Goal: Task Accomplishment & Management: Manage account settings

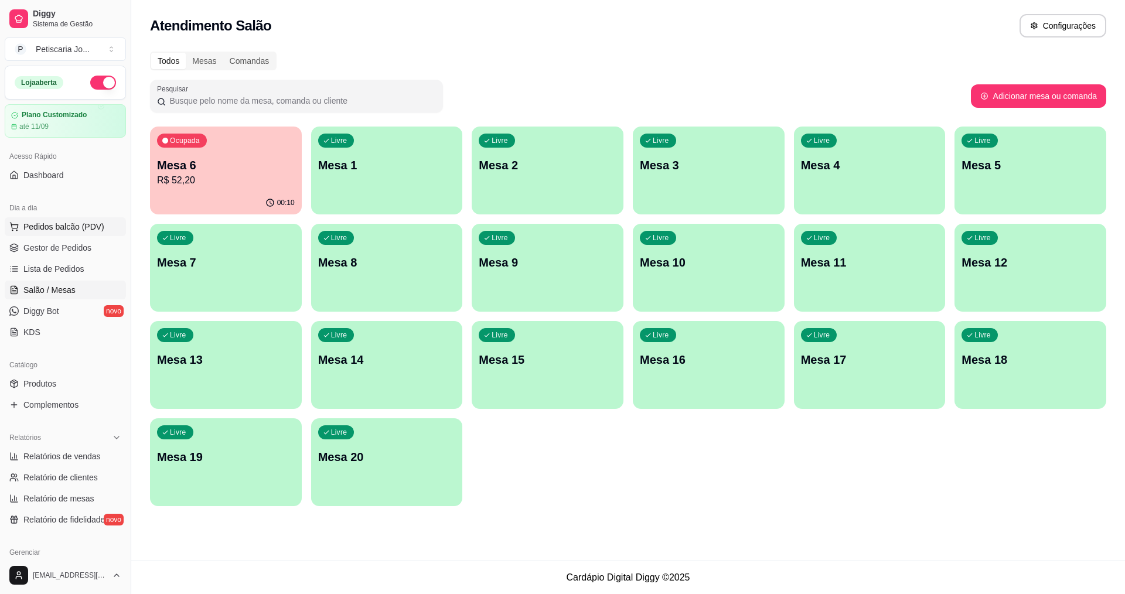
click at [54, 227] on span "Pedidos balcão (PDV)" at bounding box center [63, 227] width 81 height 12
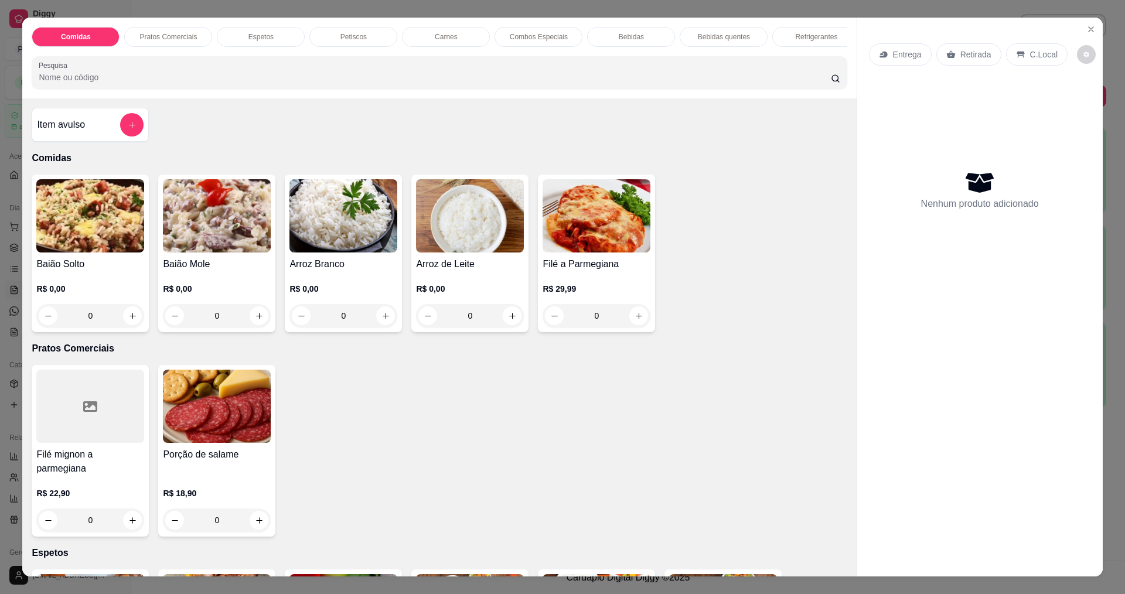
click at [203, 189] on img at bounding box center [217, 215] width 108 height 73
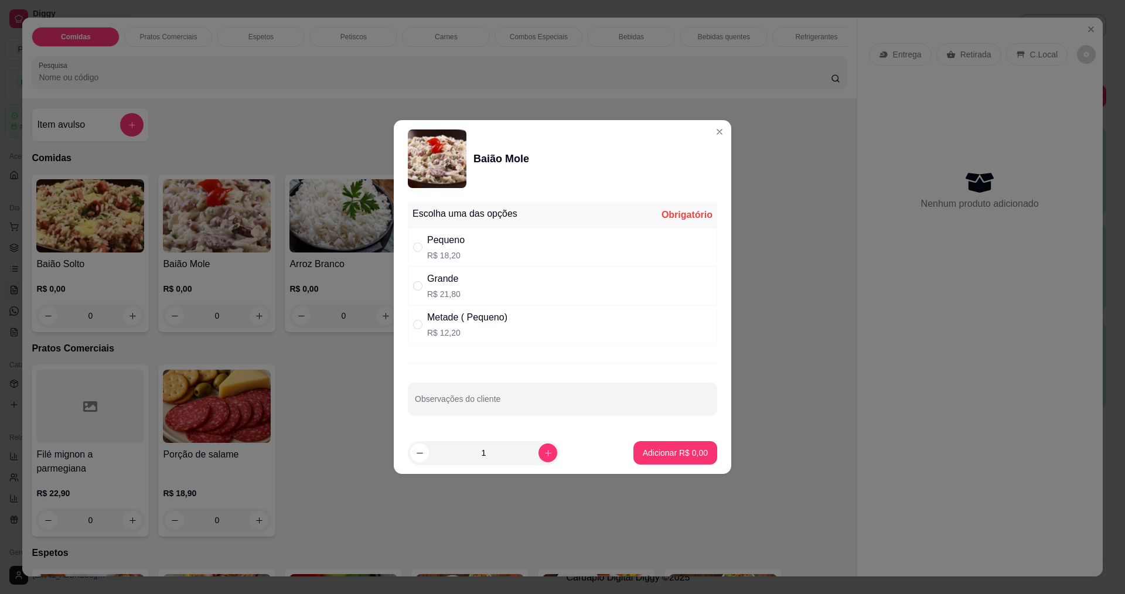
click at [453, 227] on div "Escolha uma das opções Obrigatório" at bounding box center [562, 215] width 309 height 26
click at [452, 239] on div "Pequeno" at bounding box center [445, 240] width 37 height 14
radio input "true"
click at [631, 463] on button "Adicionar R$ 18,20" at bounding box center [673, 453] width 86 height 23
type input "1"
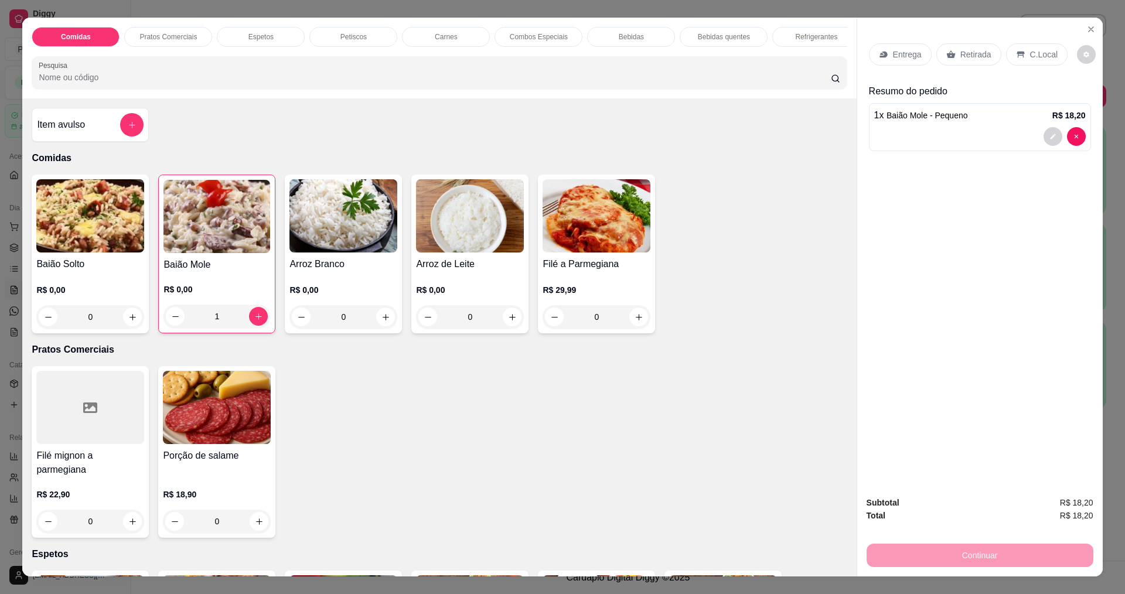
click at [1081, 127] on div "1 x Baião Mole - Pequeno R$ 18,20" at bounding box center [980, 127] width 222 height 48
click at [197, 223] on img at bounding box center [216, 216] width 107 height 73
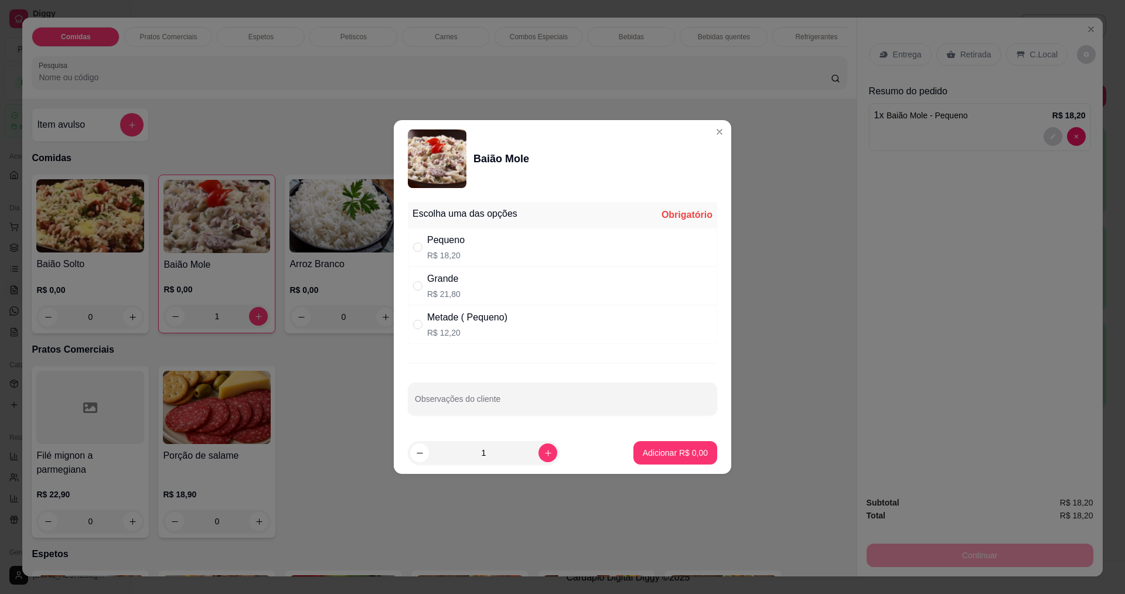
click at [488, 321] on div "Metade ( Pequeno)" at bounding box center [467, 317] width 80 height 14
radio input "true"
click at [647, 450] on p "Adicionar R$ 12,20" at bounding box center [673, 452] width 68 height 11
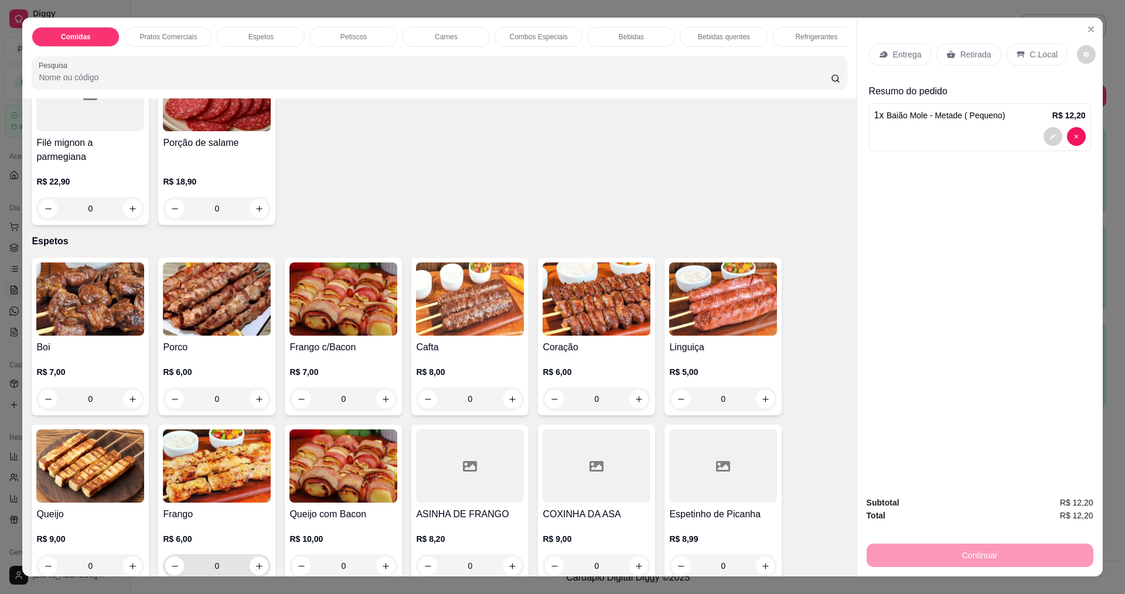
scroll to position [410, 0]
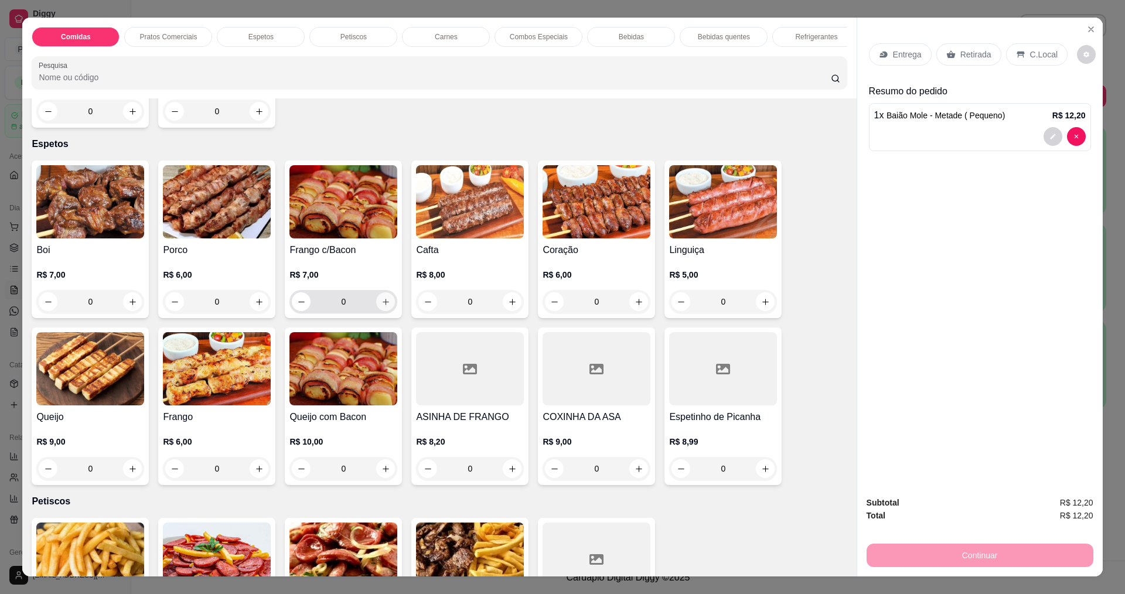
click at [376, 298] on button "increase-product-quantity" at bounding box center [385, 301] width 19 height 19
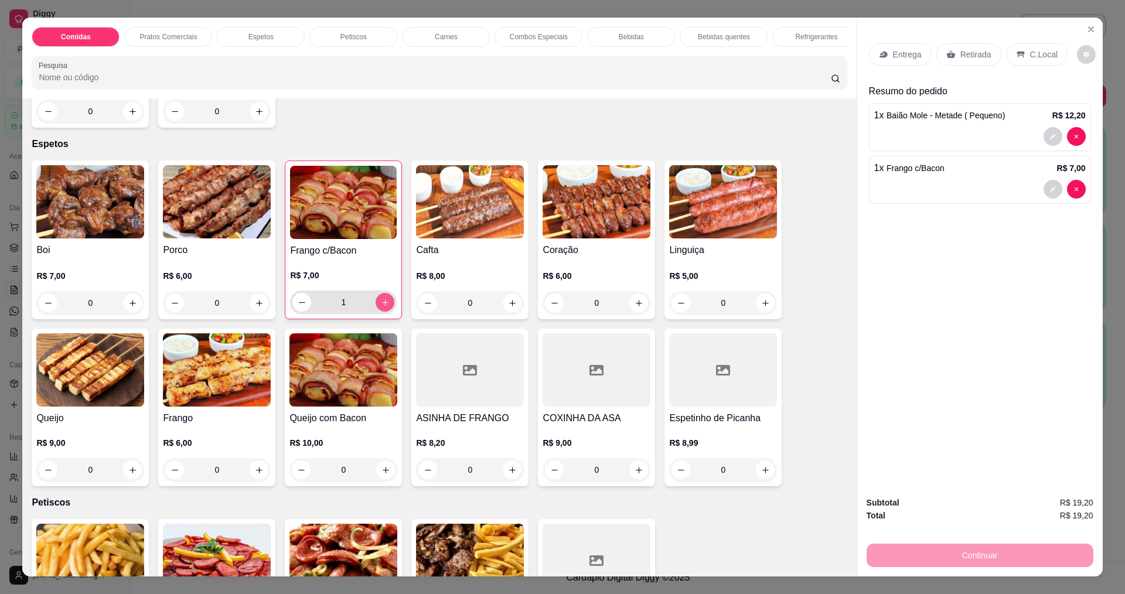
type input "1"
click at [124, 305] on button "increase-product-quantity" at bounding box center [133, 303] width 18 height 18
click at [124, 303] on button "increase-product-quantity" at bounding box center [132, 302] width 18 height 18
type input "2"
drag, startPoint x: 1005, startPoint y: 405, endPoint x: 929, endPoint y: 285, distance: 141.9
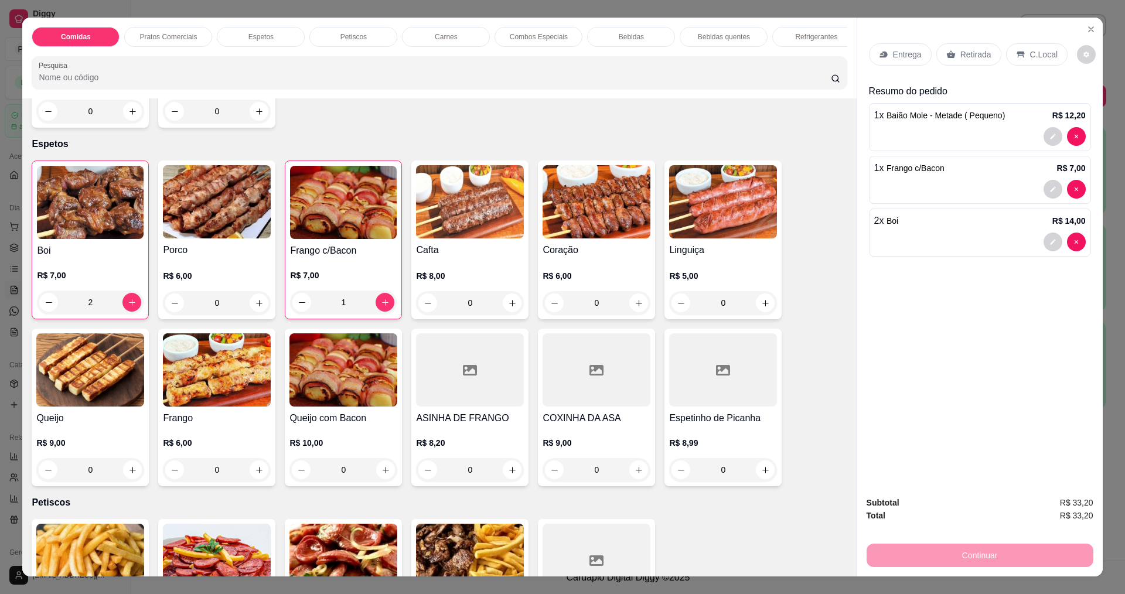
click at [1001, 400] on div "Entrega Retirada C.Local Resumo do pedido 1 x Baião Mole - Metade ( Pequeno) R$…" at bounding box center [979, 252] width 245 height 469
click at [897, 10] on div "Comidas Pratos Comerciais Espetos Petiscos Carnes Combos Especiais Bebidas Bebi…" at bounding box center [562, 297] width 1125 height 594
click at [893, 50] on p "Entrega" at bounding box center [907, 55] width 29 height 12
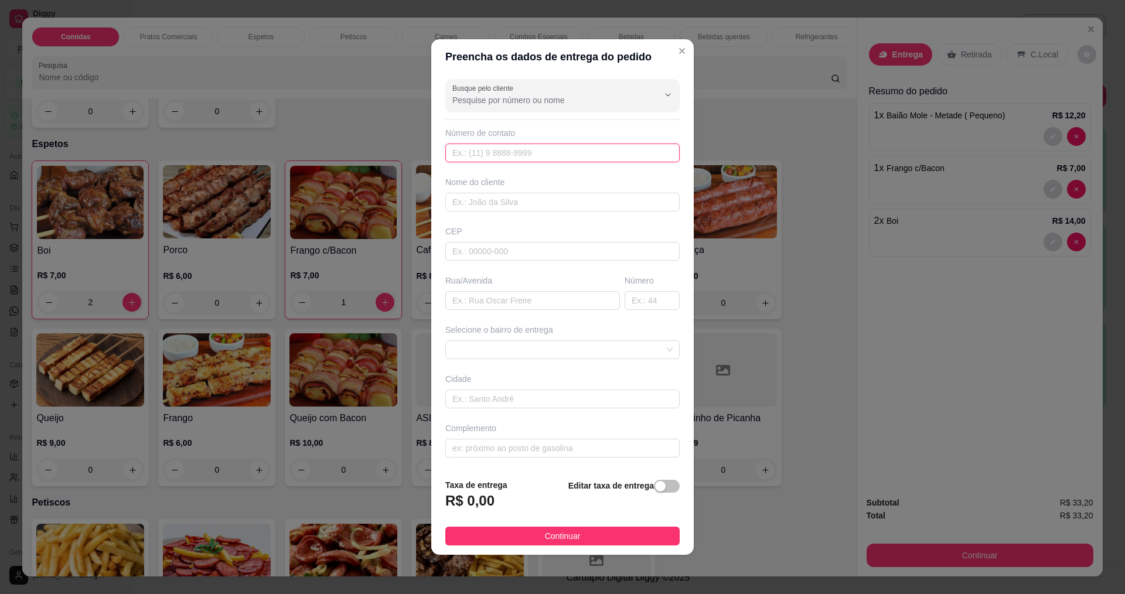
click at [560, 151] on input "text" at bounding box center [562, 153] width 234 height 19
click at [581, 209] on input "text" at bounding box center [562, 202] width 234 height 19
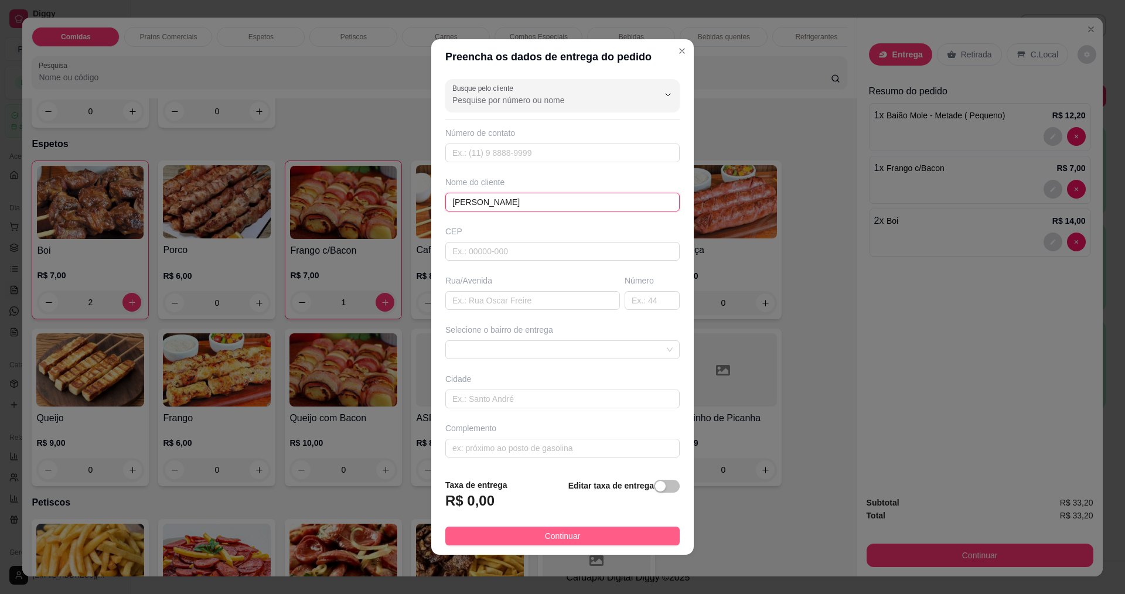
type input "[PERSON_NAME]"
click at [511, 532] on button "Continuar" at bounding box center [562, 536] width 234 height 19
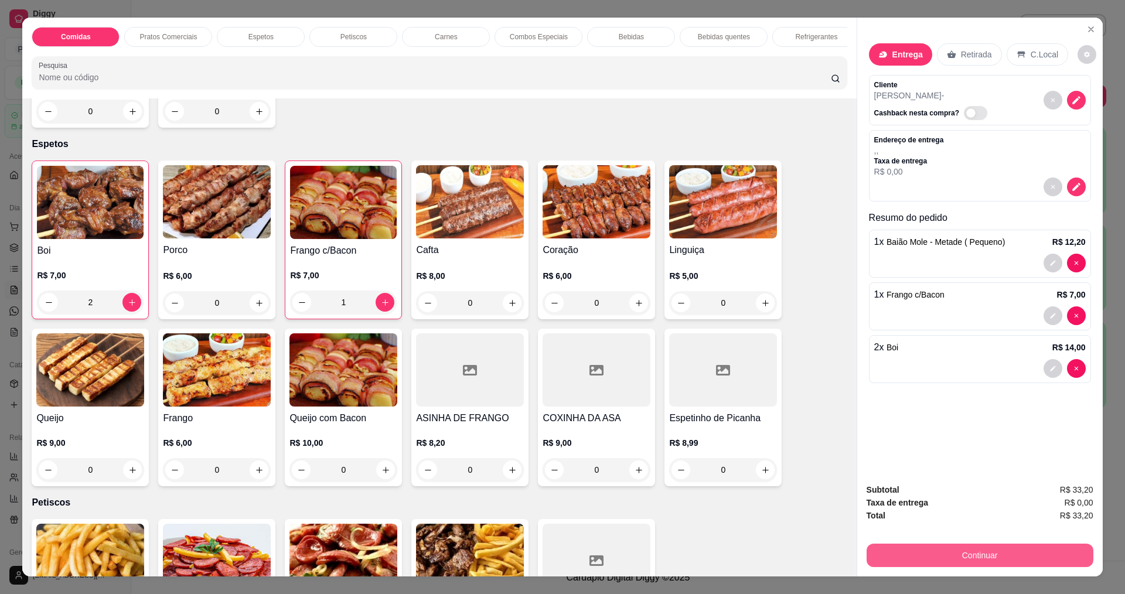
click at [969, 548] on button "Continuar" at bounding box center [979, 555] width 227 height 23
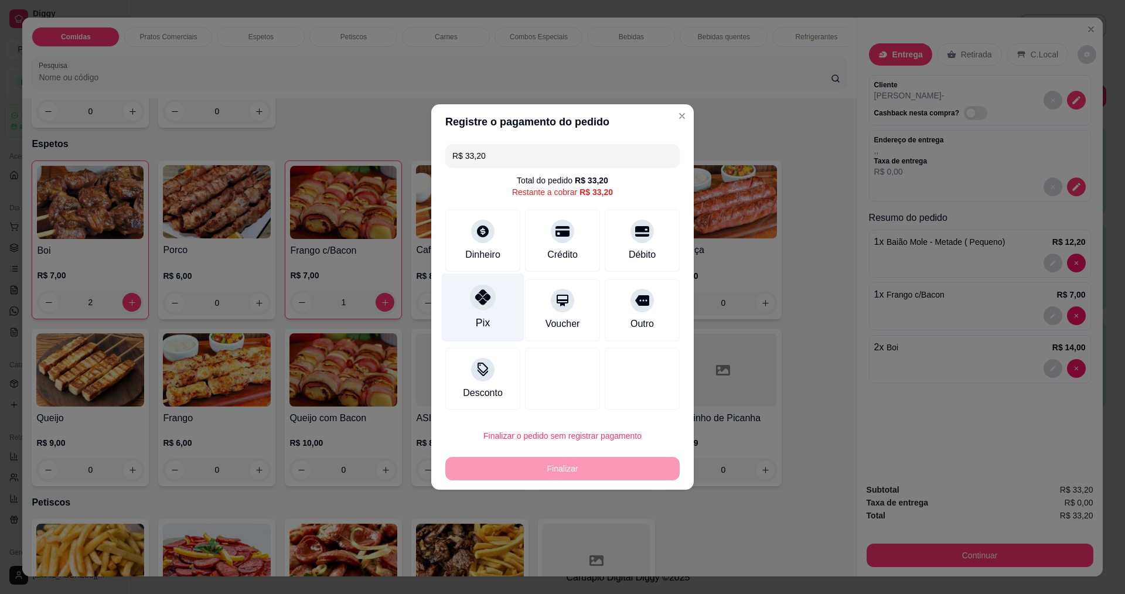
click at [470, 308] on div "Pix" at bounding box center [483, 308] width 83 height 69
type input "R$ 0,00"
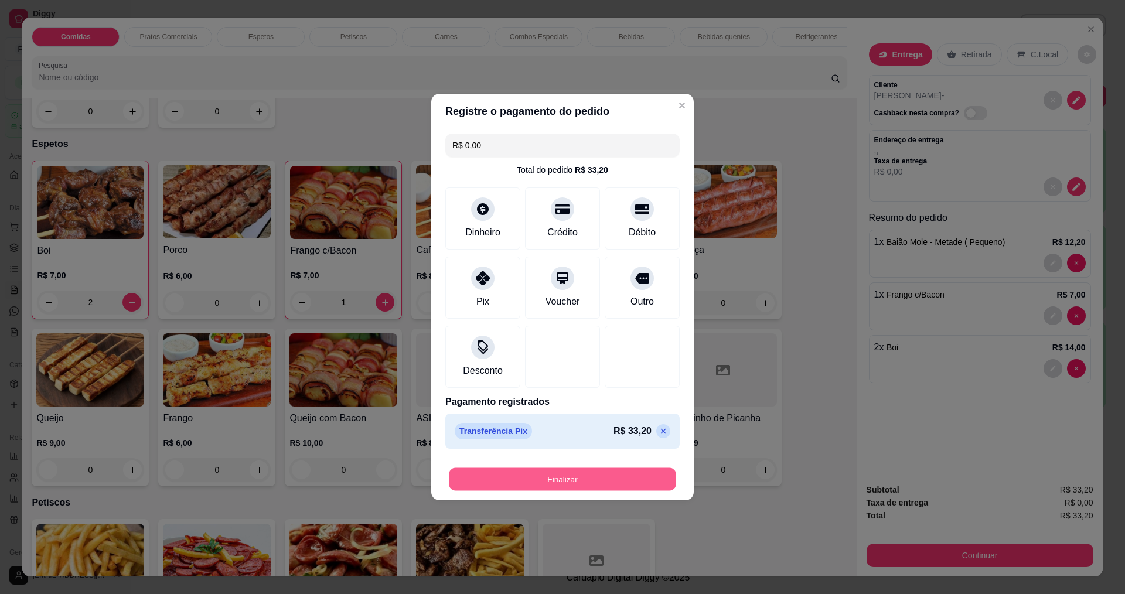
click at [524, 477] on button "Finalizar" at bounding box center [562, 479] width 227 height 23
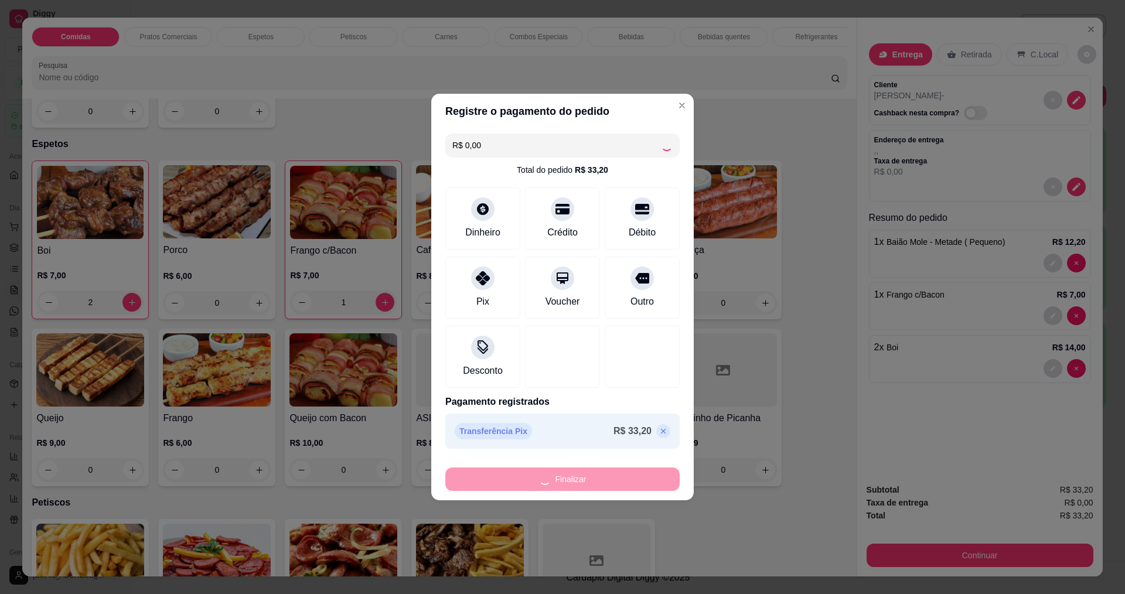
type input "0"
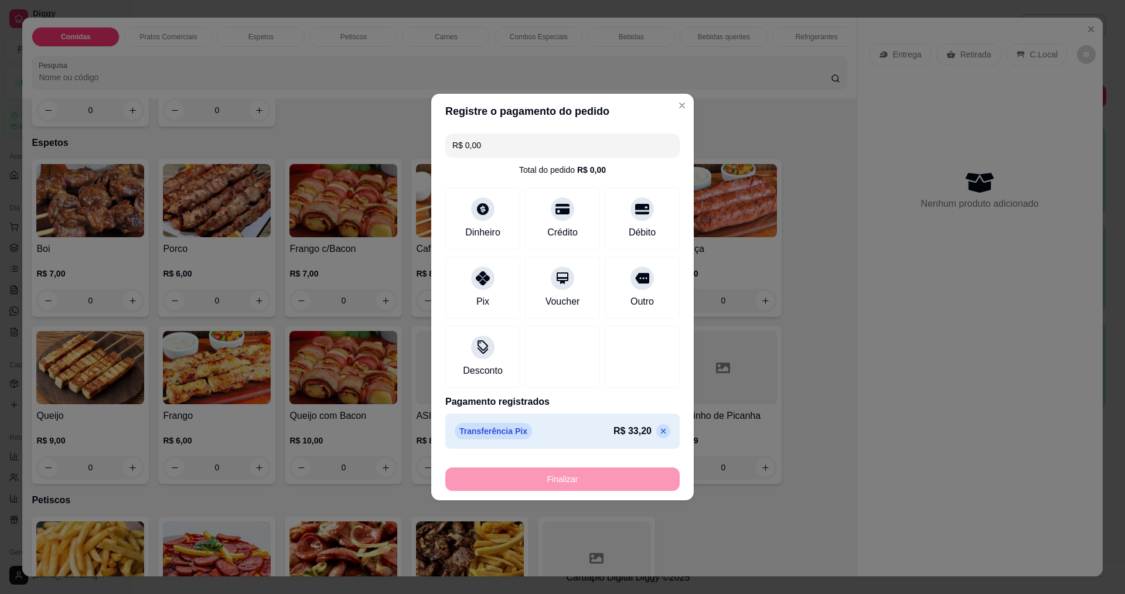
type input "-R$ 33,20"
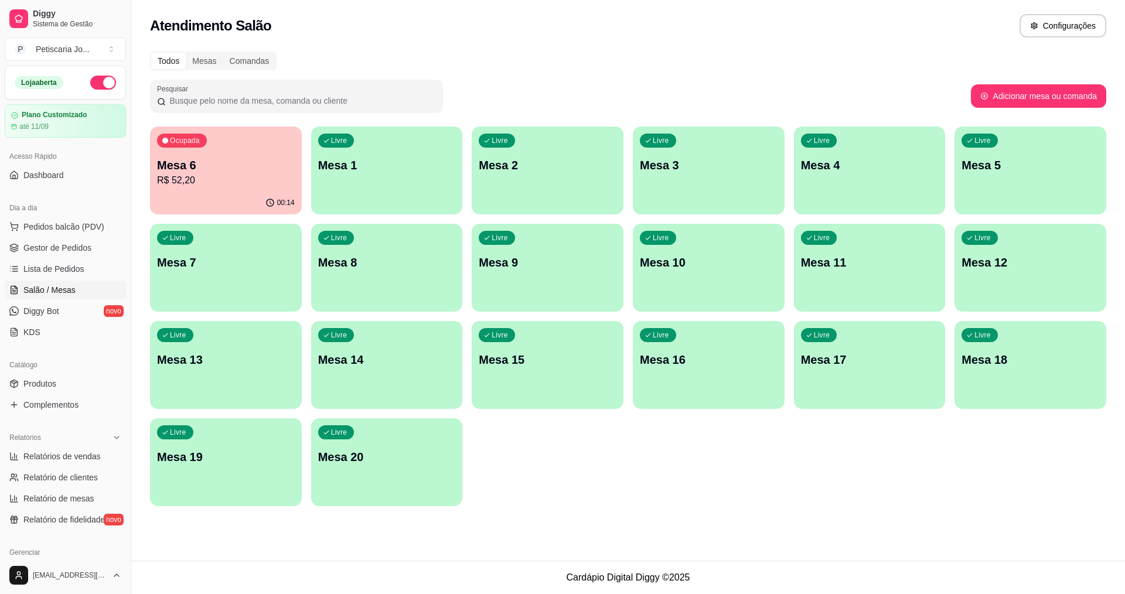
click at [46, 238] on ul "Pedidos balcão (PDV) Gestor de Pedidos Lista de Pedidos Salão / Mesas Diggy Bot…" at bounding box center [65, 279] width 121 height 124
click at [48, 233] on button "Pedidos balcão (PDV)" at bounding box center [65, 226] width 121 height 19
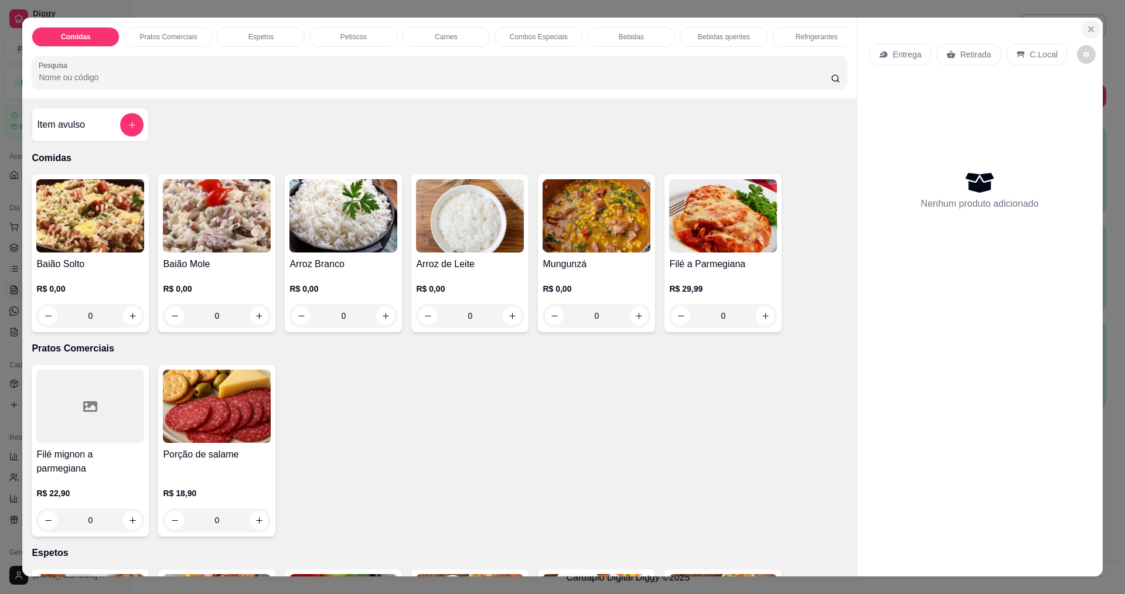
click at [1081, 28] on button "Close" at bounding box center [1090, 29] width 19 height 19
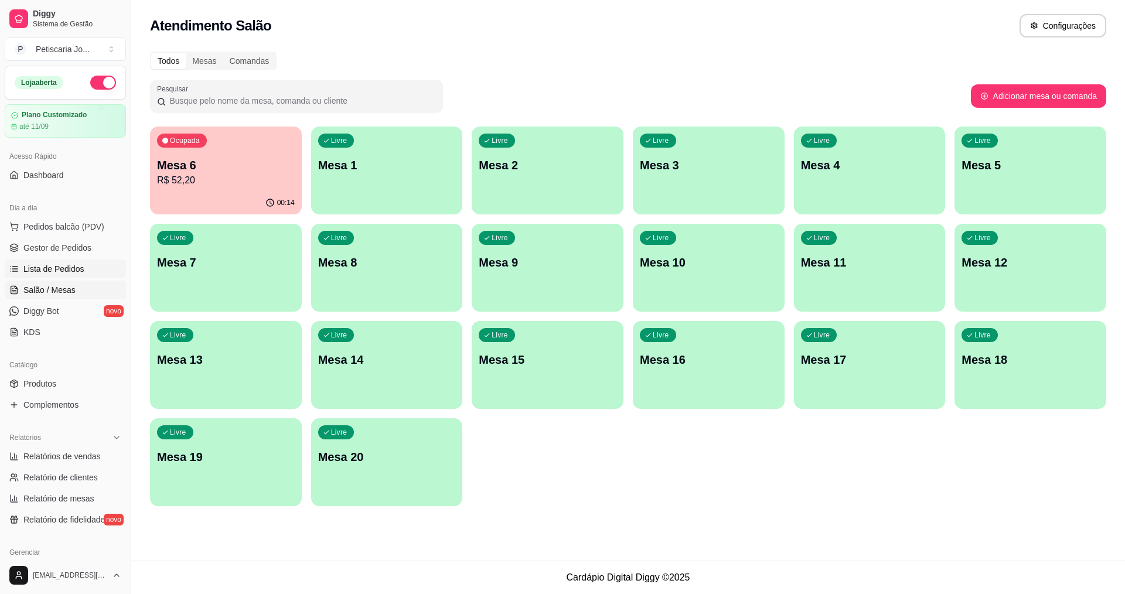
click at [53, 268] on span "Lista de Pedidos" at bounding box center [53, 269] width 61 height 12
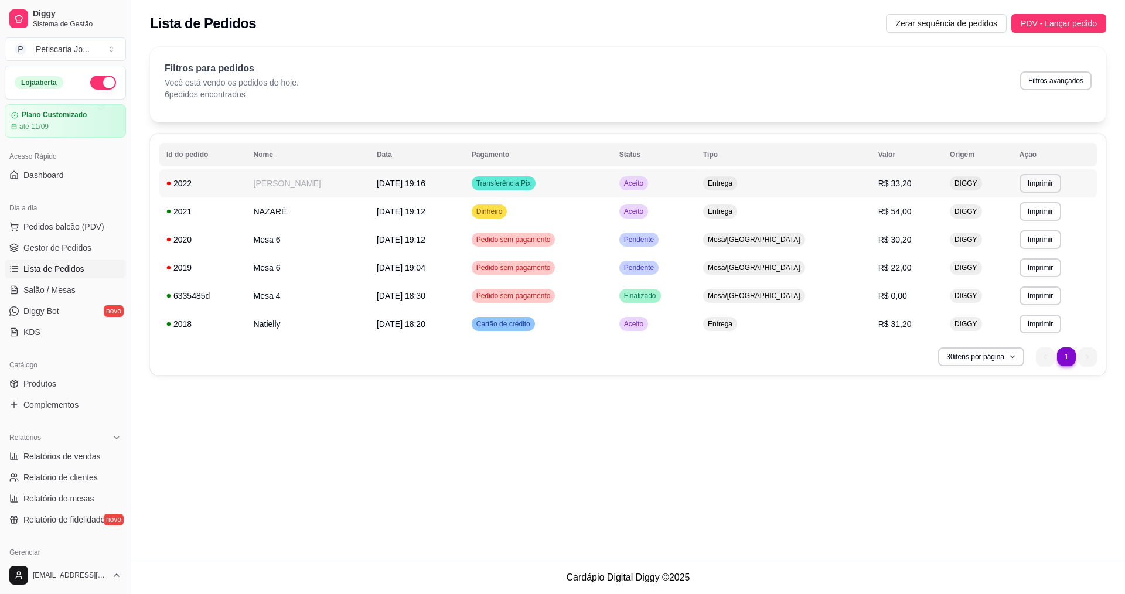
click at [532, 182] on span "Transferência Pix" at bounding box center [503, 183] width 59 height 9
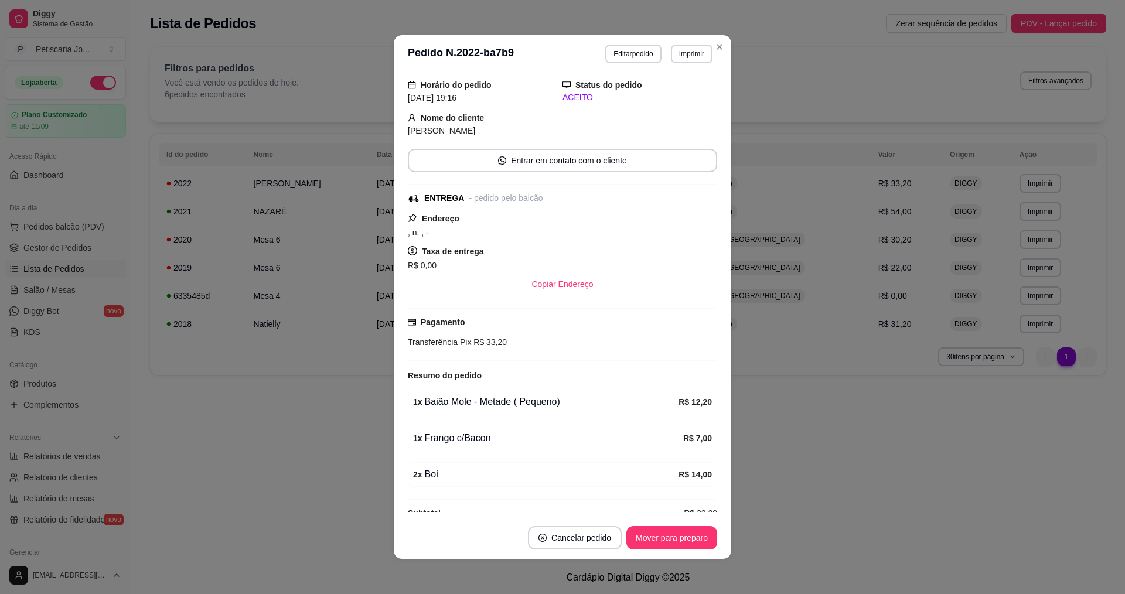
scroll to position [58, 0]
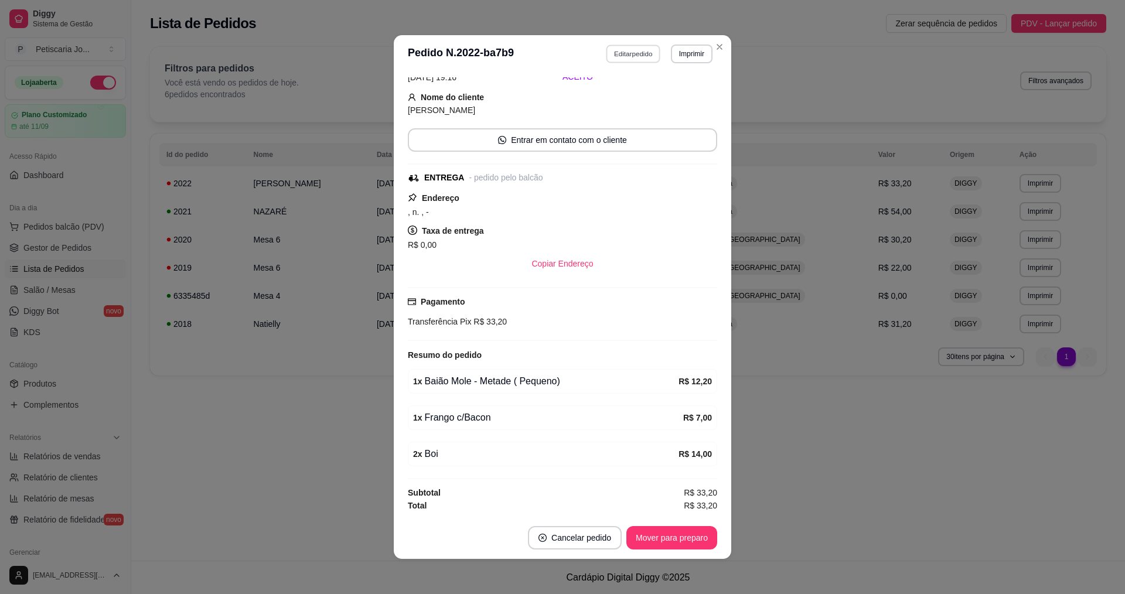
click at [645, 54] on button "Editar pedido" at bounding box center [633, 54] width 54 height 18
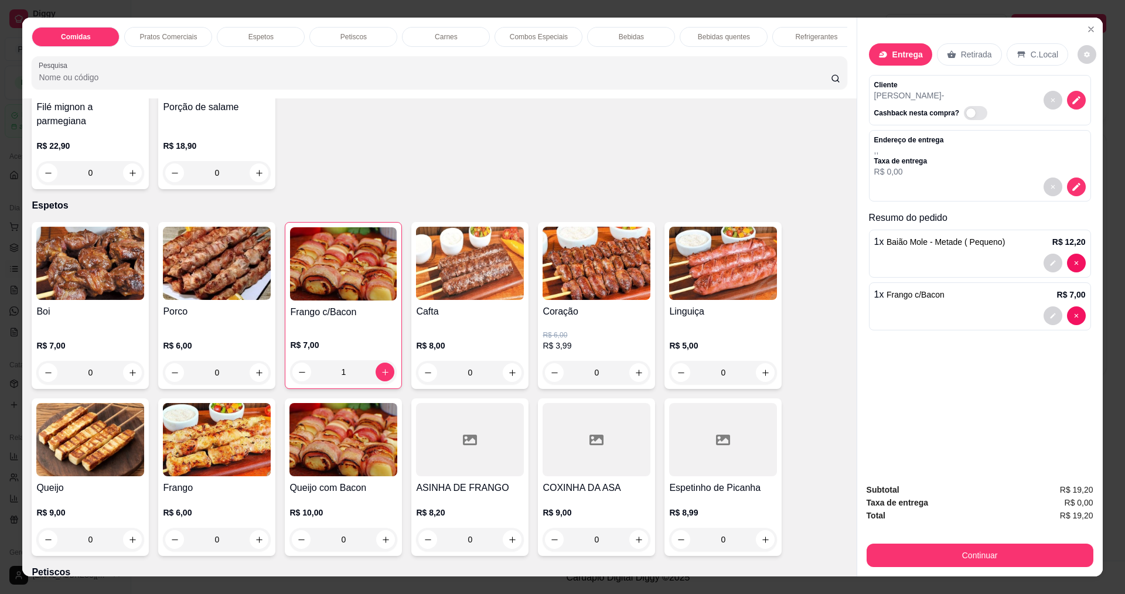
scroll to position [351, 0]
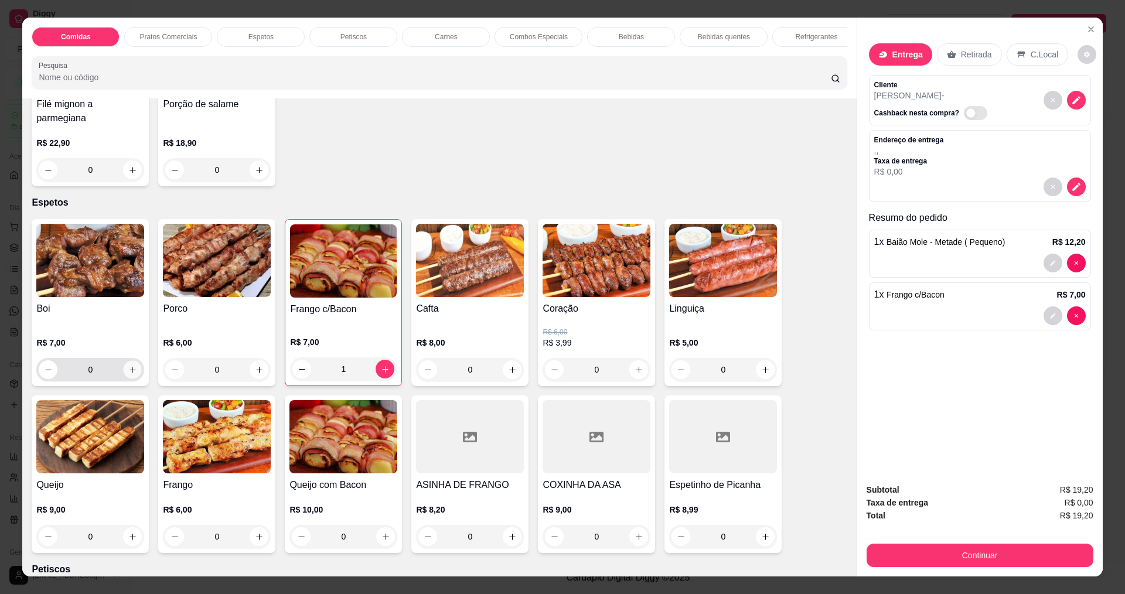
click at [128, 366] on icon "increase-product-quantity" at bounding box center [132, 370] width 9 height 9
type input "1"
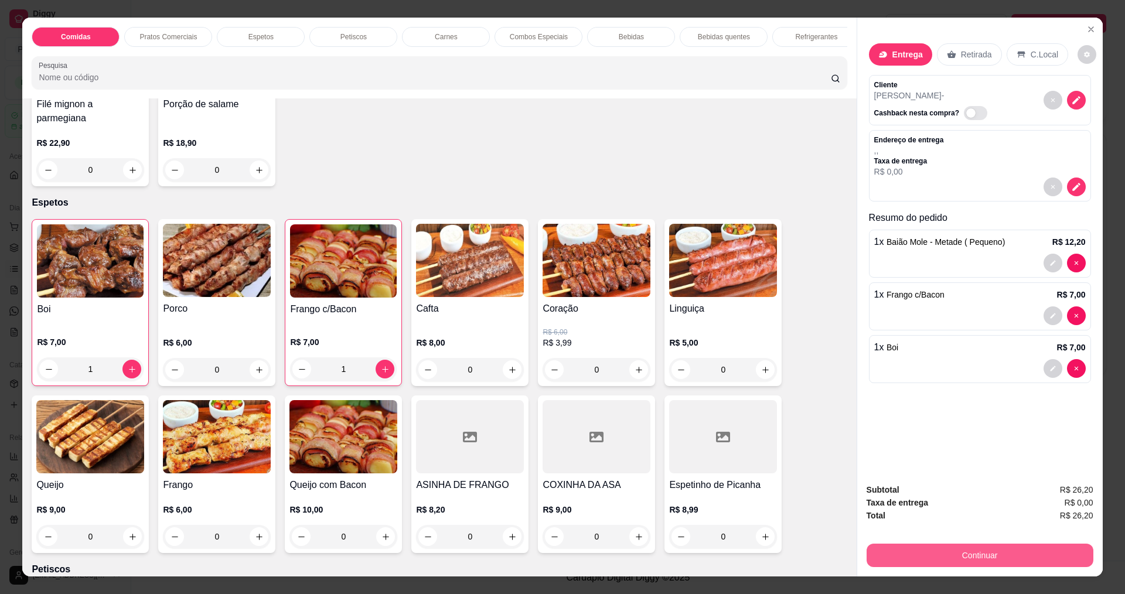
click at [893, 548] on button "Continuar" at bounding box center [979, 555] width 227 height 23
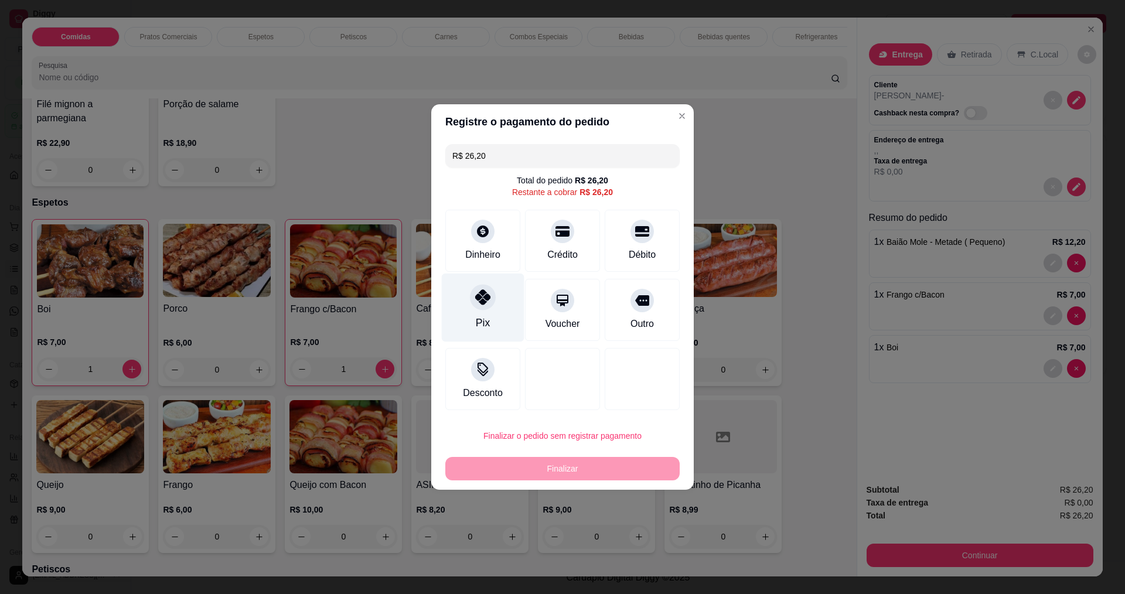
click at [479, 284] on div "R$ 26,20 Total do pedido R$ 26,20 Restante a cobrar R$ 26,20 Dinheiro Crédito D…" at bounding box center [562, 276] width 262 height 275
click at [480, 284] on div "Pix" at bounding box center [483, 308] width 83 height 69
type input "R$ 0,00"
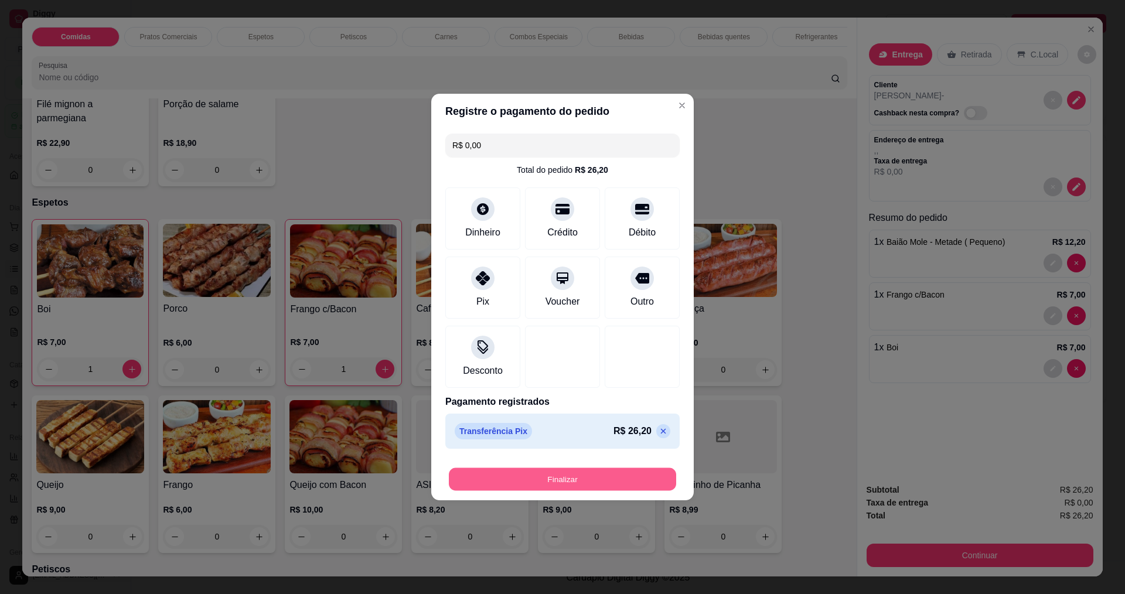
click at [589, 474] on button "Finalizar" at bounding box center [562, 479] width 227 height 23
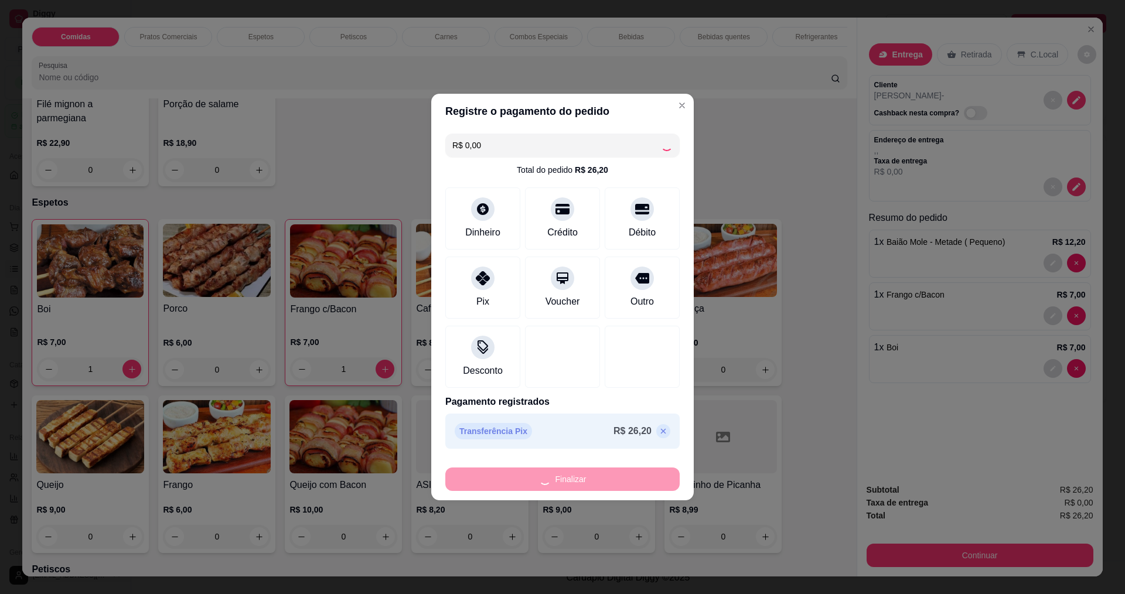
type input "0"
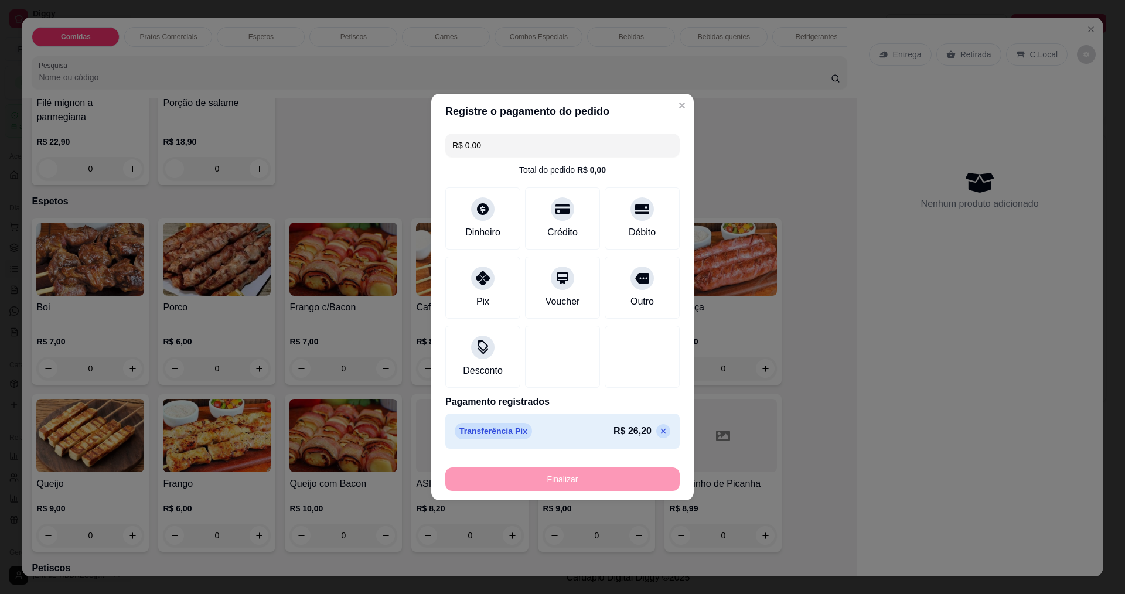
type input "-R$ 26,20"
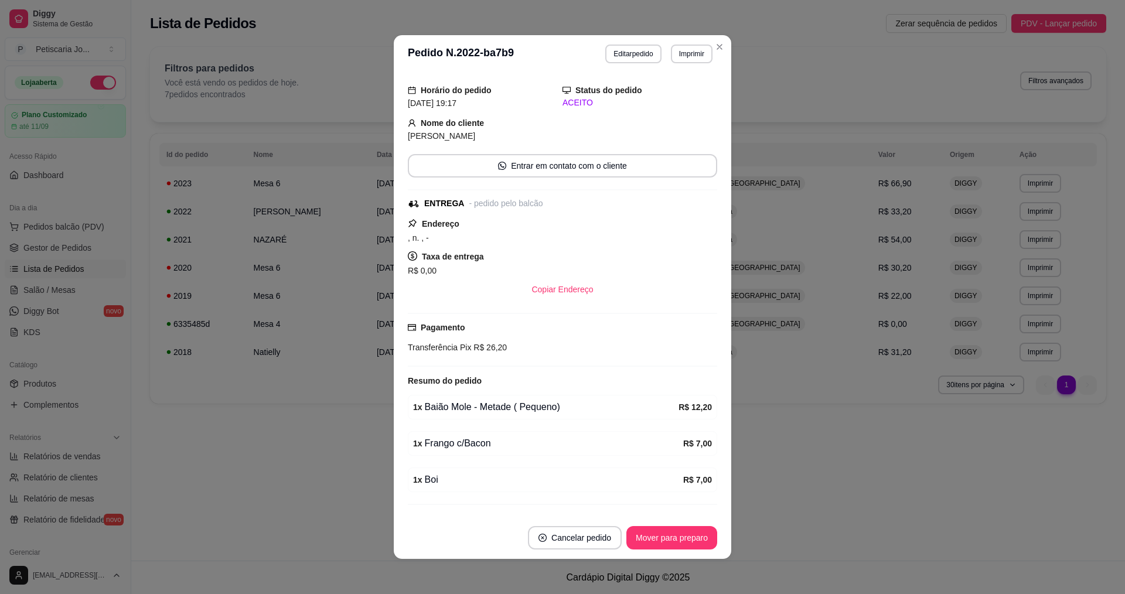
scroll to position [84, 0]
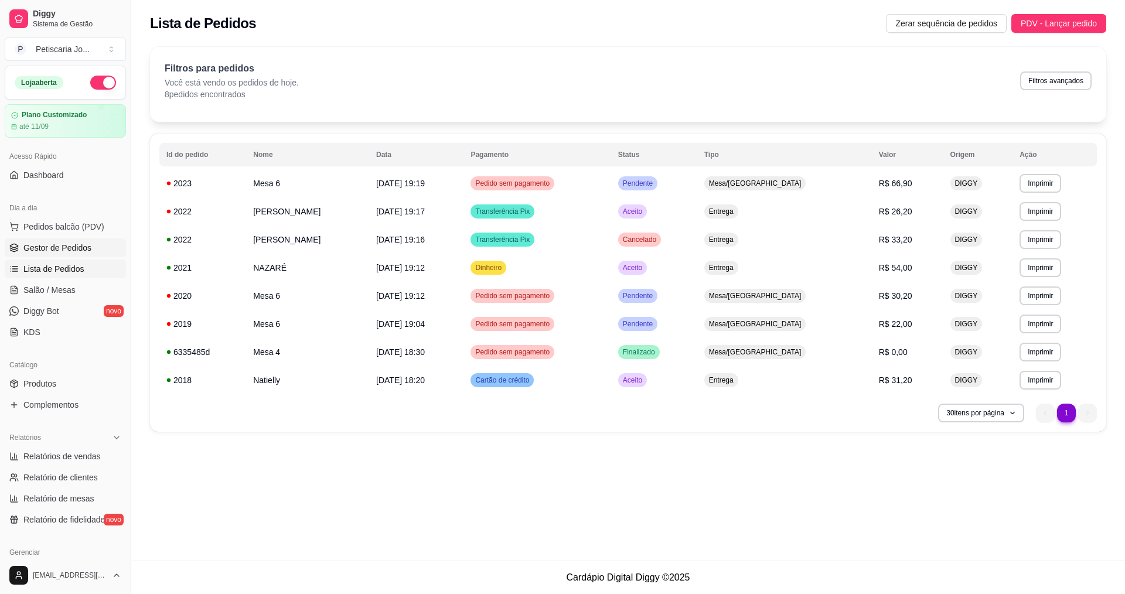
click at [67, 243] on span "Gestor de Pedidos" at bounding box center [57, 248] width 68 height 12
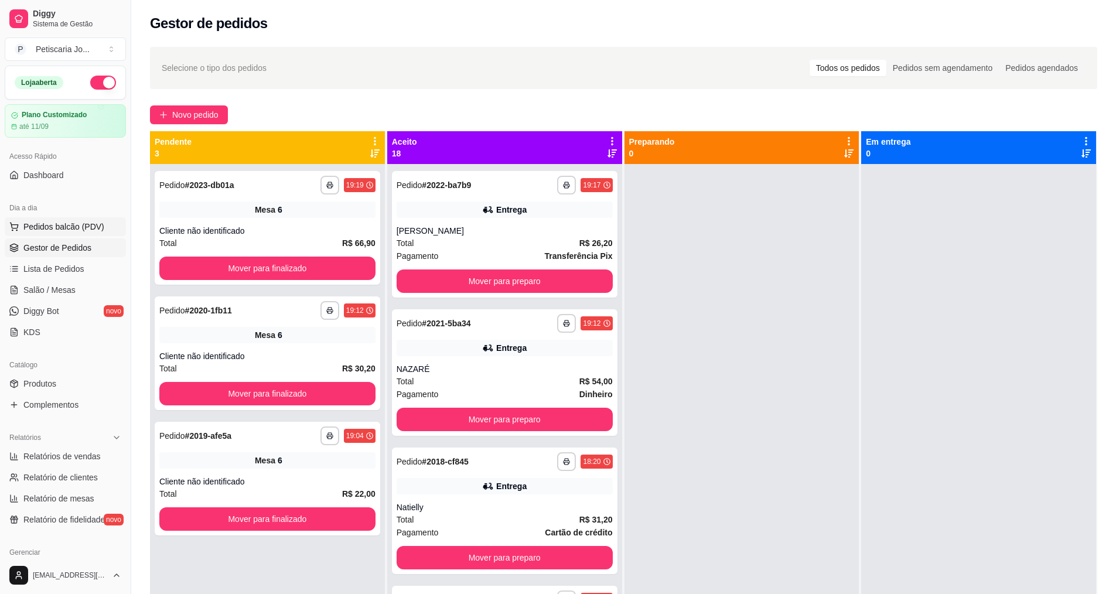
click at [50, 233] on button "Pedidos balcão (PDV)" at bounding box center [65, 226] width 121 height 19
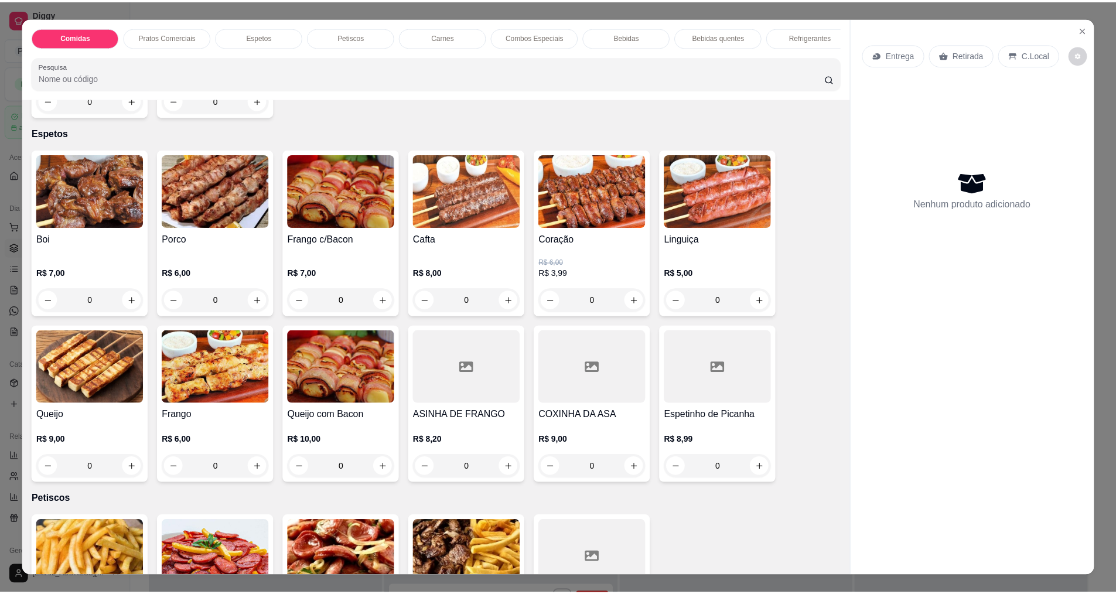
scroll to position [469, 0]
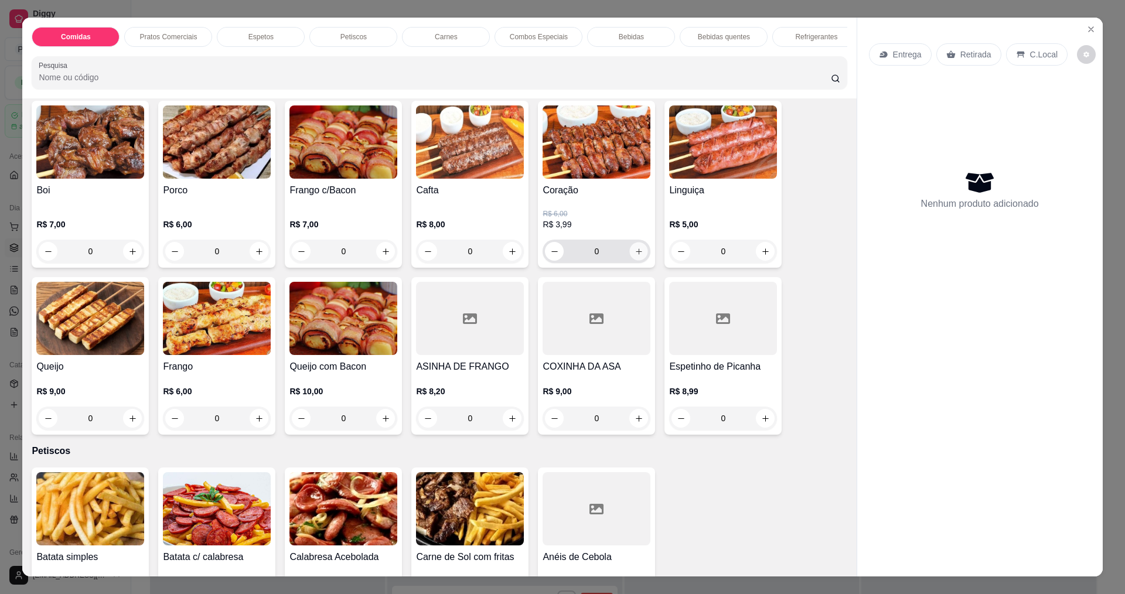
click at [630, 250] on button "increase-product-quantity" at bounding box center [639, 252] width 18 height 18
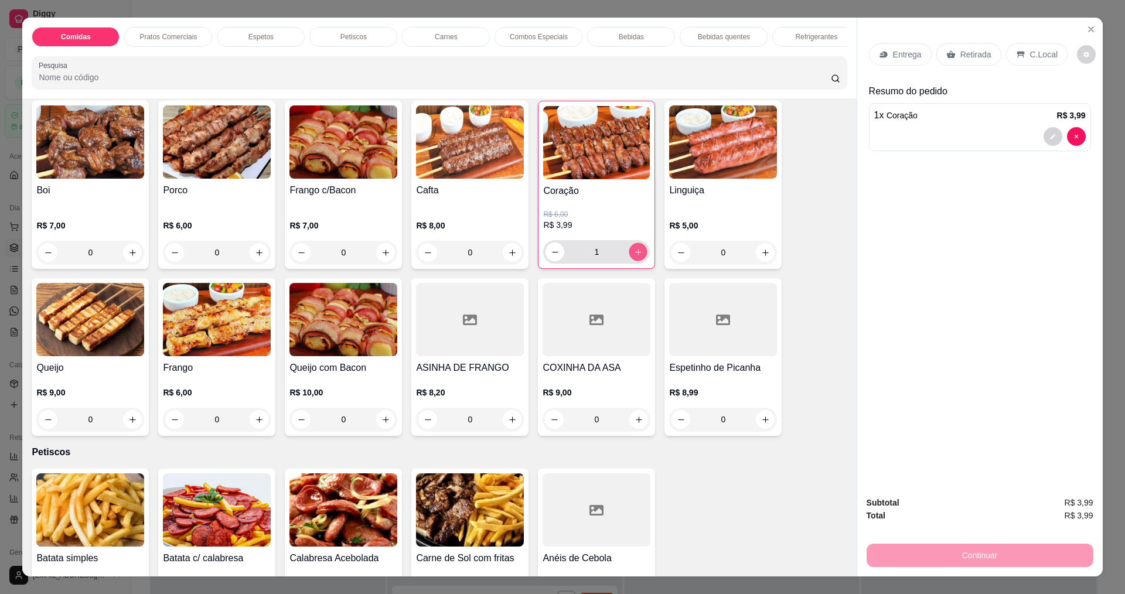
click at [634, 250] on icon "increase-product-quantity" at bounding box center [638, 252] width 9 height 9
click at [634, 248] on icon "increase-product-quantity" at bounding box center [638, 252] width 9 height 9
type input "3"
click at [910, 54] on p "Entrega" at bounding box center [907, 55] width 29 height 12
click at [993, 54] on div "Retirada" at bounding box center [968, 54] width 65 height 22
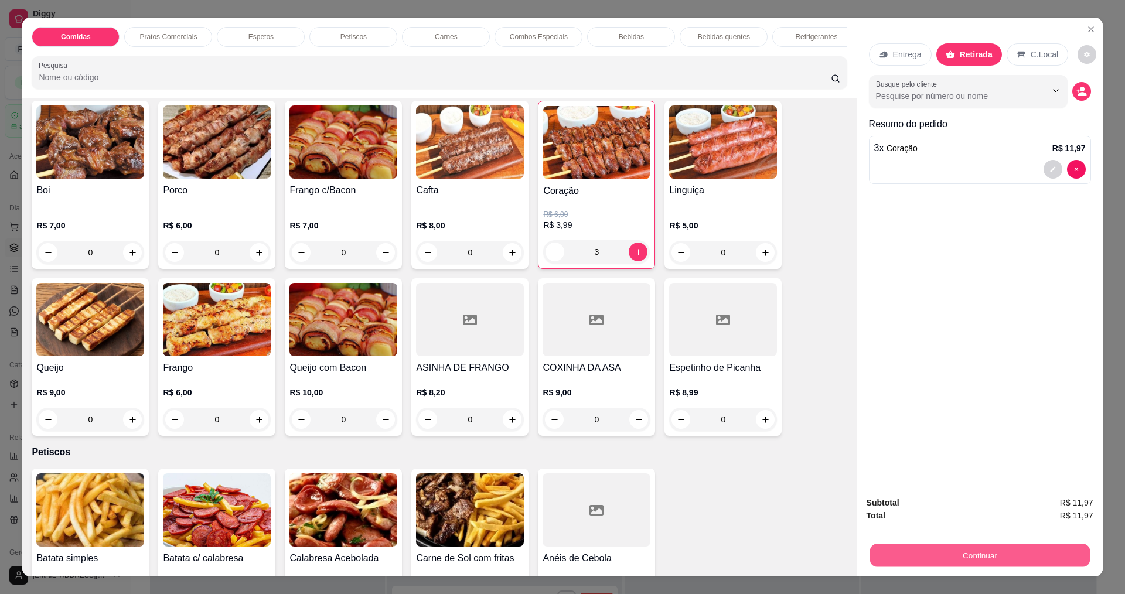
click at [944, 548] on button "Continuar" at bounding box center [979, 555] width 220 height 23
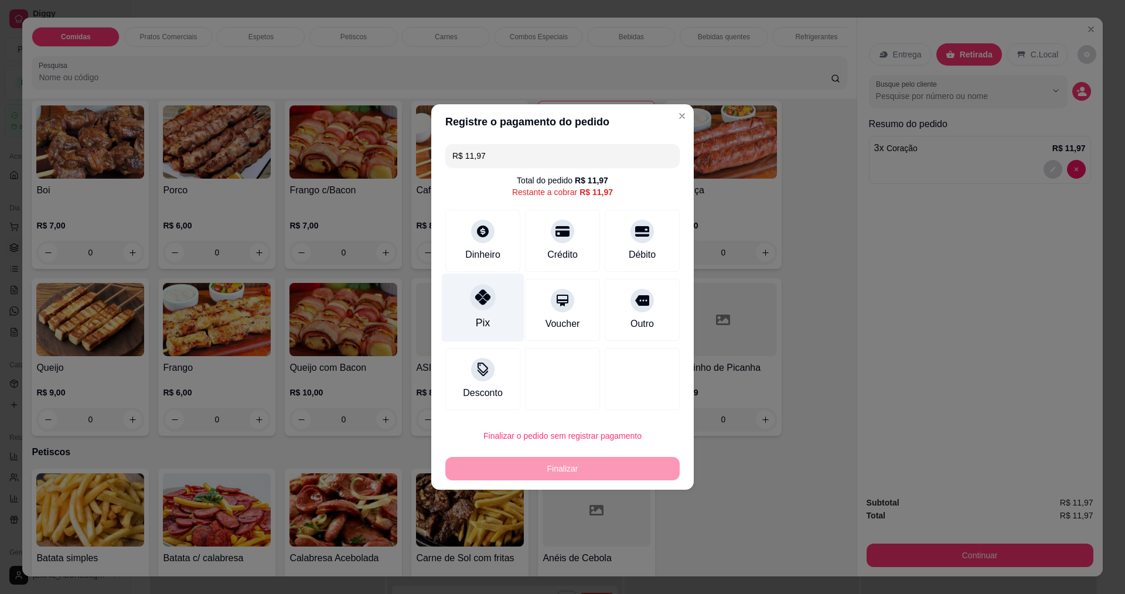
click at [506, 299] on div "Pix" at bounding box center [483, 308] width 83 height 69
type input "R$ 0,00"
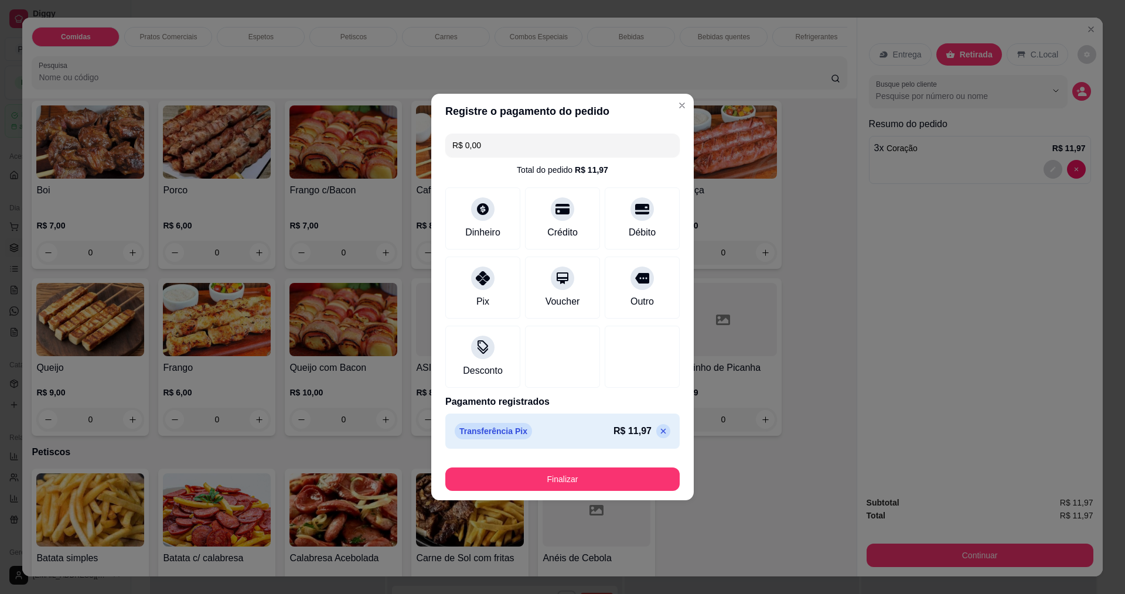
click at [551, 153] on input "R$ 0,00" at bounding box center [562, 145] width 220 height 23
click at [500, 267] on div "Pix" at bounding box center [483, 285] width 83 height 69
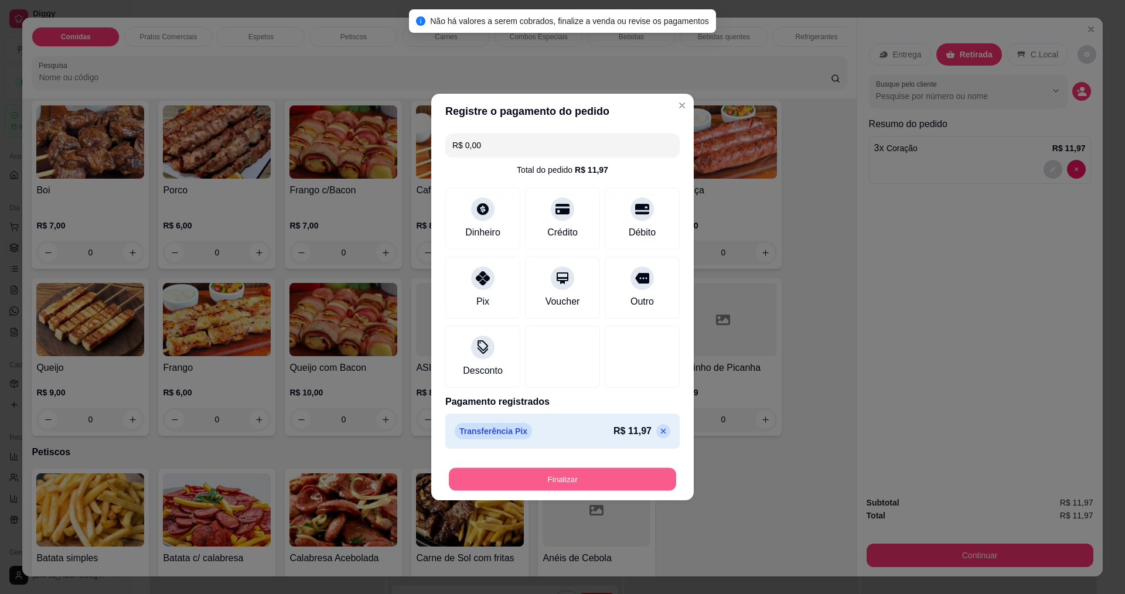
click at [576, 489] on button "Finalizar" at bounding box center [562, 479] width 227 height 23
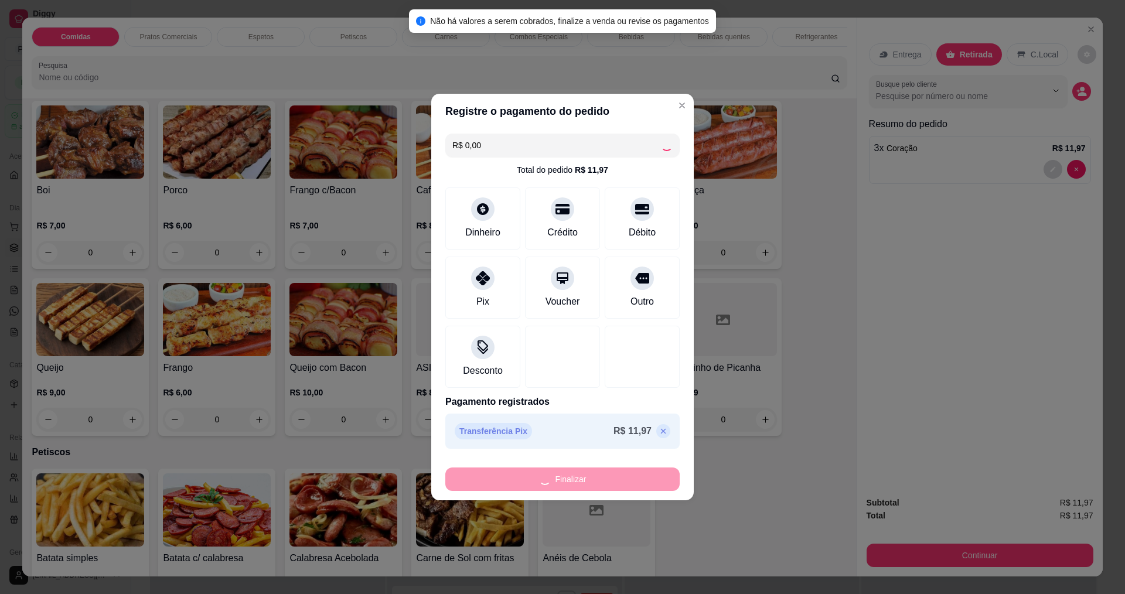
type input "0"
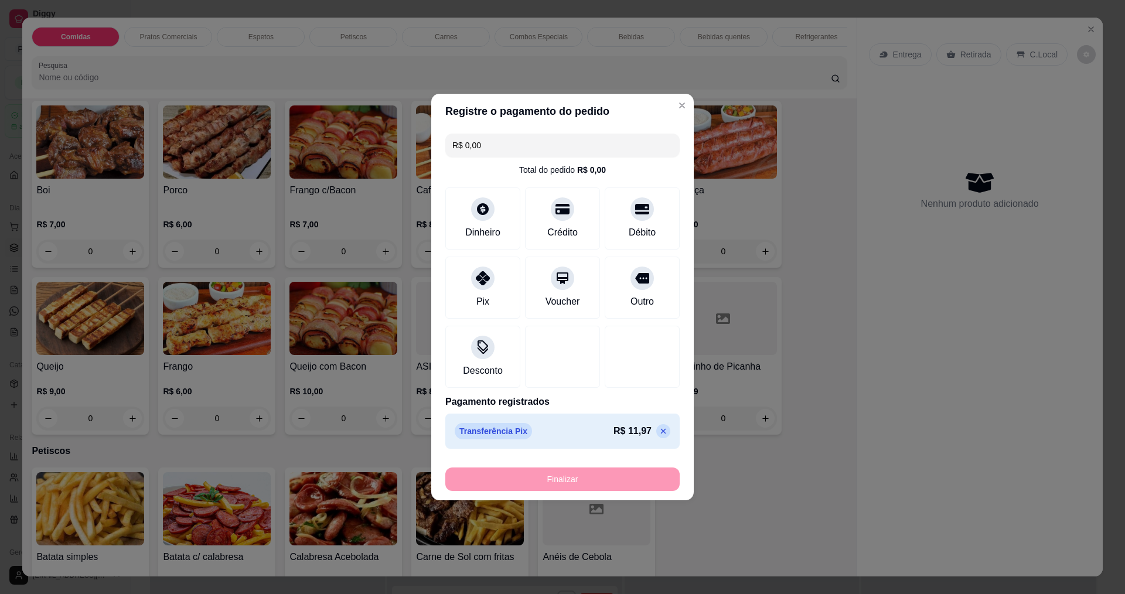
type input "-R$ 11,97"
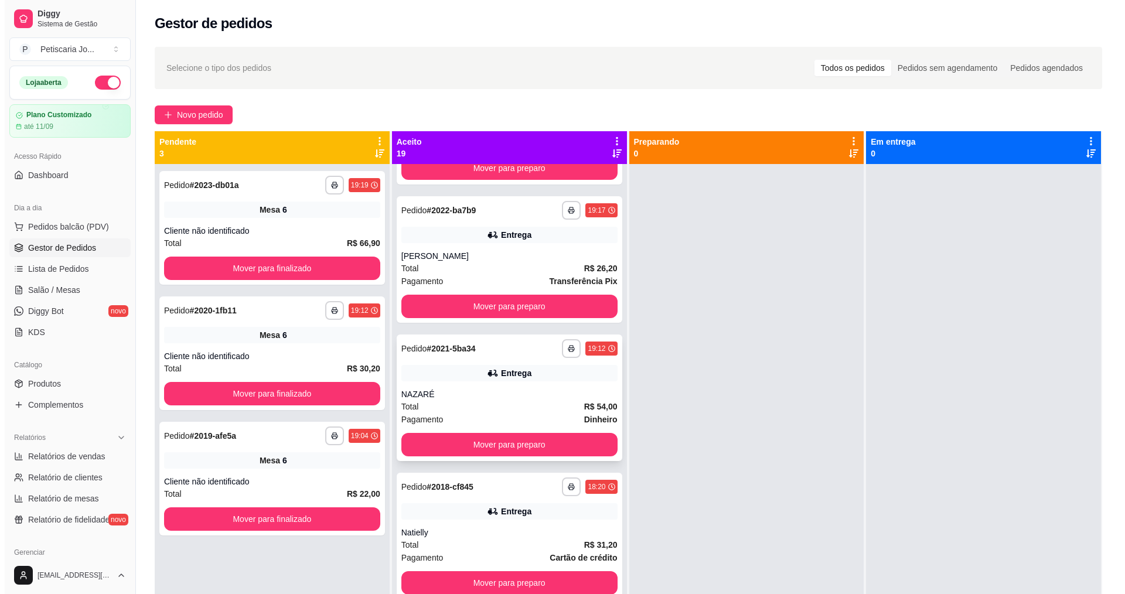
scroll to position [117, 0]
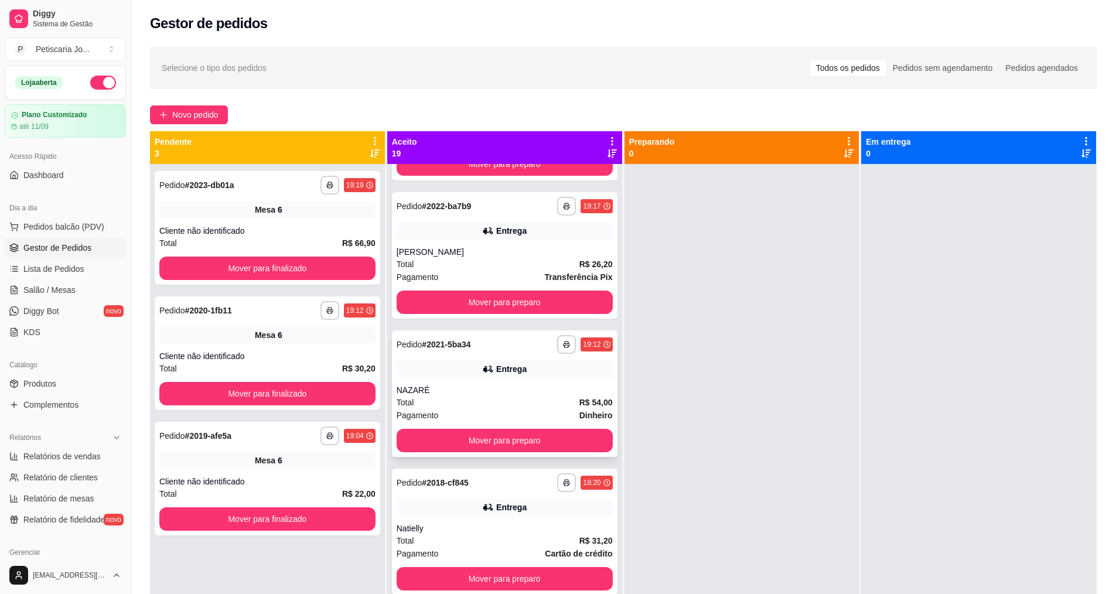
click at [479, 403] on div "Total R$ 54,00" at bounding box center [505, 402] width 216 height 13
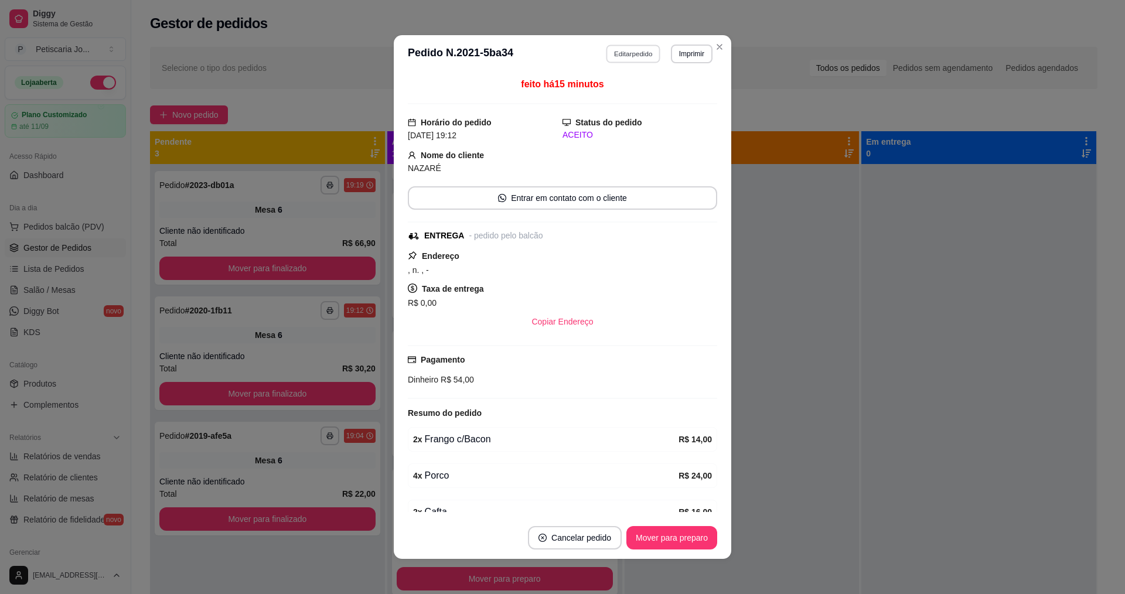
click at [626, 50] on button "Editar pedido" at bounding box center [633, 54] width 54 height 18
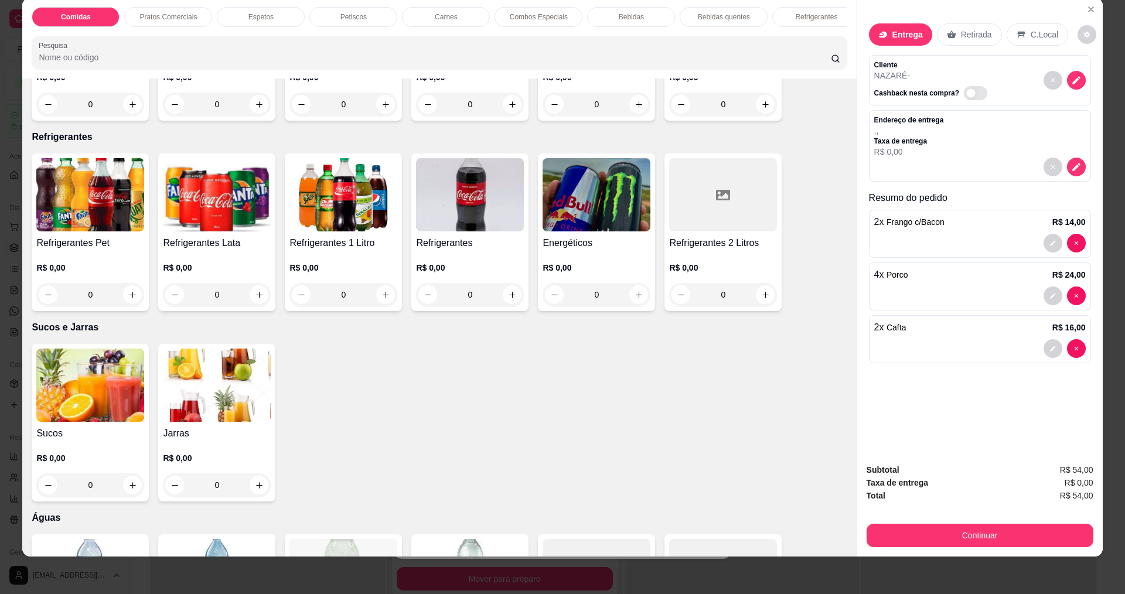
scroll to position [2109, 0]
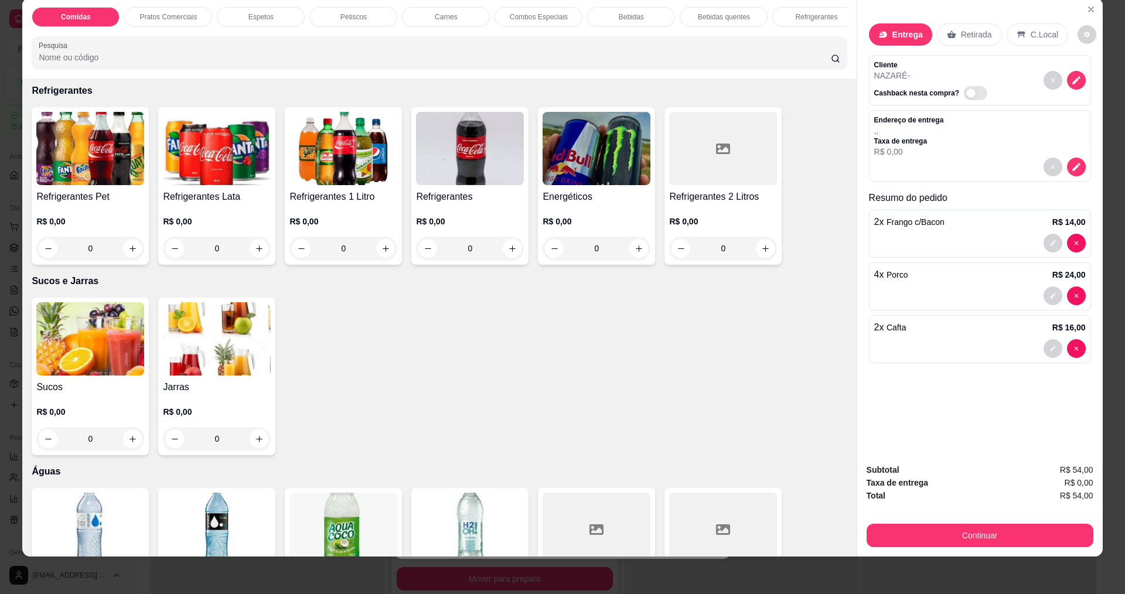
click at [94, 178] on img at bounding box center [90, 148] width 108 height 73
click at [342, 156] on img at bounding box center [343, 148] width 108 height 73
click at [467, 155] on img at bounding box center [470, 148] width 108 height 73
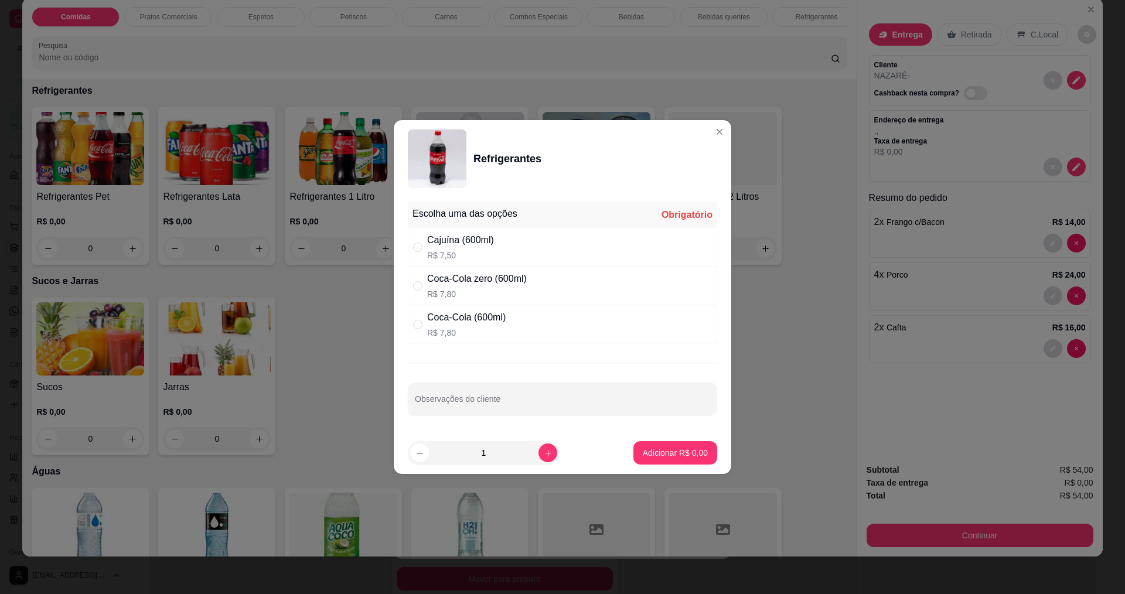
click at [450, 281] on div "Coca-Cola zero (600ml)" at bounding box center [477, 279] width 100 height 14
radio input "true"
click at [676, 450] on p "Adicionar R$ 7,80" at bounding box center [675, 453] width 65 height 12
type input "1"
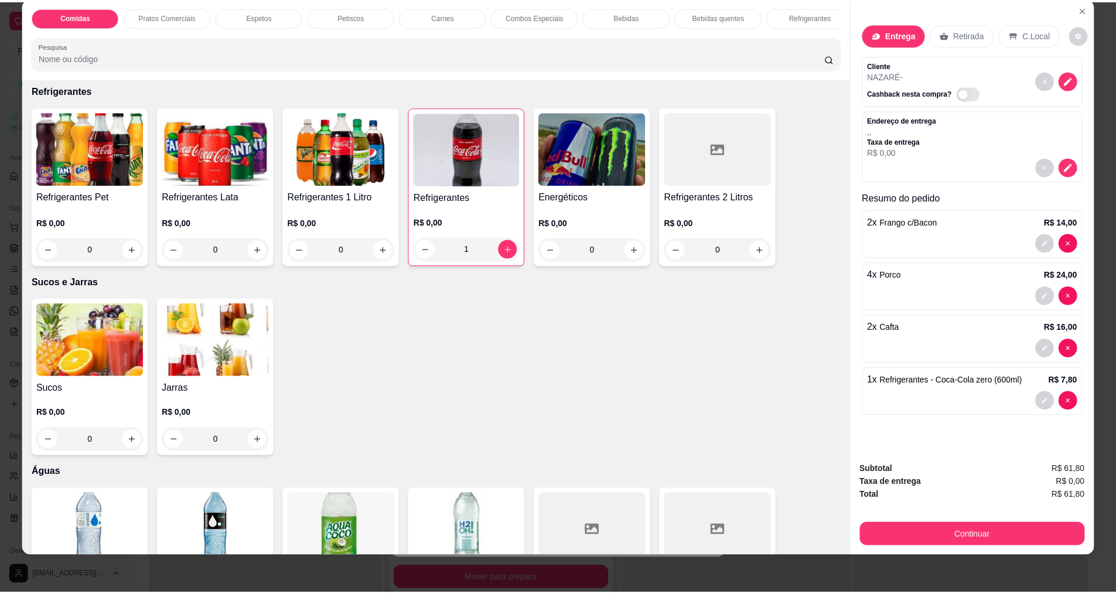
scroll to position [0, 0]
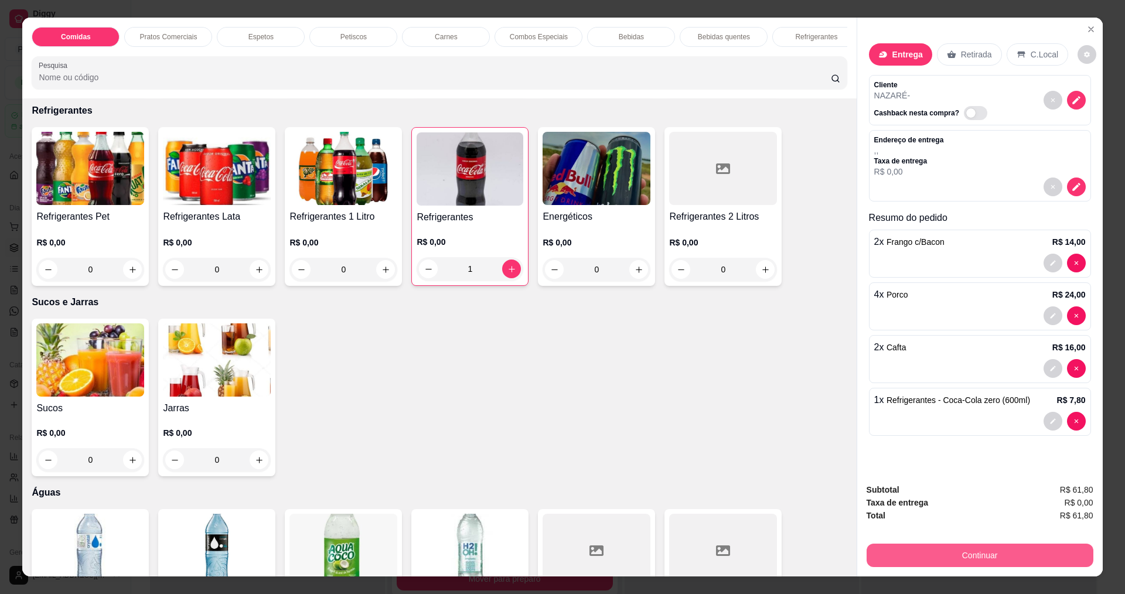
click at [980, 559] on button "Continuar" at bounding box center [979, 555] width 227 height 23
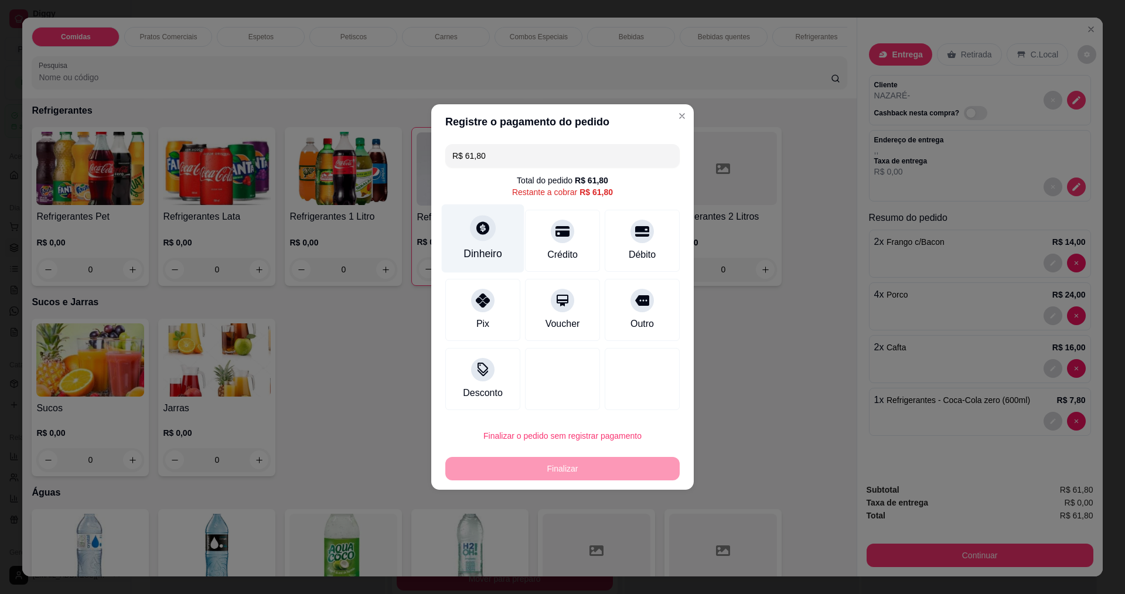
click at [479, 243] on div "Dinheiro" at bounding box center [483, 238] width 83 height 69
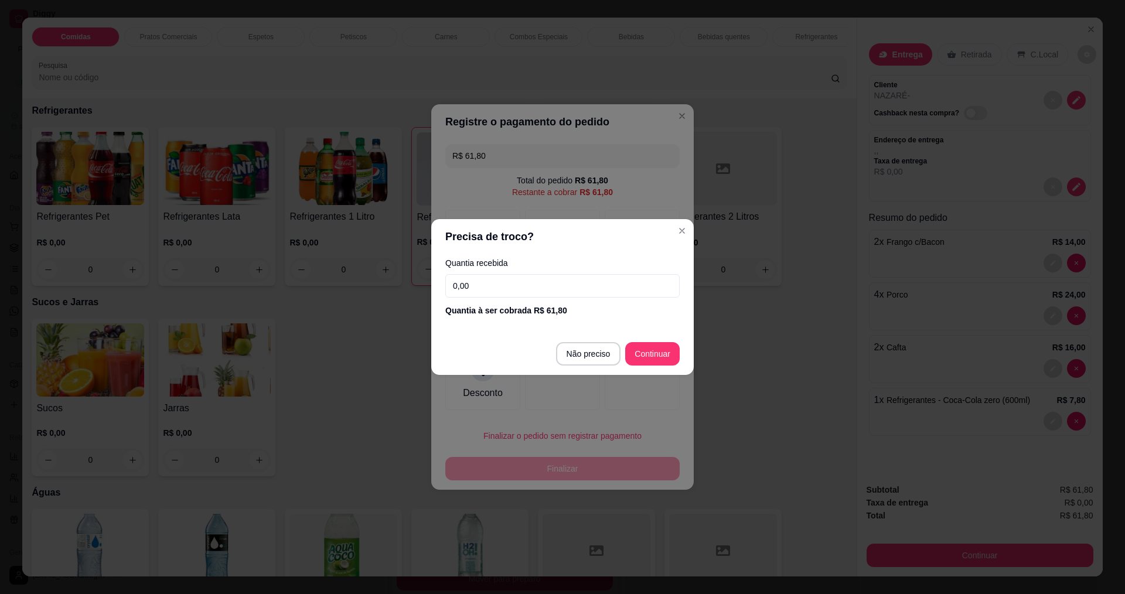
click at [483, 289] on input "0,00" at bounding box center [562, 285] width 234 height 23
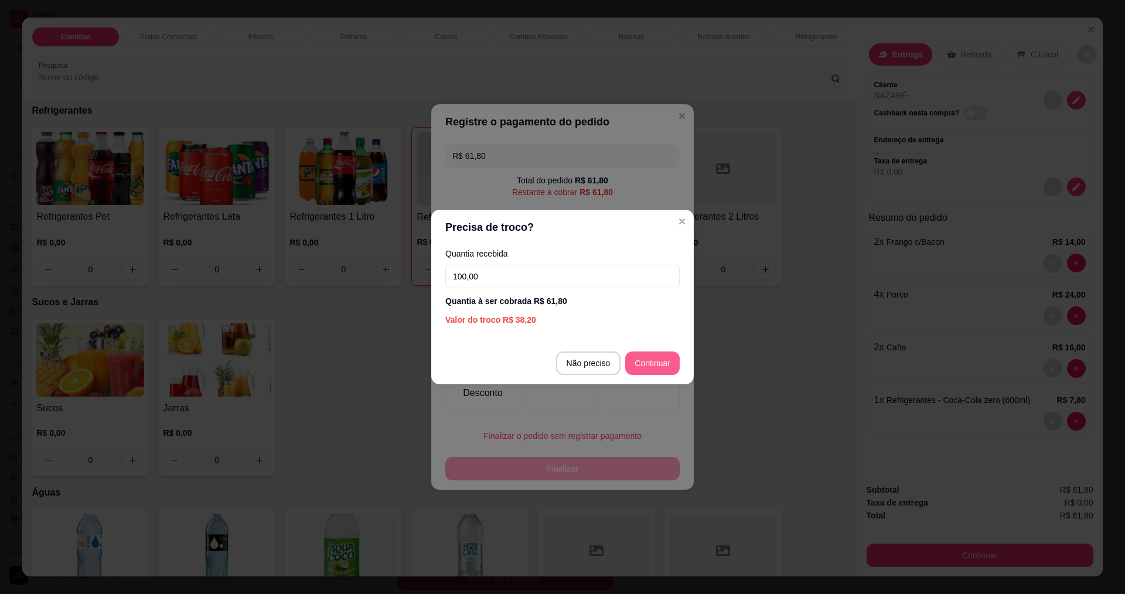
type input "100,00"
type input "R$ 0,00"
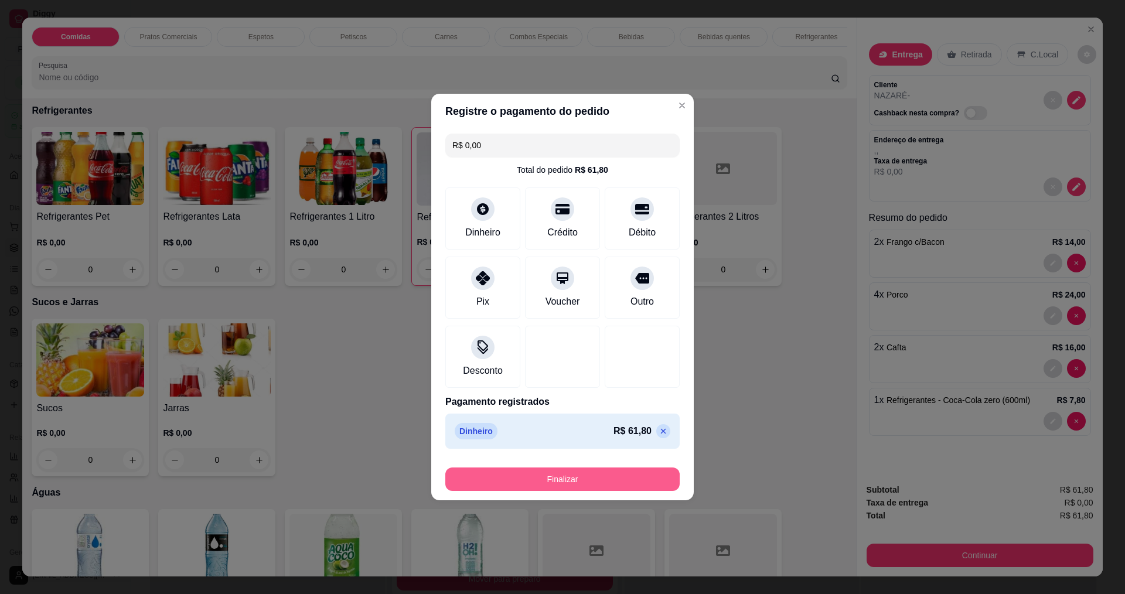
click at [591, 480] on button "Finalizar" at bounding box center [562, 478] width 234 height 23
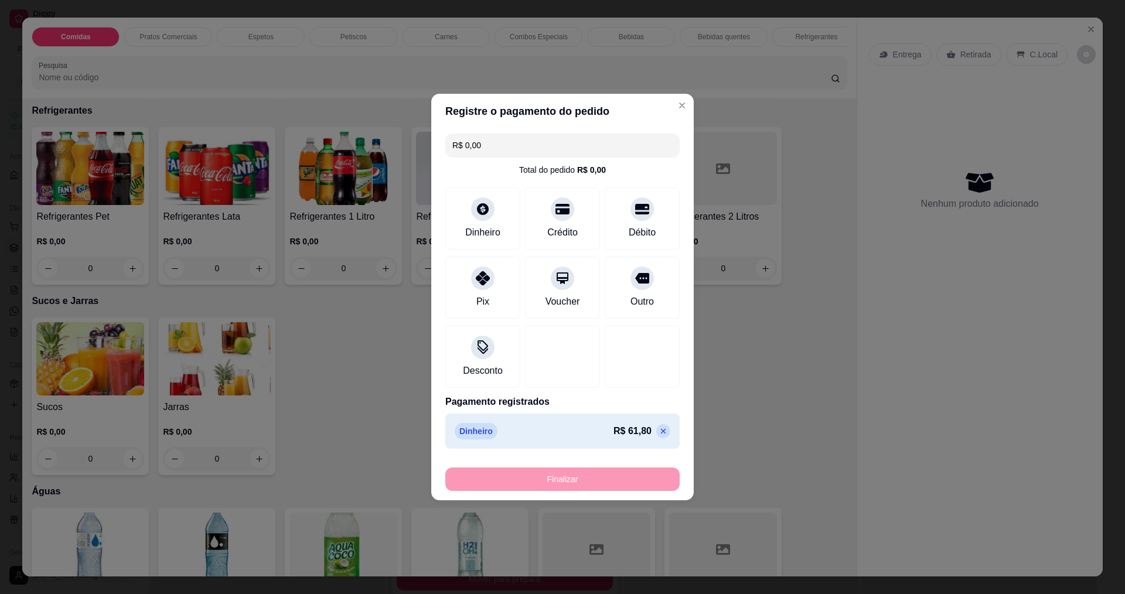
type input "0"
type input "-R$ 61,80"
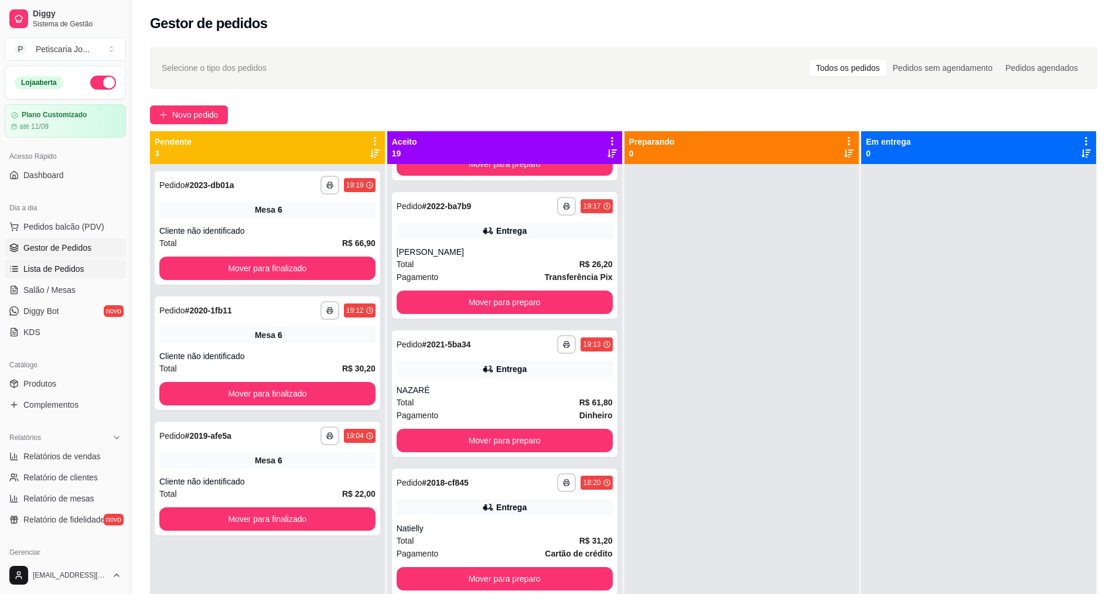
click at [63, 267] on span "Lista de Pedidos" at bounding box center [53, 269] width 61 height 12
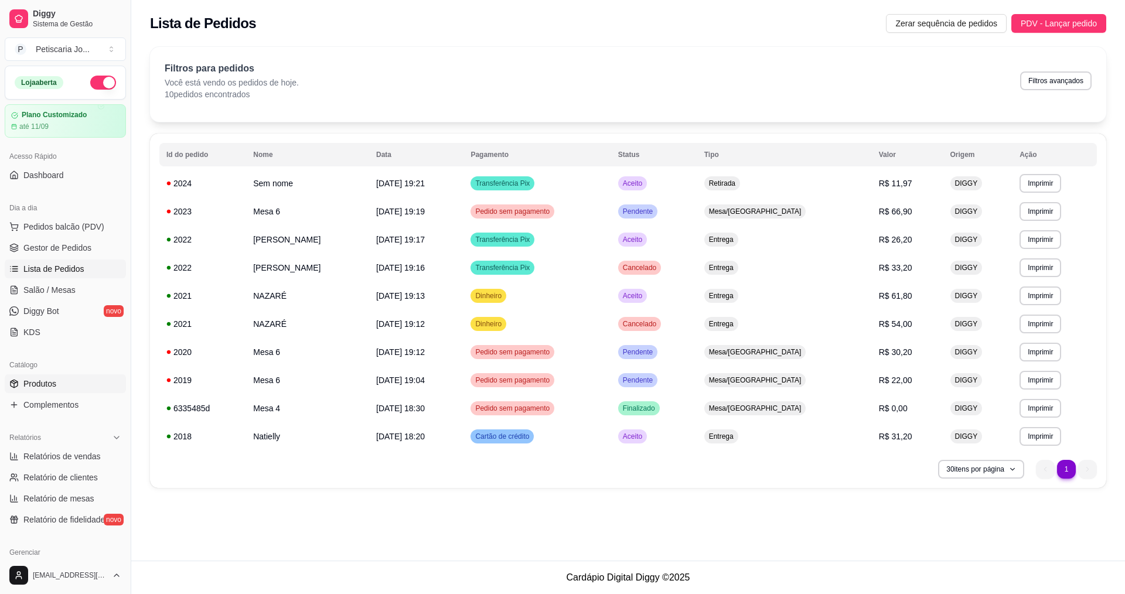
click at [47, 383] on span "Produtos" at bounding box center [39, 384] width 33 height 12
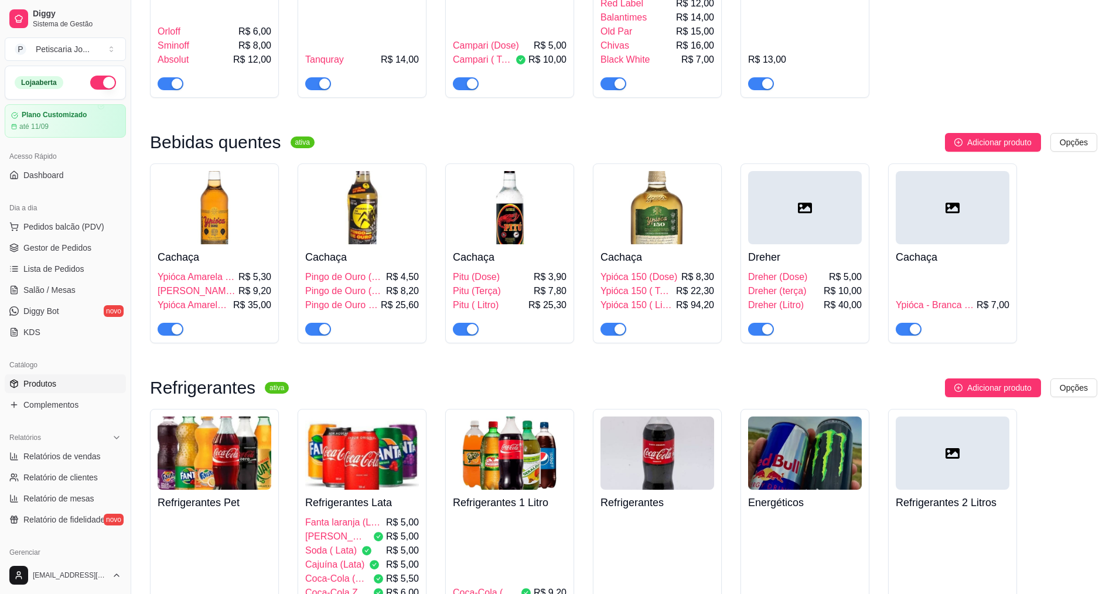
scroll to position [3105, 0]
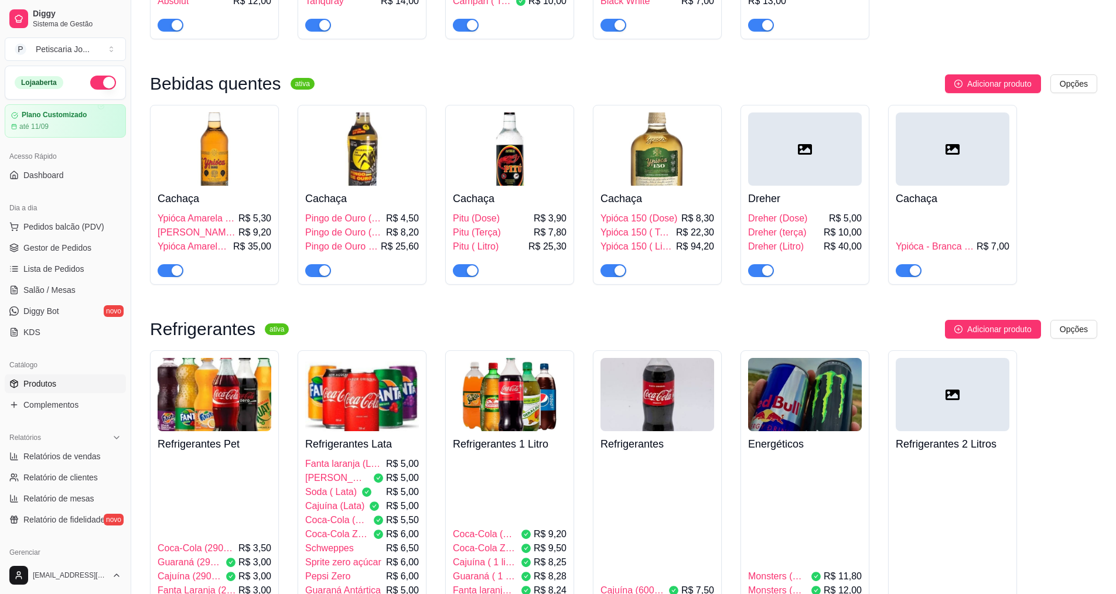
click at [656, 358] on img at bounding box center [657, 394] width 114 height 73
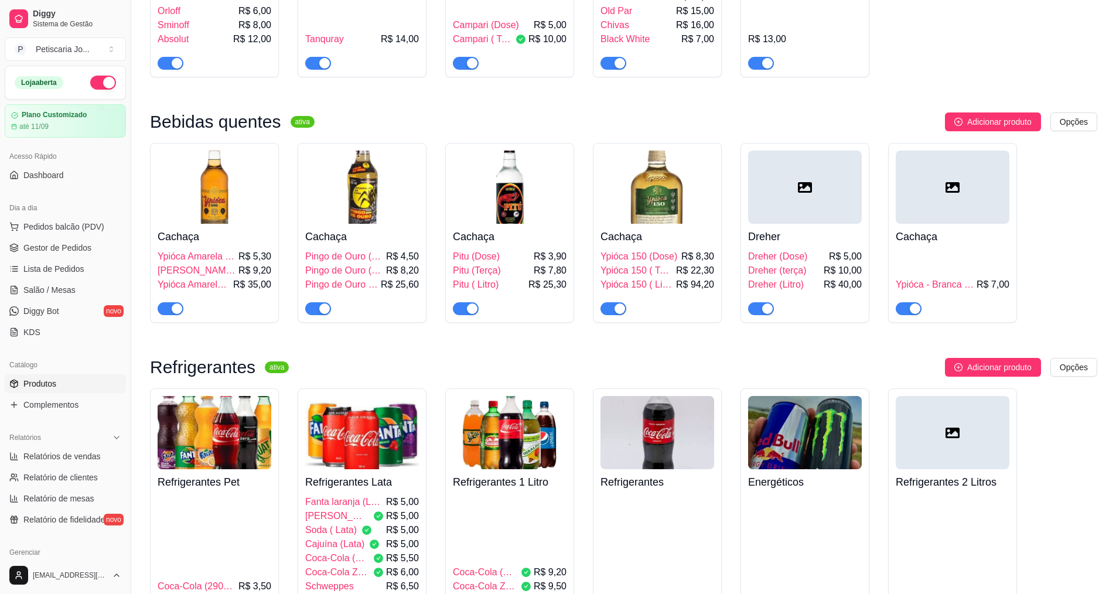
scroll to position [3046, 0]
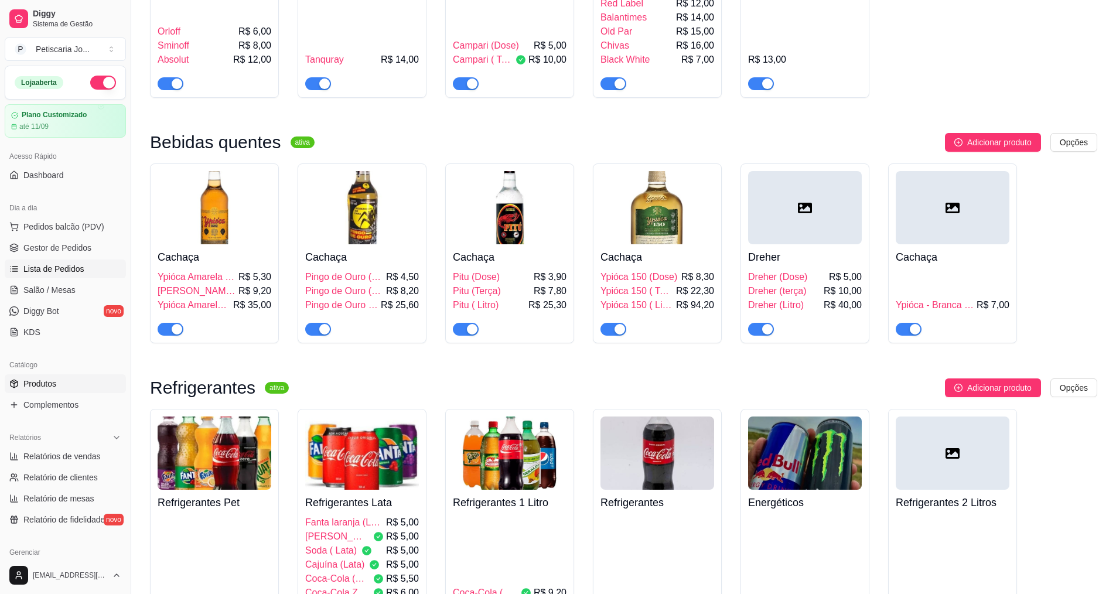
click at [42, 265] on span "Lista de Pedidos" at bounding box center [53, 269] width 61 height 12
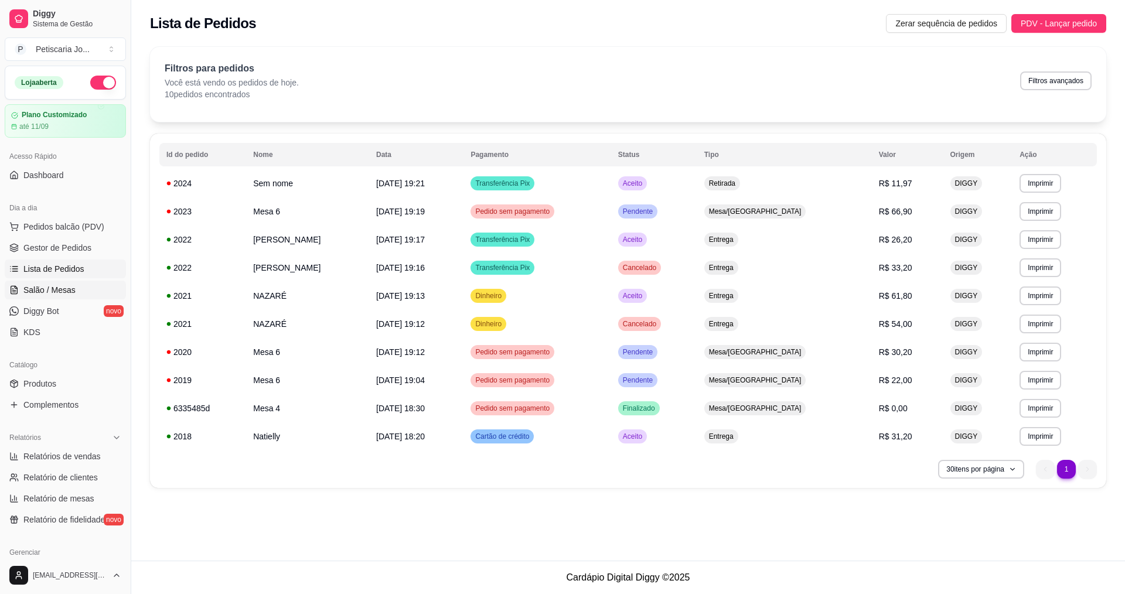
click at [47, 288] on span "Salão / Mesas" at bounding box center [49, 290] width 52 height 12
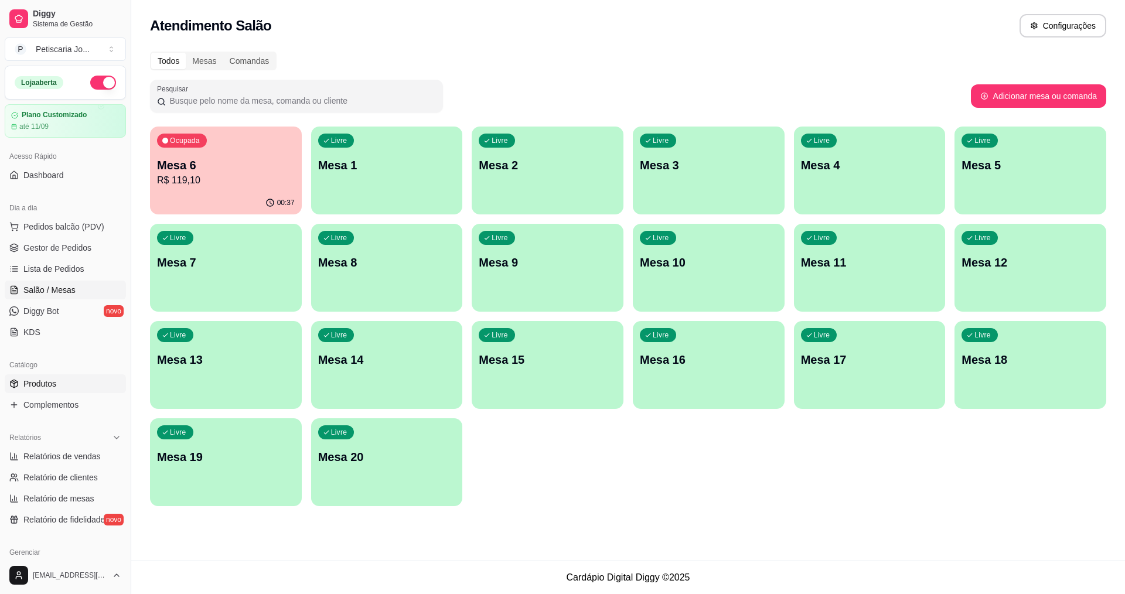
click at [31, 387] on span "Produtos" at bounding box center [39, 384] width 33 height 12
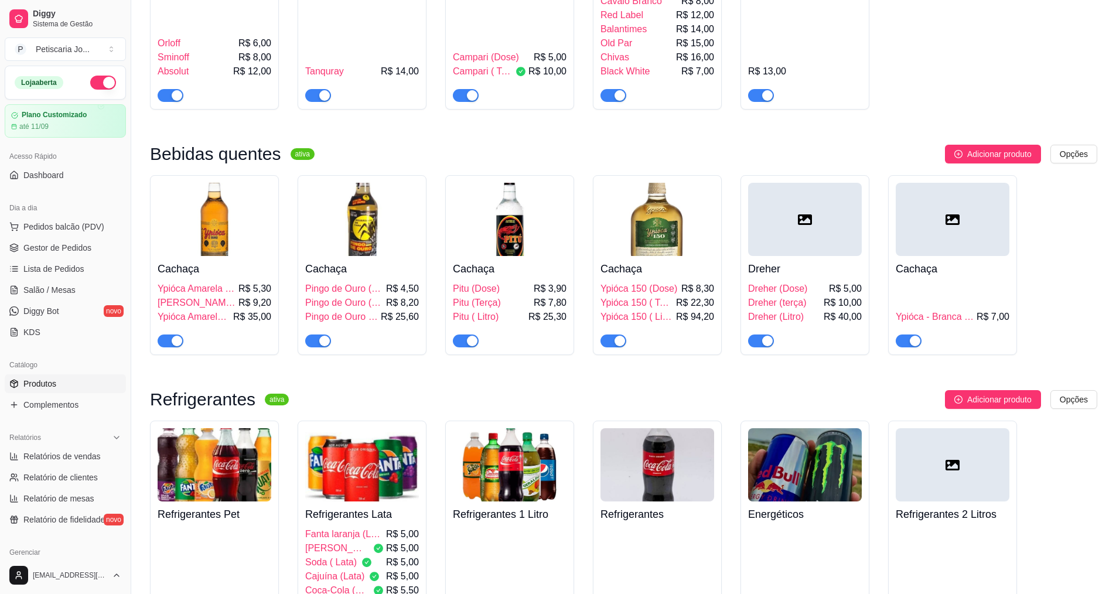
scroll to position [3046, 0]
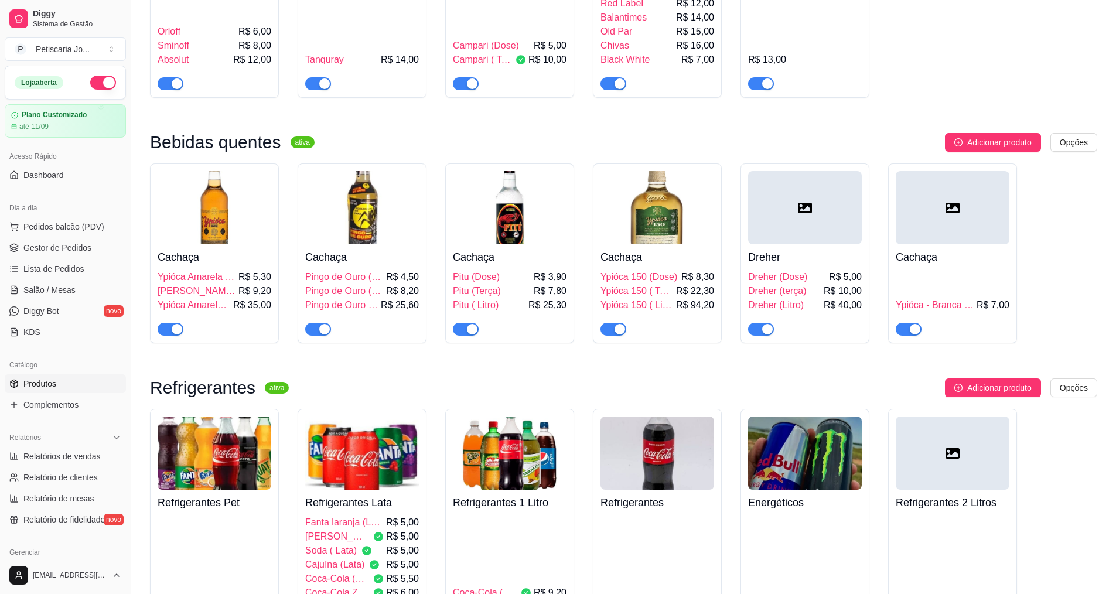
click at [513, 416] on img at bounding box center [510, 452] width 114 height 73
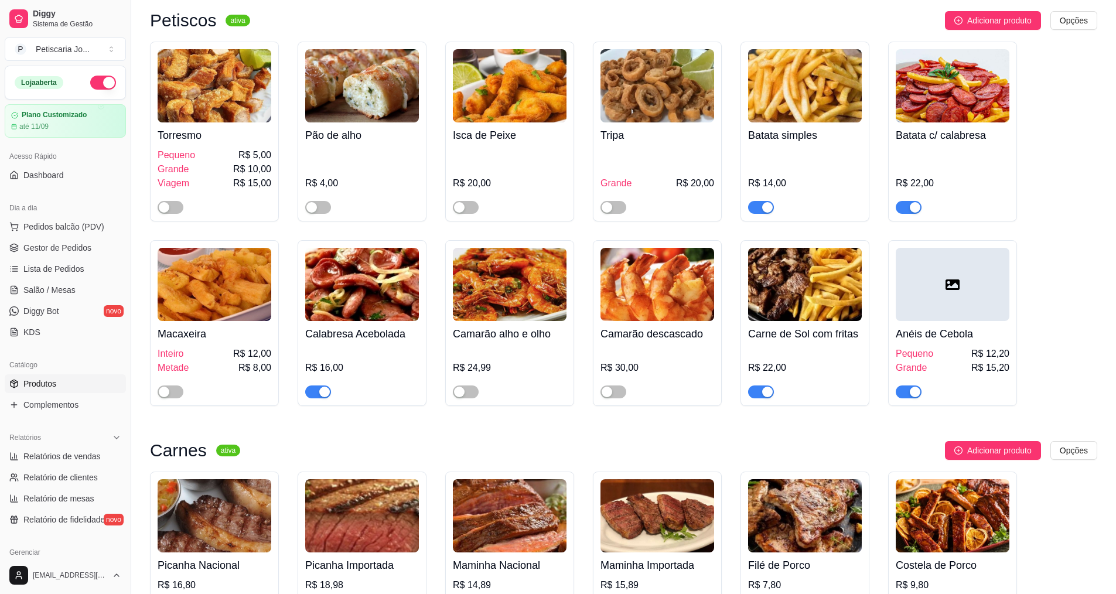
scroll to position [1406, 0]
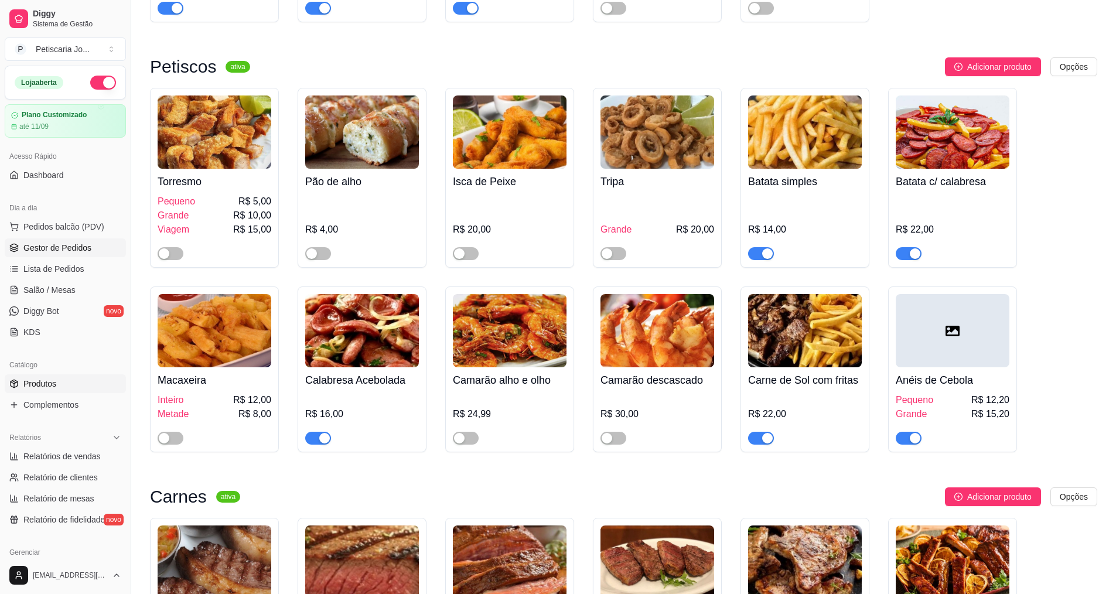
click at [49, 244] on span "Gestor de Pedidos" at bounding box center [57, 248] width 68 height 12
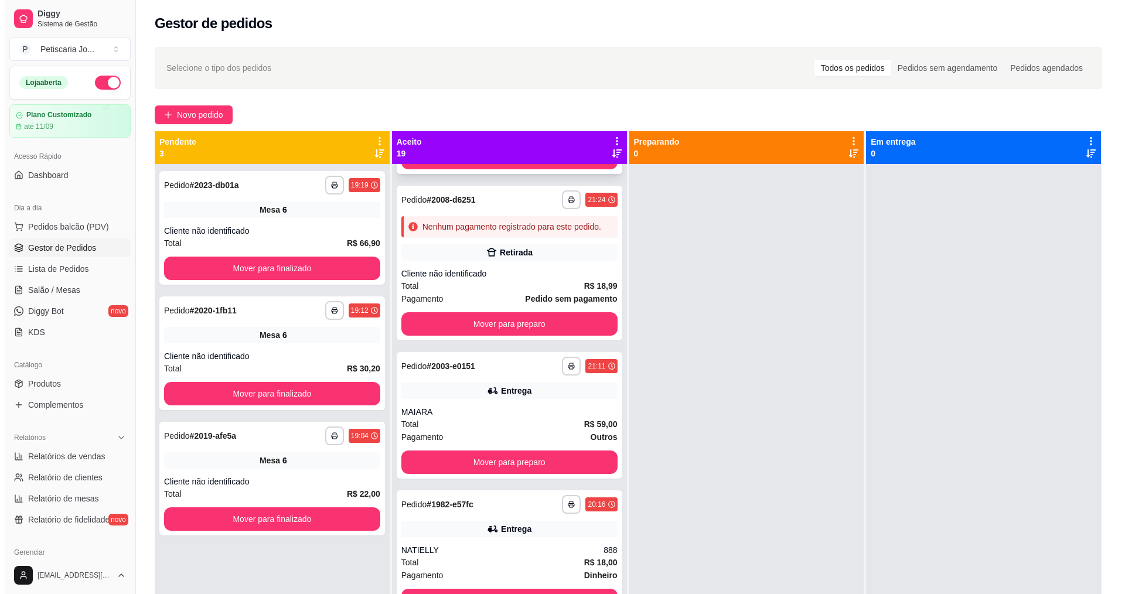
scroll to position [703, 0]
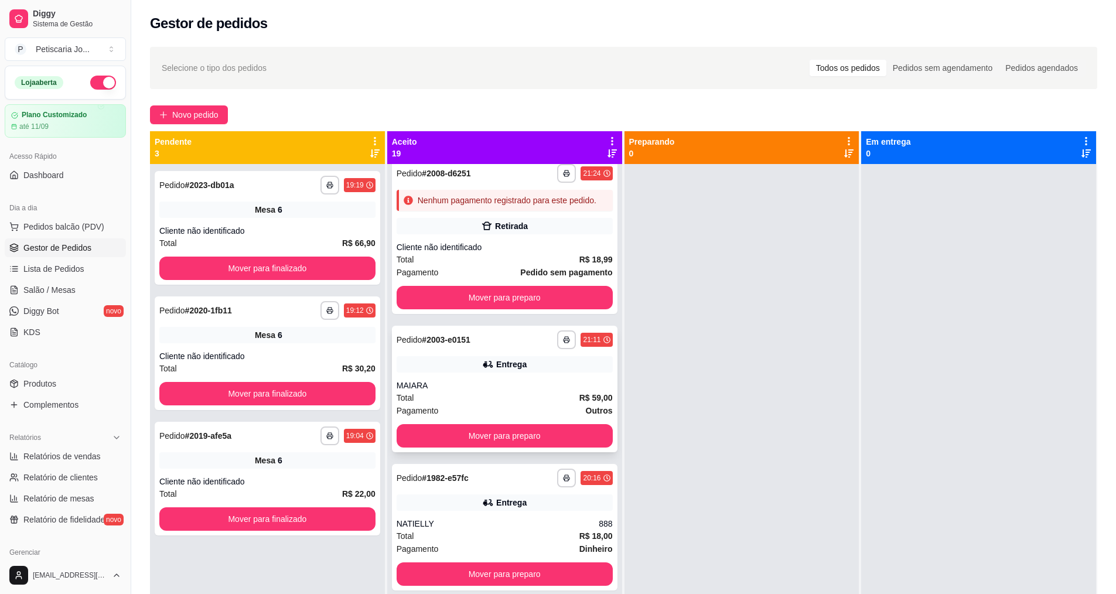
click at [463, 417] on div "Pagamento Outros" at bounding box center [505, 410] width 216 height 13
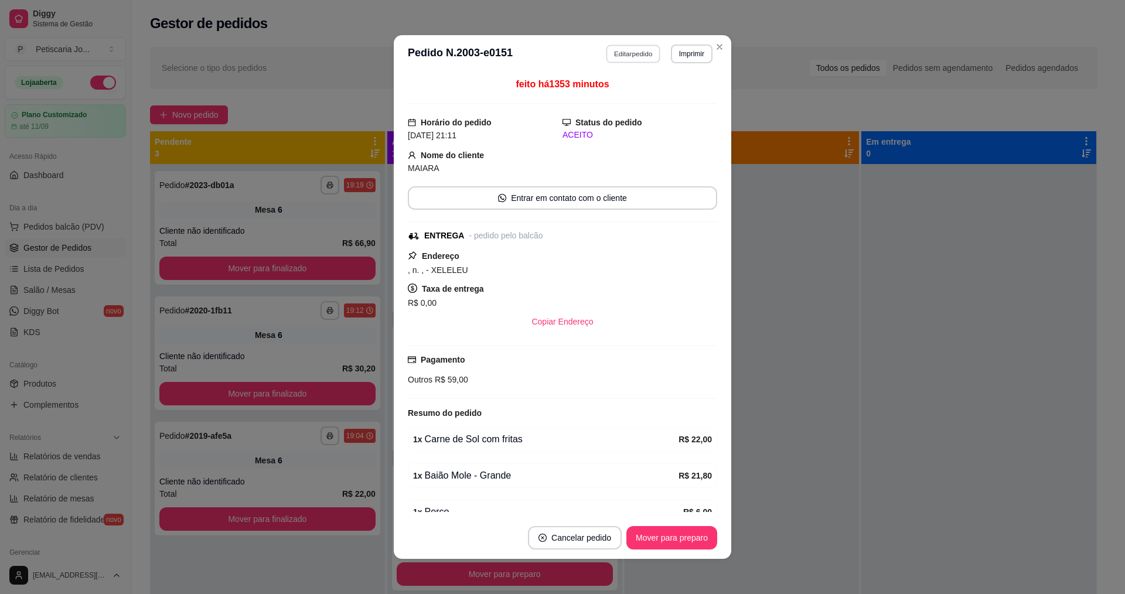
click at [627, 48] on button "Editar pedido" at bounding box center [633, 54] width 54 height 18
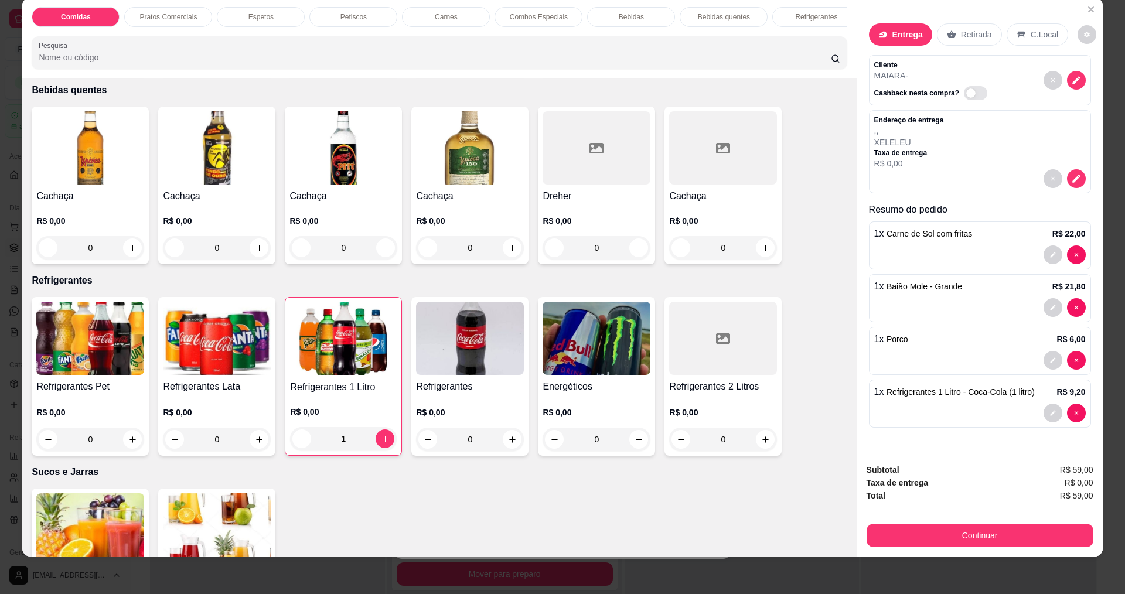
scroll to position [1933, 0]
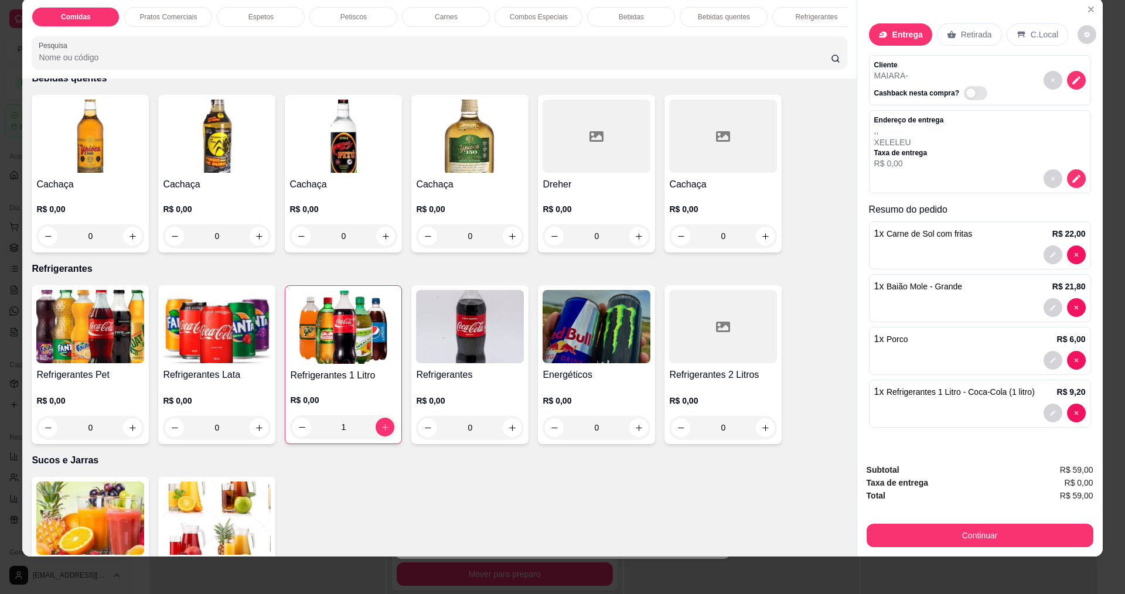
click at [97, 360] on div "Refrigerantes Pet R$ 0,00 0" at bounding box center [90, 364] width 117 height 159
click at [470, 395] on p "R$ 0,00" at bounding box center [470, 401] width 108 height 12
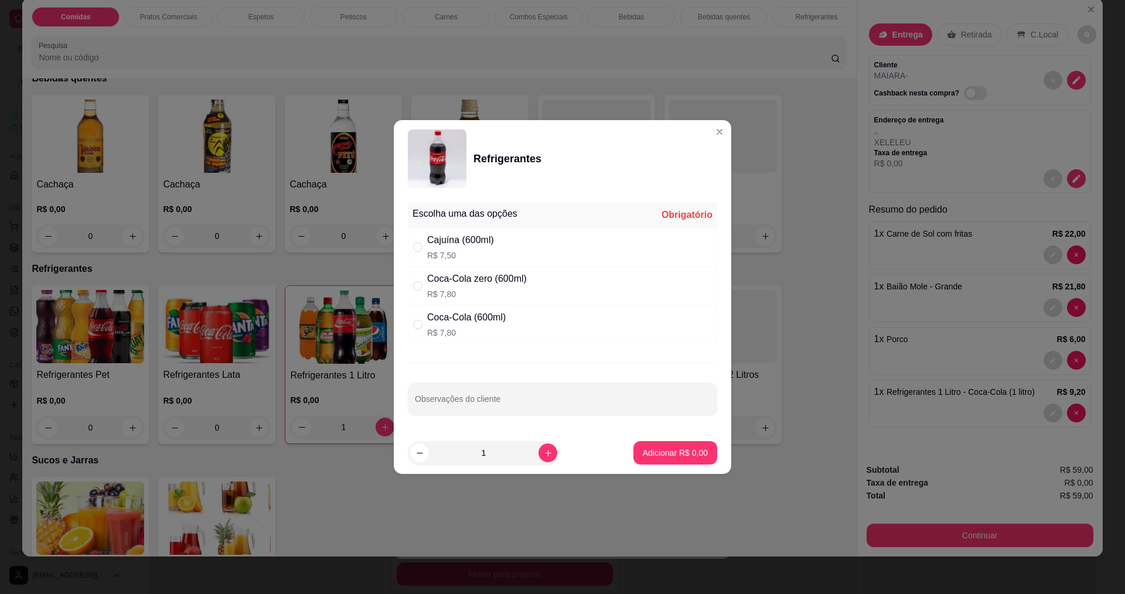
click at [472, 285] on div "Coca-Cola zero (600ml)" at bounding box center [477, 279] width 100 height 14
radio input "true"
click at [695, 449] on p "Adicionar R$ 7,80" at bounding box center [675, 453] width 65 height 12
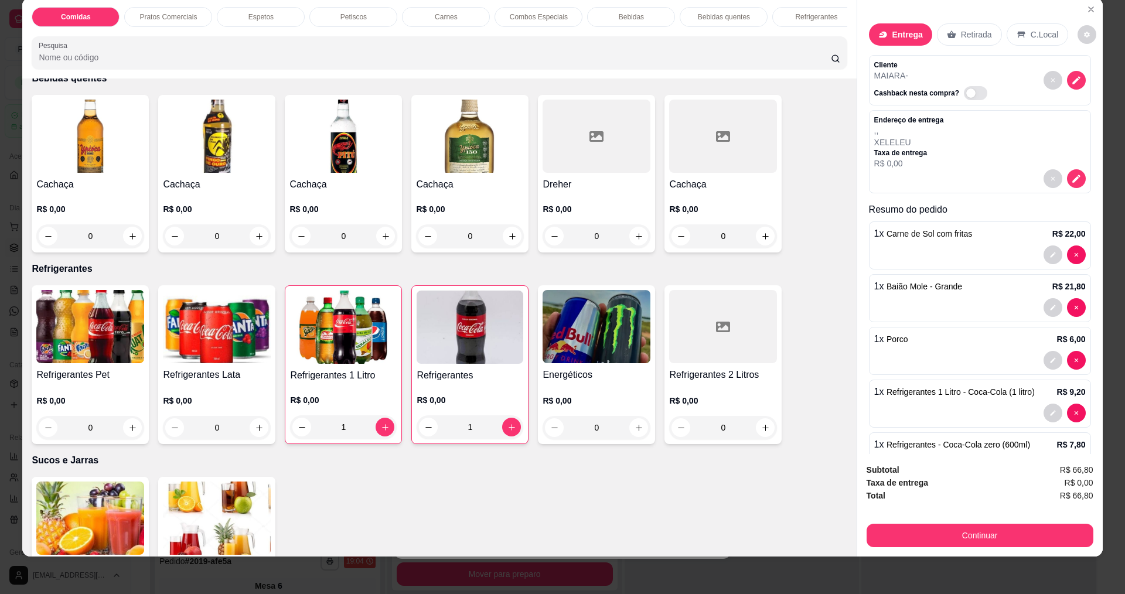
scroll to position [43, 0]
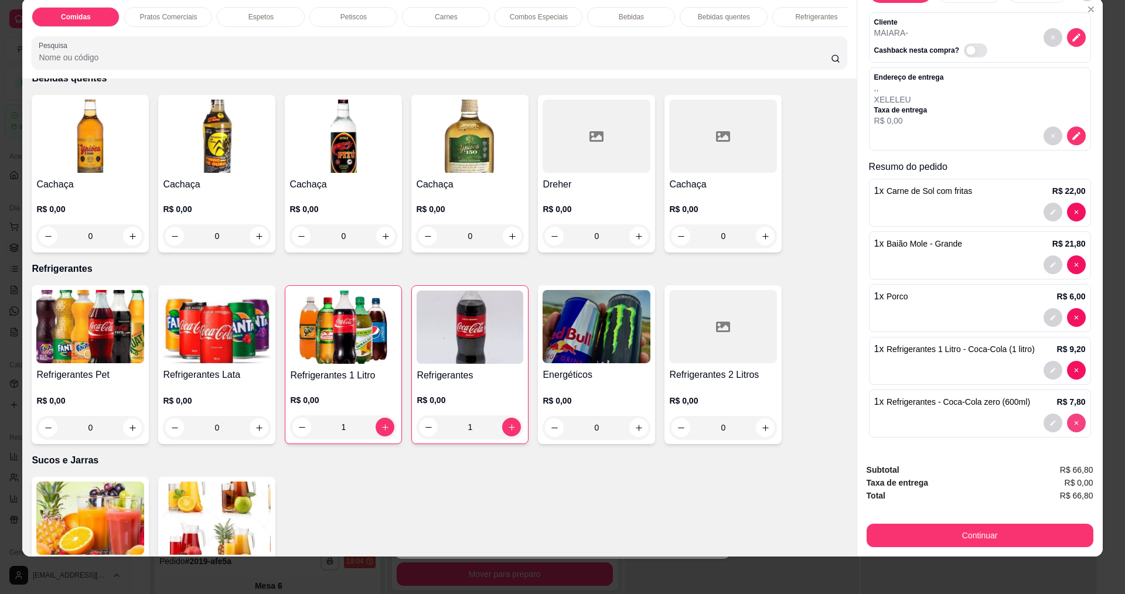
type input "0"
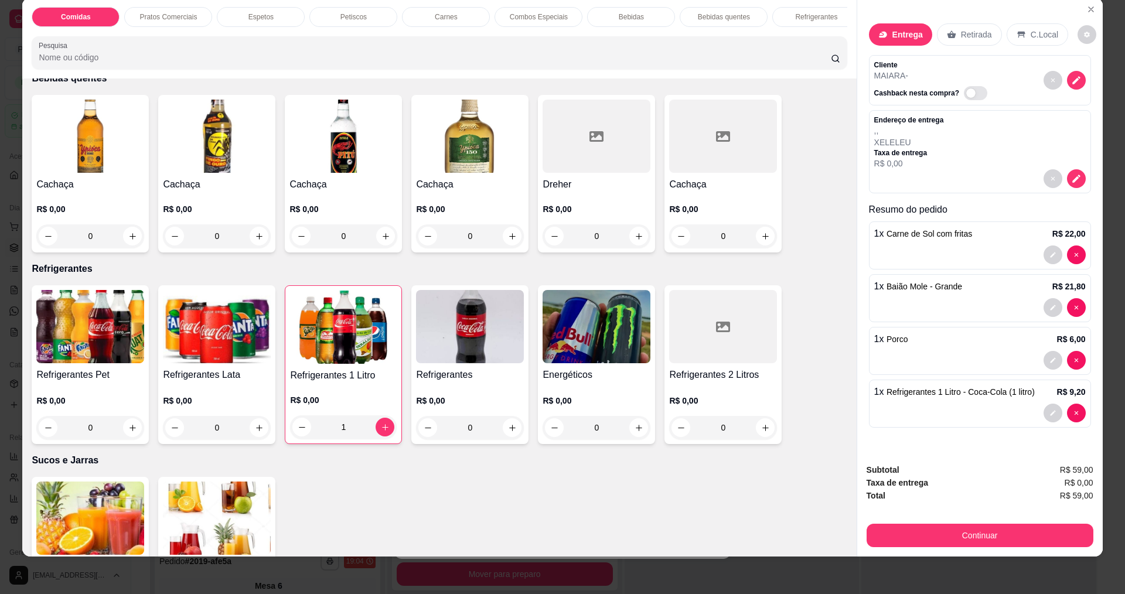
scroll to position [0, 0]
click at [965, 544] on button "Continuar" at bounding box center [979, 535] width 220 height 23
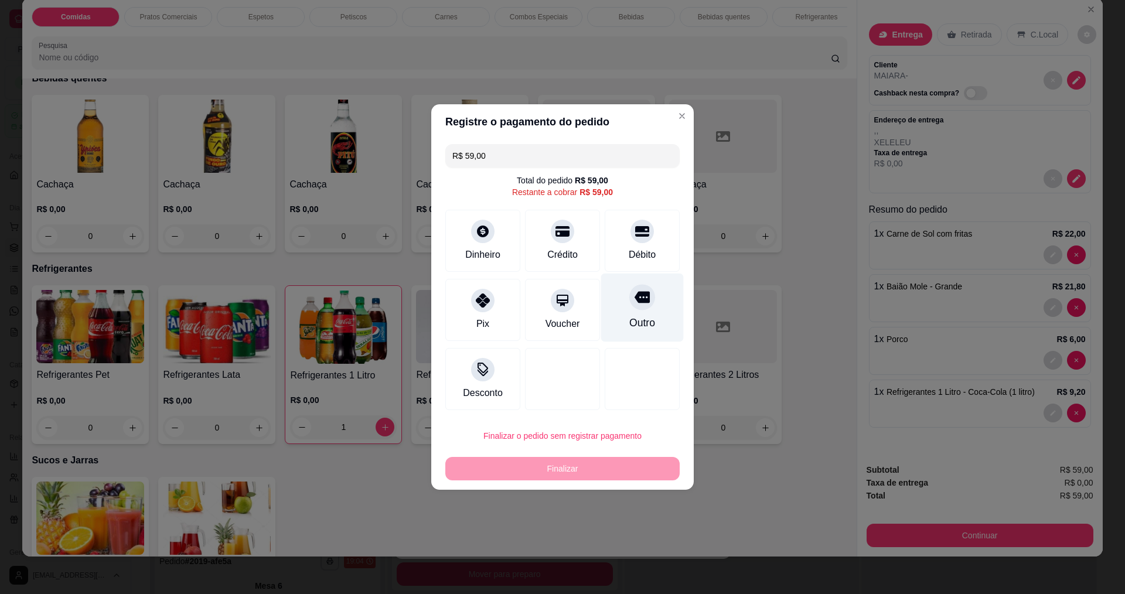
click at [631, 306] on div at bounding box center [642, 297] width 26 height 26
type input "R$ 0,00"
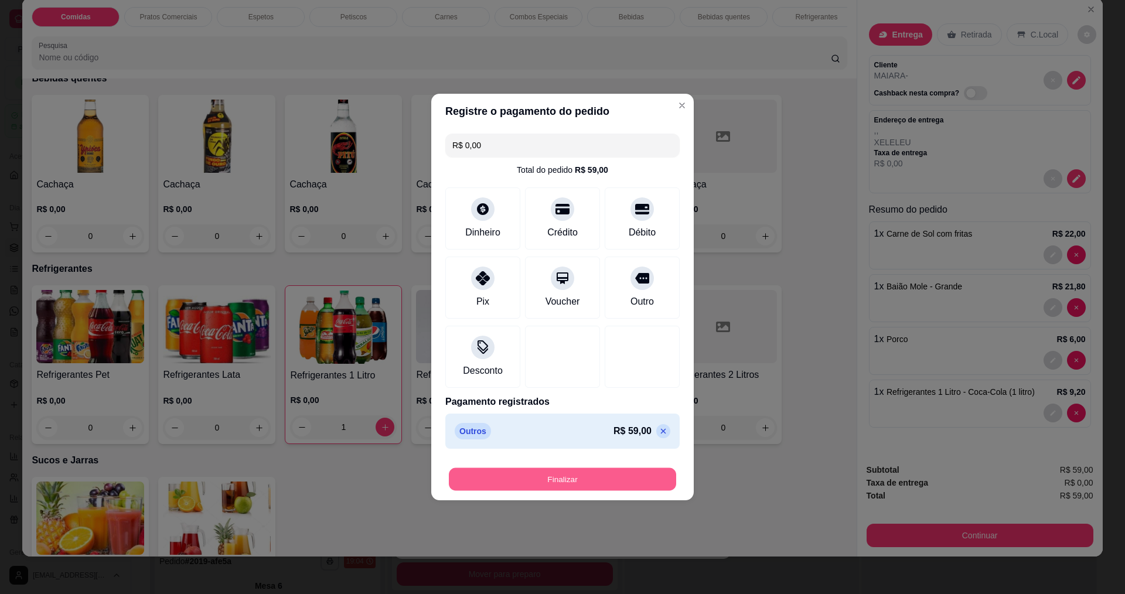
click at [563, 477] on button "Finalizar" at bounding box center [562, 479] width 227 height 23
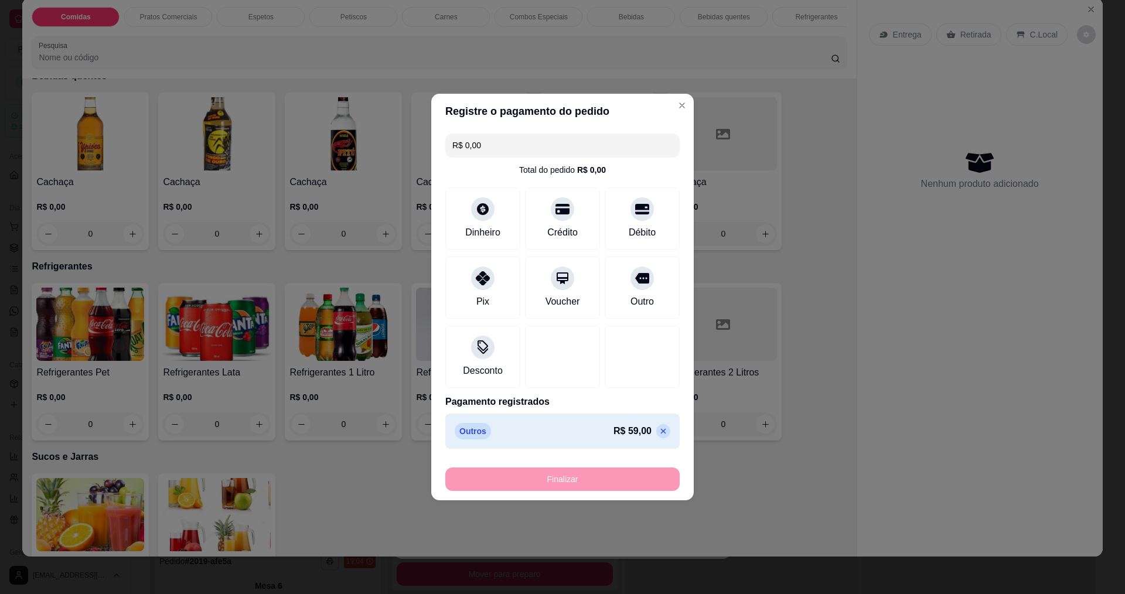
type input "0"
type input "-R$ 59,00"
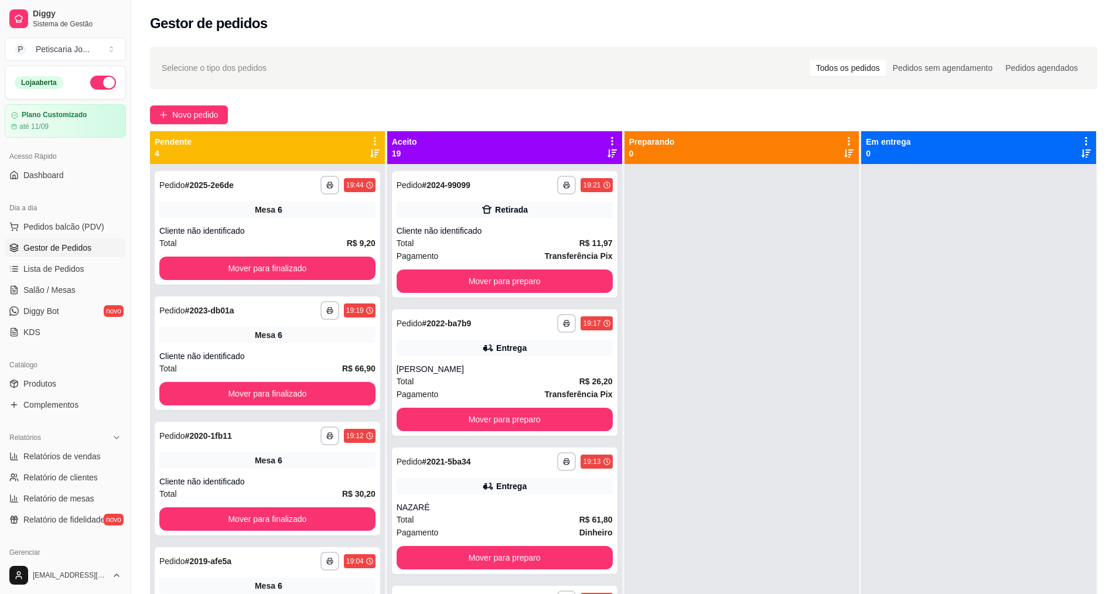
click at [63, 255] on link "Gestor de Pedidos" at bounding box center [65, 247] width 121 height 19
click at [62, 270] on span "Lista de Pedidos" at bounding box center [53, 269] width 61 height 12
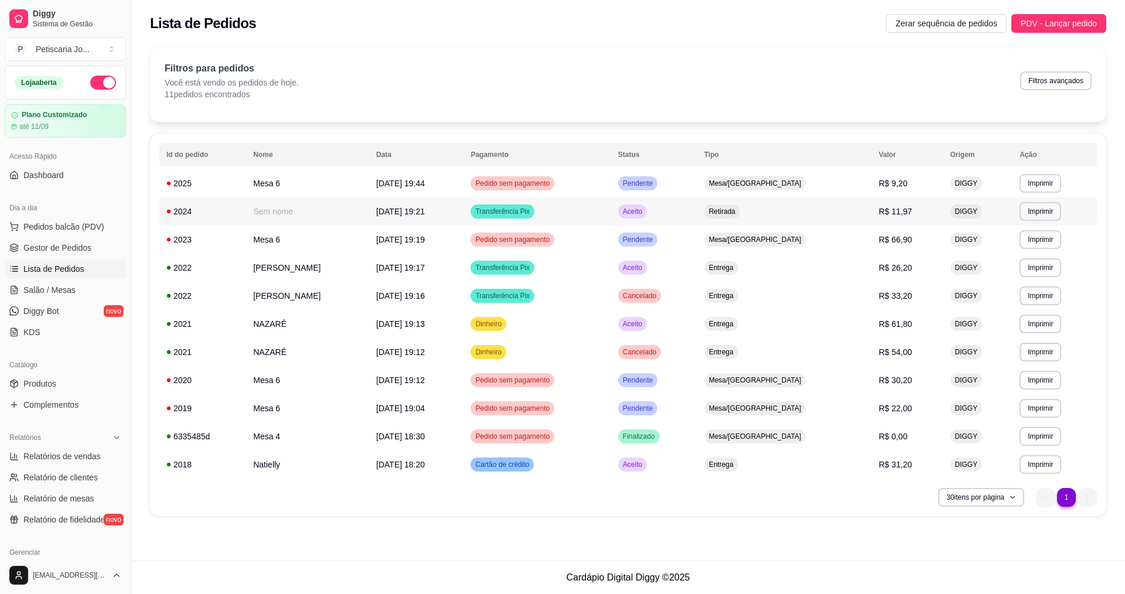
click at [534, 217] on div "Transferência Pix" at bounding box center [502, 211] width 64 height 14
click at [422, 194] on td "[DATE] 19:44" at bounding box center [416, 183] width 94 height 28
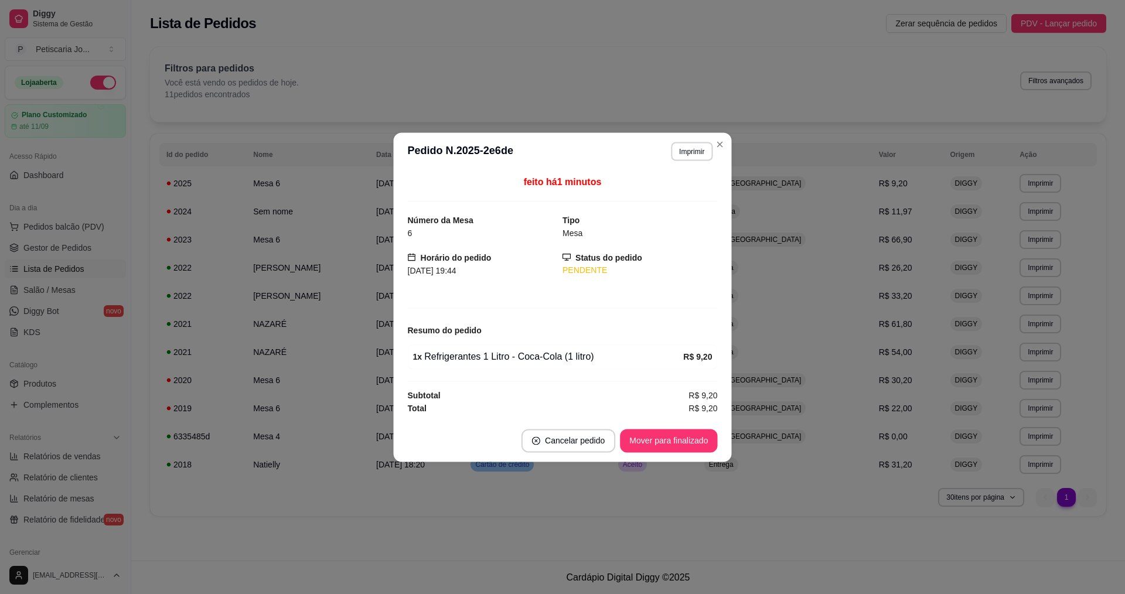
click at [423, 182] on div "feito há 1 minutos" at bounding box center [562, 188] width 310 height 27
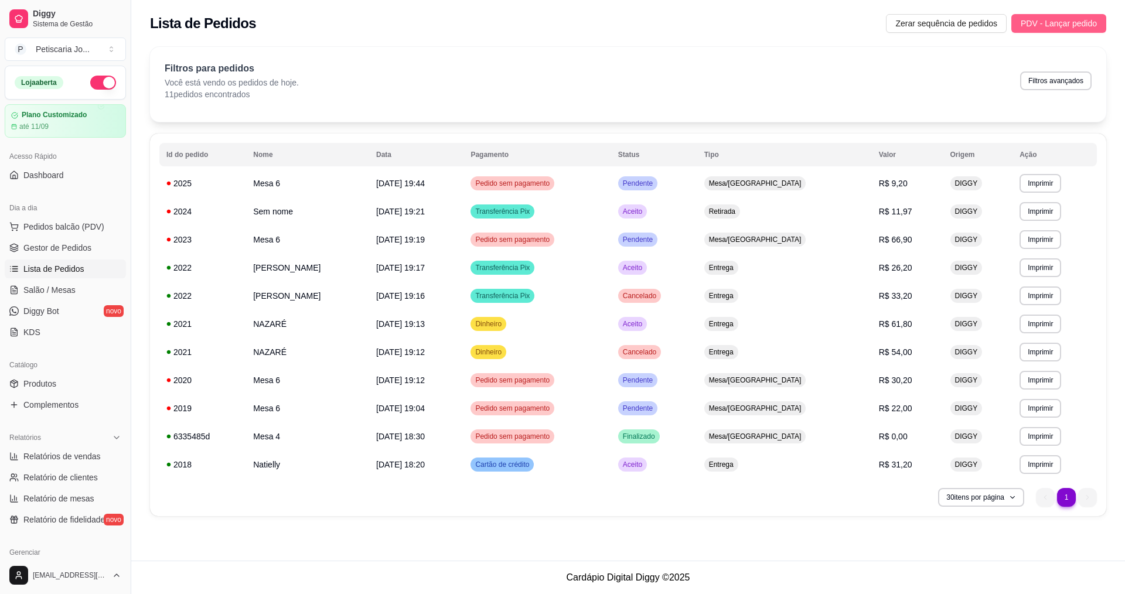
click at [1049, 20] on span "PDV - Lançar pedido" at bounding box center [1058, 23] width 76 height 13
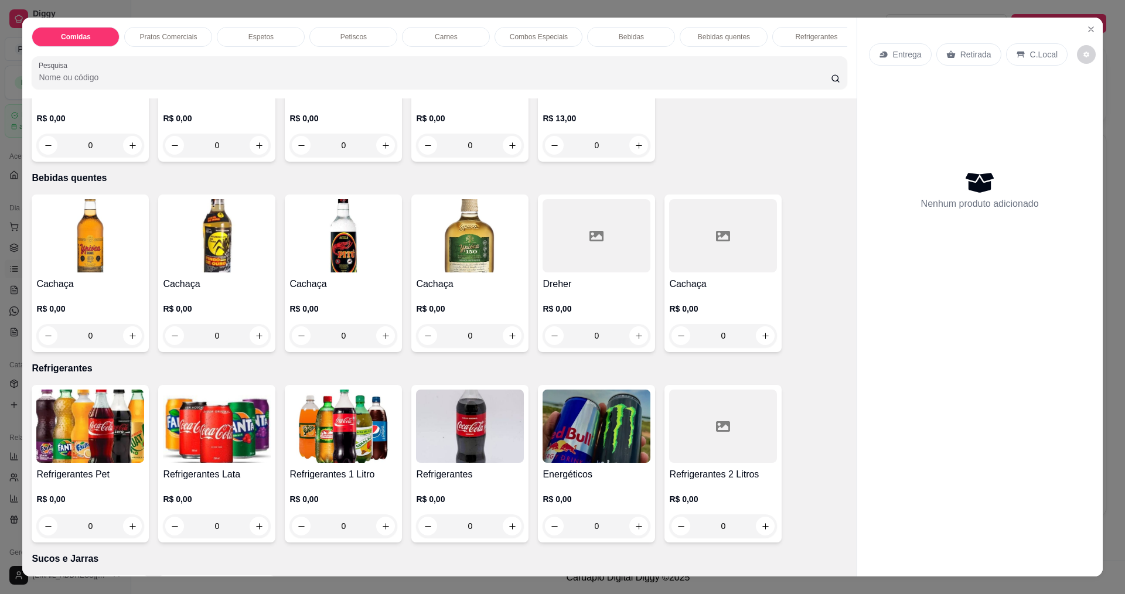
scroll to position [1933, 0]
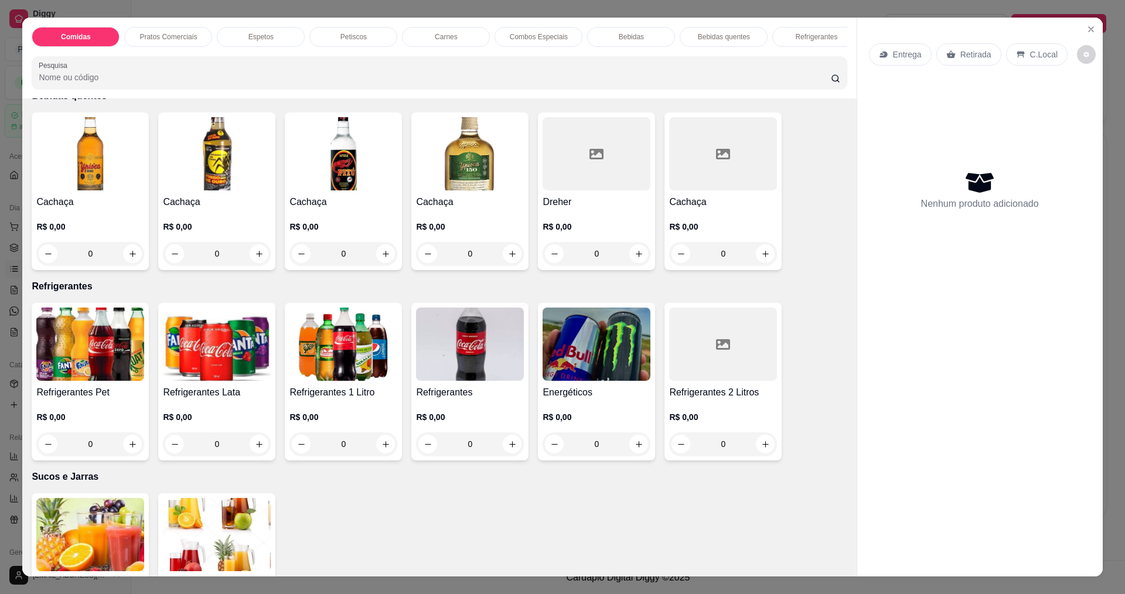
click at [497, 367] on img at bounding box center [470, 344] width 108 height 73
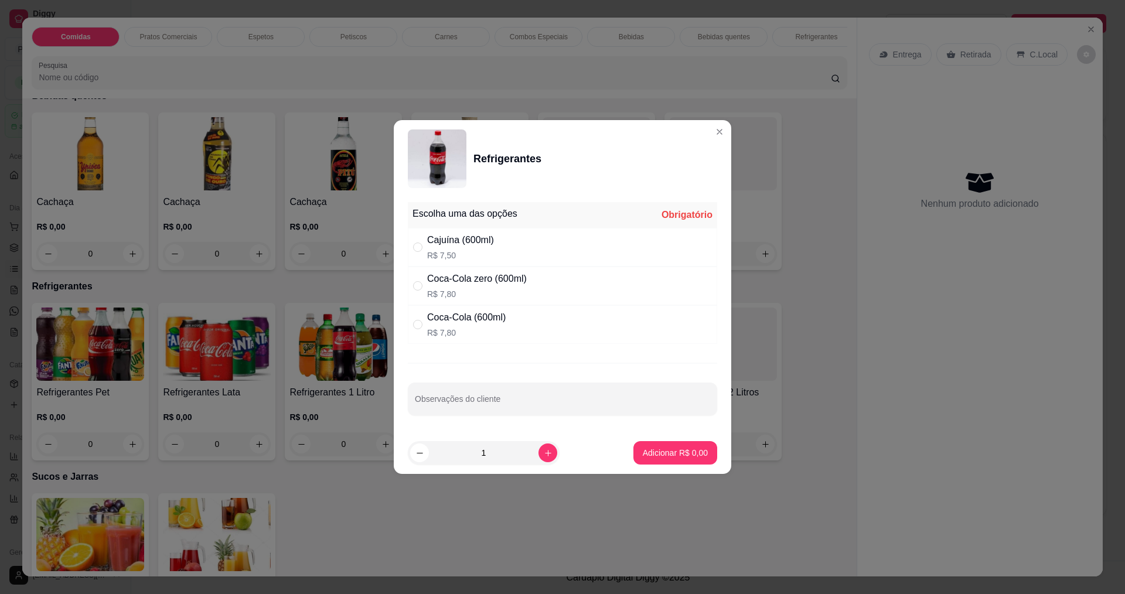
click at [510, 279] on div "Coca-Cola zero (600ml)" at bounding box center [477, 279] width 100 height 14
radio input "true"
click at [672, 445] on button "Adicionar R$ 7,80" at bounding box center [674, 453] width 81 height 23
type input "1"
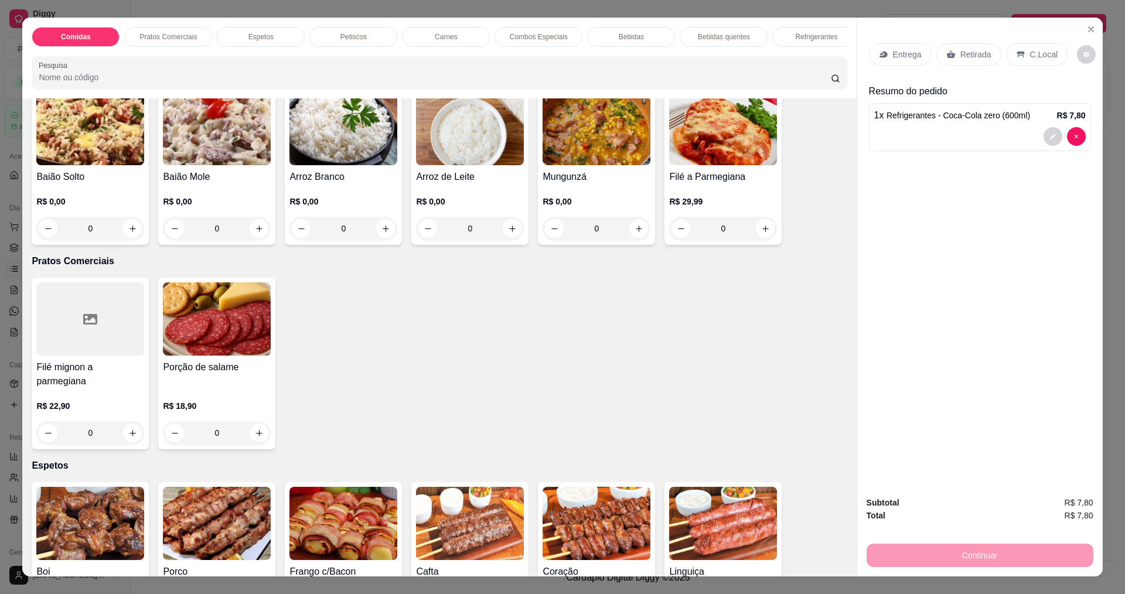
scroll to position [0, 0]
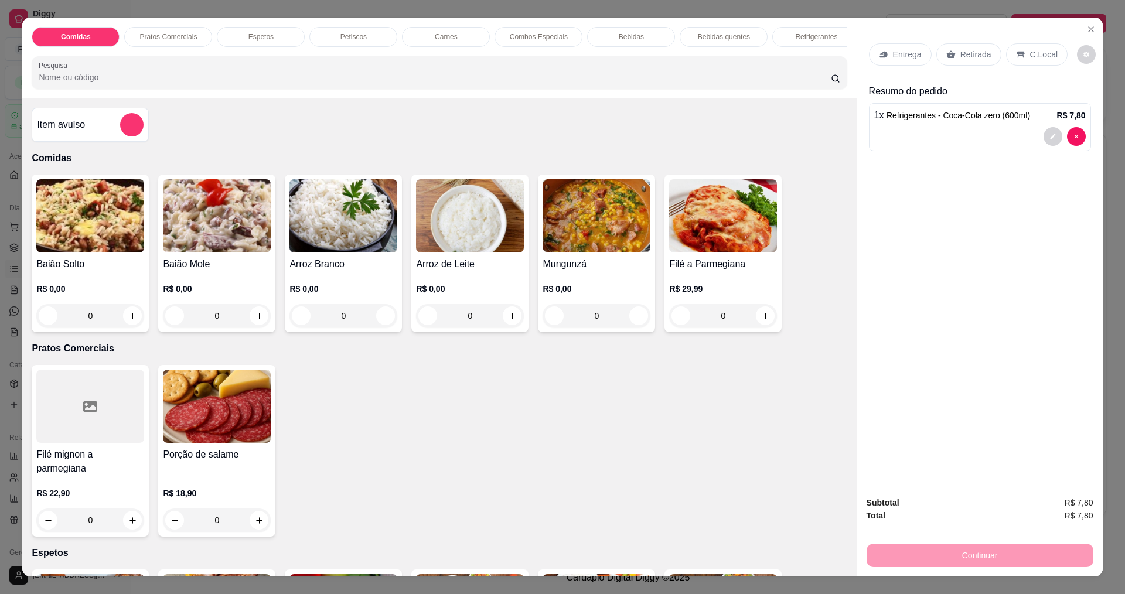
click at [129, 321] on div "0" at bounding box center [90, 315] width 108 height 23
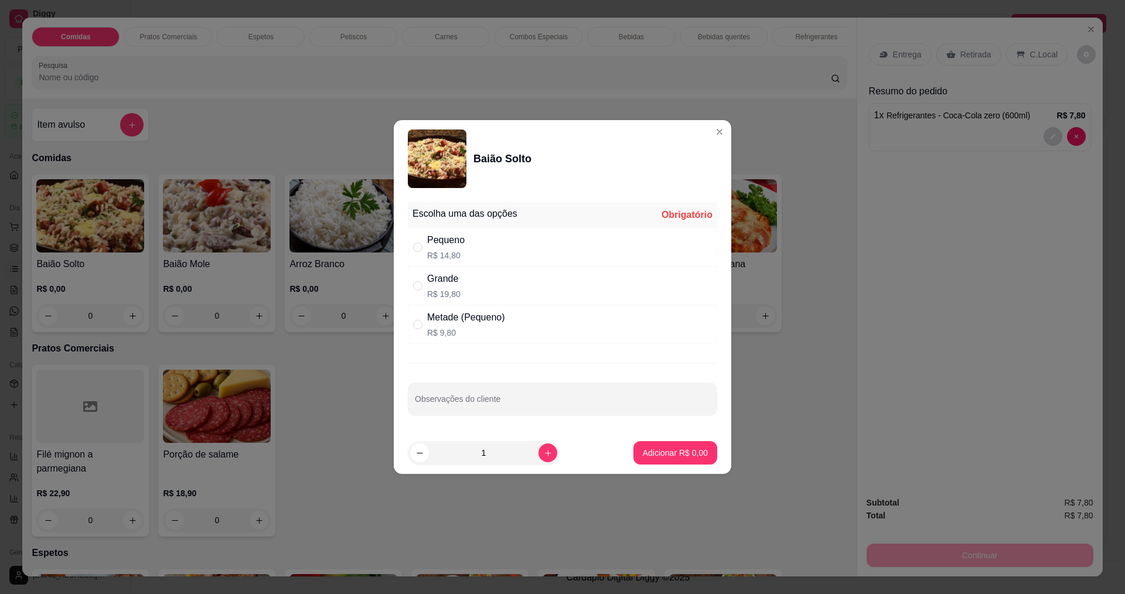
click at [455, 243] on div "Pequeno" at bounding box center [445, 240] width 37 height 14
radio input "true"
click at [665, 461] on button "Adicionar R$ 14,80" at bounding box center [673, 452] width 88 height 23
type input "1"
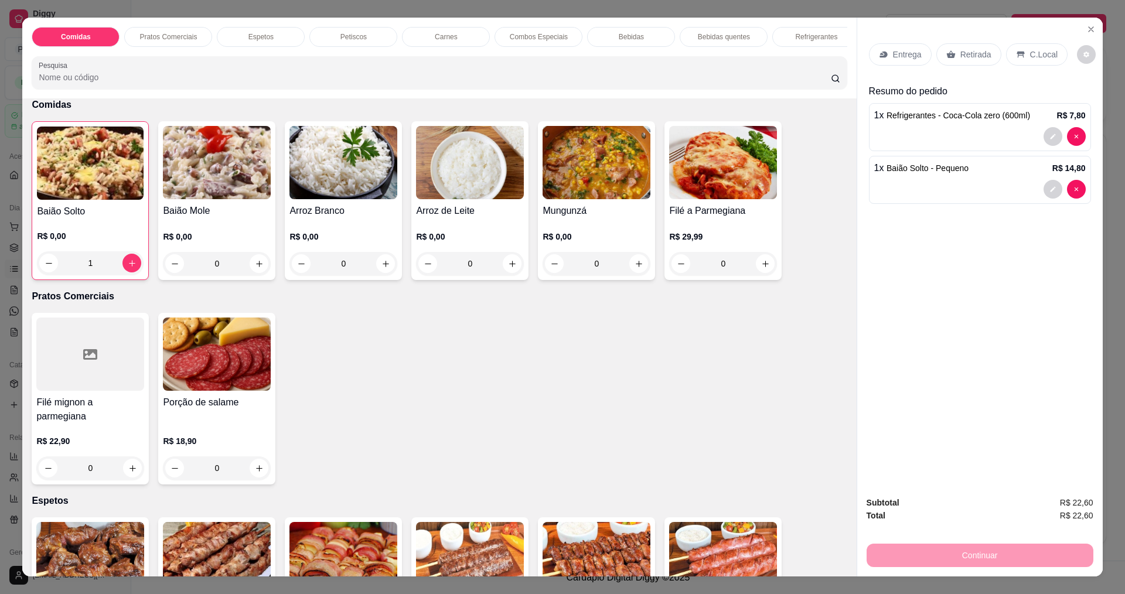
scroll to position [59, 0]
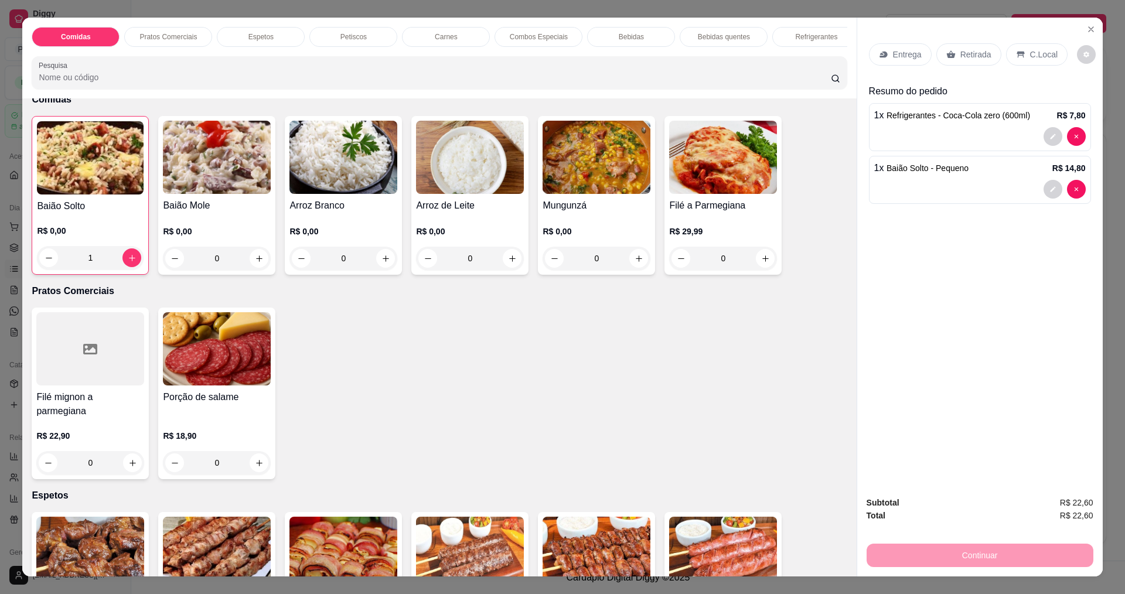
click at [637, 270] on div "0" at bounding box center [596, 258] width 108 height 23
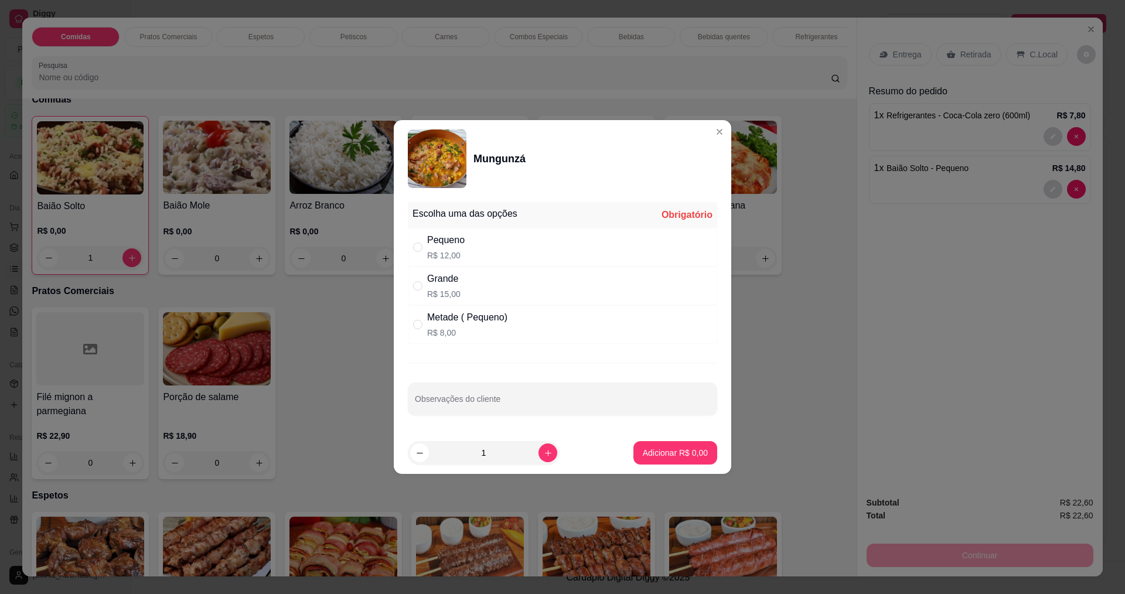
drag, startPoint x: 466, startPoint y: 301, endPoint x: 480, endPoint y: 303, distance: 14.4
click at [467, 301] on div "Grande R$ 15,00" at bounding box center [562, 286] width 309 height 39
radio input "true"
click at [688, 451] on p "Adicionar R$ 15,00" at bounding box center [673, 453] width 70 height 12
type input "1"
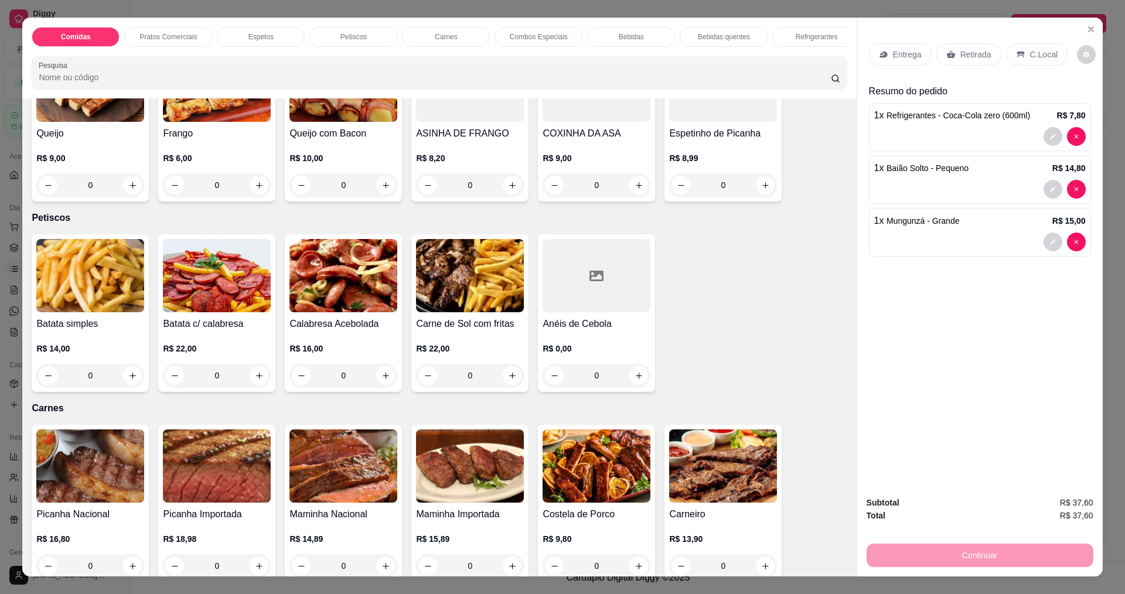
scroll to position [762, 0]
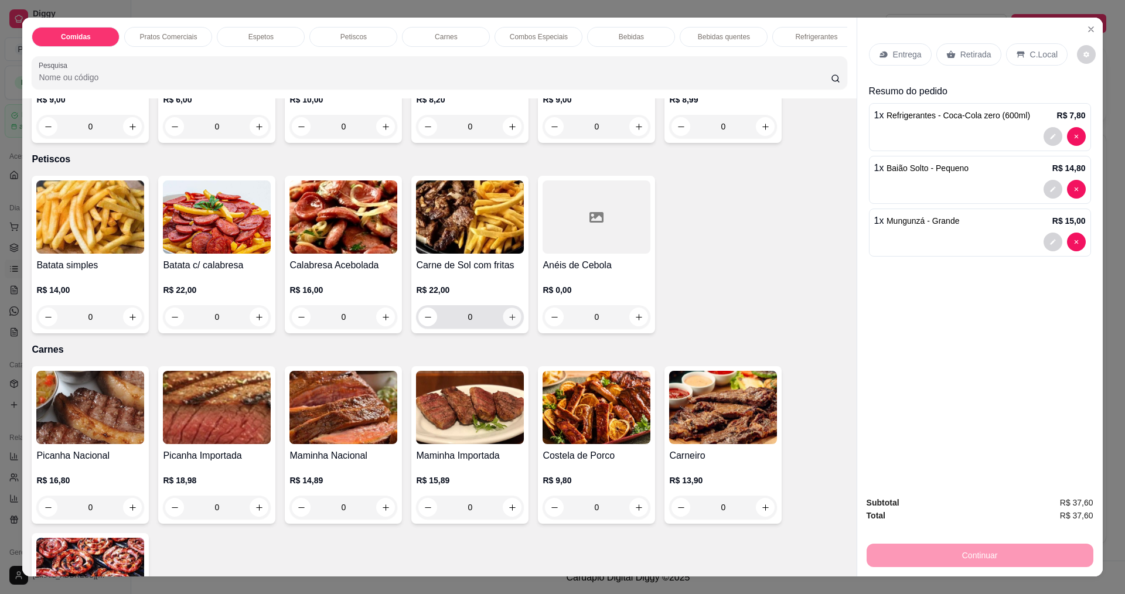
click at [508, 313] on icon "increase-product-quantity" at bounding box center [512, 317] width 9 height 9
type input "1"
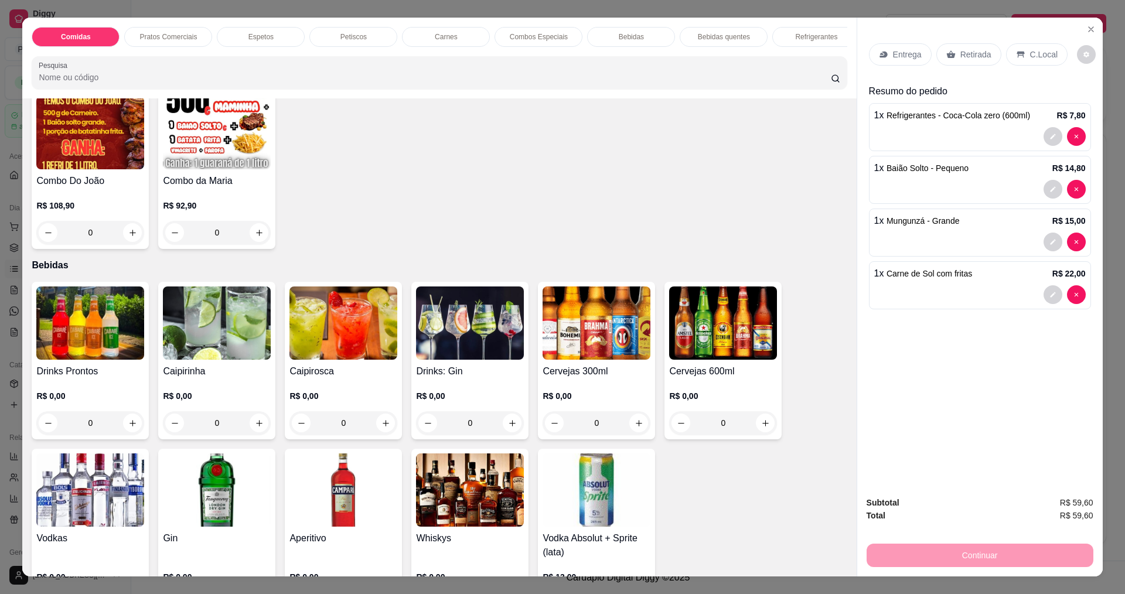
scroll to position [1406, 0]
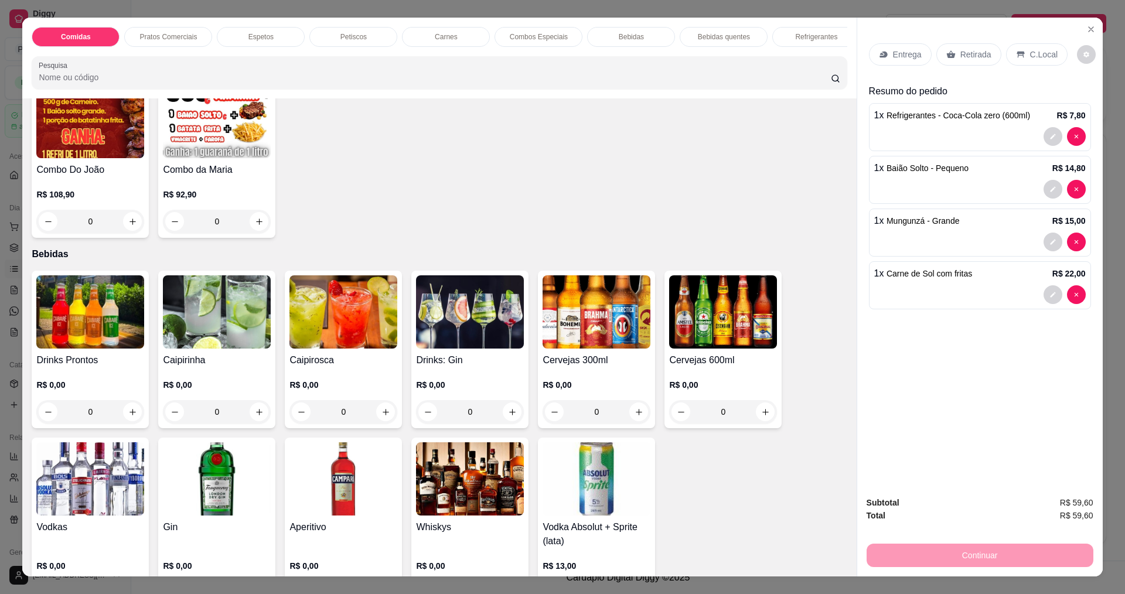
click at [893, 53] on p "Entrega" at bounding box center [907, 55] width 29 height 12
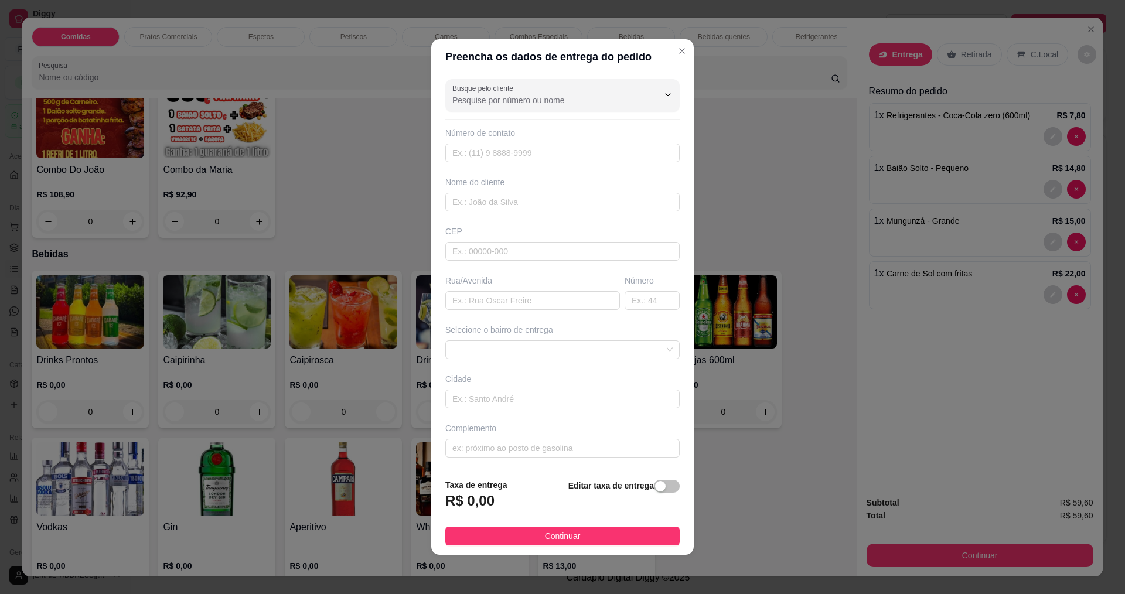
click at [531, 130] on div "Número de contato" at bounding box center [562, 133] width 234 height 12
click at [532, 151] on input "text" at bounding box center [562, 153] width 234 height 19
type input "888"
click at [514, 196] on input "text" at bounding box center [562, 202] width 234 height 19
type input "MAIARA"
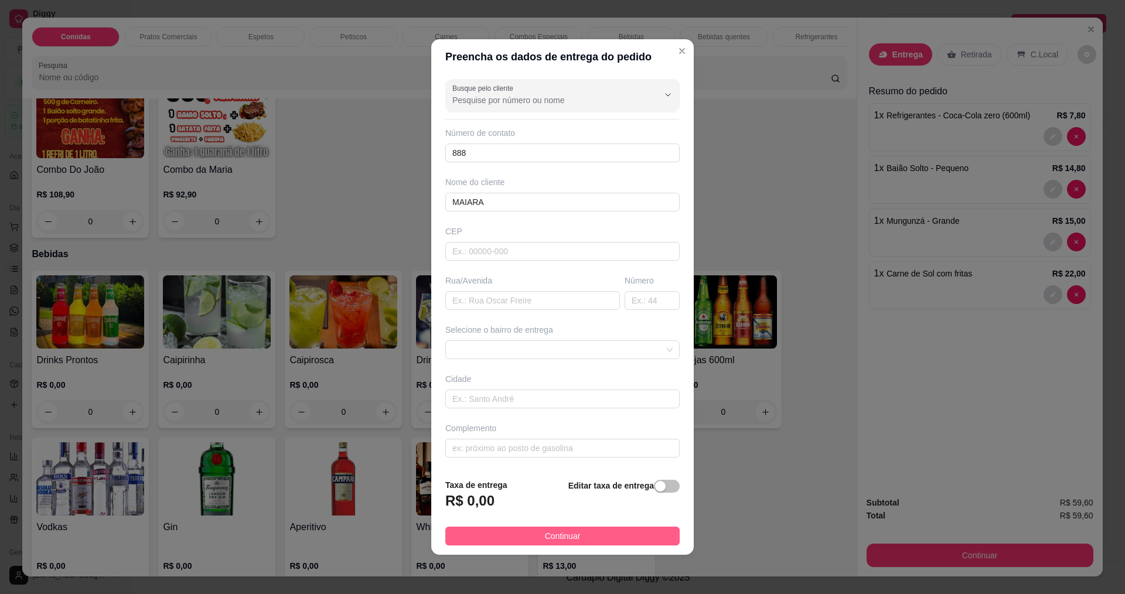
click at [537, 529] on button "Continuar" at bounding box center [562, 536] width 234 height 19
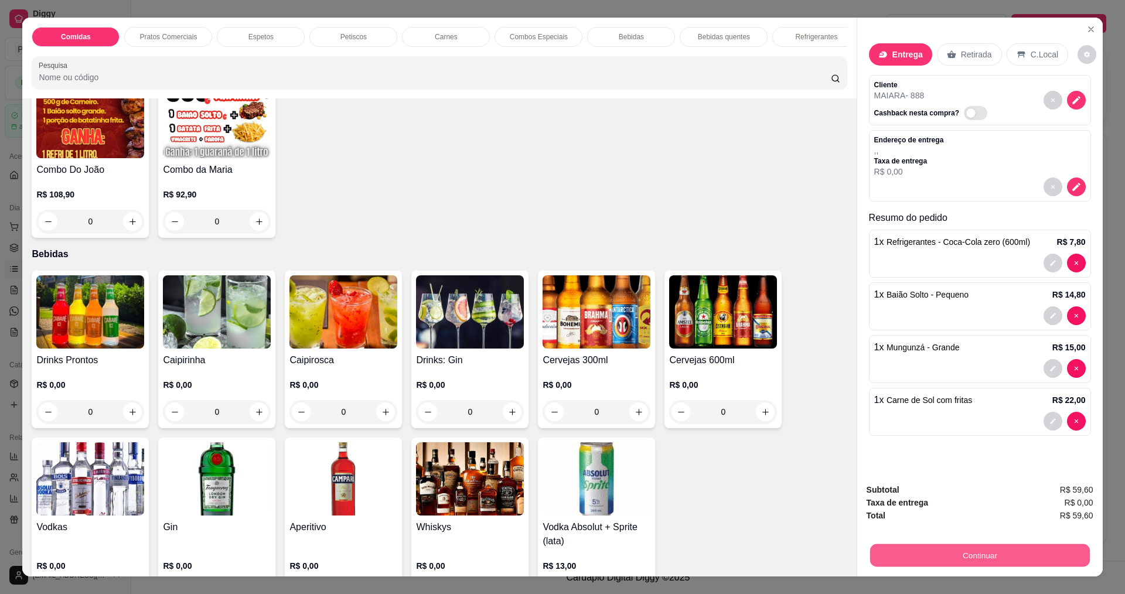
click at [987, 559] on button "Continuar" at bounding box center [979, 555] width 220 height 23
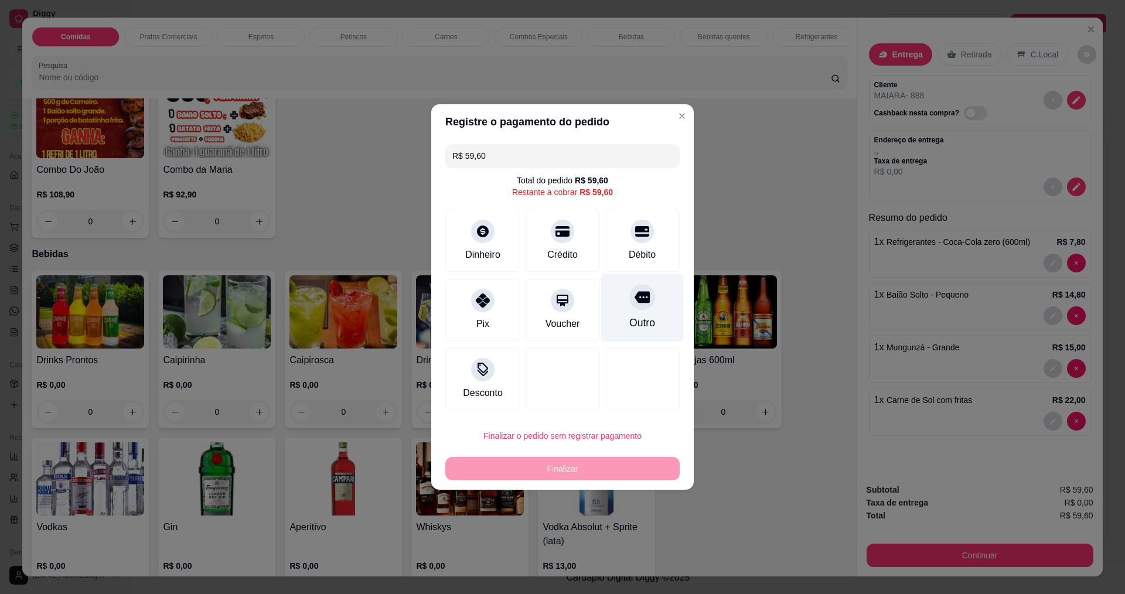
click at [634, 298] on icon at bounding box center [641, 298] width 15 height 12
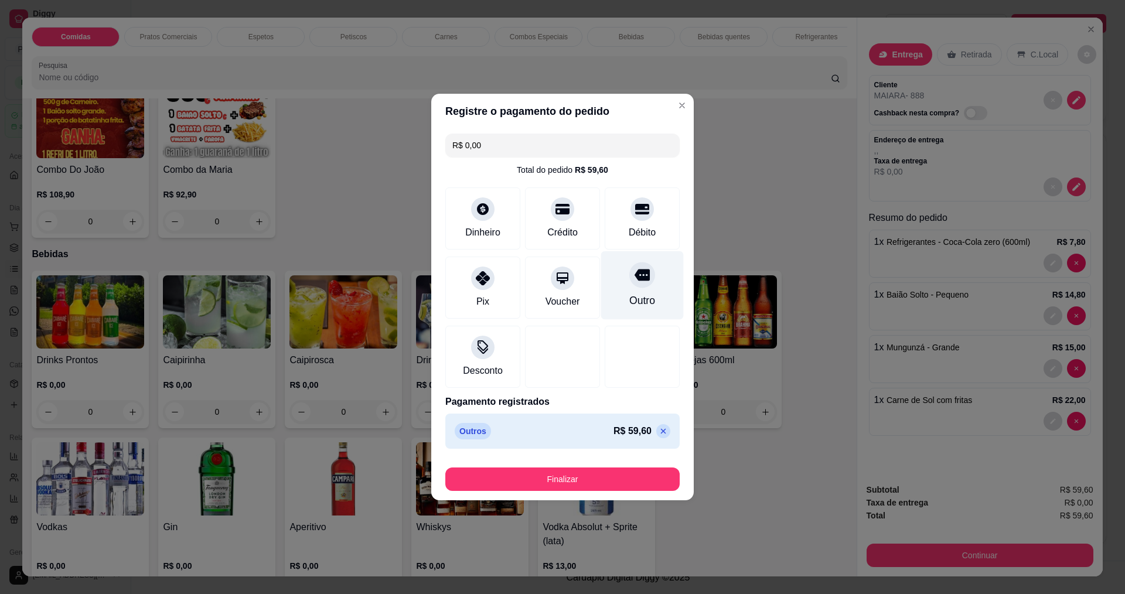
type input "R$ 0,00"
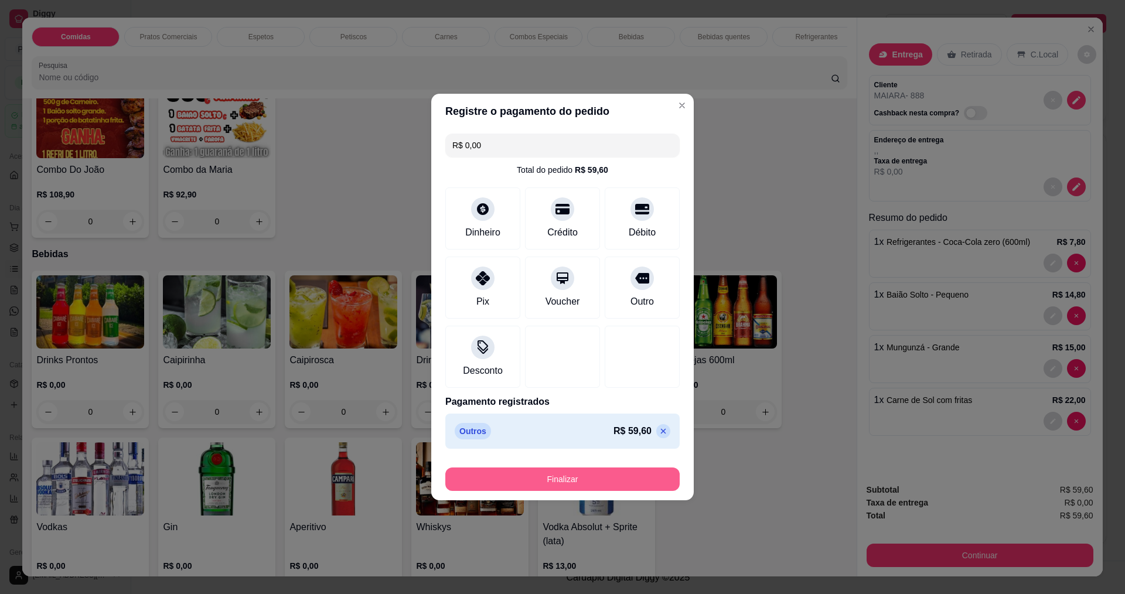
click at [555, 475] on button "Finalizar" at bounding box center [562, 478] width 234 height 23
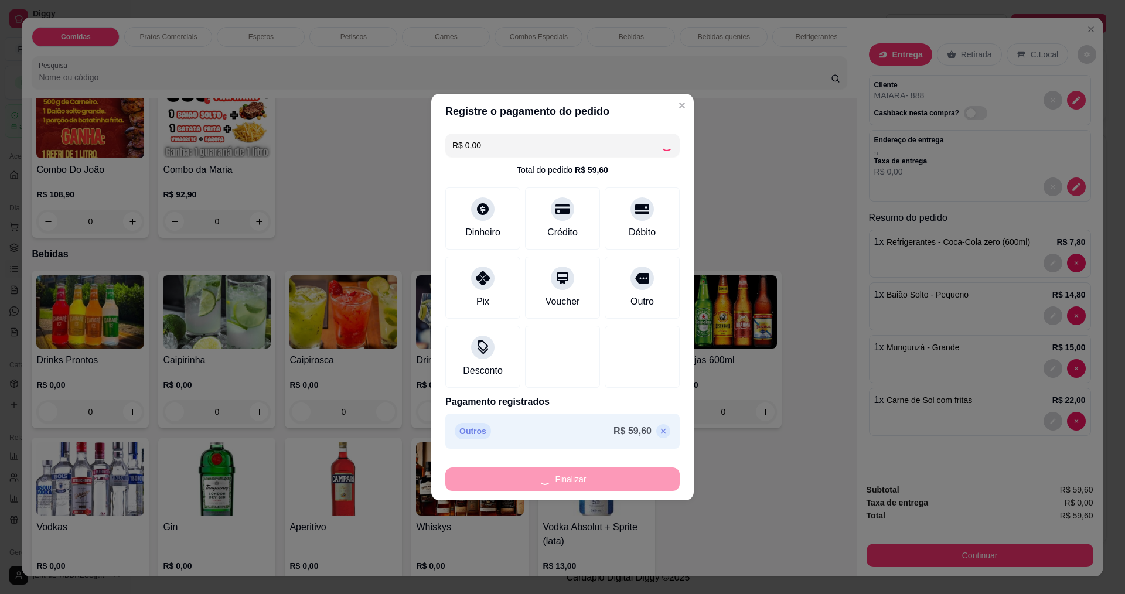
type input "0"
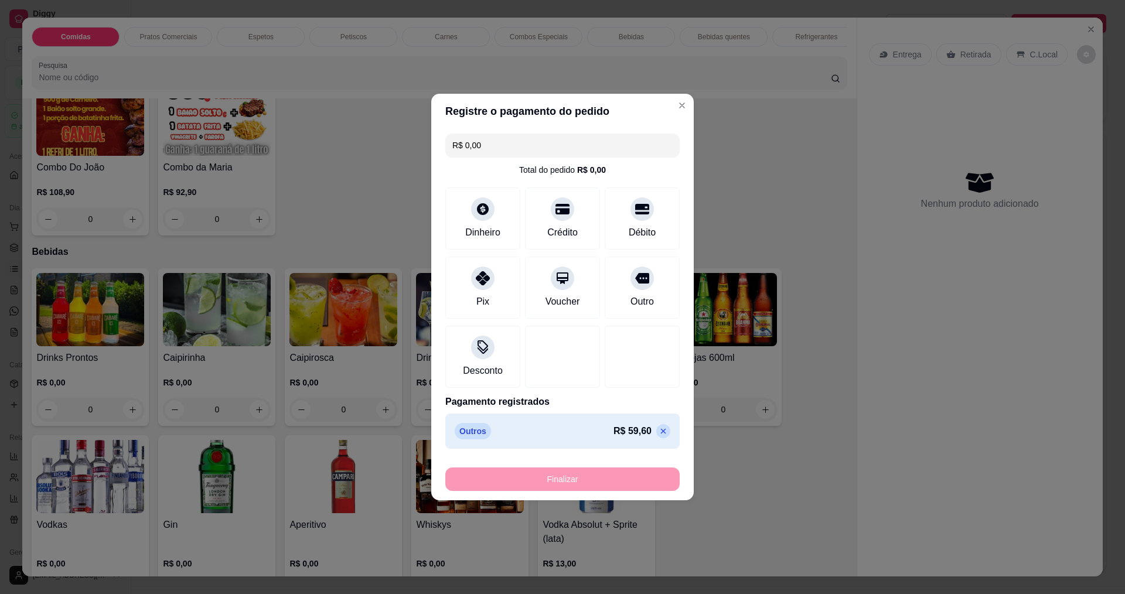
type input "-R$ 59,60"
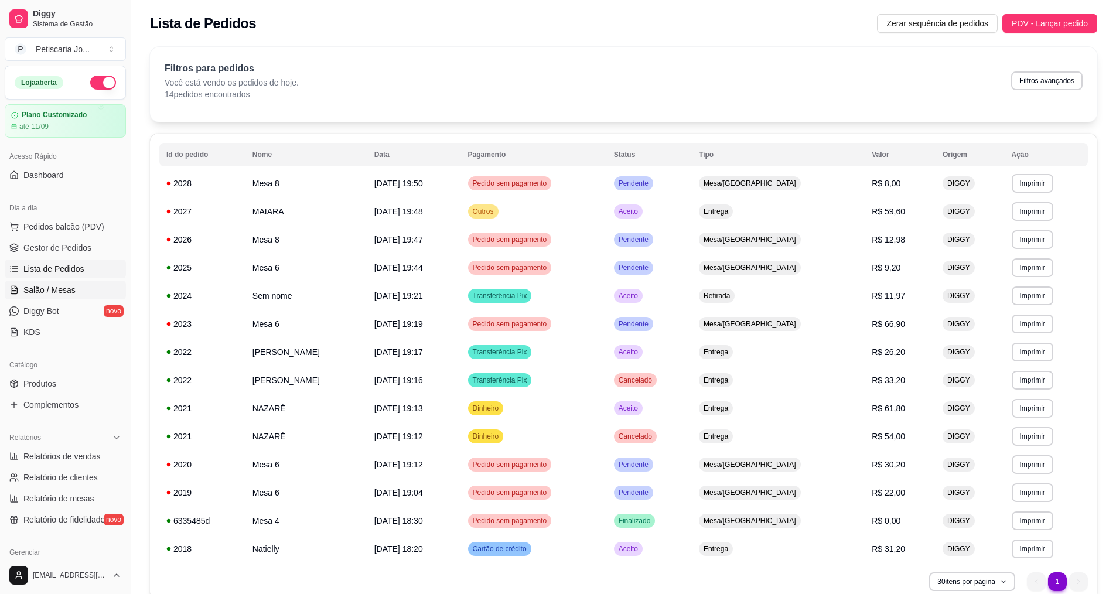
click at [46, 285] on span "Salão / Mesas" at bounding box center [49, 290] width 52 height 12
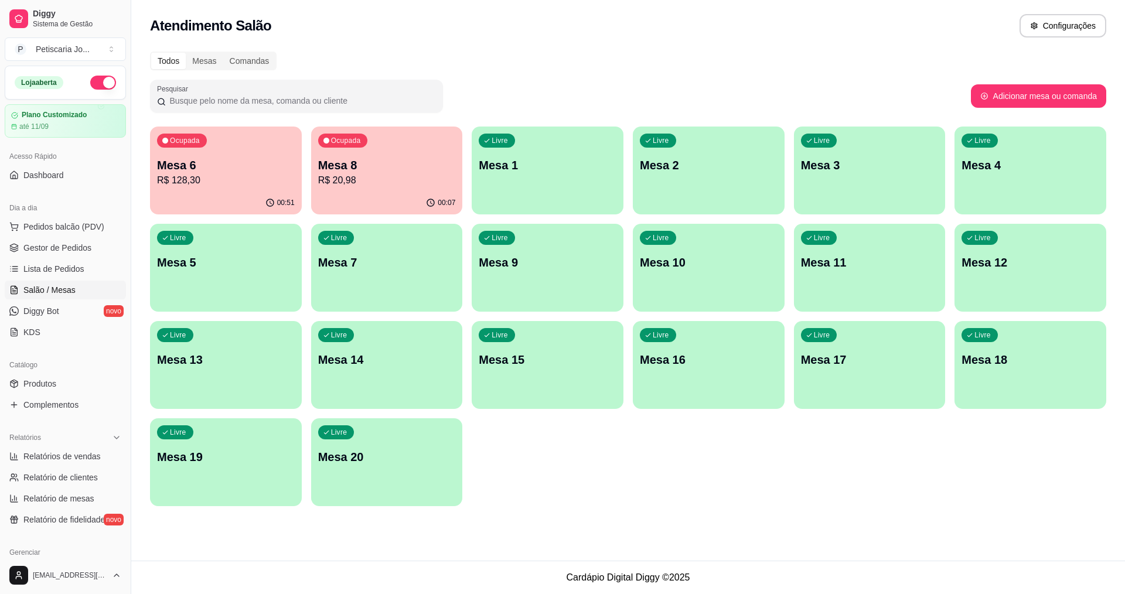
click at [375, 179] on p "R$ 20,98" at bounding box center [387, 180] width 138 height 14
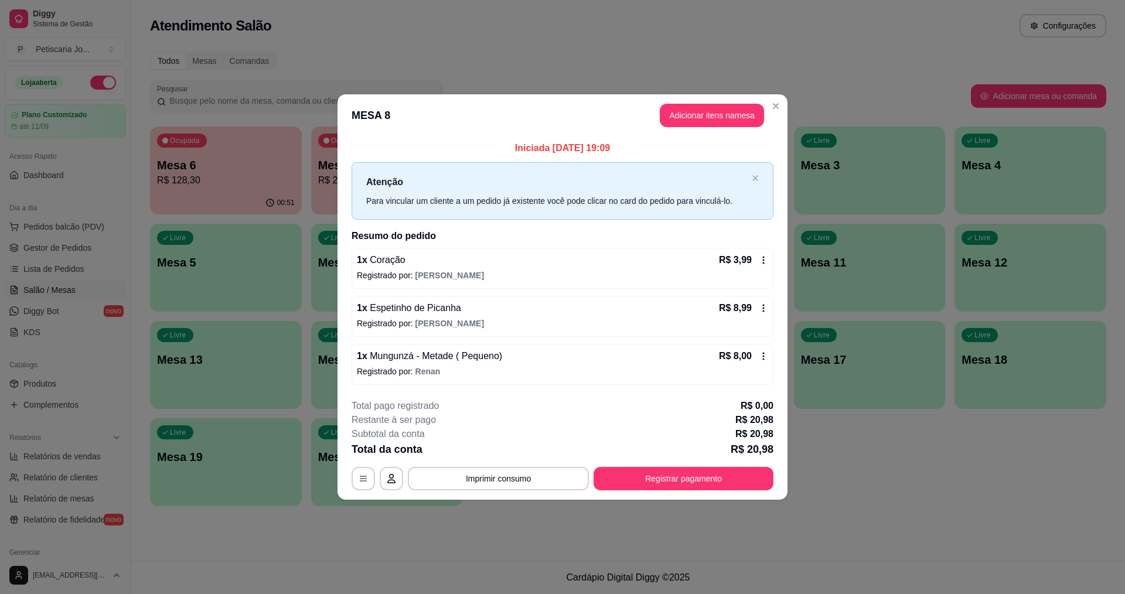
click at [763, 360] on icon at bounding box center [763, 355] width 9 height 9
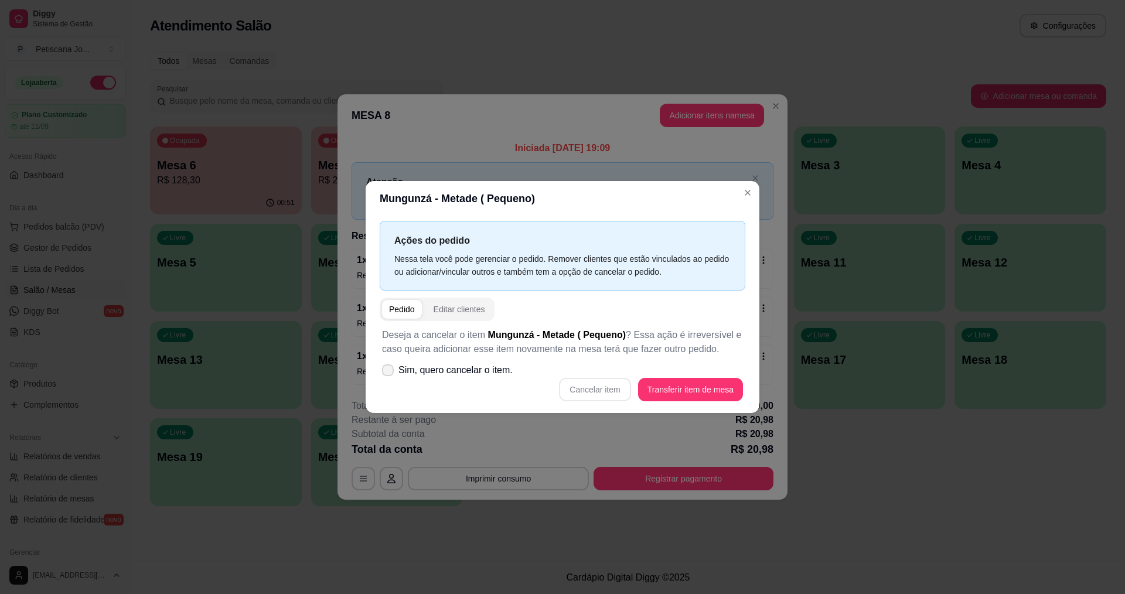
click at [387, 375] on span at bounding box center [388, 370] width 12 height 12
click at [387, 375] on input "Sim, quero cancelar o item." at bounding box center [385, 377] width 8 height 8
checkbox input "true"
click at [596, 390] on button "Cancelar item" at bounding box center [594, 389] width 71 height 23
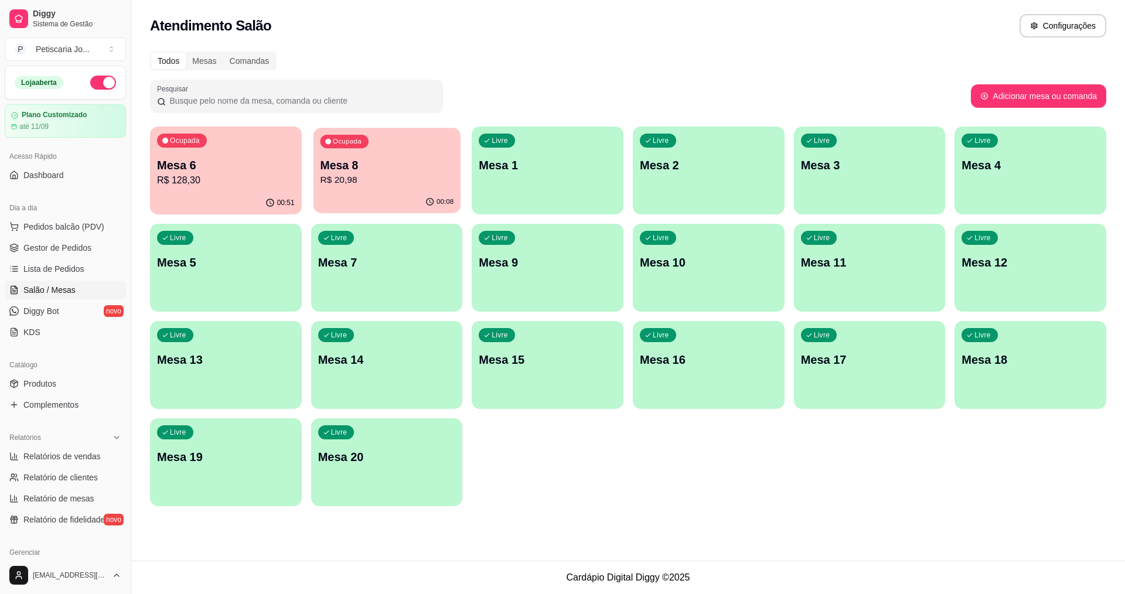
click at [426, 198] on div "00:08" at bounding box center [386, 202] width 147 height 22
click at [207, 166] on p "Mesa 6" at bounding box center [226, 166] width 134 height 16
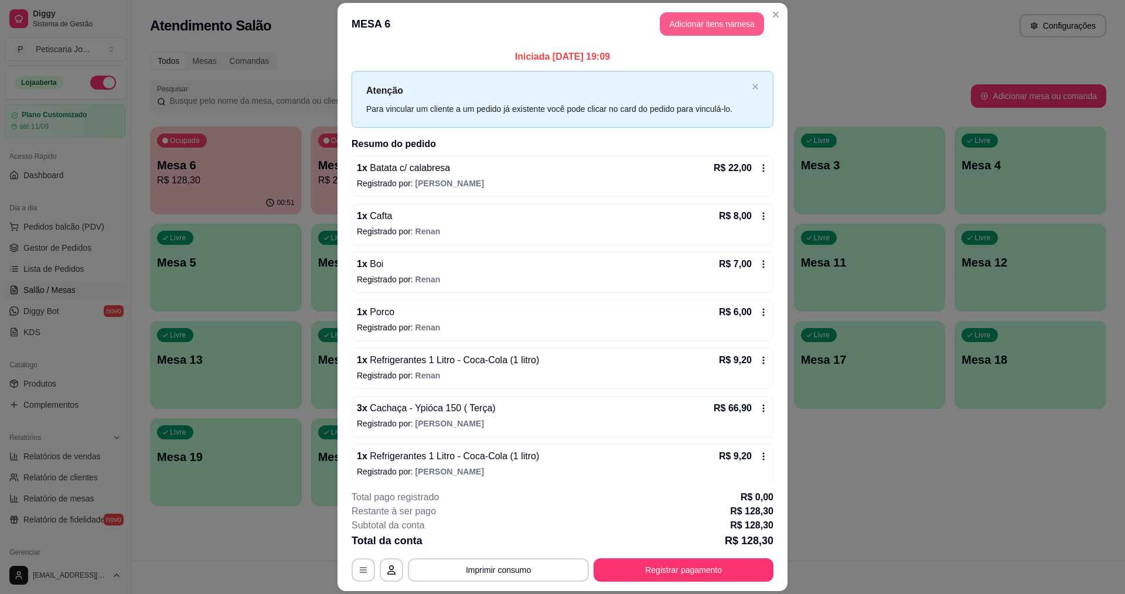
click at [673, 20] on button "Adicionar itens na mesa" at bounding box center [712, 23] width 104 height 23
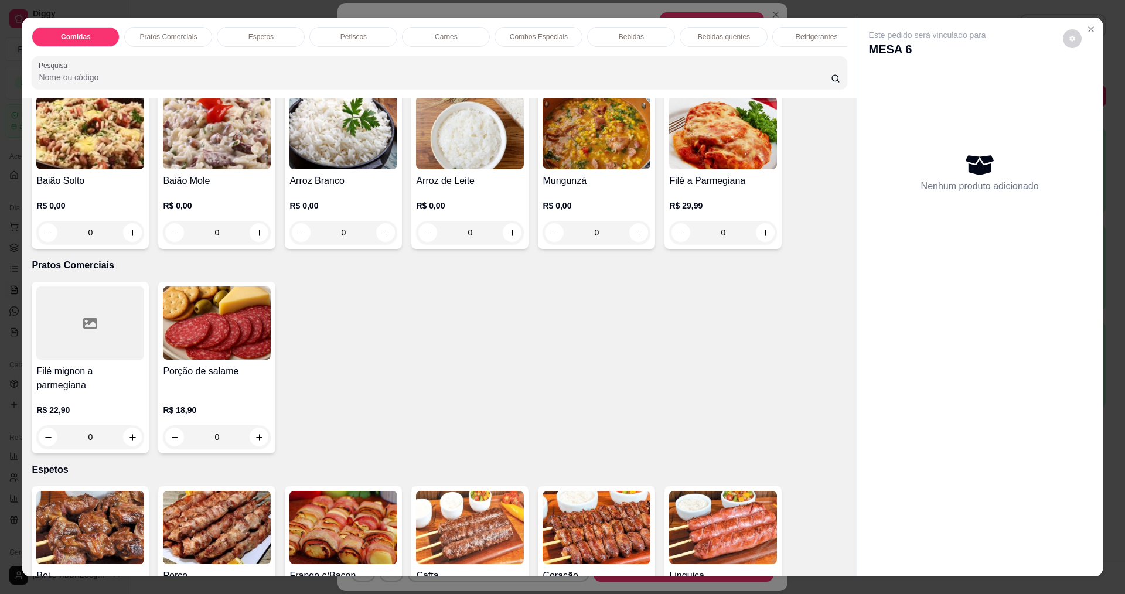
scroll to position [117, 0]
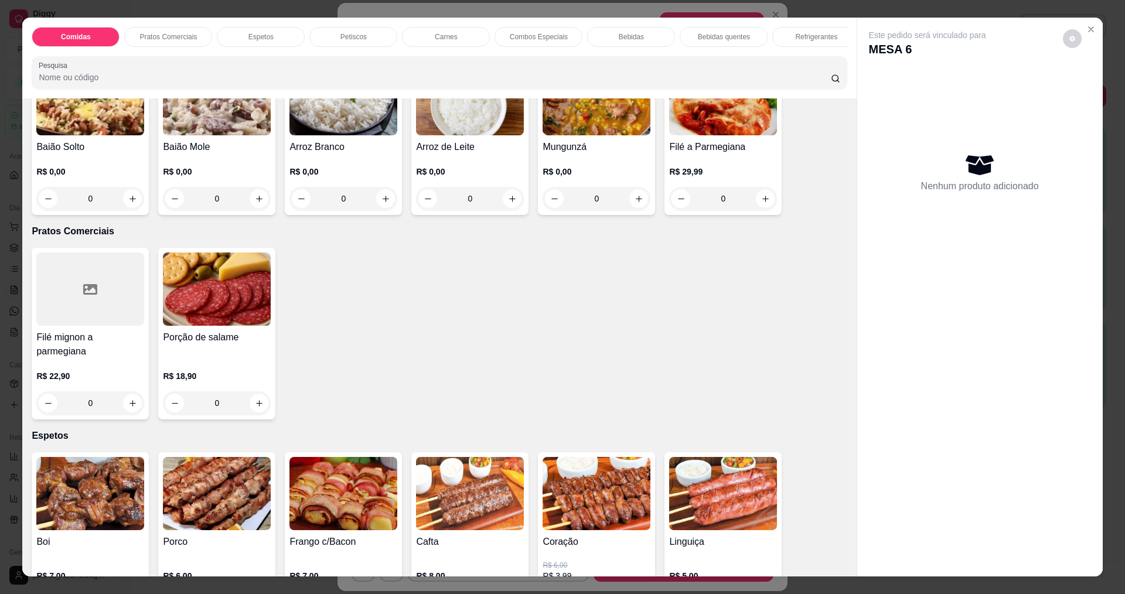
click at [636, 209] on div "0" at bounding box center [596, 198] width 108 height 23
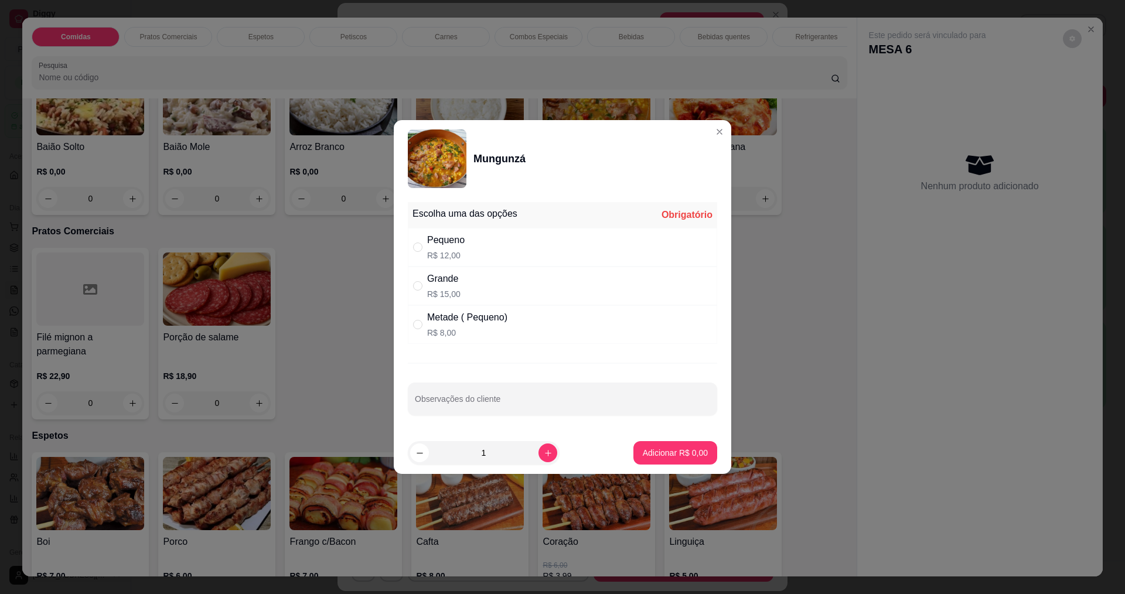
click at [452, 252] on p "R$ 12,00" at bounding box center [445, 256] width 37 height 12
radio input "true"
click at [658, 453] on p "Adicionar R$ 12,00" at bounding box center [673, 452] width 68 height 11
type input "1"
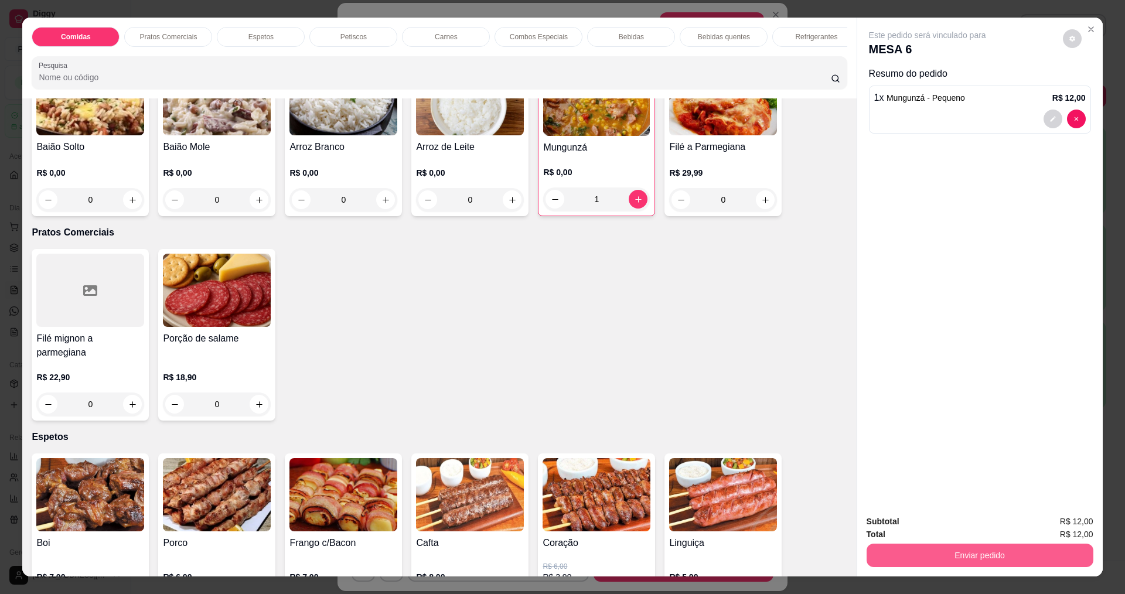
click at [978, 553] on button "Enviar pedido" at bounding box center [979, 555] width 227 height 23
click at [1044, 527] on button "Sim, quero registrar" at bounding box center [1052, 526] width 84 height 22
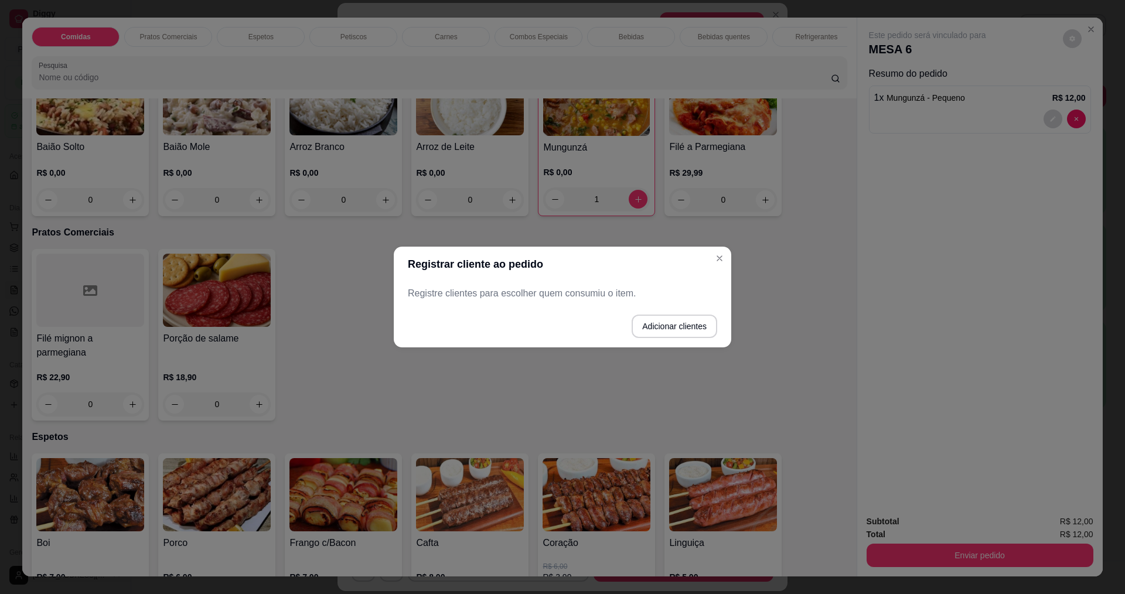
click at [666, 340] on footer "Adicionar clientes" at bounding box center [562, 326] width 337 height 42
click at [666, 321] on button "Adicionar clientes" at bounding box center [674, 326] width 83 height 23
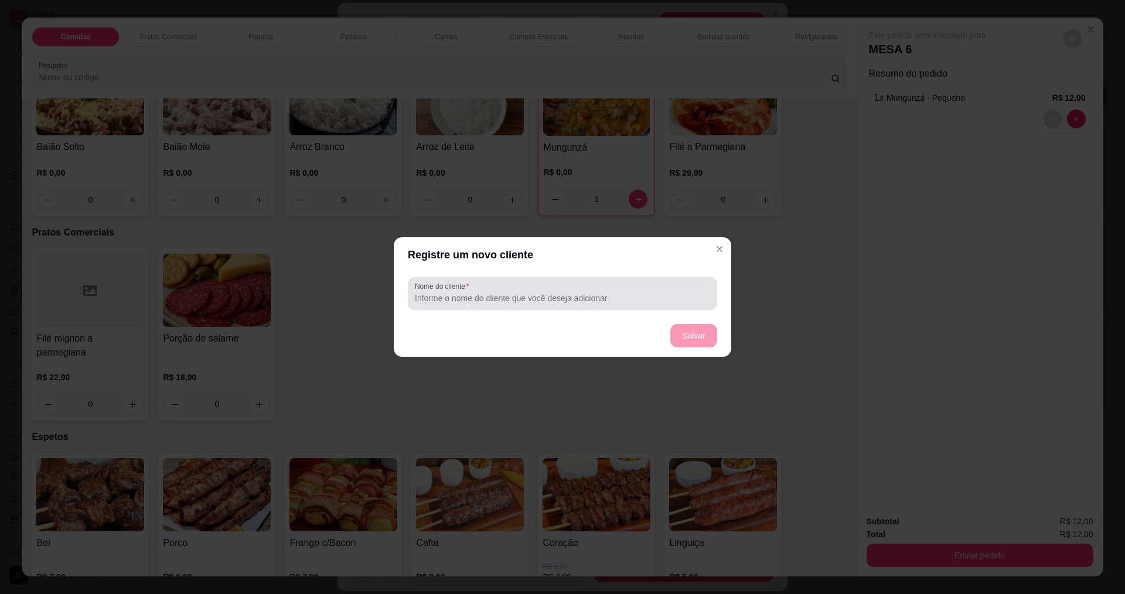
click at [510, 301] on input "Nome do cliente" at bounding box center [562, 298] width 295 height 12
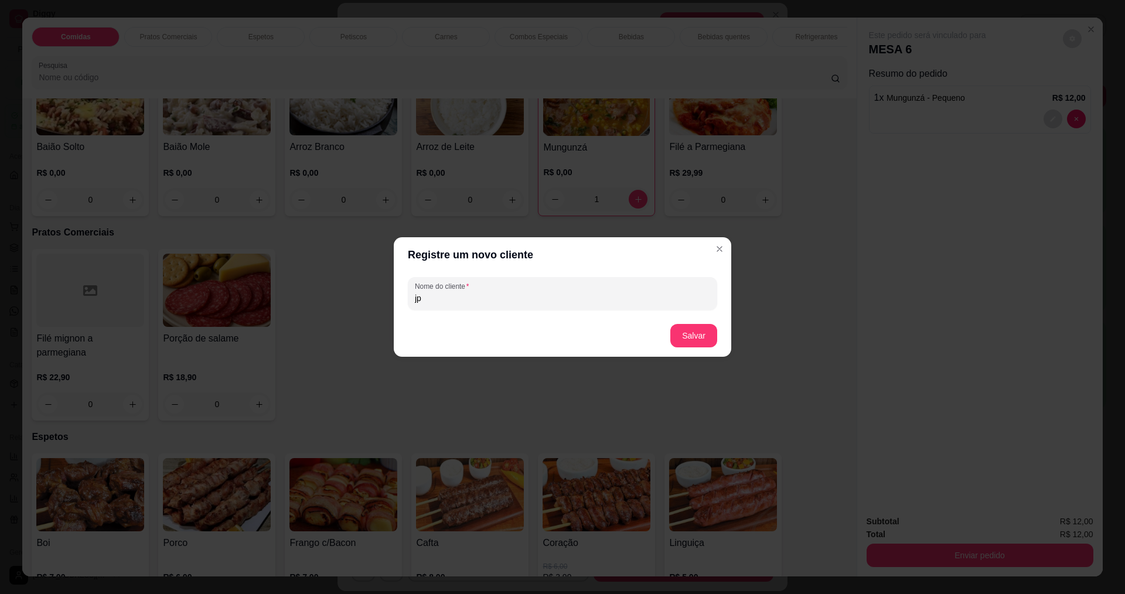
type input "j"
type input "JP"
click at [705, 341] on button "Salvar" at bounding box center [694, 336] width 46 height 23
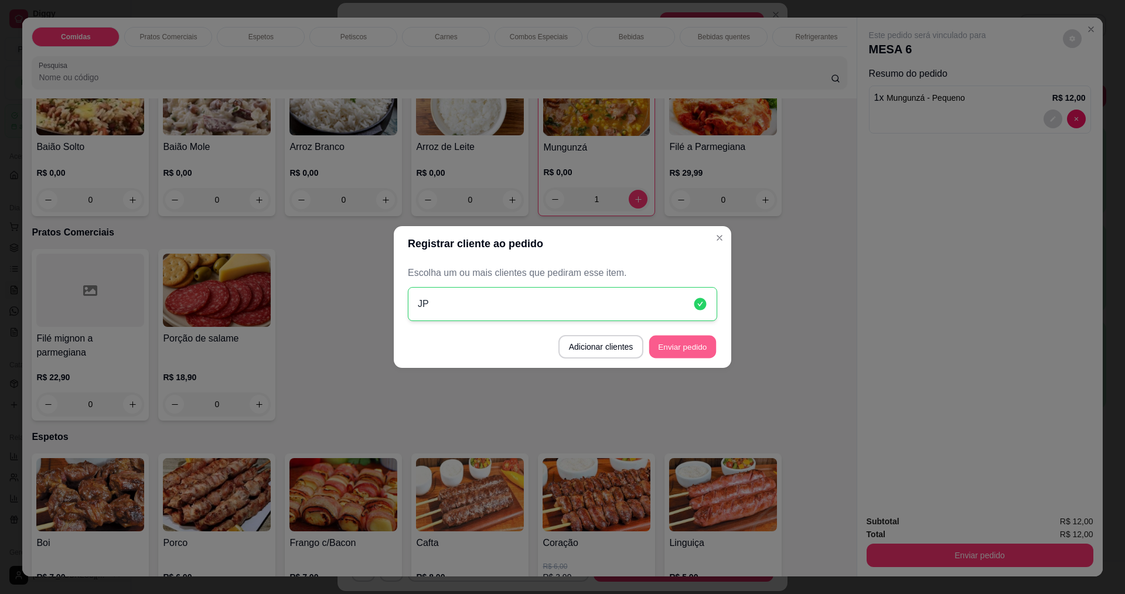
click at [673, 346] on button "Enviar pedido" at bounding box center [682, 347] width 67 height 23
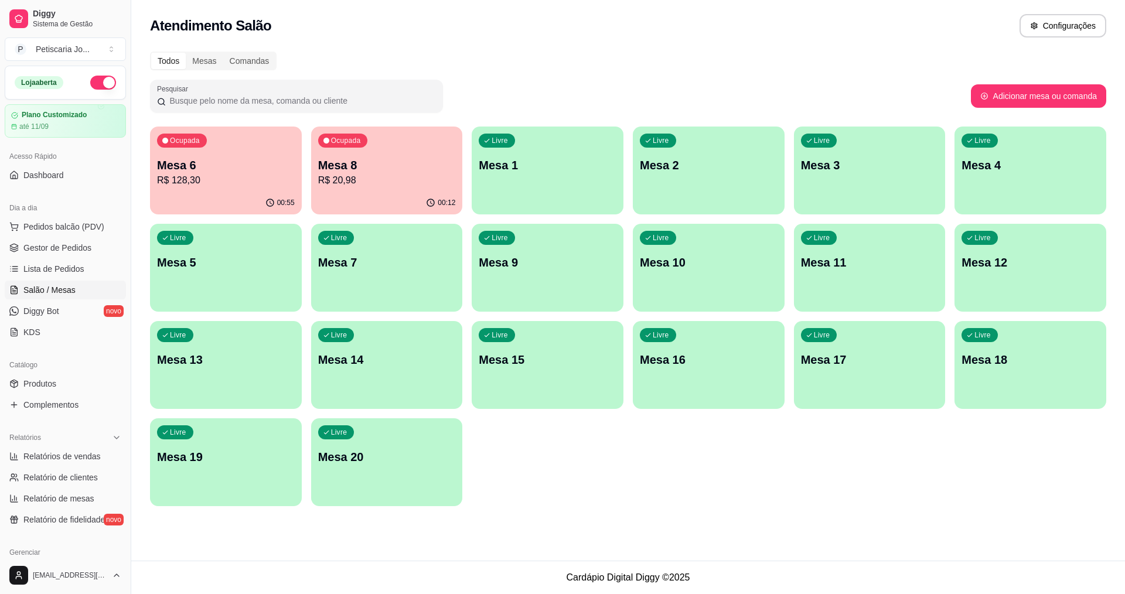
click at [220, 179] on p "R$ 128,30" at bounding box center [226, 180] width 138 height 14
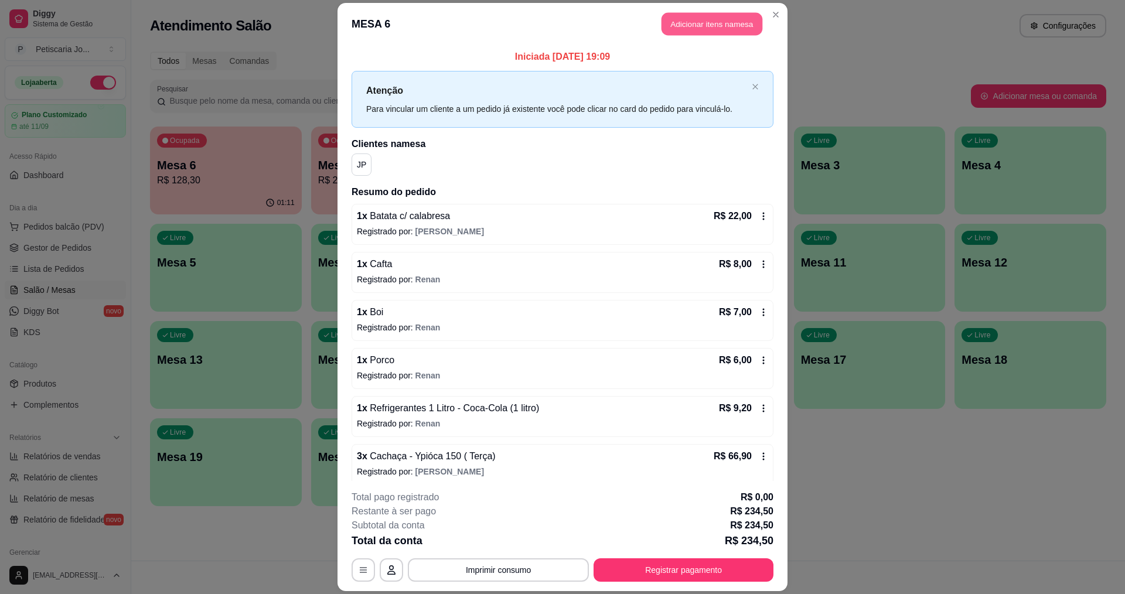
click at [679, 27] on button "Adicionar itens na mesa" at bounding box center [711, 24] width 101 height 23
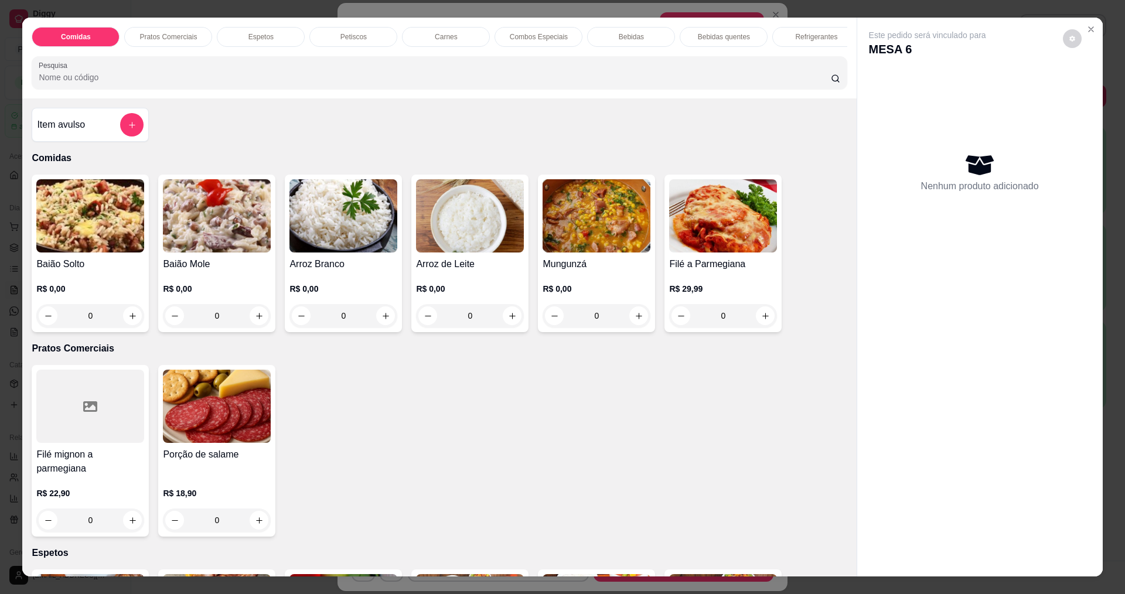
click at [80, 238] on img at bounding box center [90, 215] width 108 height 73
click at [216, 243] on img at bounding box center [217, 215] width 108 height 73
click at [1086, 35] on button "Close" at bounding box center [1090, 29] width 19 height 19
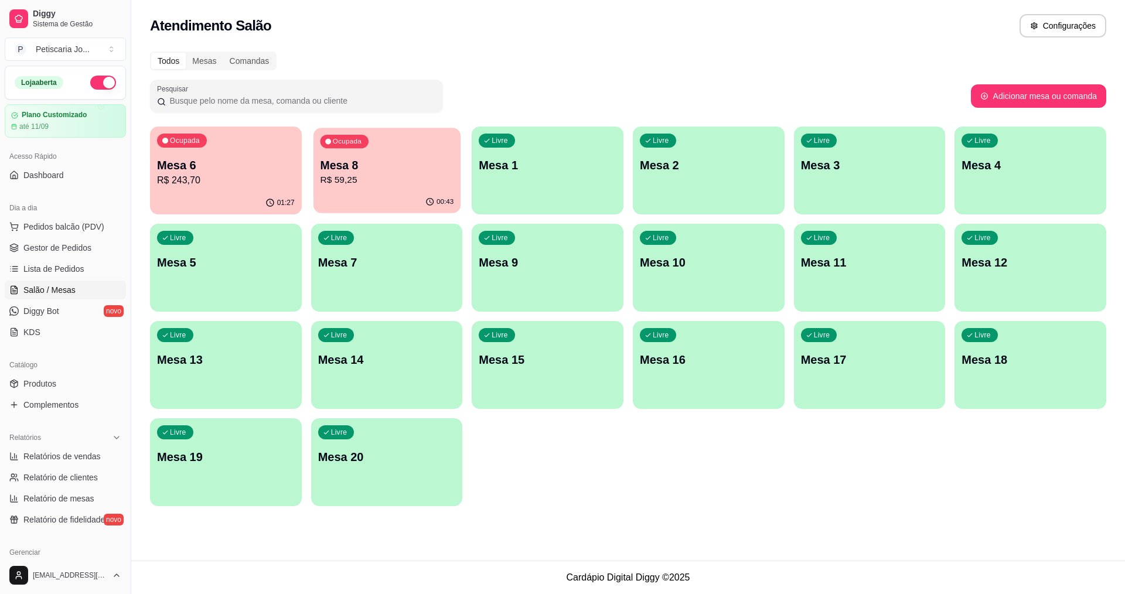
click at [365, 201] on div "00:43" at bounding box center [386, 202] width 147 height 22
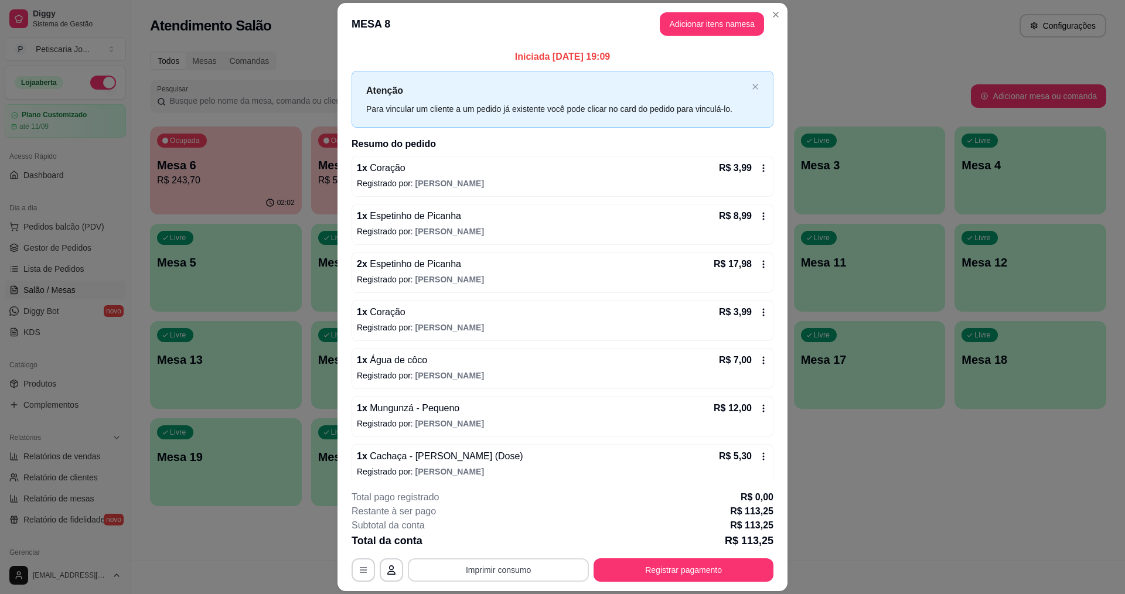
click at [491, 575] on button "Imprimir consumo" at bounding box center [498, 569] width 181 height 23
click at [497, 537] on button "IMPRESSORA" at bounding box center [497, 543] width 85 height 19
click at [489, 580] on button "Imprimir consumo" at bounding box center [499, 570] width 176 height 23
click at [491, 568] on button "Imprimir consumo" at bounding box center [499, 570] width 176 height 23
click at [495, 565] on button "Imprimir consumo" at bounding box center [499, 570] width 176 height 23
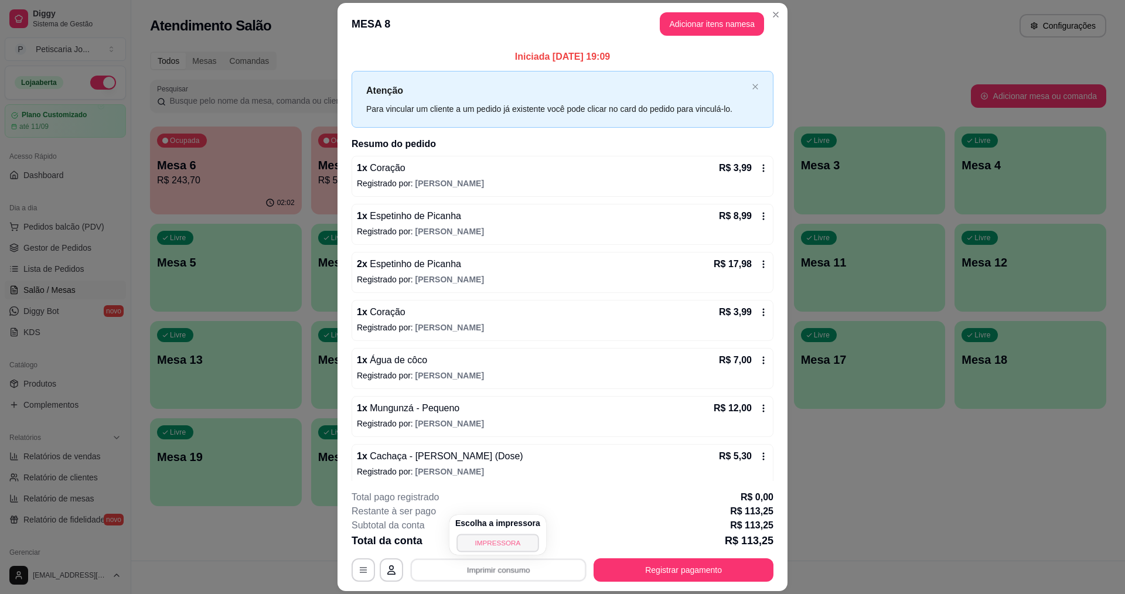
click at [499, 548] on button "IMPRESSORA" at bounding box center [497, 543] width 82 height 18
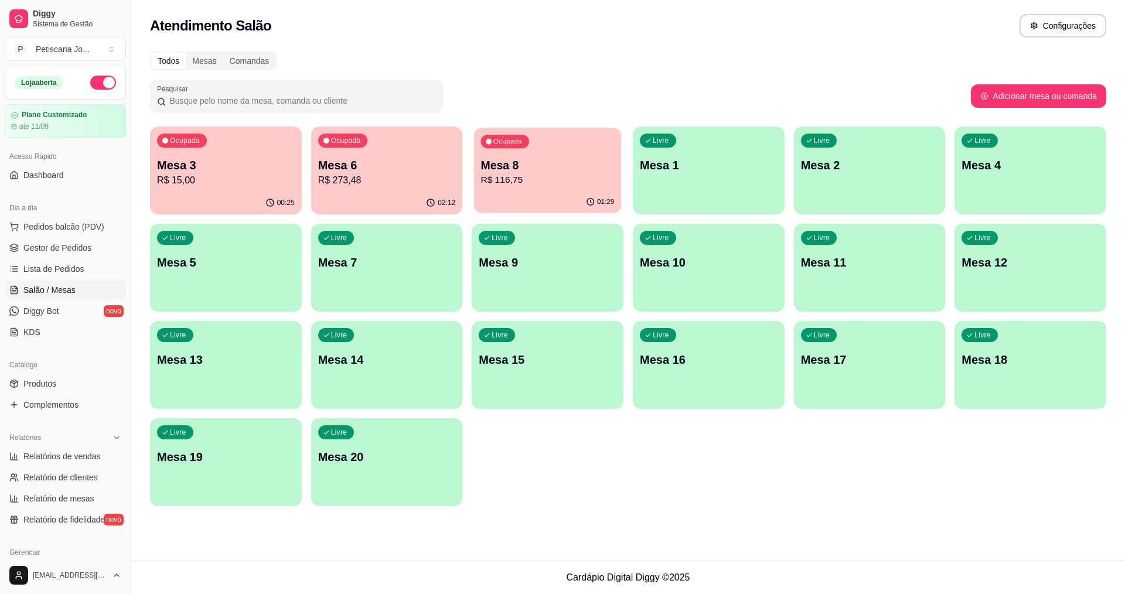
click at [528, 207] on div "01:29" at bounding box center [547, 202] width 147 height 22
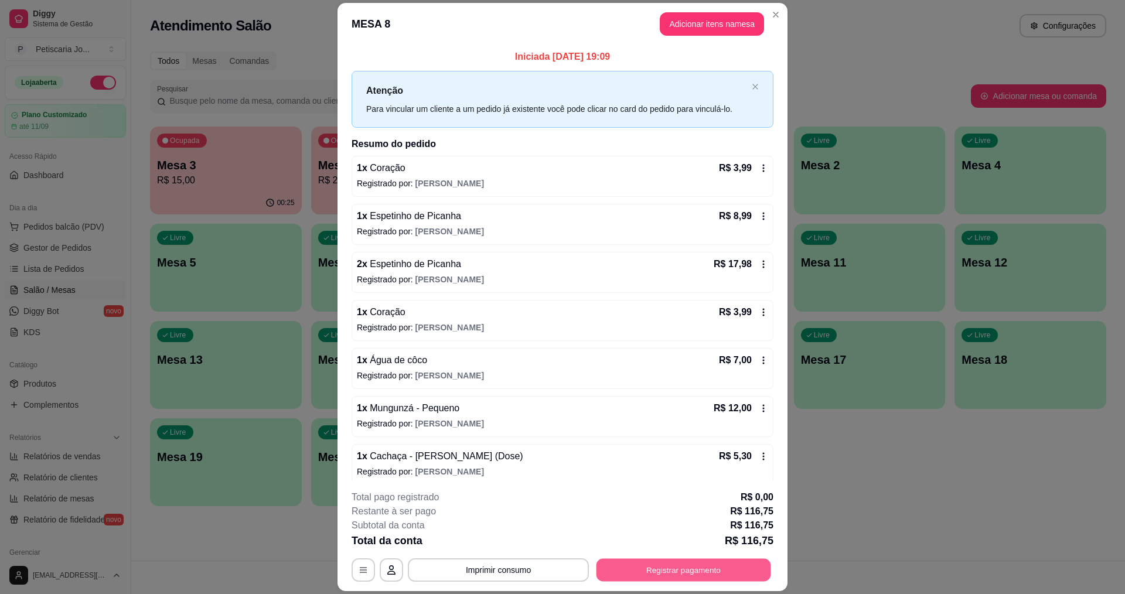
click at [699, 568] on button "Registrar pagamento" at bounding box center [683, 570] width 175 height 23
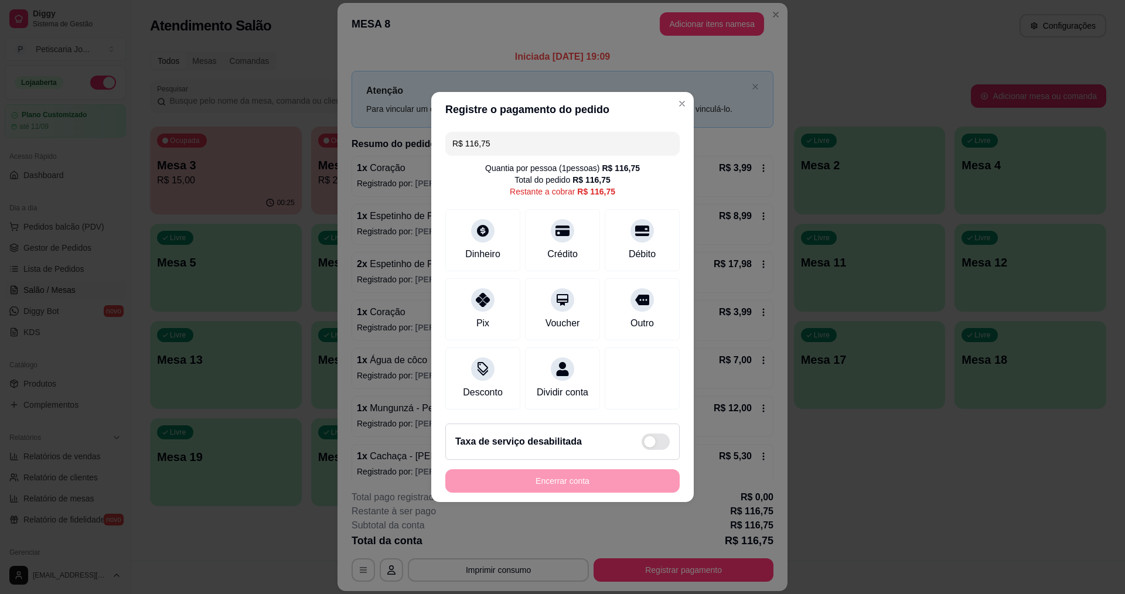
drag, startPoint x: 507, startPoint y: 146, endPoint x: 159, endPoint y: 86, distance: 353.7
click at [159, 86] on div "Registre o pagamento do pedido R$ 116,75 Quantia por pessoa ( 1 pessoas) R$ 116…" at bounding box center [562, 297] width 1125 height 594
click at [476, 300] on div at bounding box center [483, 297] width 26 height 26
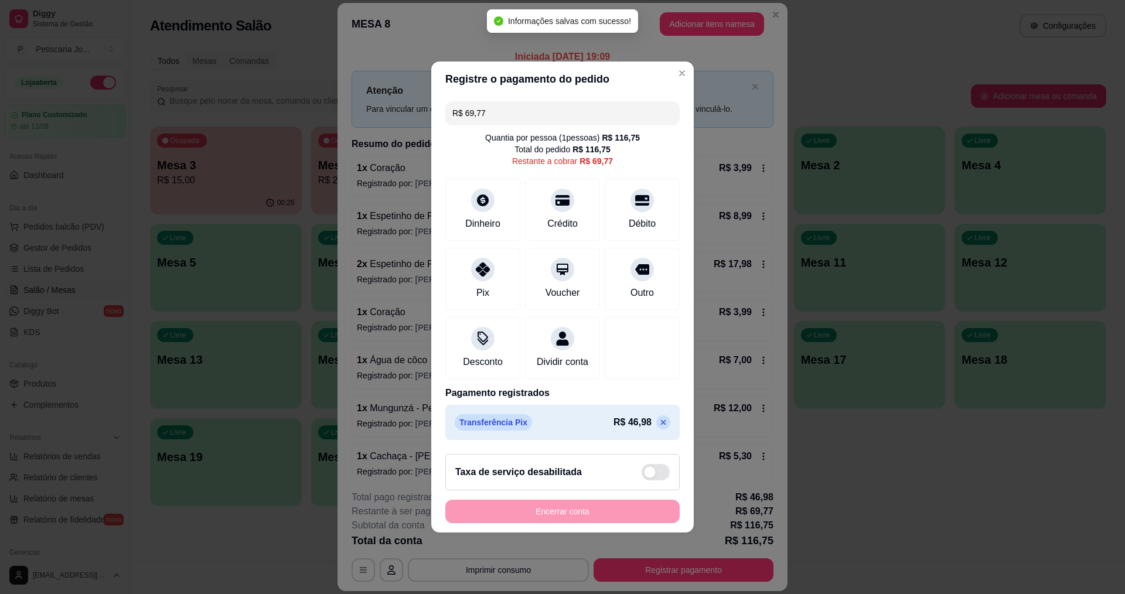
drag, startPoint x: 513, startPoint y: 110, endPoint x: 299, endPoint y: 81, distance: 216.2
click at [299, 81] on div "Registre o pagamento do pedido R$ 69,77 Quantia por pessoa ( 1 pessoas) R$ 116,…" at bounding box center [562, 297] width 1125 height 594
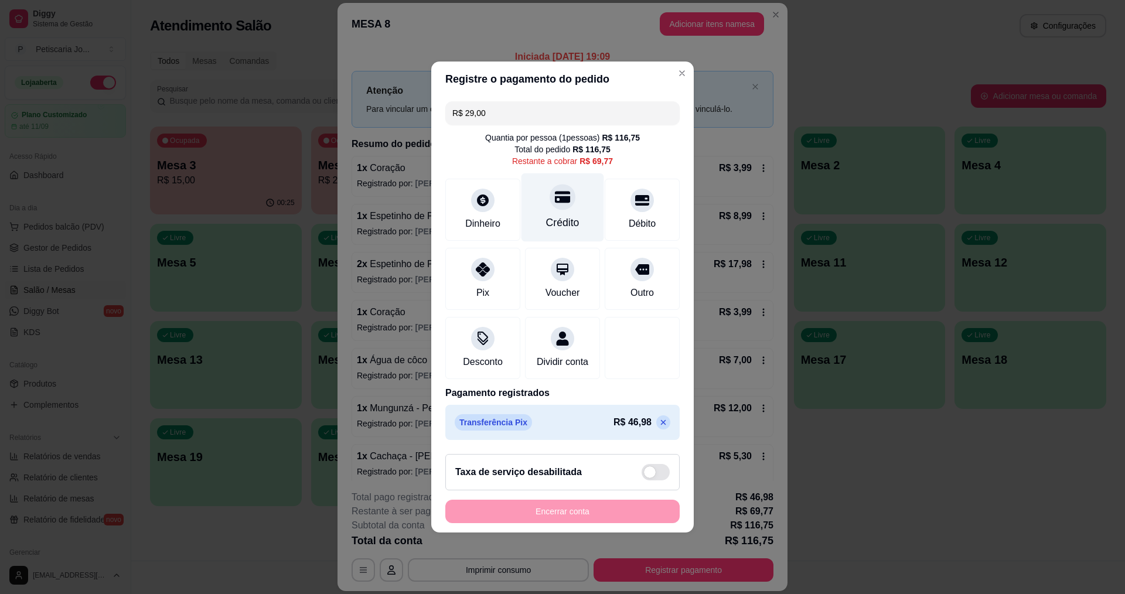
click at [574, 215] on div "Crédito" at bounding box center [562, 222] width 33 height 15
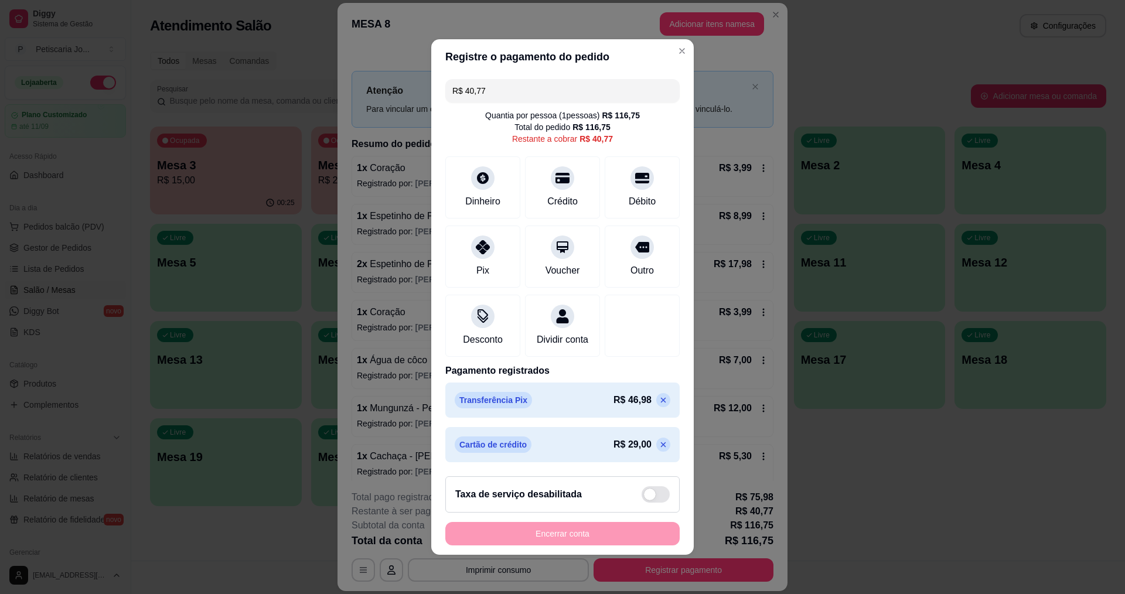
drag, startPoint x: 491, startPoint y: 84, endPoint x: 302, endPoint y: 83, distance: 189.2
click at [302, 83] on div "Registre o pagamento do pedido R$ 40,77 Quantia por pessoa ( 1 pessoas) R$ 116,…" at bounding box center [562, 297] width 1125 height 594
click at [474, 245] on div at bounding box center [483, 244] width 26 height 26
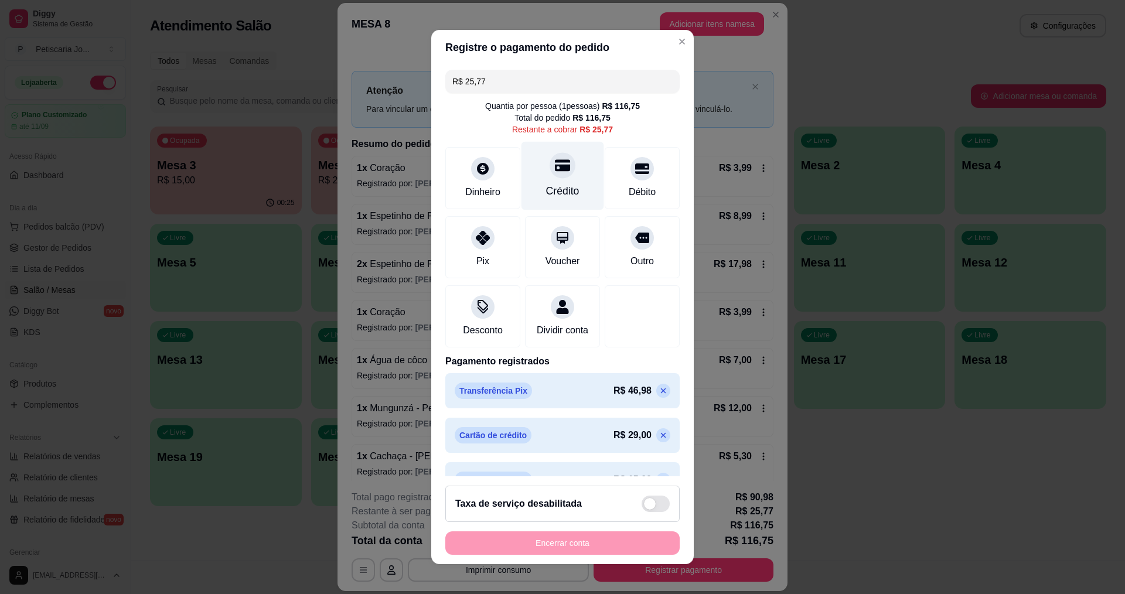
click at [549, 179] on div "Crédito" at bounding box center [562, 175] width 83 height 69
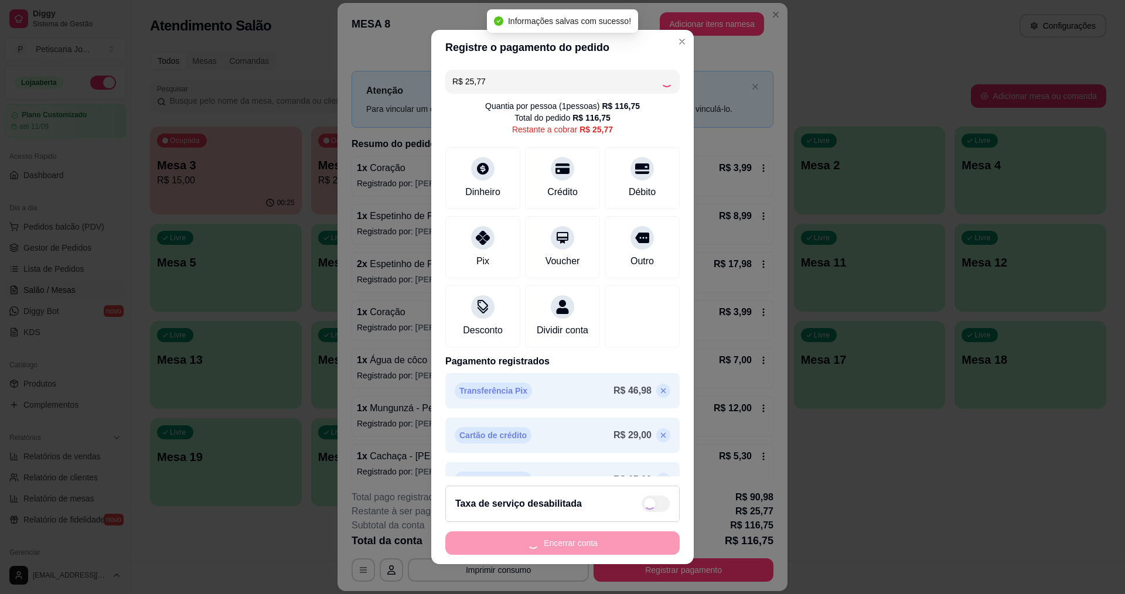
type input "R$ 0,00"
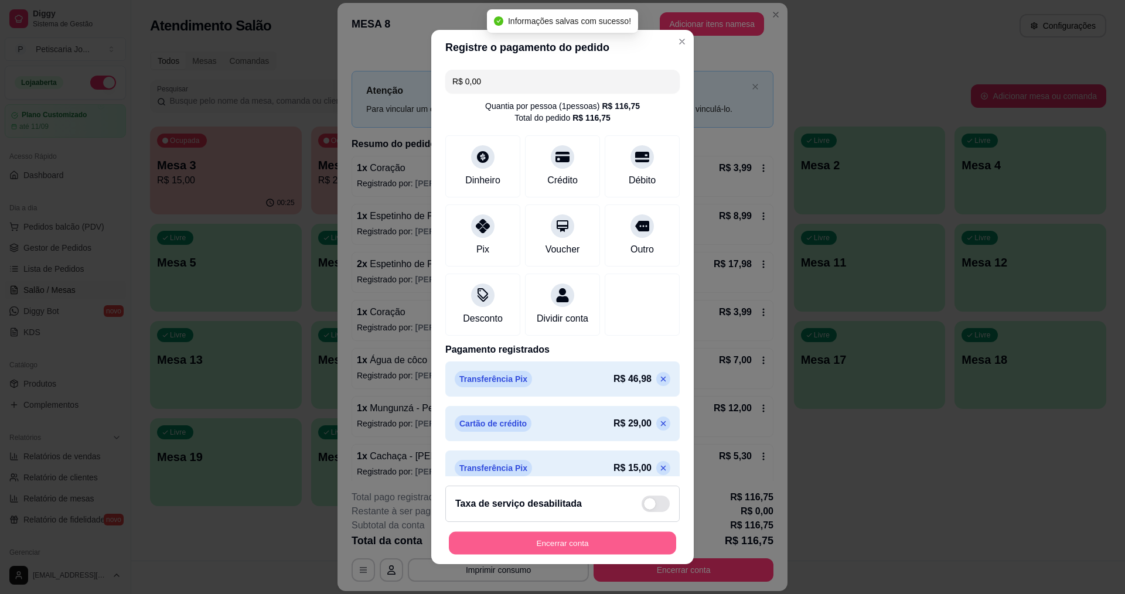
click at [604, 540] on button "Encerrar conta" at bounding box center [562, 543] width 227 height 23
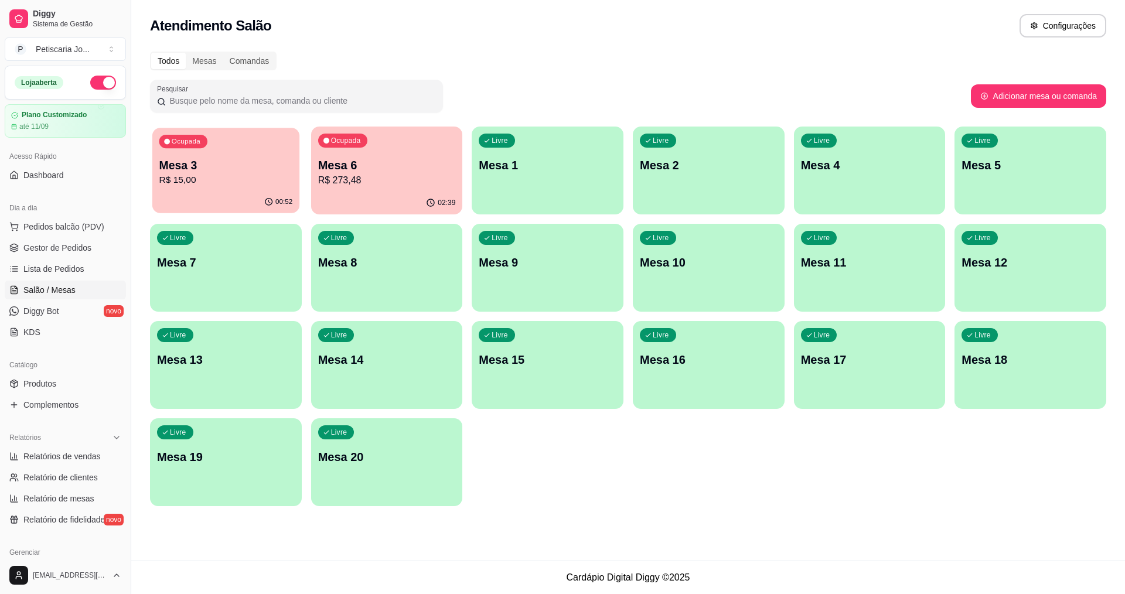
click at [252, 180] on p "R$ 15,00" at bounding box center [226, 179] width 134 height 13
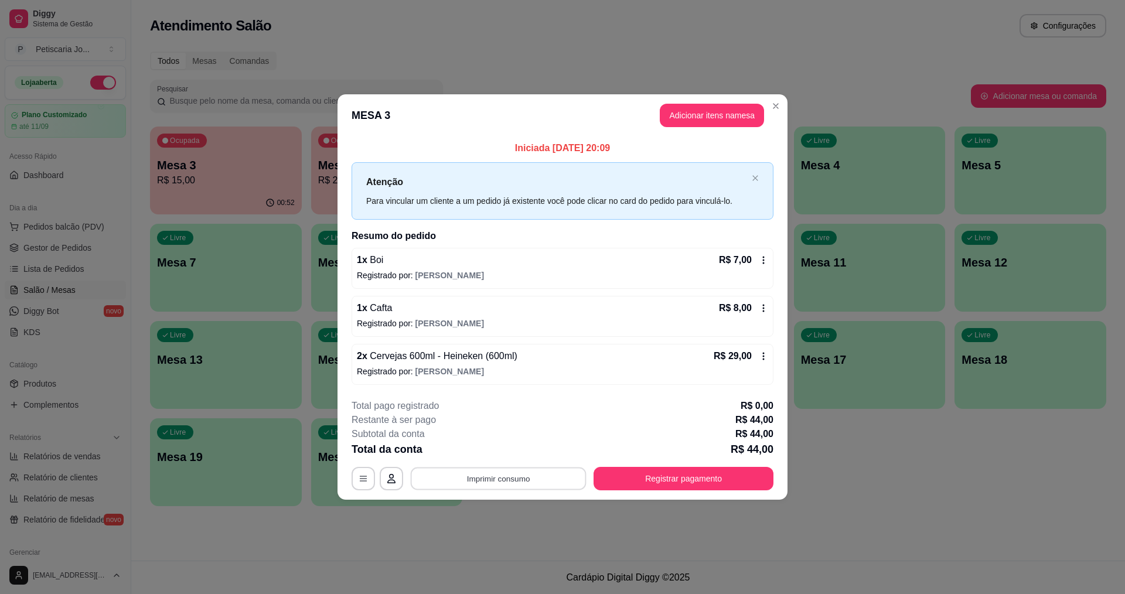
click at [550, 487] on button "Imprimir consumo" at bounding box center [499, 478] width 176 height 23
click at [495, 455] on button "IMPRESSORA" at bounding box center [502, 451] width 82 height 18
click at [677, 487] on button "Registrar pagamento" at bounding box center [683, 478] width 180 height 23
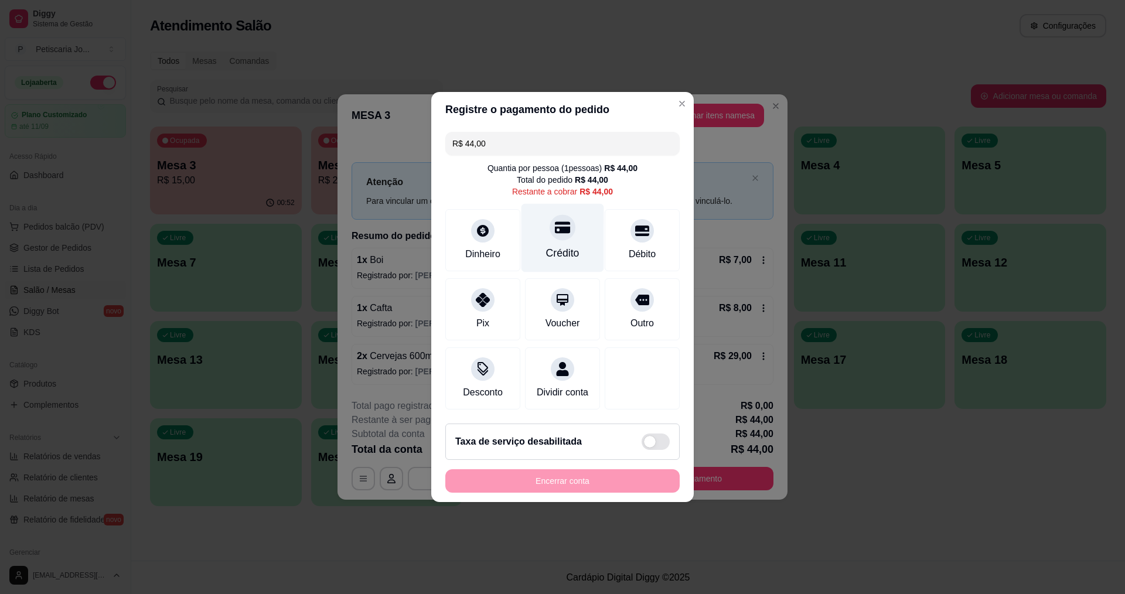
click at [566, 245] on div "Crédito" at bounding box center [562, 252] width 33 height 15
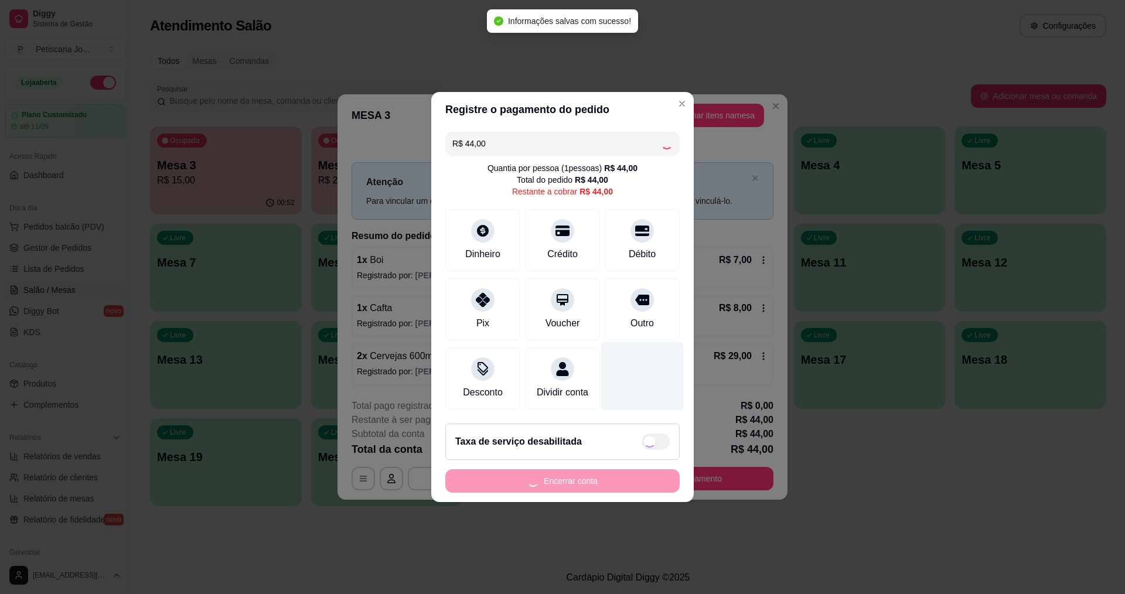
type input "R$ 0,00"
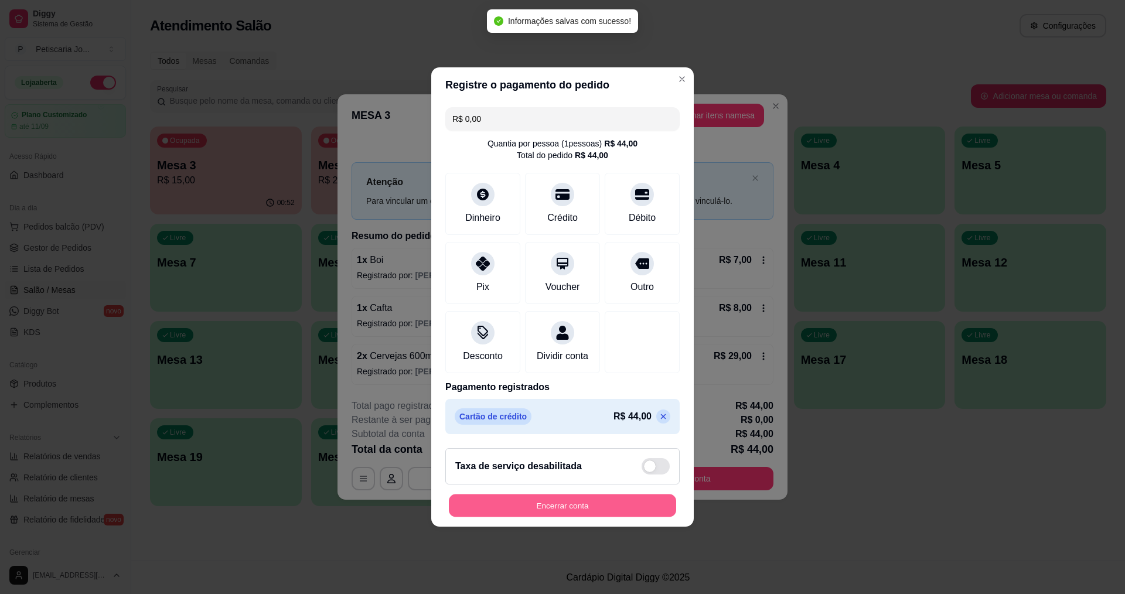
click at [532, 510] on button "Encerrar conta" at bounding box center [562, 505] width 227 height 23
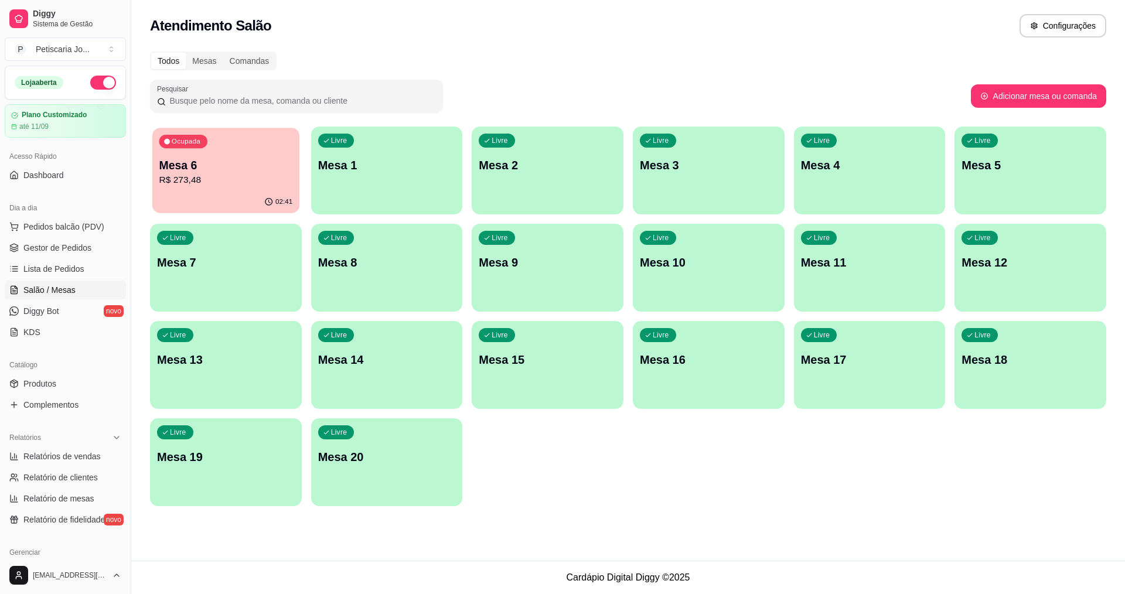
click at [224, 177] on p "R$ 273,48" at bounding box center [226, 179] width 134 height 13
click at [73, 267] on span "Lista de Pedidos" at bounding box center [53, 269] width 61 height 12
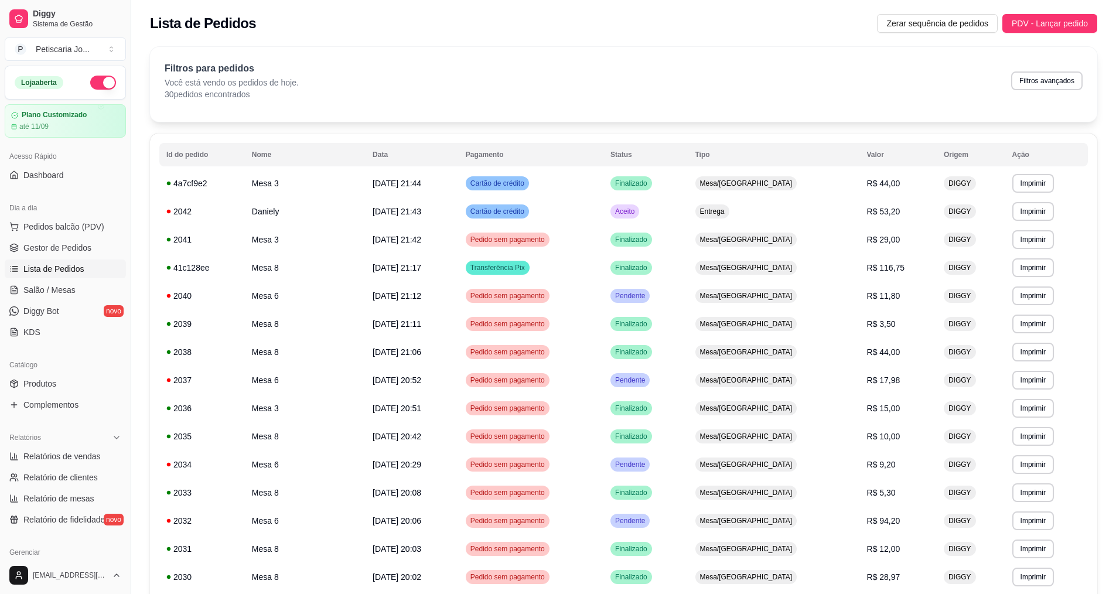
click at [45, 265] on span "Lista de Pedidos" at bounding box center [53, 269] width 61 height 12
click at [1055, 15] on button "PDV - Lançar pedido" at bounding box center [1049, 23] width 95 height 19
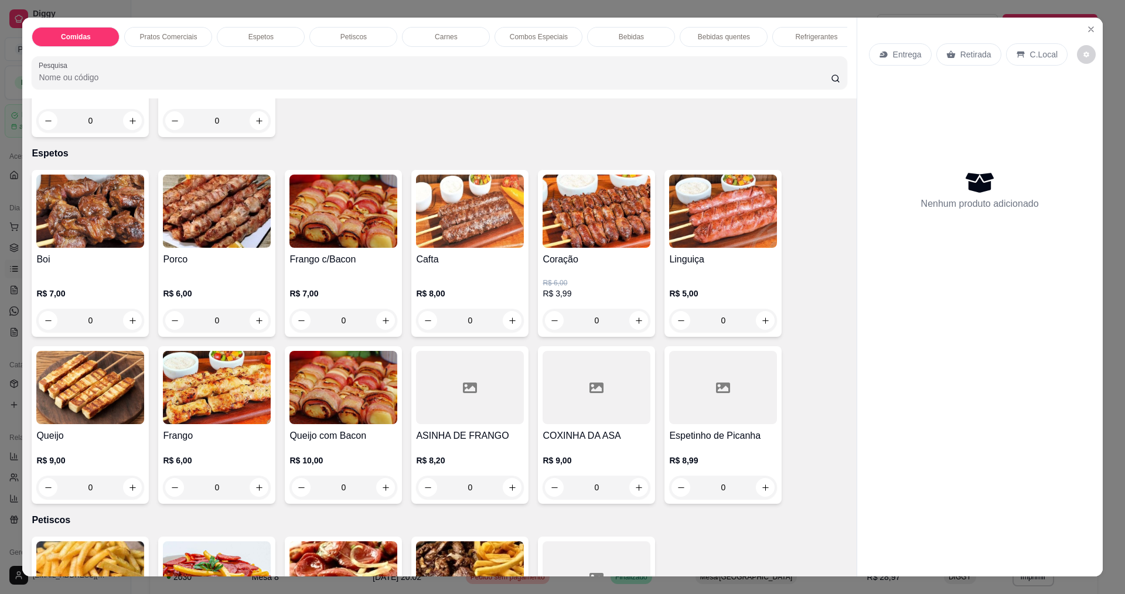
scroll to position [469, 0]
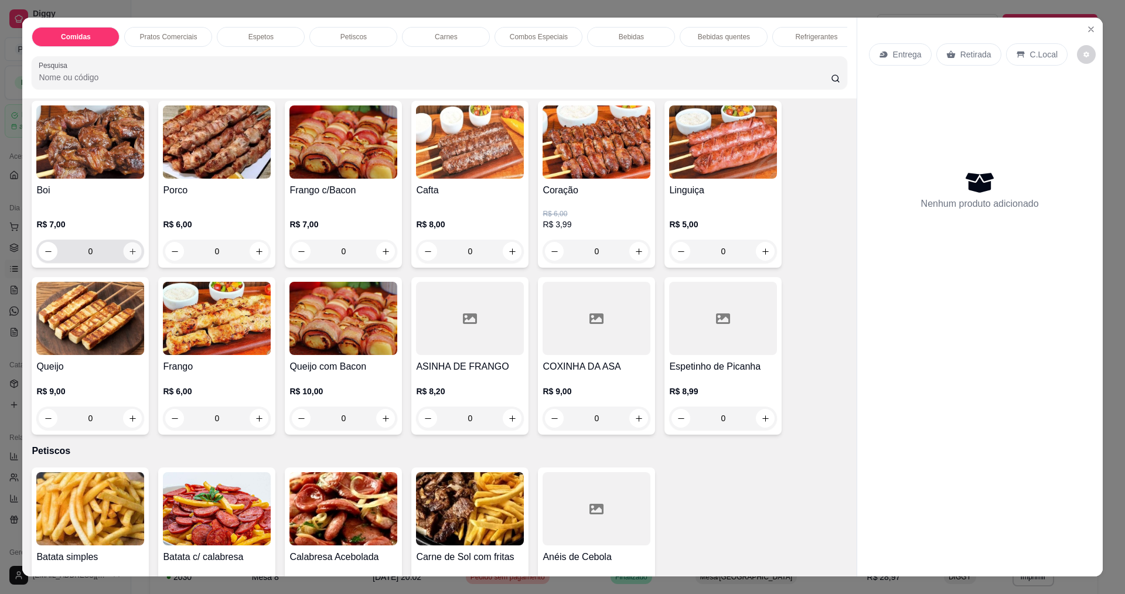
click at [132, 250] on icon "increase-product-quantity" at bounding box center [132, 251] width 9 height 9
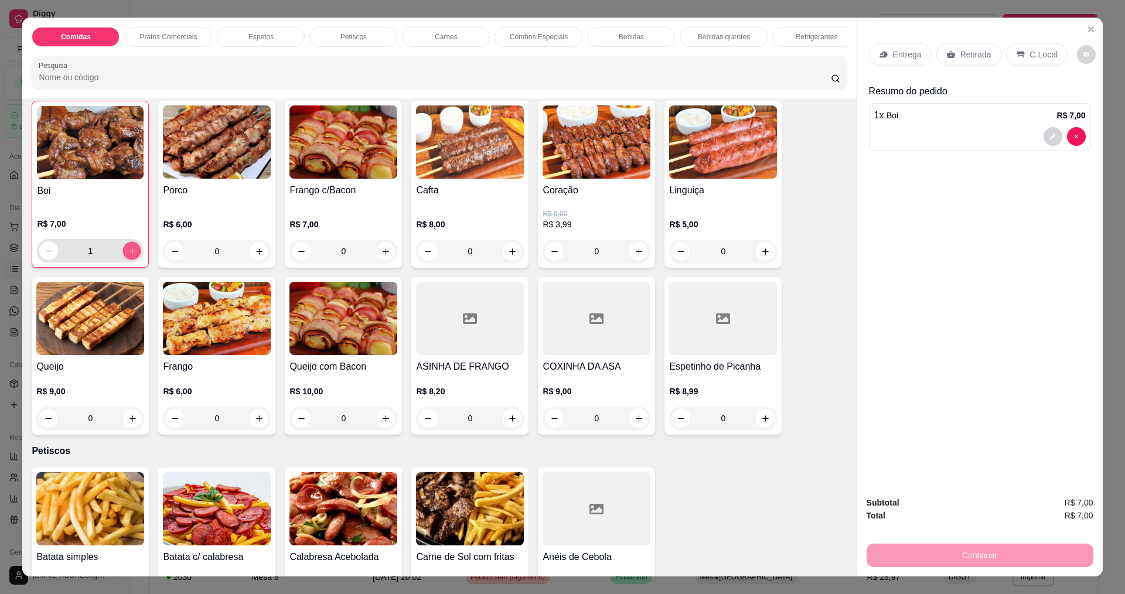
click at [132, 250] on button "increase-product-quantity" at bounding box center [132, 251] width 18 height 18
type input "2"
click at [513, 417] on button "increase-product-quantity" at bounding box center [512, 417] width 19 height 19
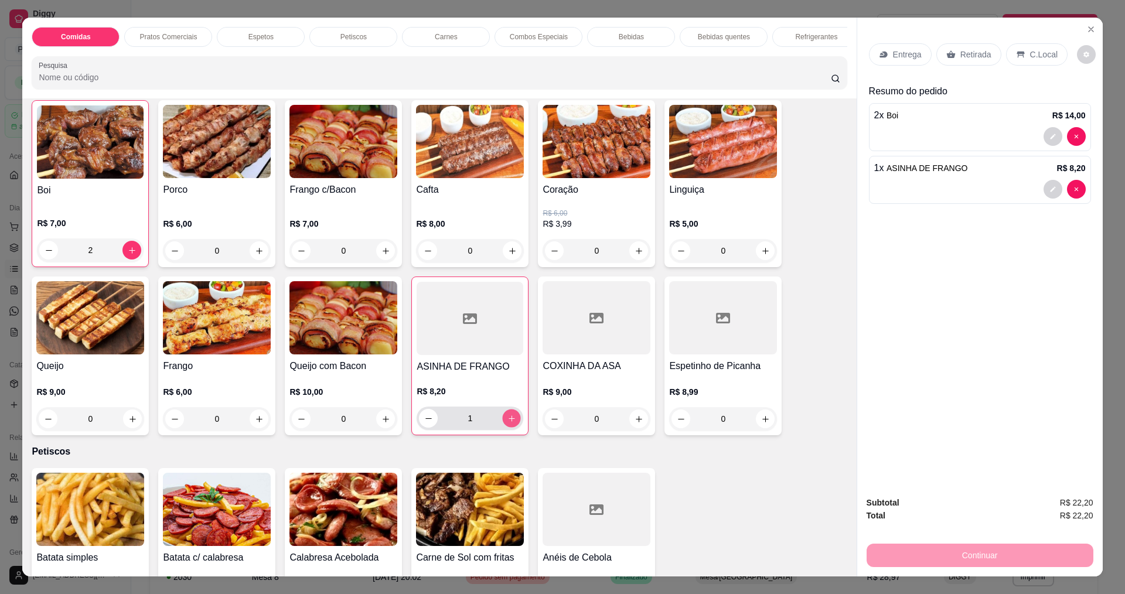
click at [503, 414] on button "increase-product-quantity" at bounding box center [512, 418] width 18 height 18
click at [502, 414] on button "increase-product-quantity" at bounding box center [511, 418] width 19 height 19
click at [505, 409] on button "increase-product-quantity" at bounding box center [512, 418] width 18 height 18
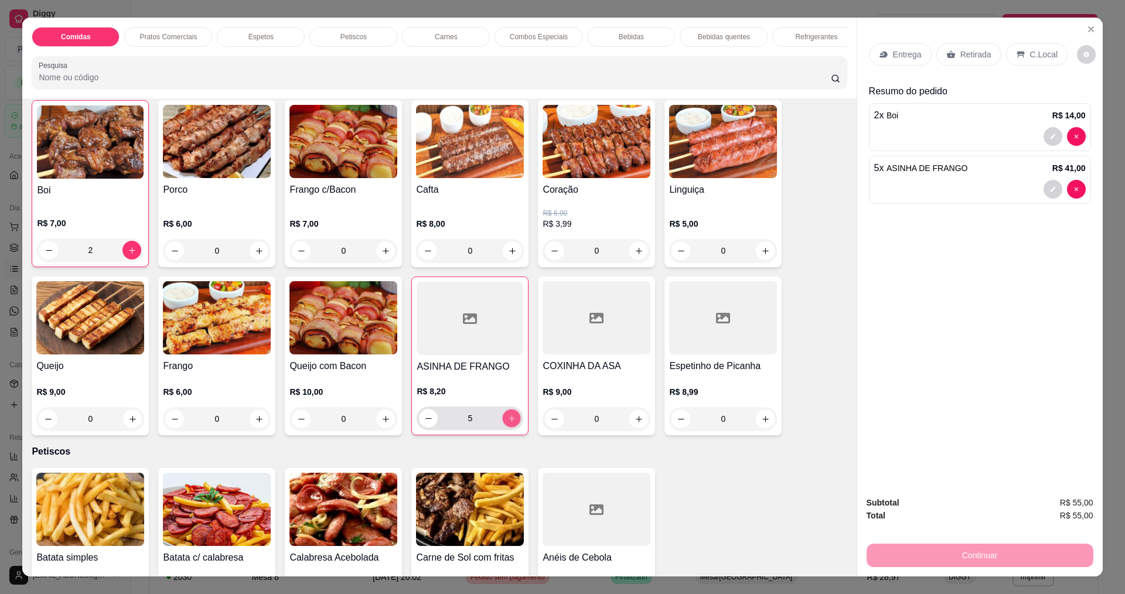
type input "6"
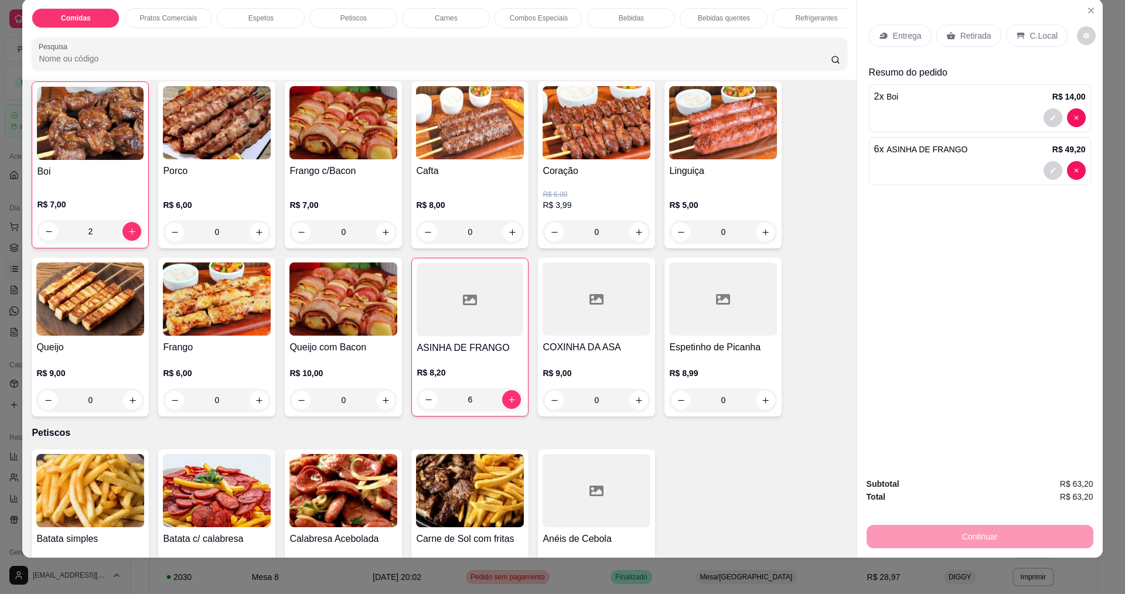
scroll to position [20, 0]
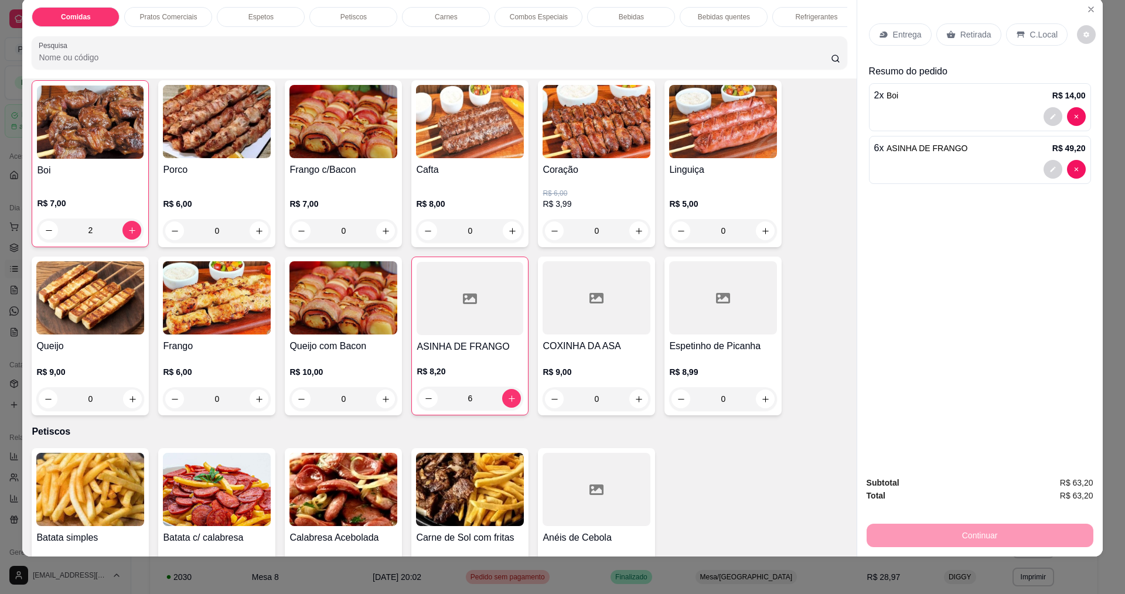
click at [886, 38] on div "Entrega" at bounding box center [900, 34] width 63 height 22
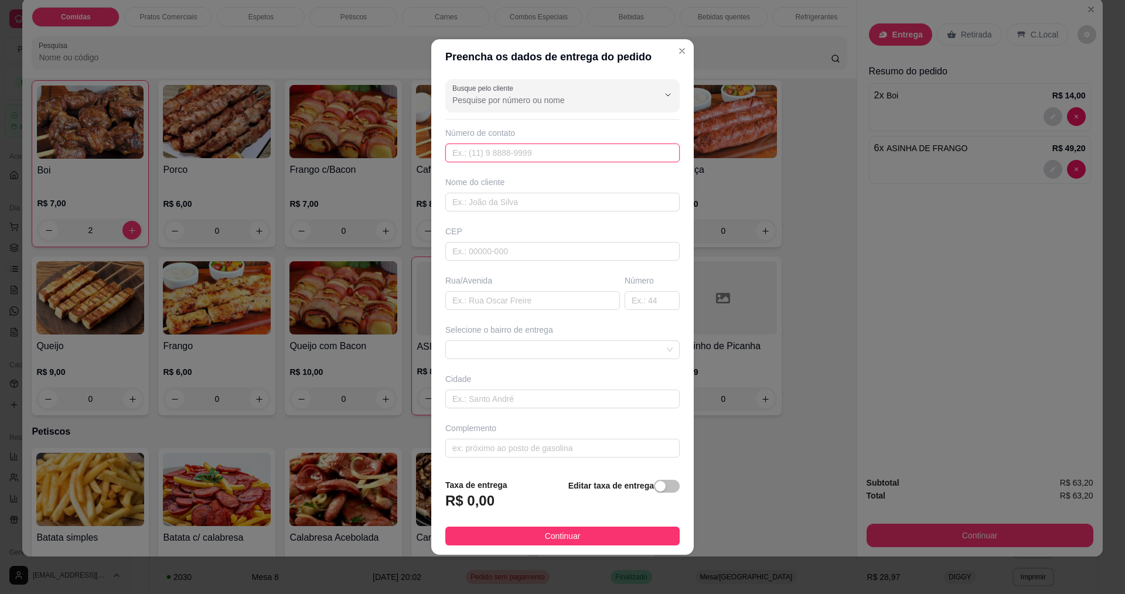
click at [499, 155] on input "text" at bounding box center [562, 153] width 234 height 19
type input "8888"
click at [462, 206] on input "text" at bounding box center [562, 202] width 234 height 19
type input "CRISTIANO"
click at [482, 301] on input "text" at bounding box center [532, 300] width 175 height 19
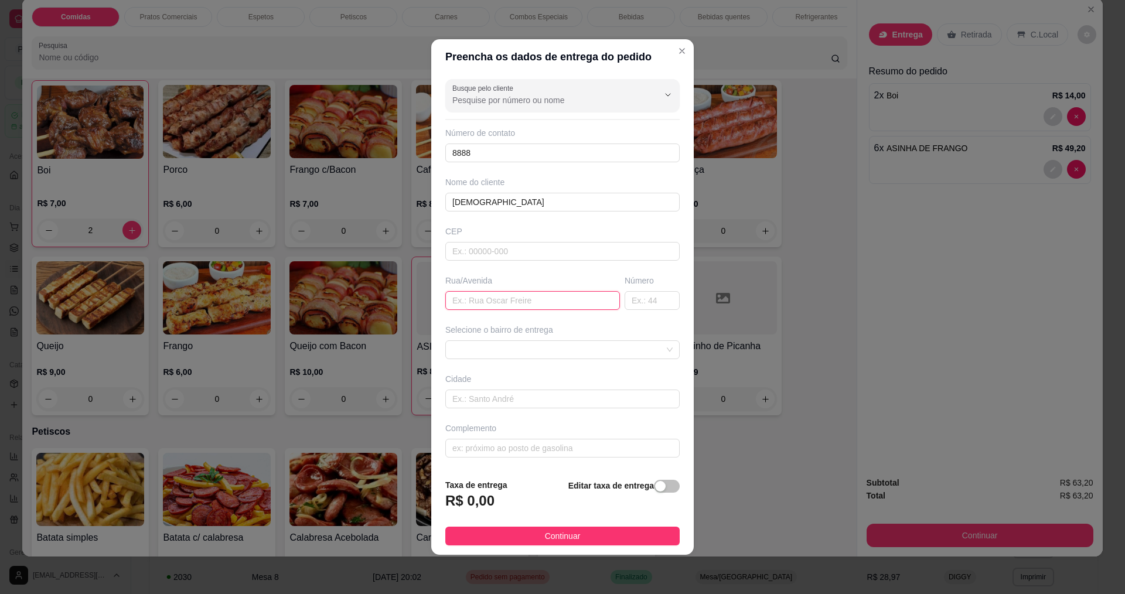
type input "E"
type input "JULIANO PINHEIRO"
click at [644, 525] on footer "Taxa de entrega R$ 0,00 Editar taxa de entrega Continuar" at bounding box center [562, 512] width 262 height 86
click at [655, 542] on button "Continuar" at bounding box center [562, 536] width 234 height 19
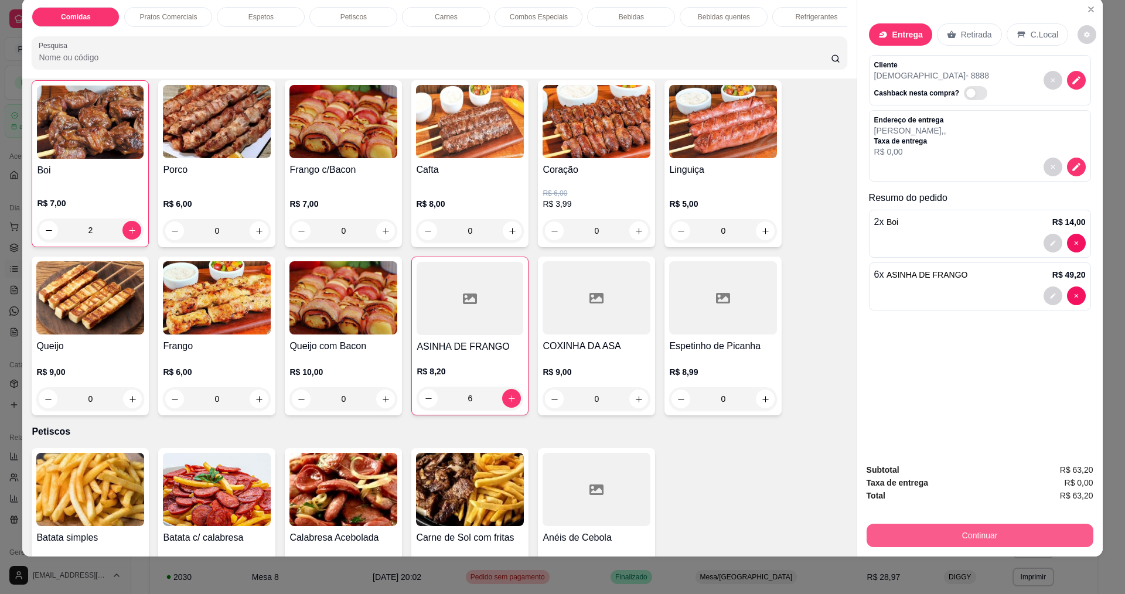
click at [1030, 529] on button "Continuar" at bounding box center [979, 535] width 227 height 23
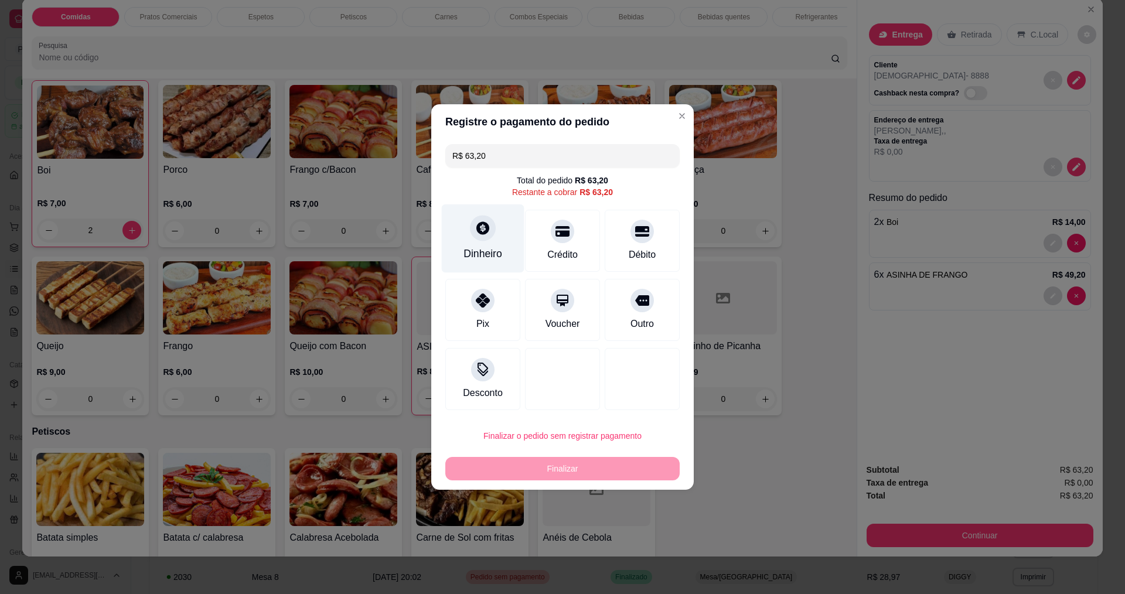
click at [479, 247] on div "Dinheiro" at bounding box center [482, 253] width 39 height 15
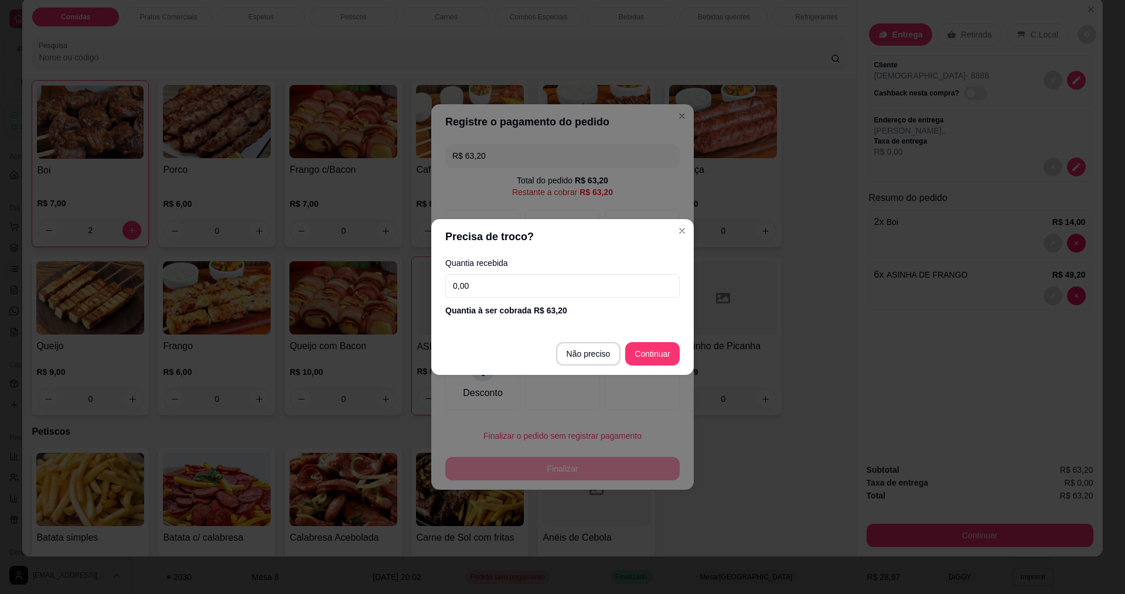
click at [506, 293] on input "0,00" at bounding box center [562, 285] width 234 height 23
click at [506, 291] on input "0,00" at bounding box center [562, 285] width 234 height 23
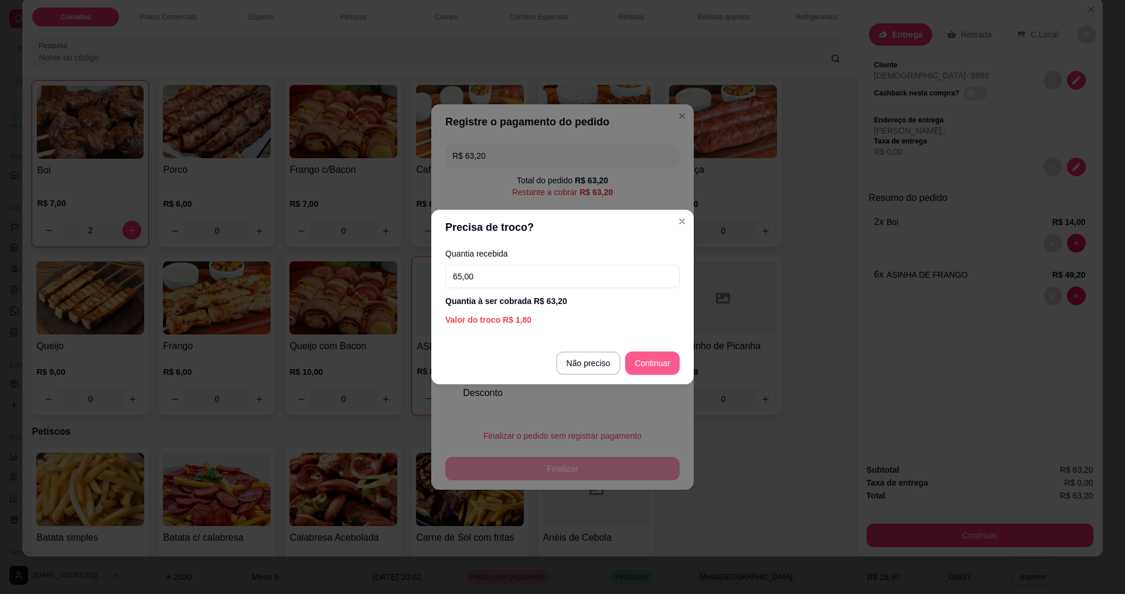
type input "65,00"
type input "R$ 0,00"
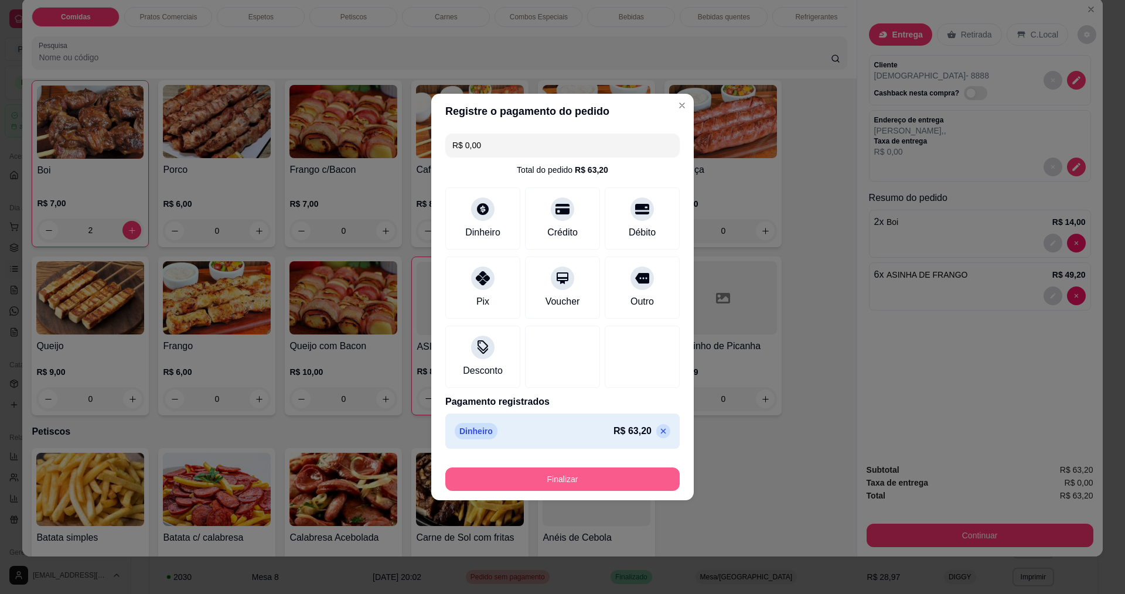
click at [544, 484] on button "Finalizar" at bounding box center [562, 478] width 234 height 23
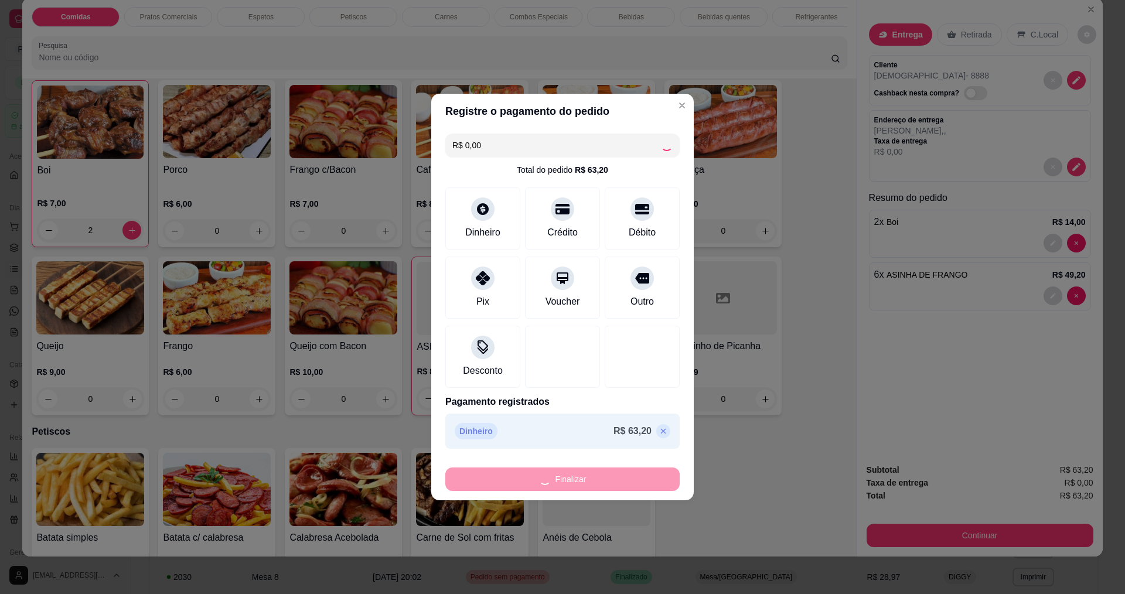
type input "0"
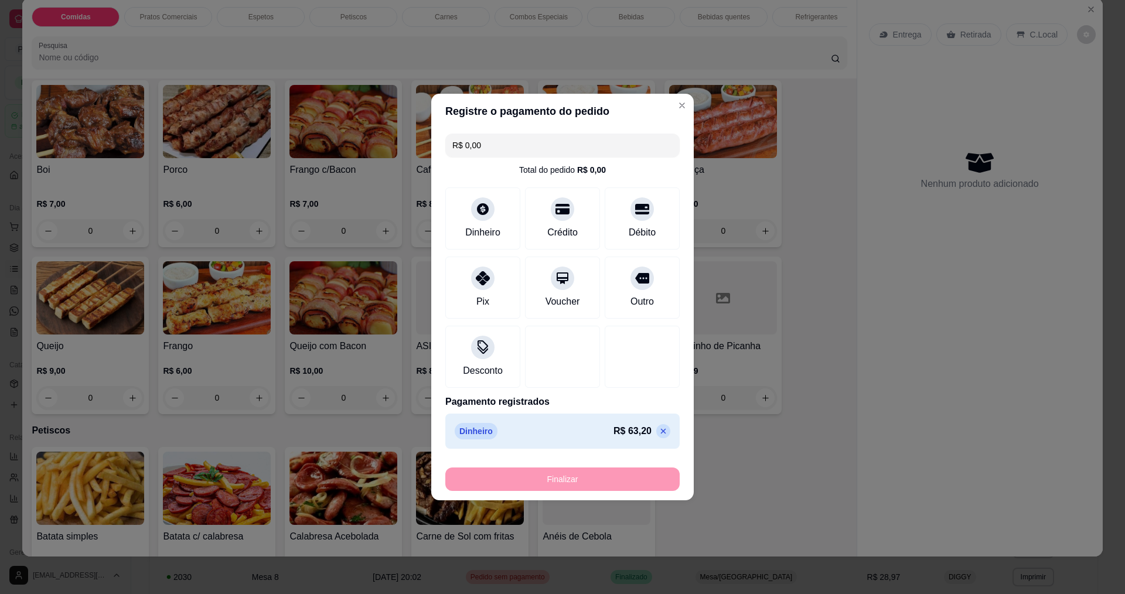
type input "-R$ 63,20"
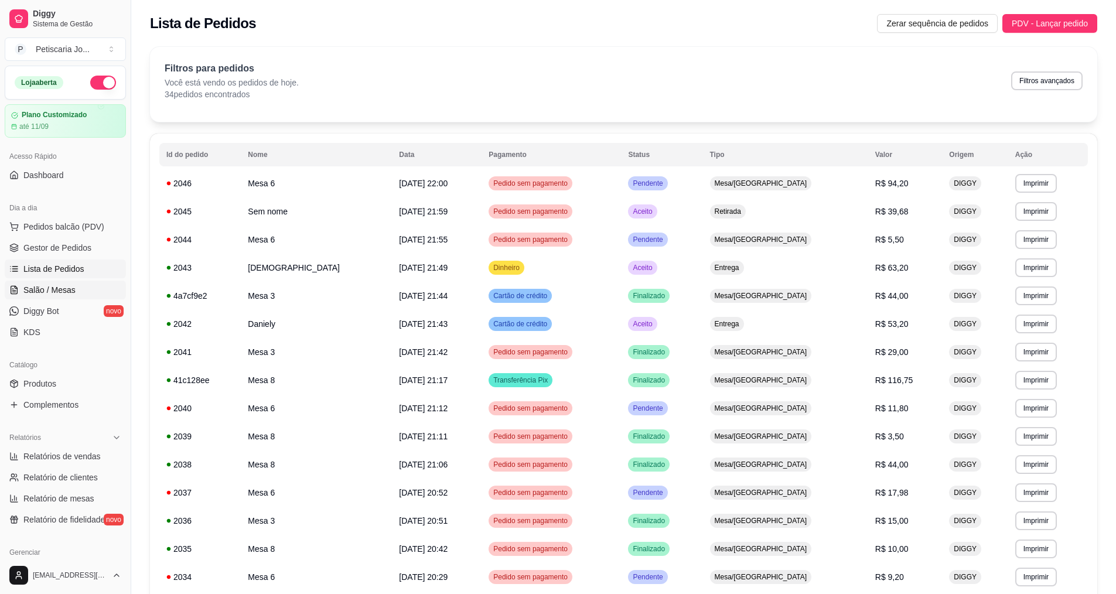
click at [24, 293] on span "Salão / Mesas" at bounding box center [49, 290] width 52 height 12
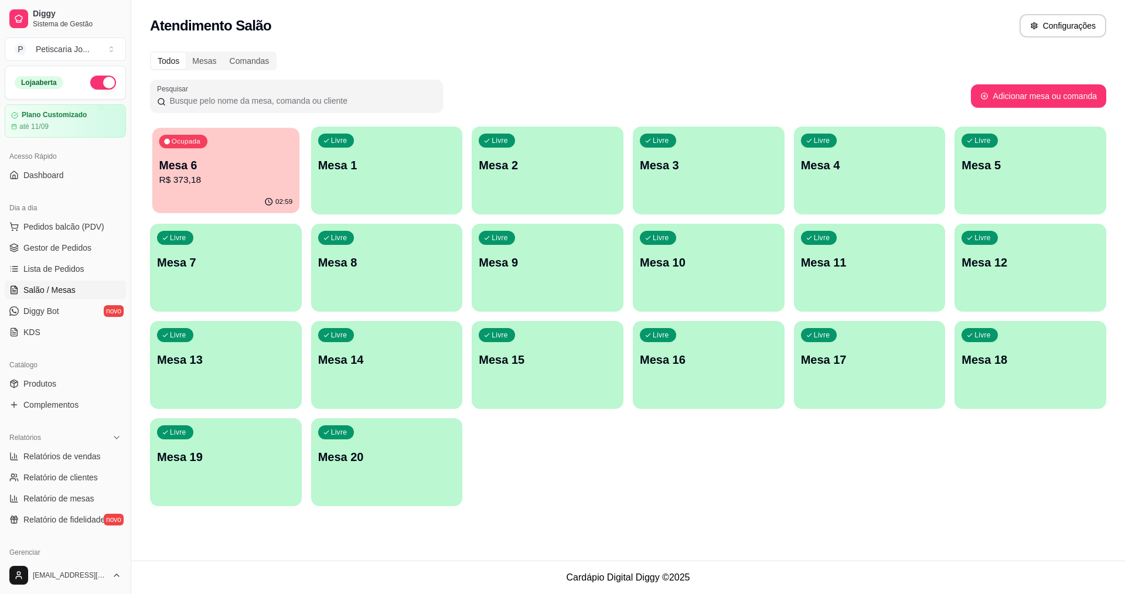
click at [243, 200] on div "02:59" at bounding box center [225, 202] width 147 height 22
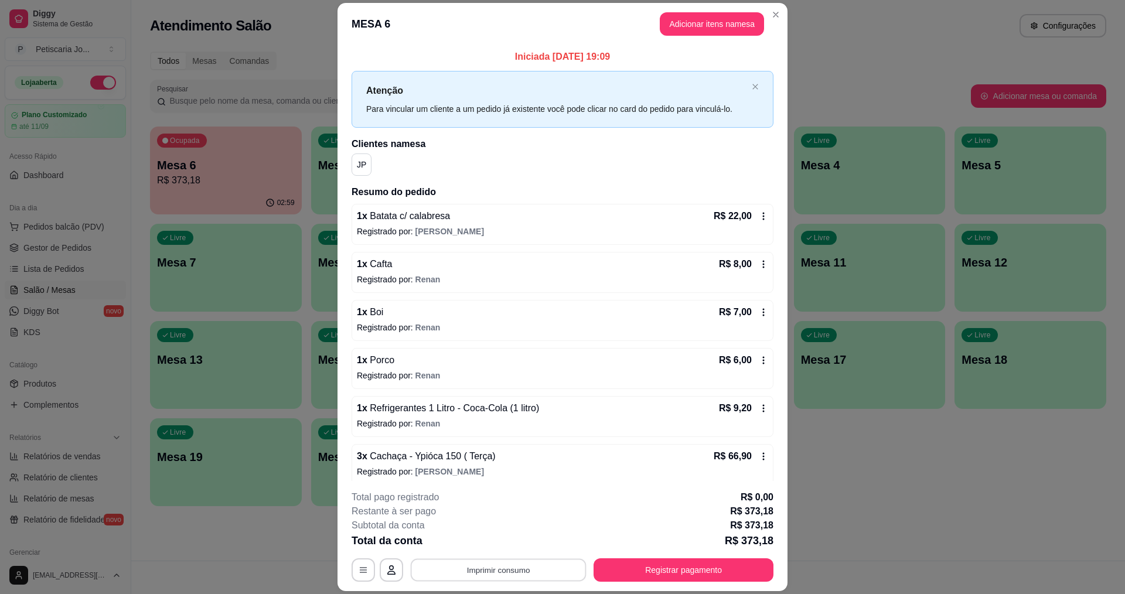
click at [487, 565] on button "Imprimir consumo" at bounding box center [499, 570] width 176 height 23
click at [497, 545] on button "IMPRESSORA" at bounding box center [497, 543] width 85 height 19
click at [663, 566] on button "Registrar pagamento" at bounding box center [683, 570] width 175 height 23
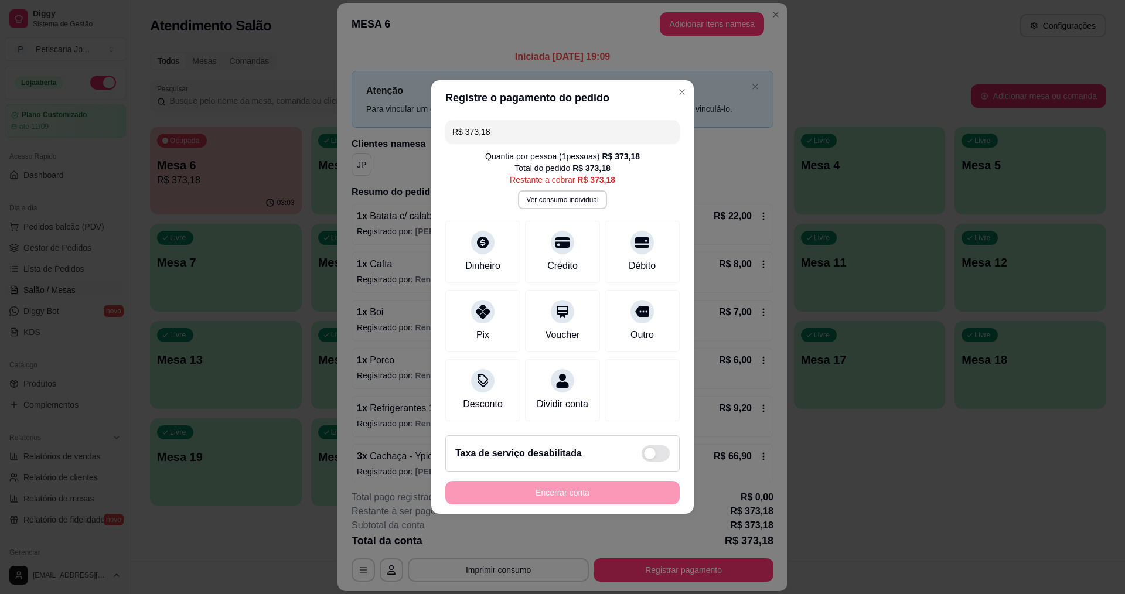
drag, startPoint x: 513, startPoint y: 122, endPoint x: 247, endPoint y: 122, distance: 265.9
click at [247, 122] on div "Registre o pagamento do pedido R$ 373,18 Quantia por pessoa ( 1 pessoas) R$ 373…" at bounding box center [562, 297] width 1125 height 594
click at [633, 257] on div "Débito" at bounding box center [642, 264] width 30 height 15
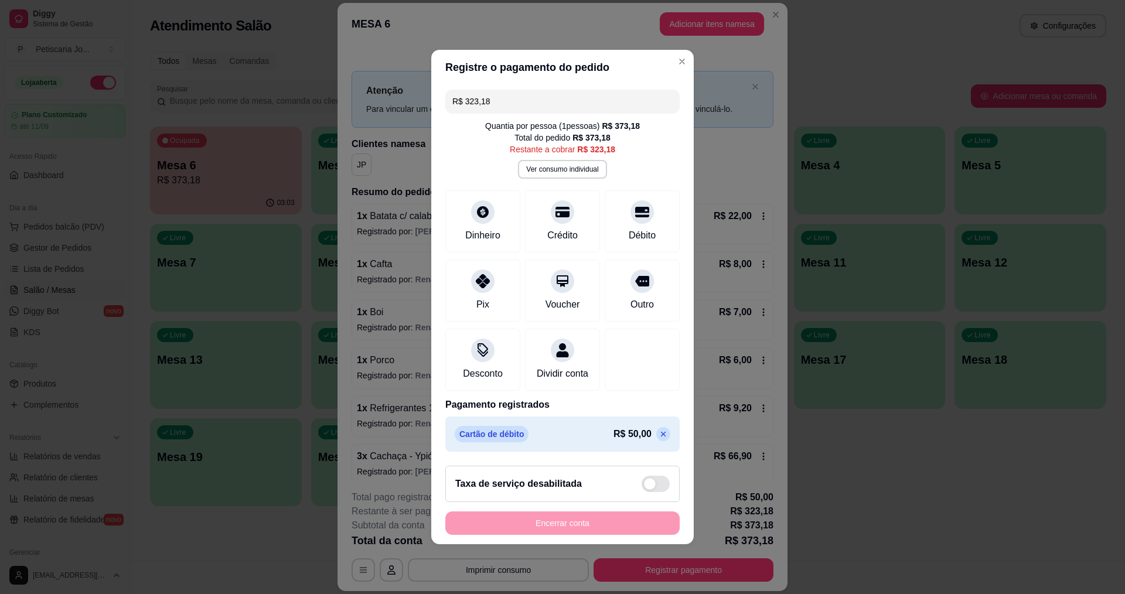
drag, startPoint x: 526, startPoint y: 98, endPoint x: 380, endPoint y: 80, distance: 147.6
click at [380, 80] on div "Registre o pagamento do pedido R$ 323,18 Quantia por pessoa ( 1 pessoas) R$ 373…" at bounding box center [562, 297] width 1125 height 594
click at [486, 272] on icon at bounding box center [482, 277] width 15 height 15
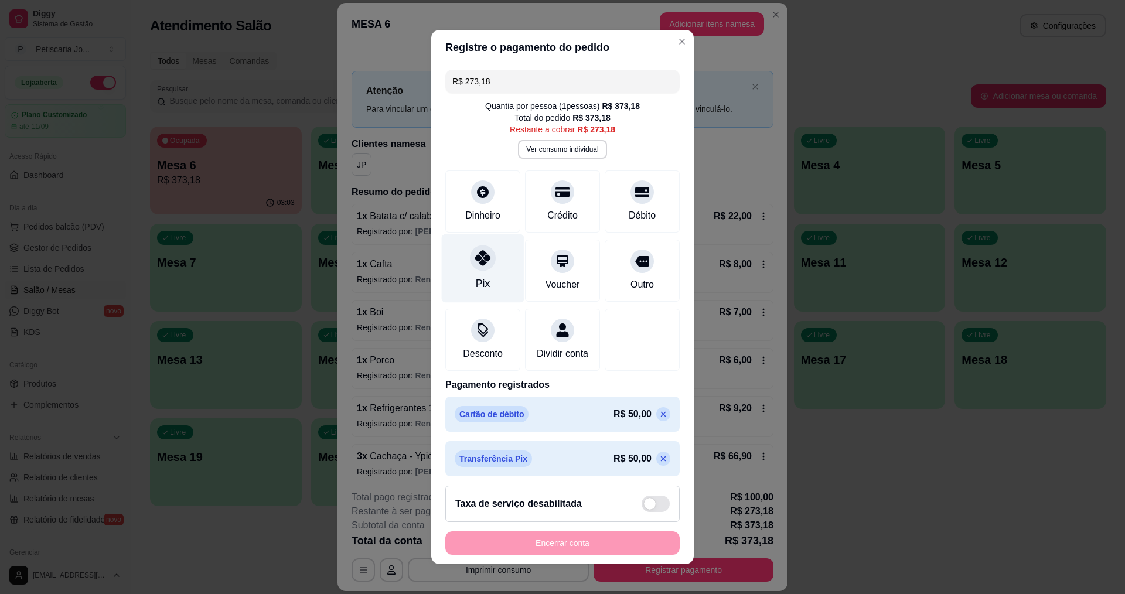
click at [474, 273] on div "Pix" at bounding box center [483, 268] width 83 height 69
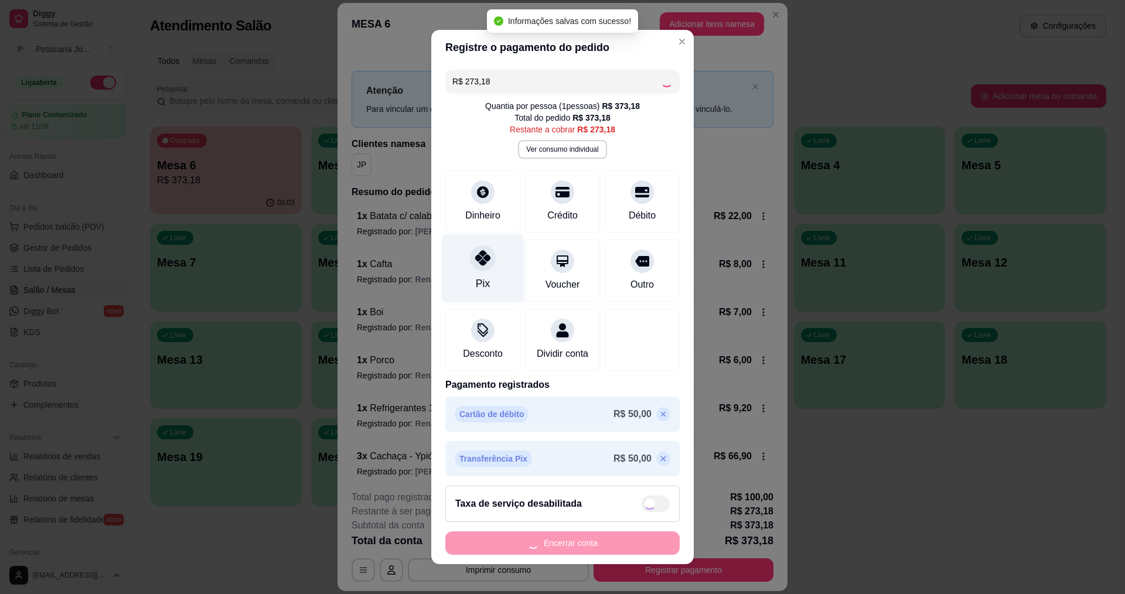
type input "R$ 0,00"
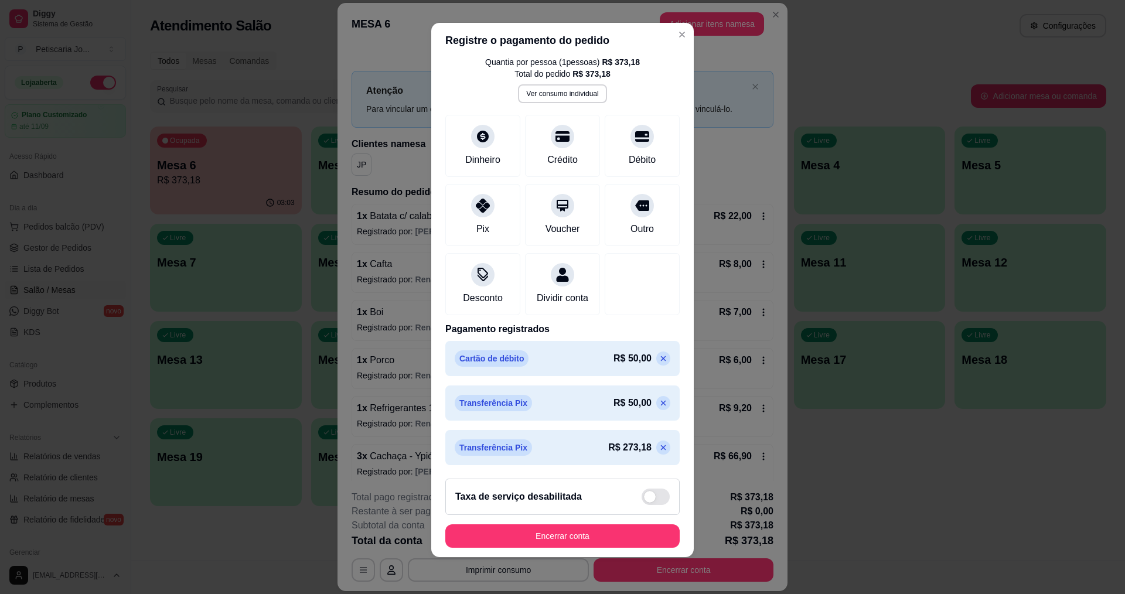
scroll to position [8, 0]
click at [542, 535] on button "Encerrar conta" at bounding box center [562, 535] width 227 height 23
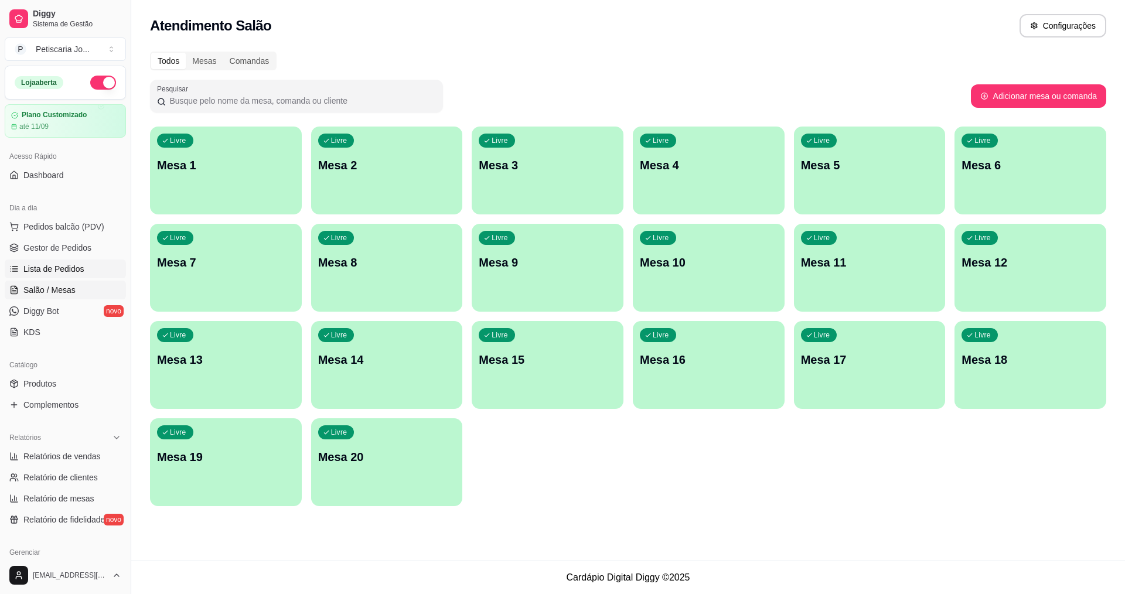
click at [56, 267] on span "Lista de Pedidos" at bounding box center [53, 269] width 61 height 12
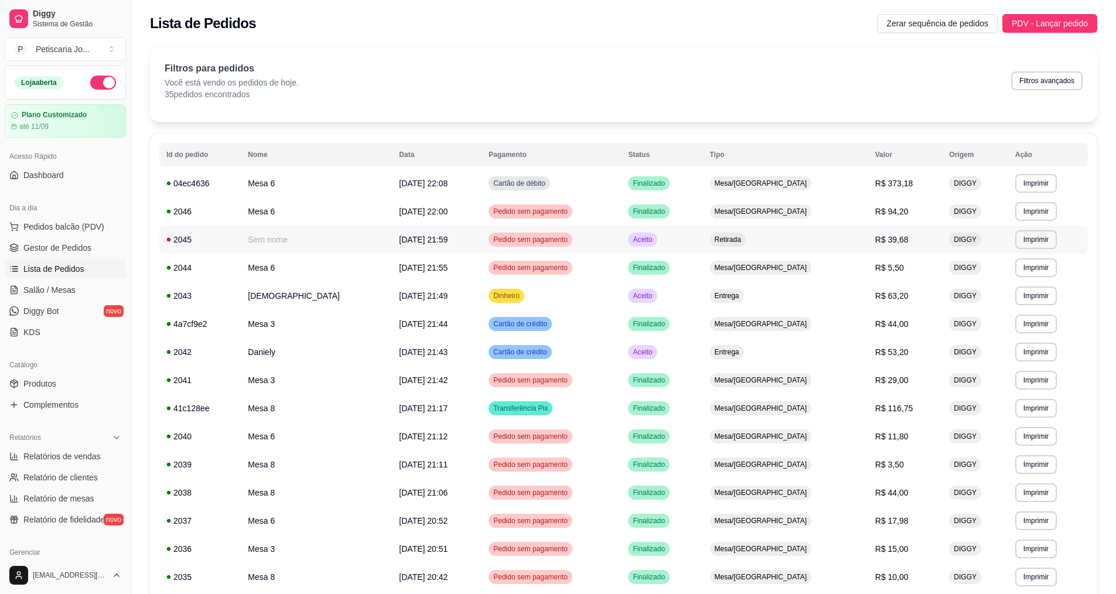
click at [540, 238] on span "Pedido sem pagamento" at bounding box center [530, 239] width 79 height 9
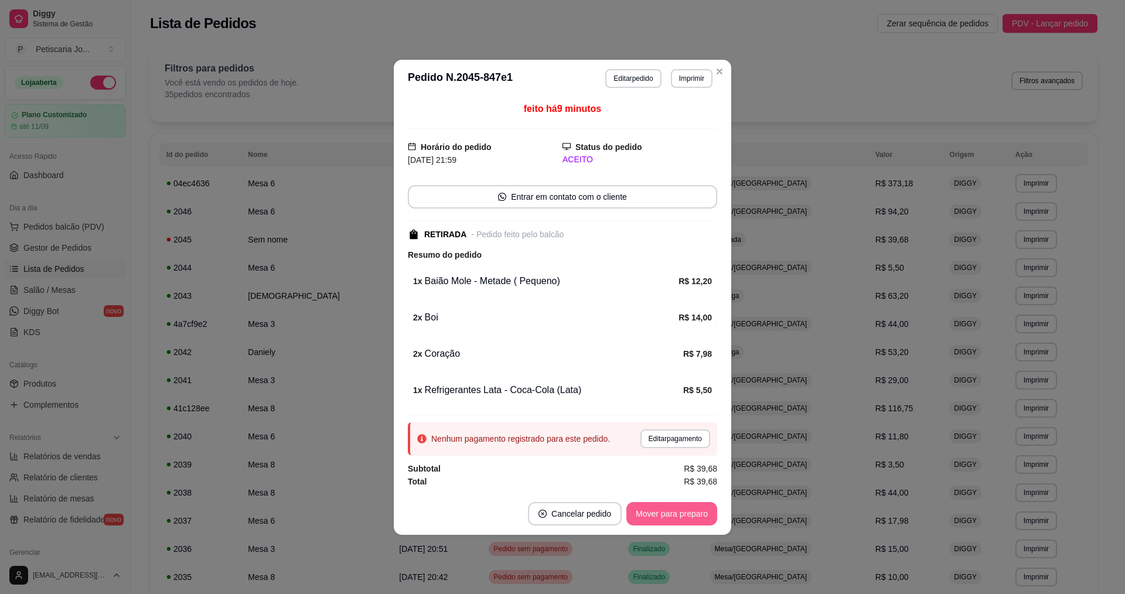
click at [685, 515] on button "Mover para preparo" at bounding box center [671, 513] width 91 height 23
click at [667, 504] on button "Mover para retirada disponível" at bounding box center [651, 513] width 125 height 23
click at [689, 510] on button "Mover para finalizado" at bounding box center [669, 513] width 94 height 23
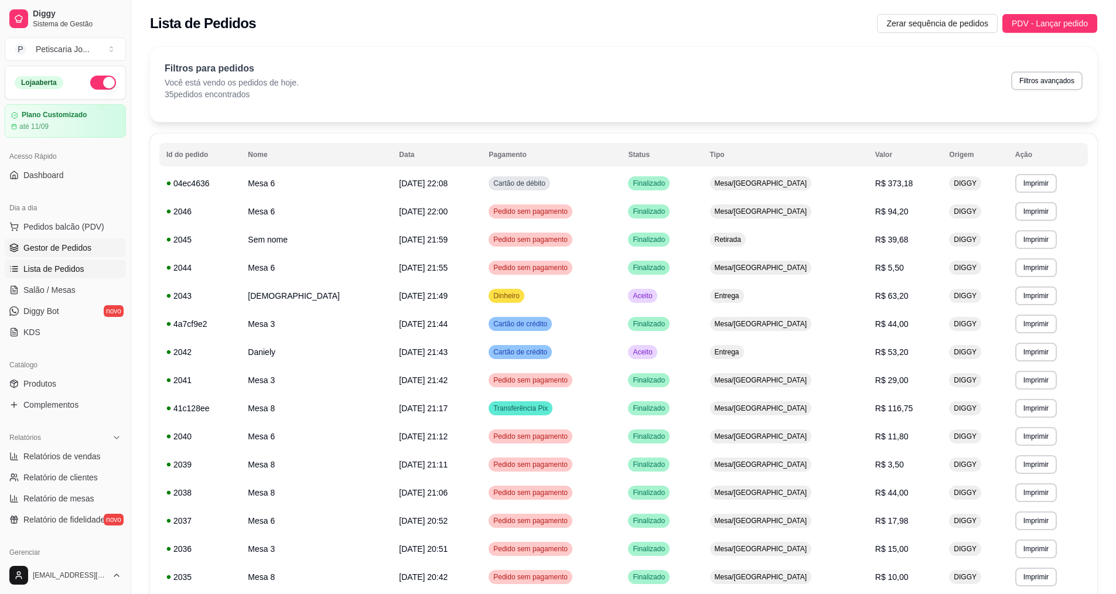
click at [69, 244] on span "Gestor de Pedidos" at bounding box center [57, 248] width 68 height 12
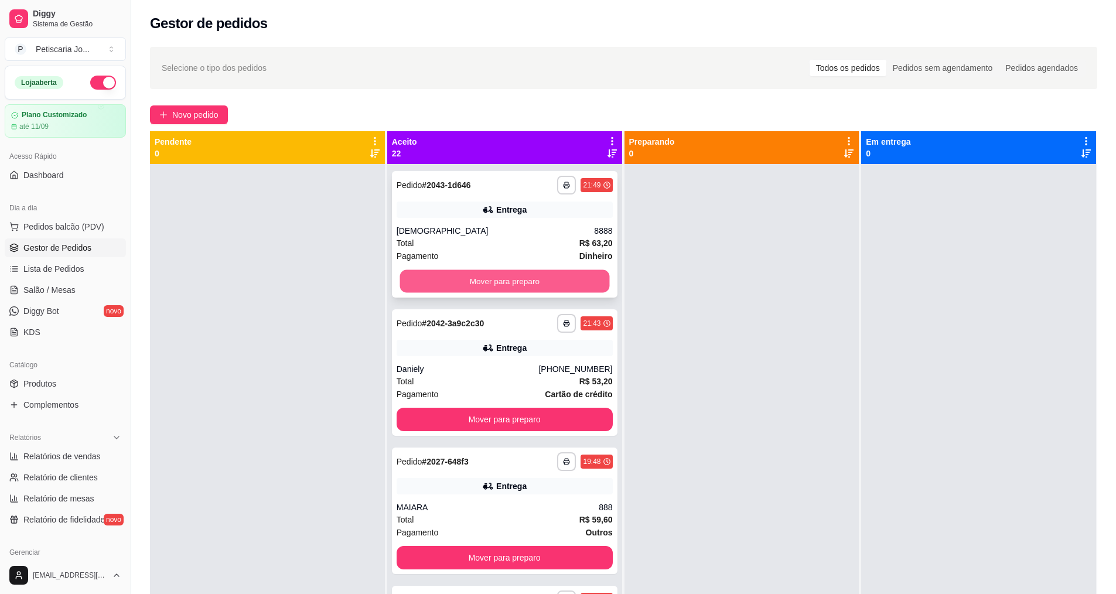
click at [489, 284] on button "Mover para preparo" at bounding box center [505, 281] width 210 height 23
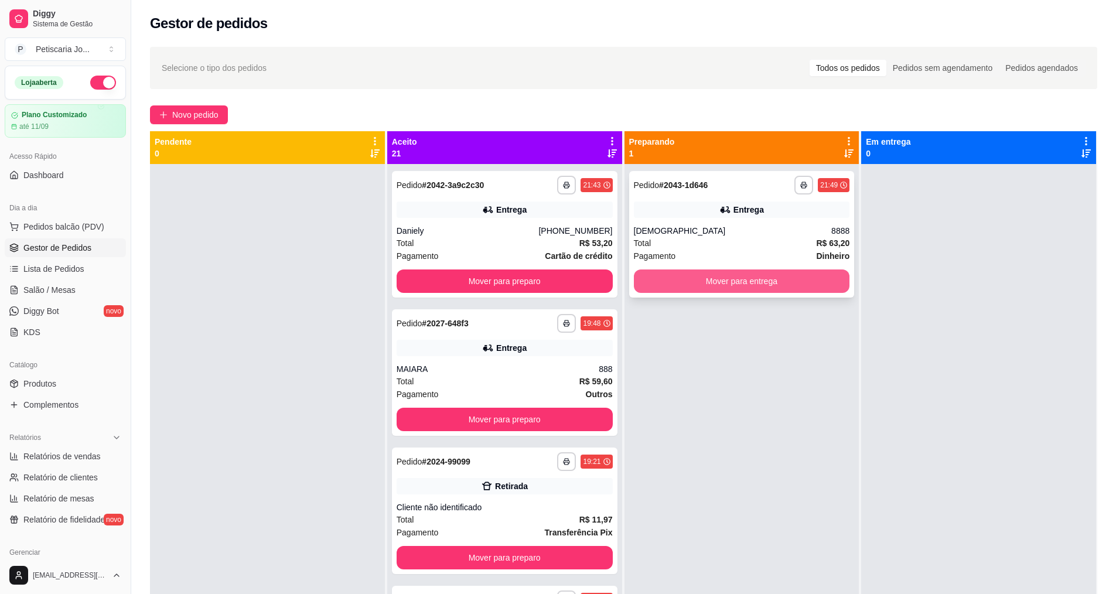
click at [705, 278] on button "Mover para entrega" at bounding box center [742, 280] width 216 height 23
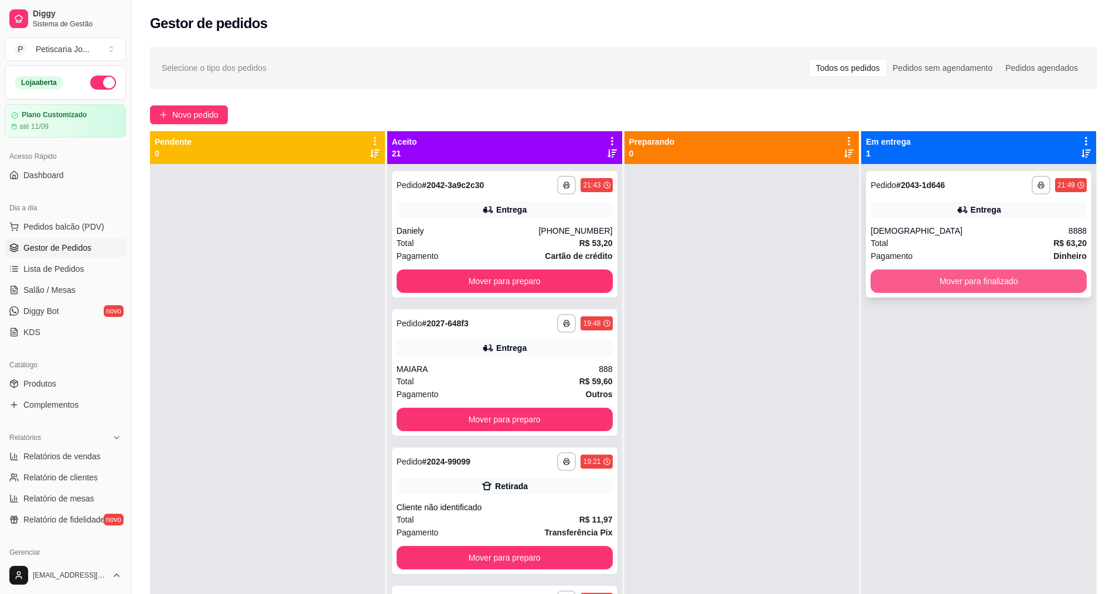
click at [1005, 282] on button "Mover para finalizado" at bounding box center [978, 280] width 216 height 23
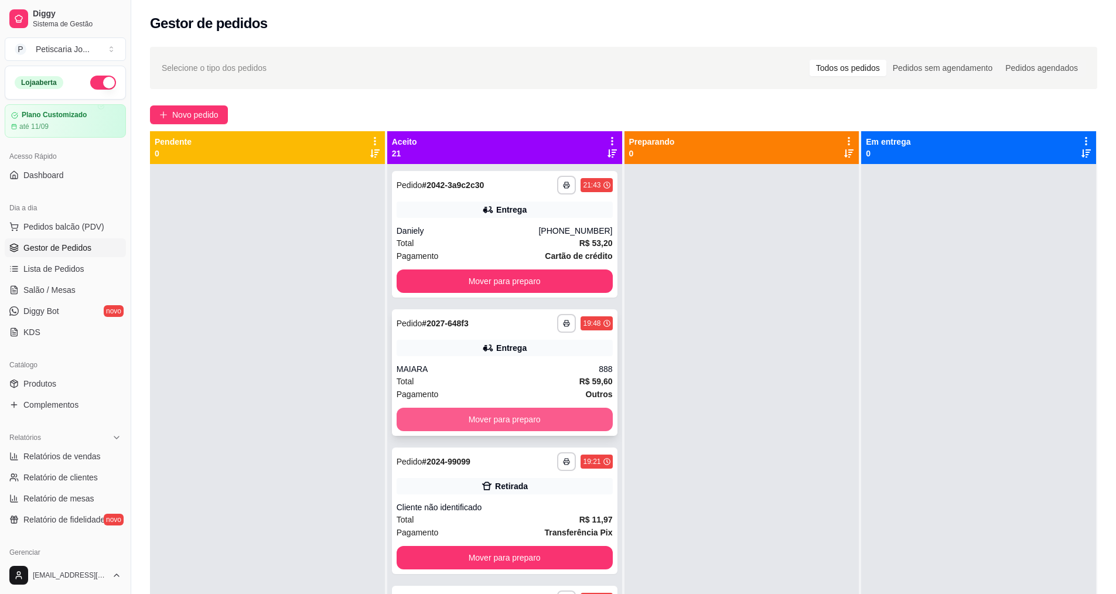
click at [506, 416] on button "Mover para preparo" at bounding box center [505, 419] width 216 height 23
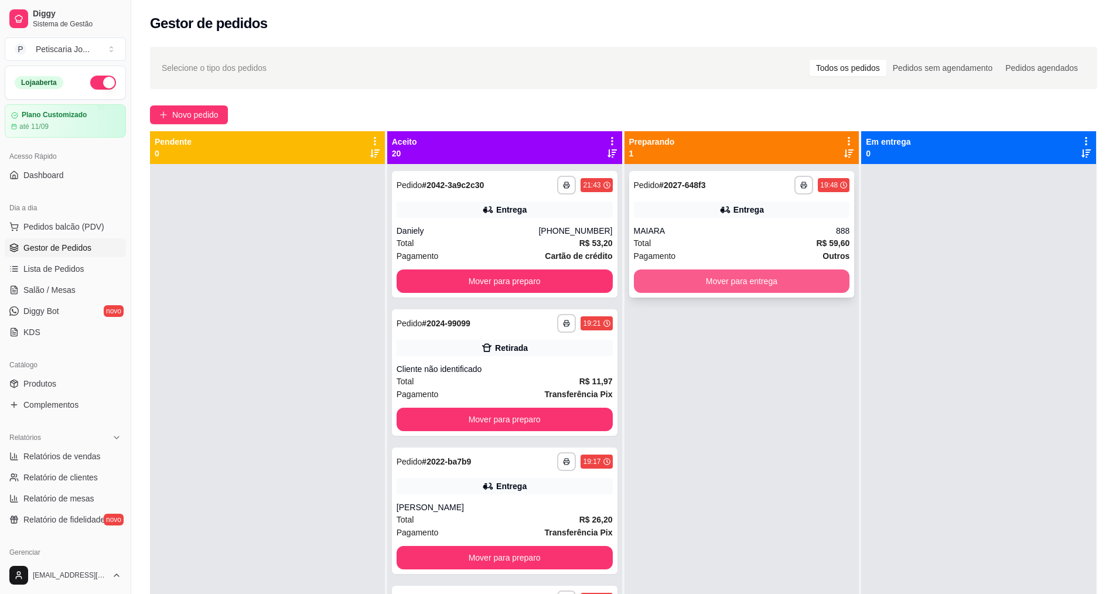
click at [680, 281] on button "Mover para entrega" at bounding box center [742, 280] width 216 height 23
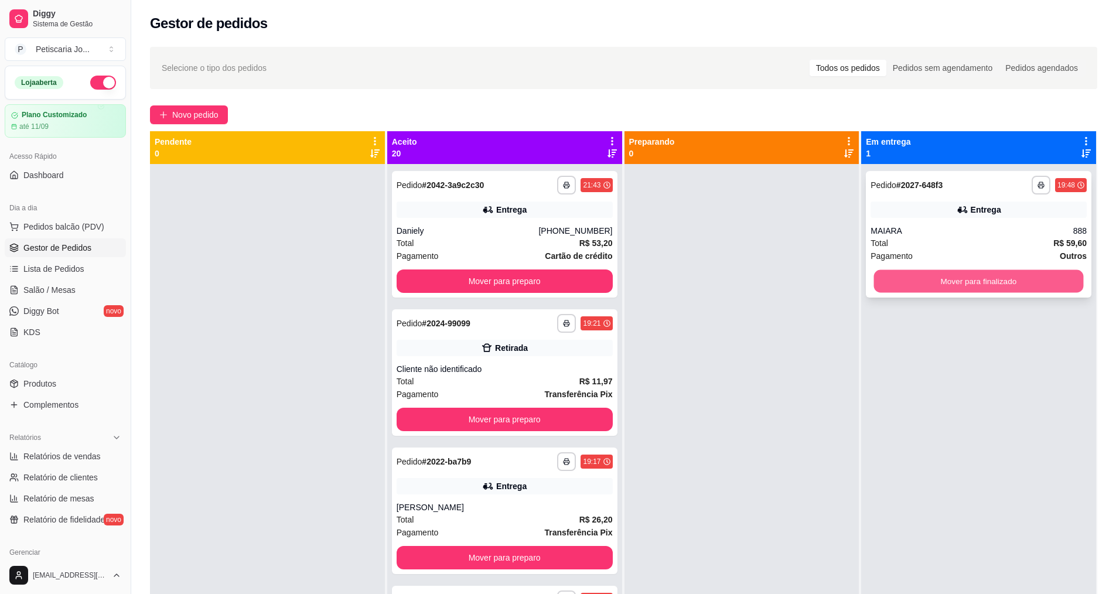
click at [1056, 270] on button "Mover para finalizado" at bounding box center [979, 281] width 210 height 23
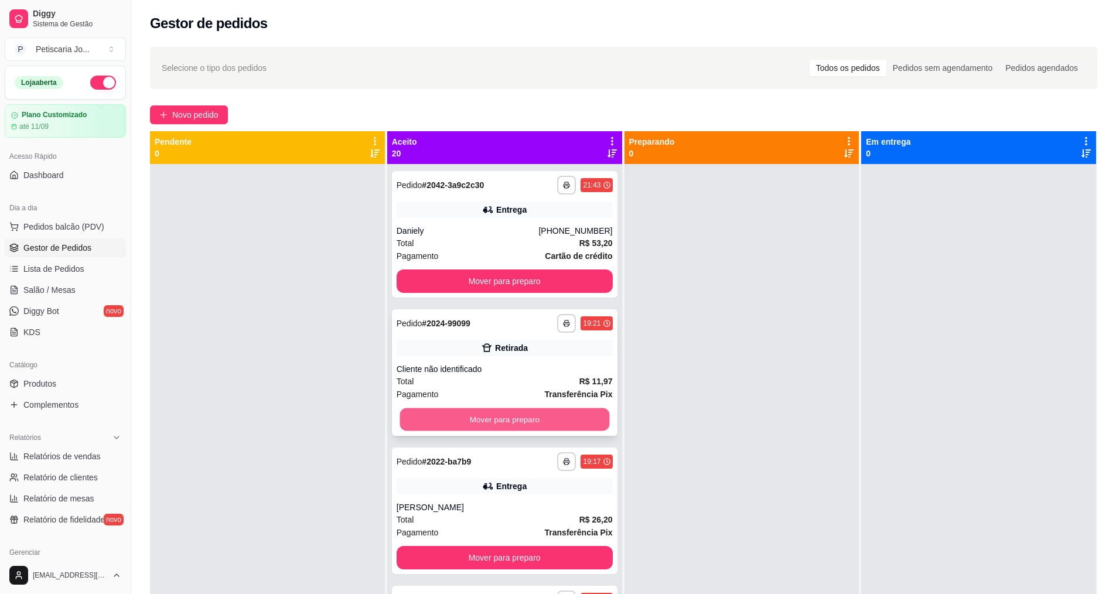
click at [501, 419] on button "Mover para preparo" at bounding box center [505, 419] width 210 height 23
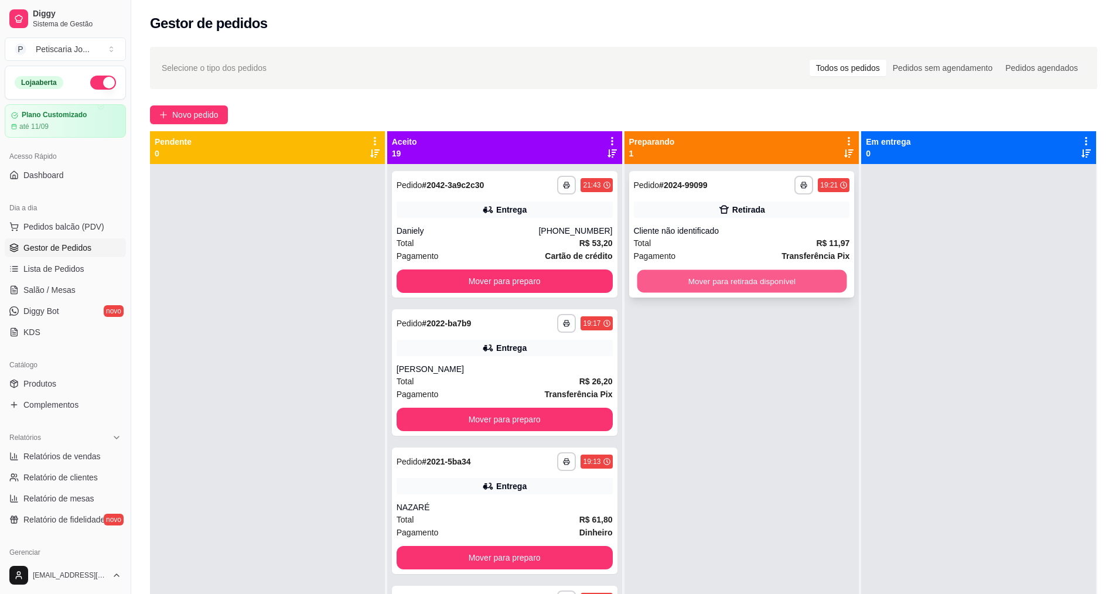
click at [722, 276] on button "Mover para retirada disponível" at bounding box center [742, 281] width 210 height 23
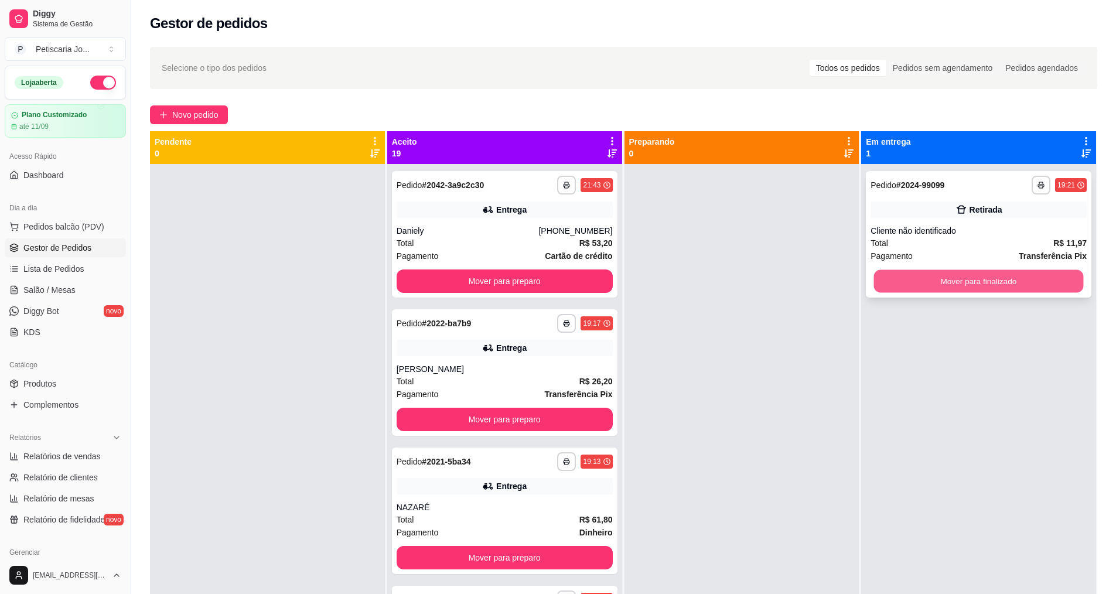
click at [955, 285] on button "Mover para finalizado" at bounding box center [979, 281] width 210 height 23
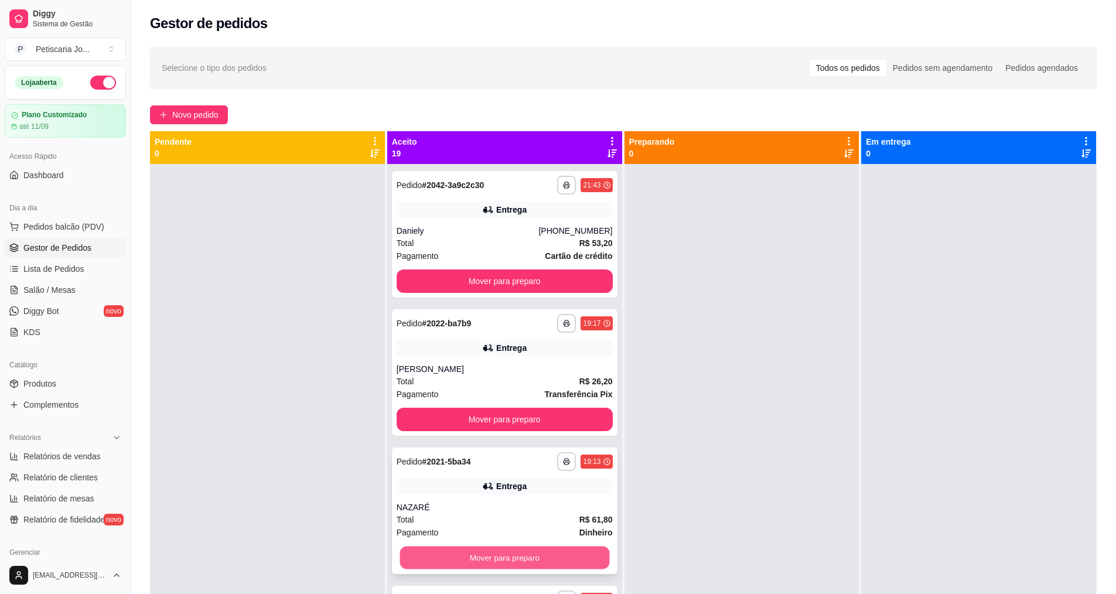
click at [525, 556] on button "Mover para preparo" at bounding box center [505, 558] width 210 height 23
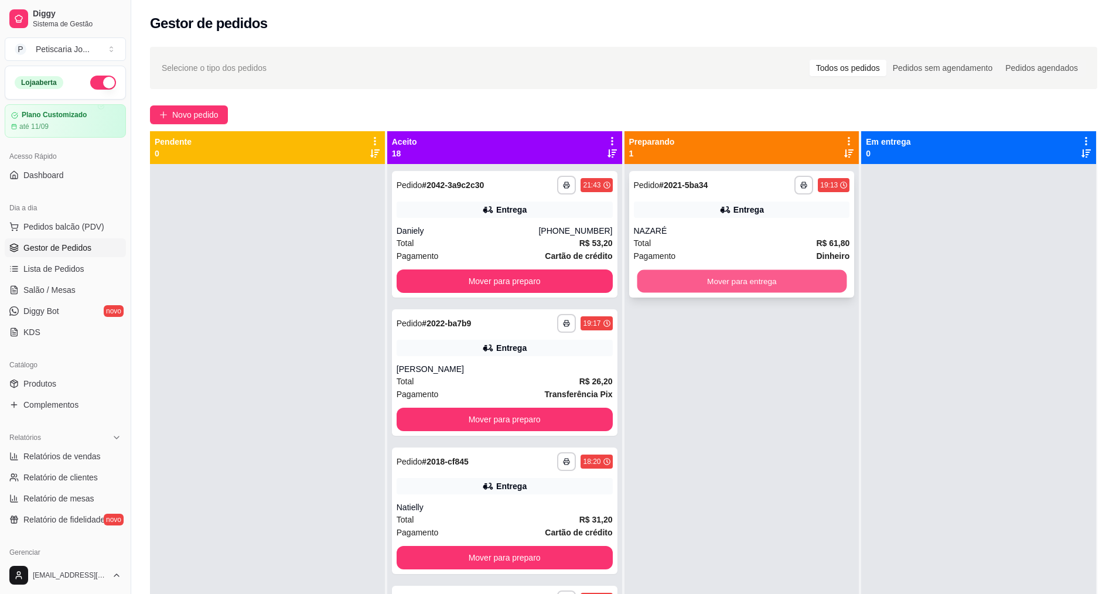
click at [739, 291] on button "Mover para entrega" at bounding box center [742, 281] width 210 height 23
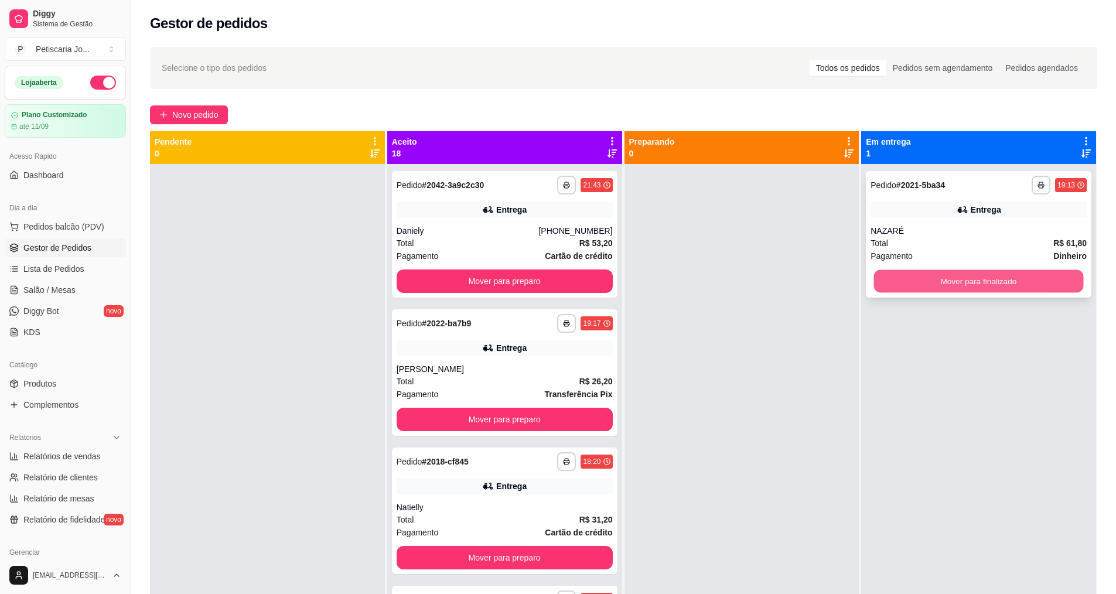
click at [975, 282] on button "Mover para finalizado" at bounding box center [979, 281] width 210 height 23
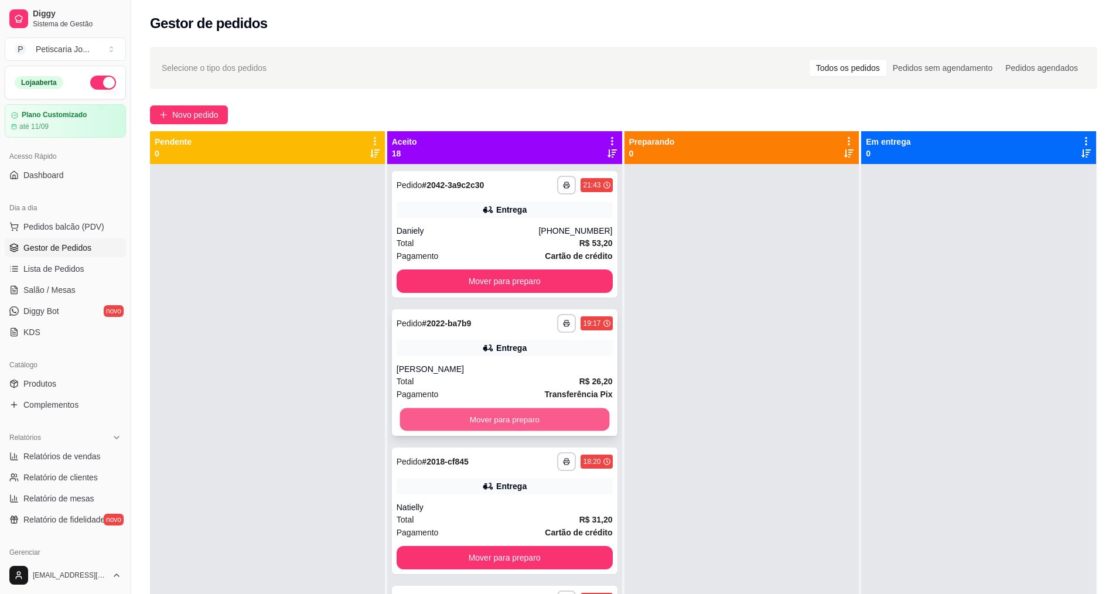
click at [507, 424] on button "Mover para preparo" at bounding box center [505, 419] width 210 height 23
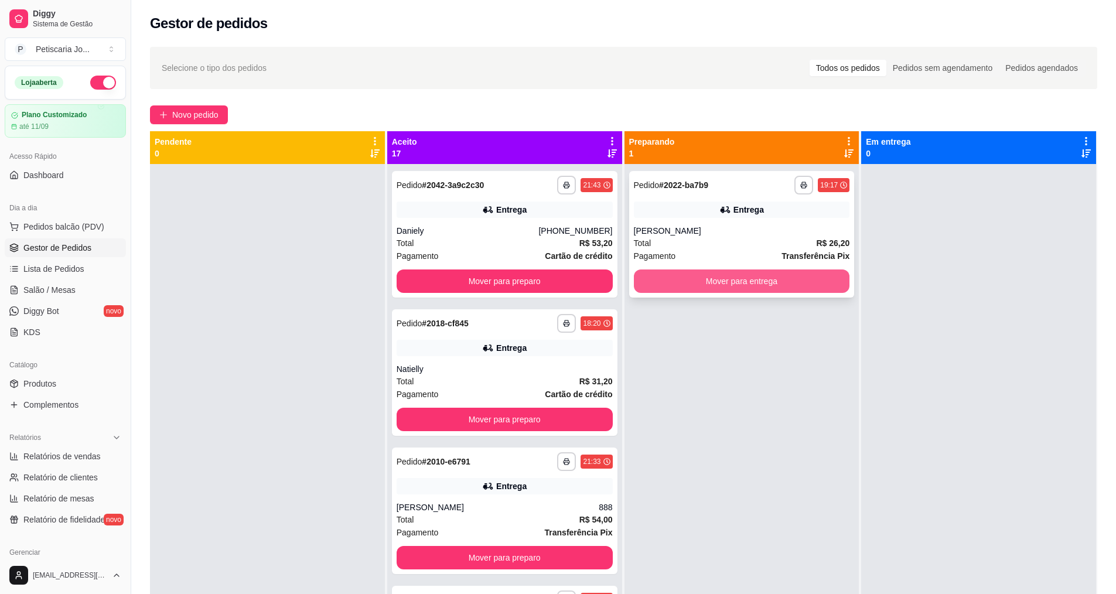
click at [749, 280] on button "Mover para entrega" at bounding box center [742, 280] width 216 height 23
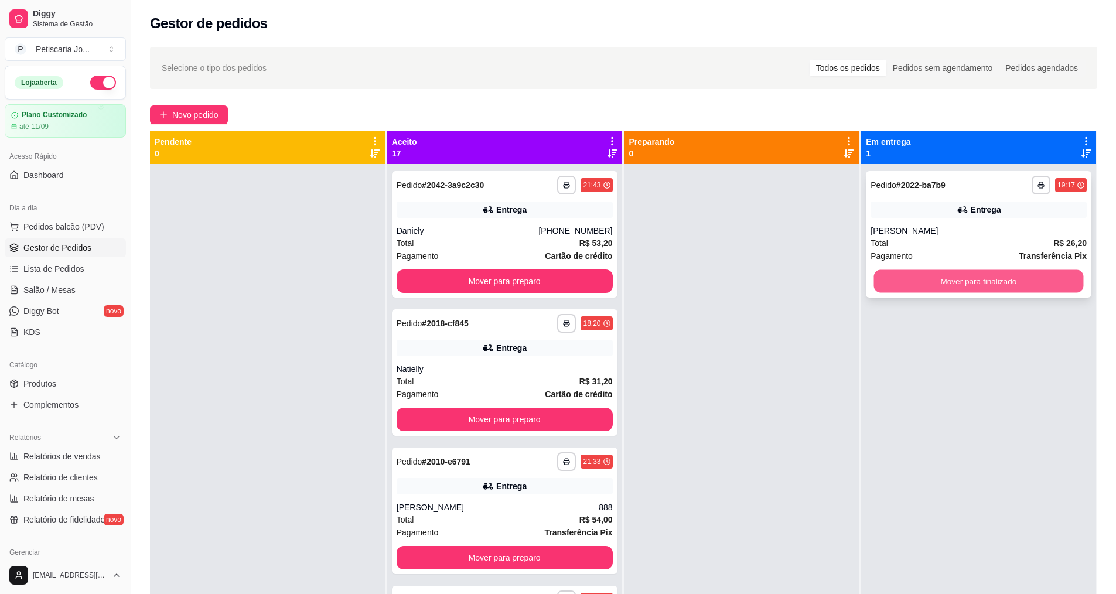
click at [881, 283] on button "Mover para finalizado" at bounding box center [979, 281] width 210 height 23
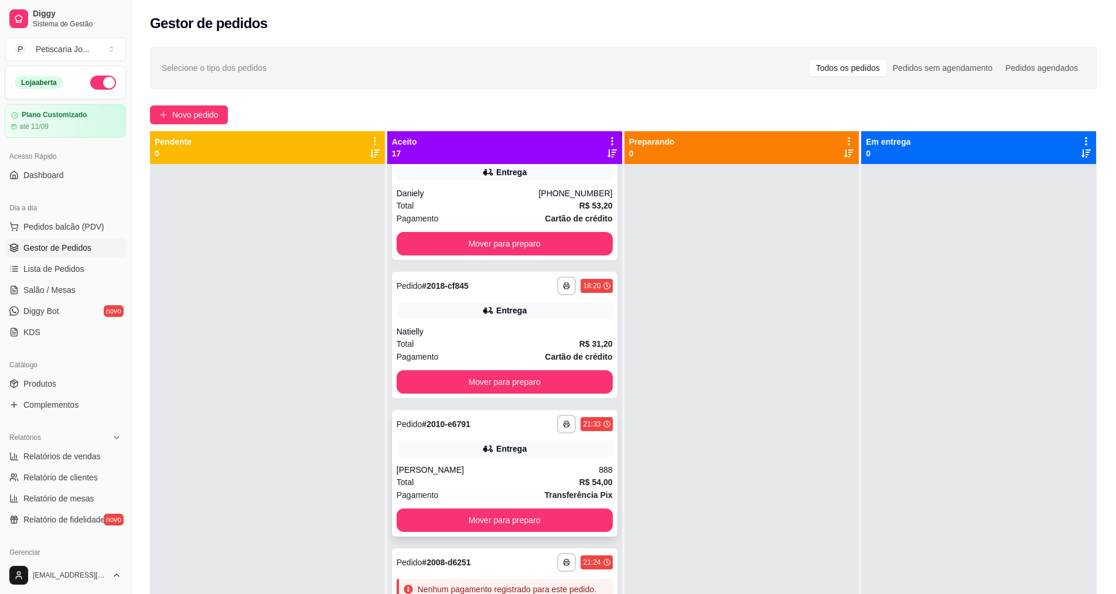
scroll to position [59, 0]
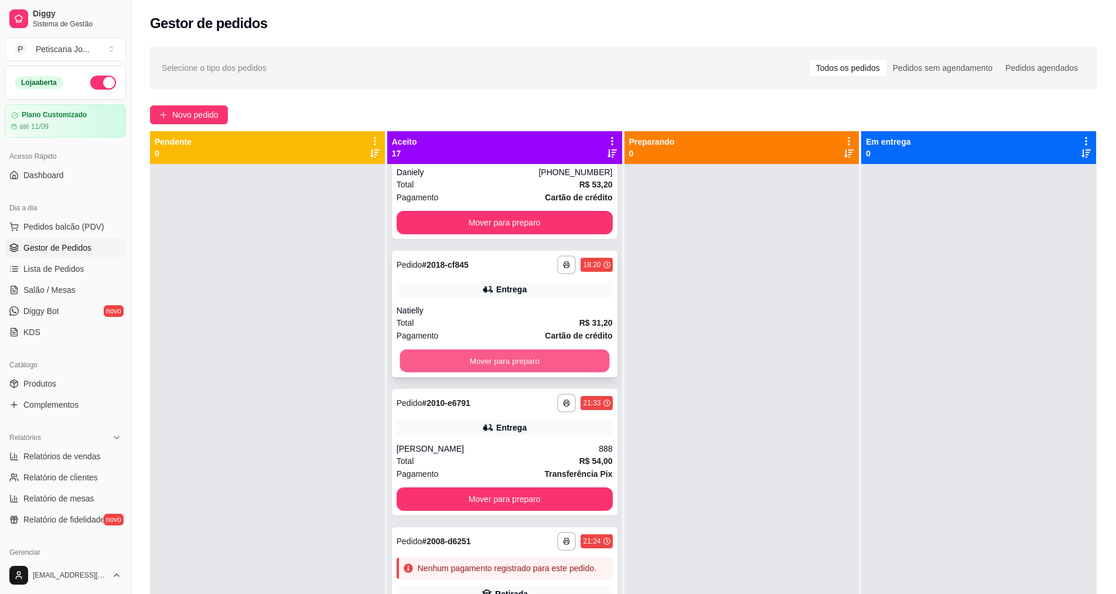
click at [486, 356] on button "Mover para preparo" at bounding box center [505, 361] width 210 height 23
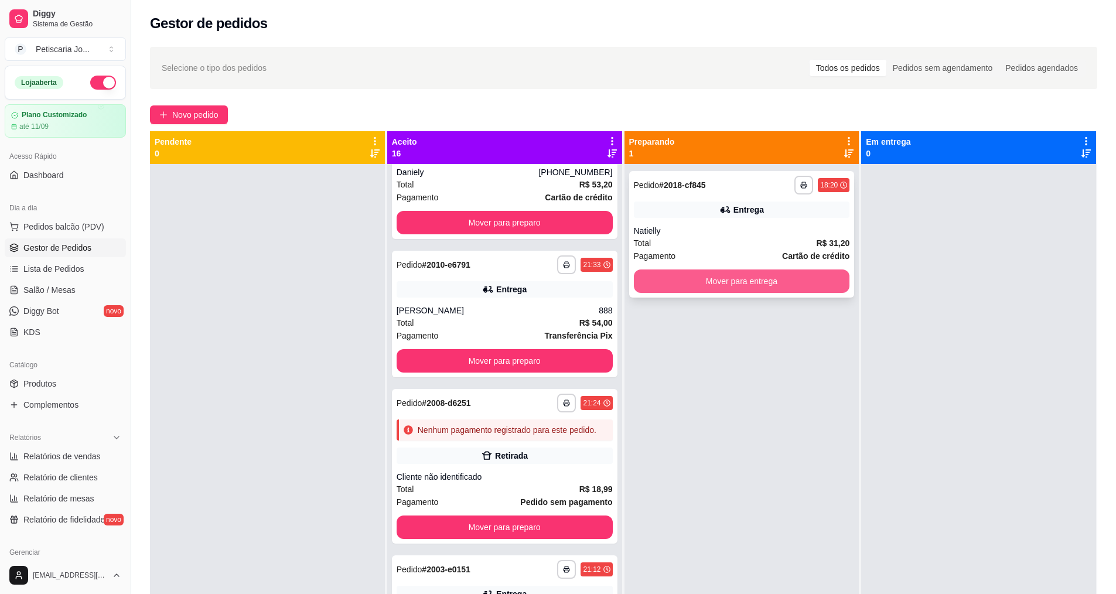
click at [719, 279] on button "Mover para entrega" at bounding box center [742, 280] width 216 height 23
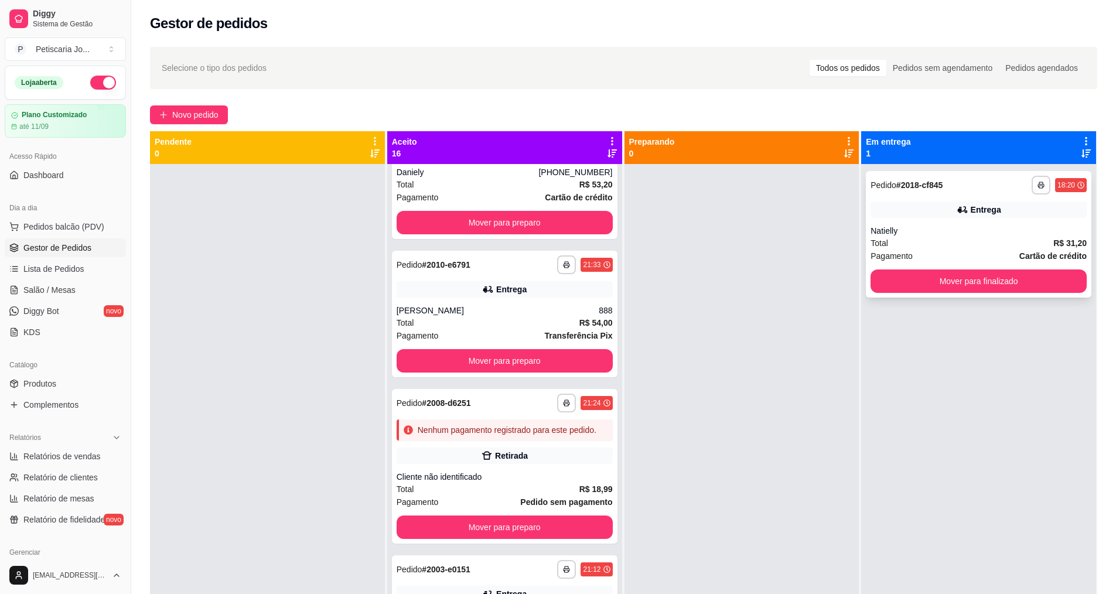
click at [987, 293] on div "**********" at bounding box center [979, 234] width 226 height 127
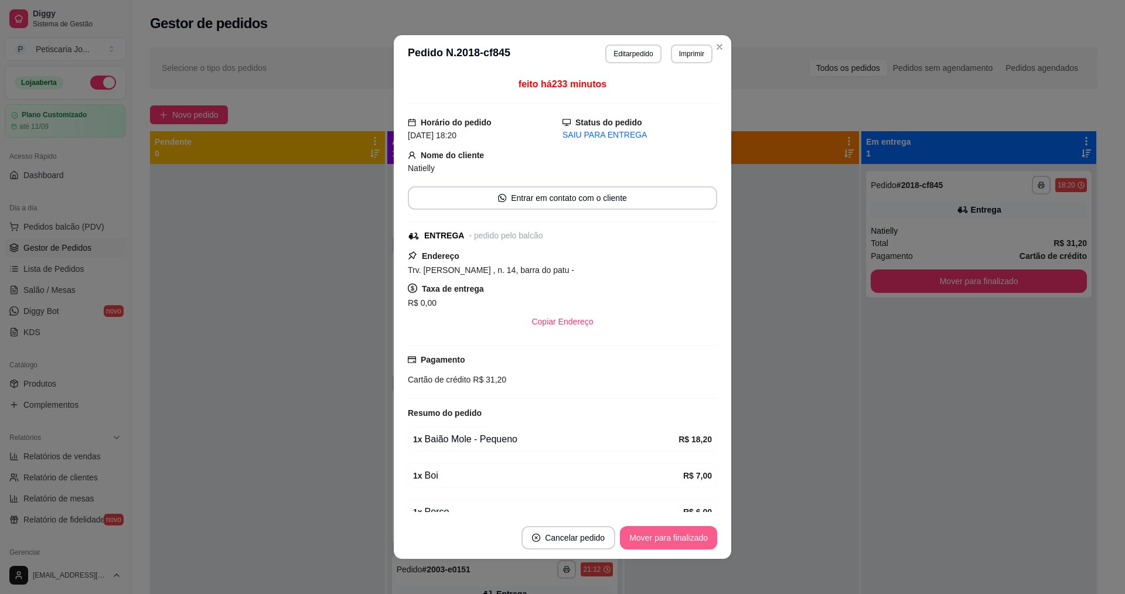
click at [650, 540] on button "Mover para finalizado" at bounding box center [668, 537] width 97 height 23
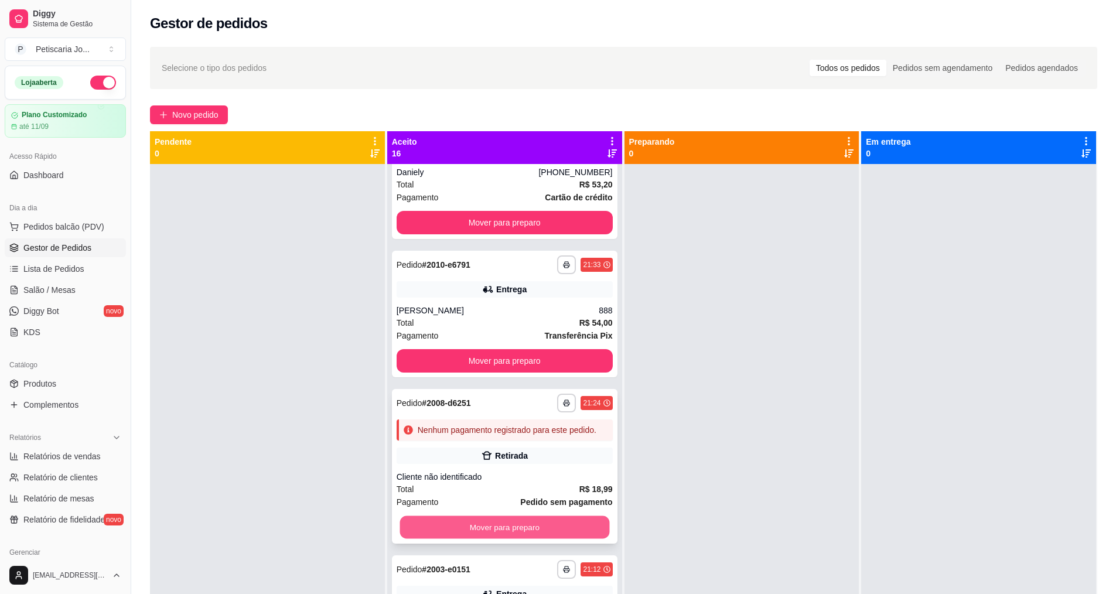
click at [545, 532] on button "Mover para preparo" at bounding box center [505, 527] width 210 height 23
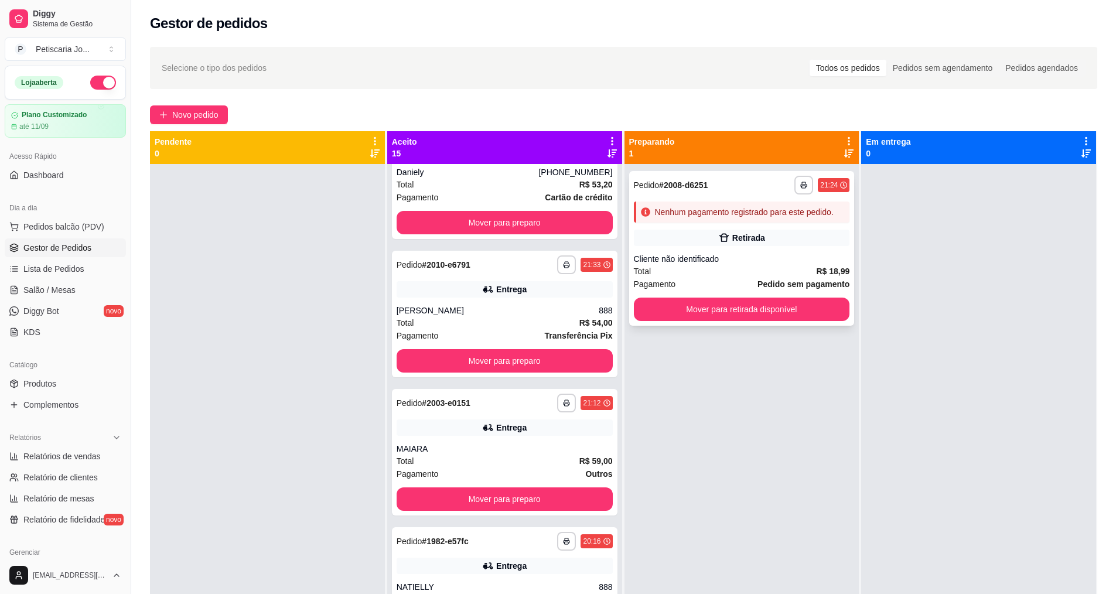
click at [746, 269] on div "Total R$ 18,99" at bounding box center [742, 271] width 216 height 13
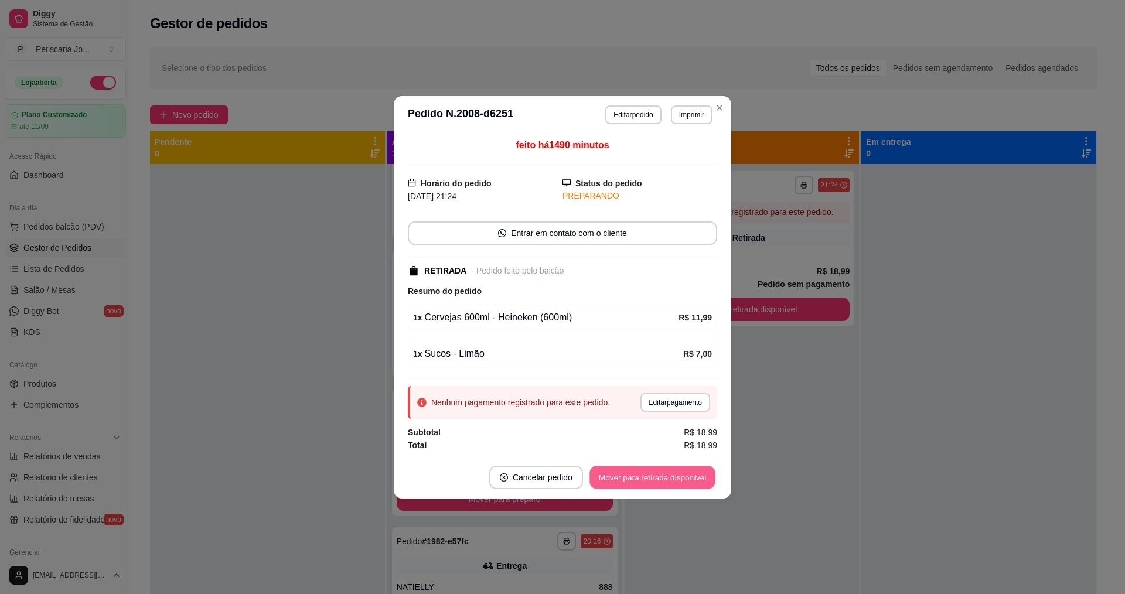
click at [629, 476] on button "Mover para retirada disponível" at bounding box center [651, 477] width 125 height 23
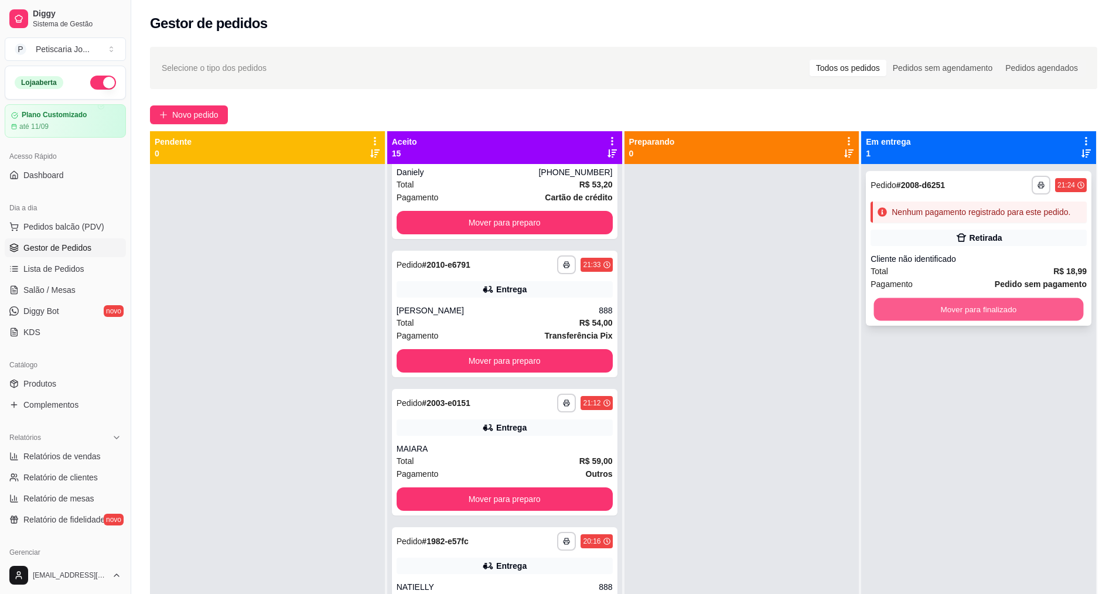
click at [1028, 317] on button "Mover para finalizado" at bounding box center [979, 309] width 210 height 23
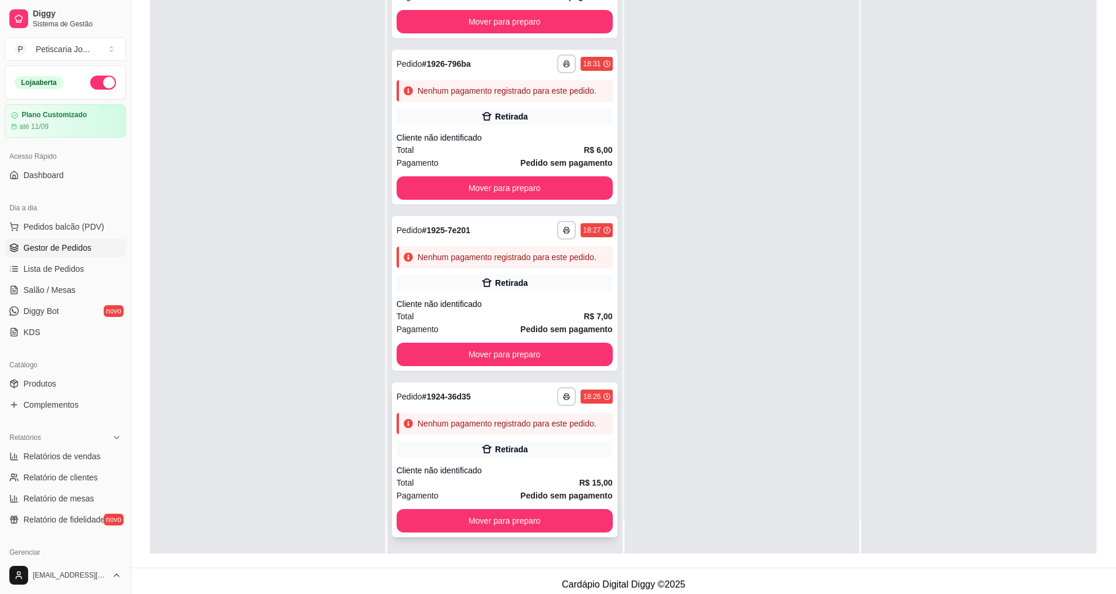
scroll to position [179, 0]
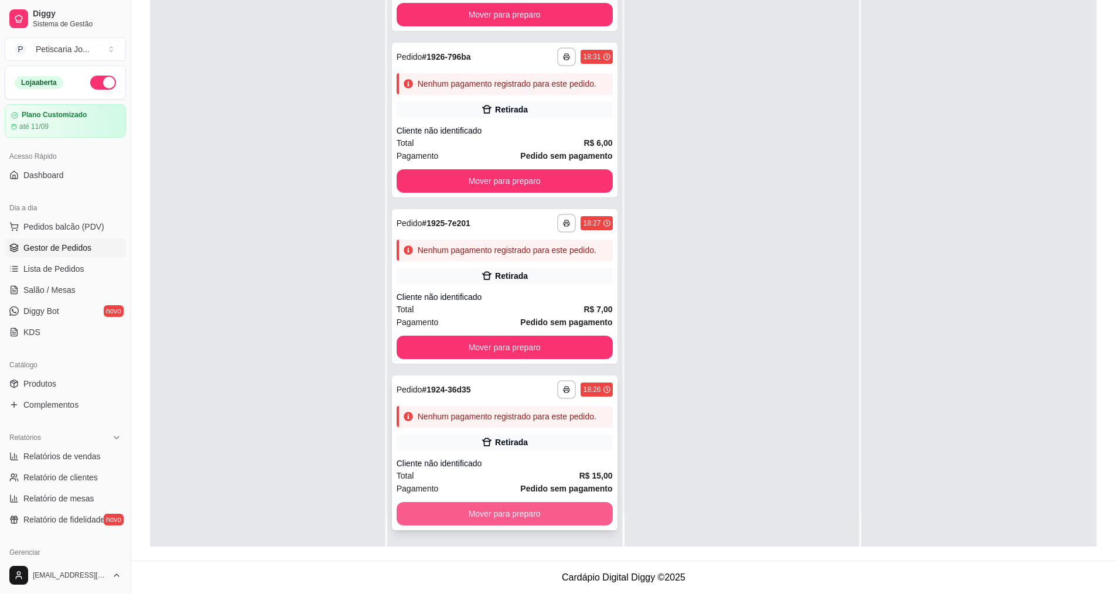
click at [510, 514] on button "Mover para preparo" at bounding box center [505, 513] width 216 height 23
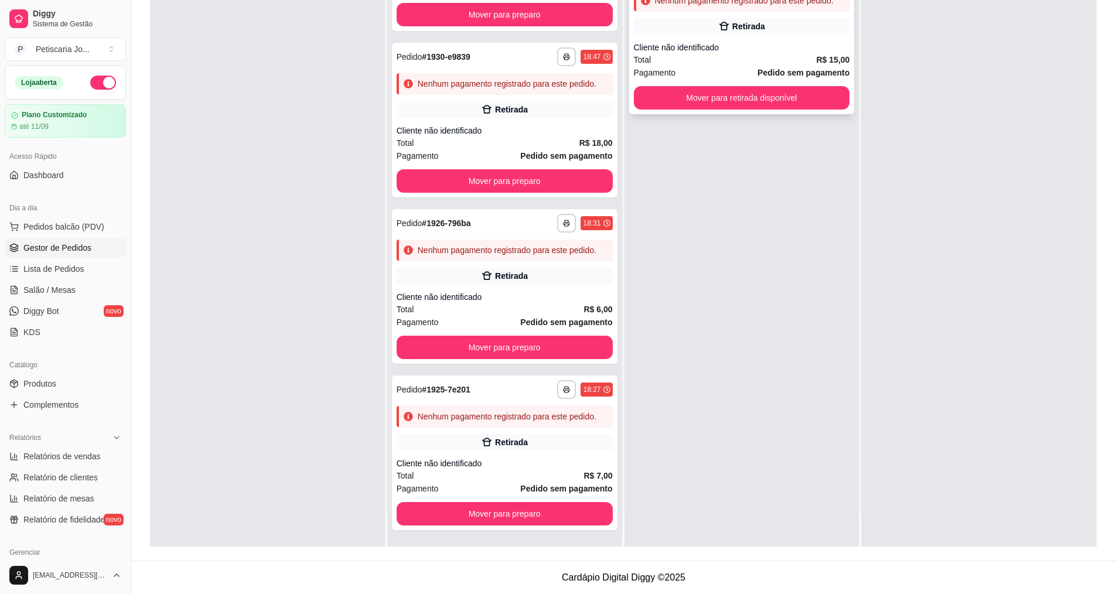
click at [767, 49] on div "Cliente não identificado" at bounding box center [742, 48] width 216 height 12
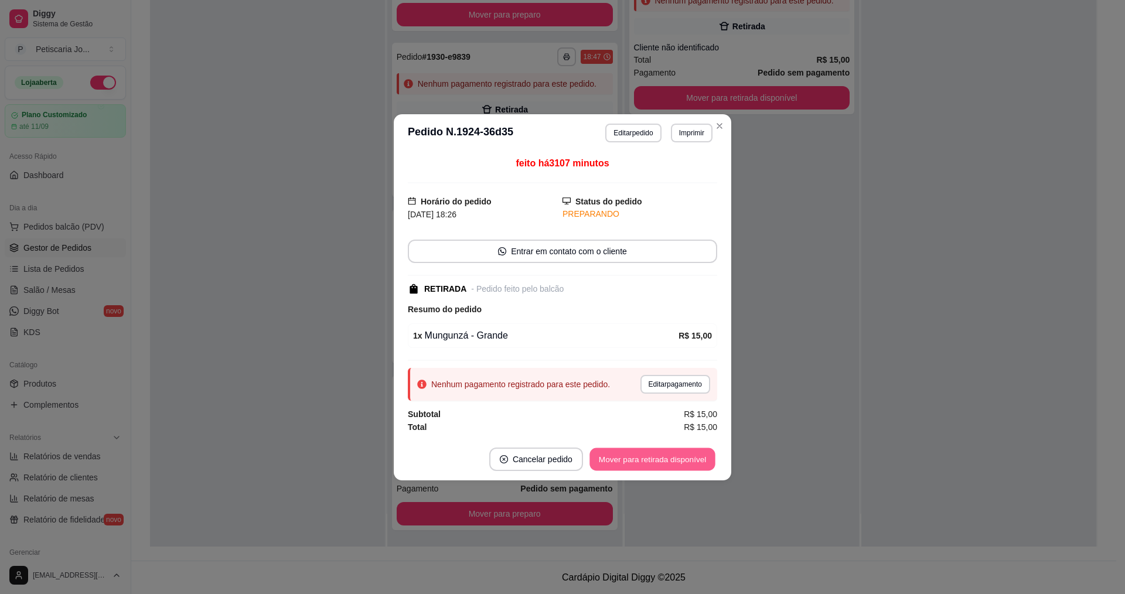
click at [651, 461] on button "Mover para retirada disponível" at bounding box center [651, 459] width 125 height 23
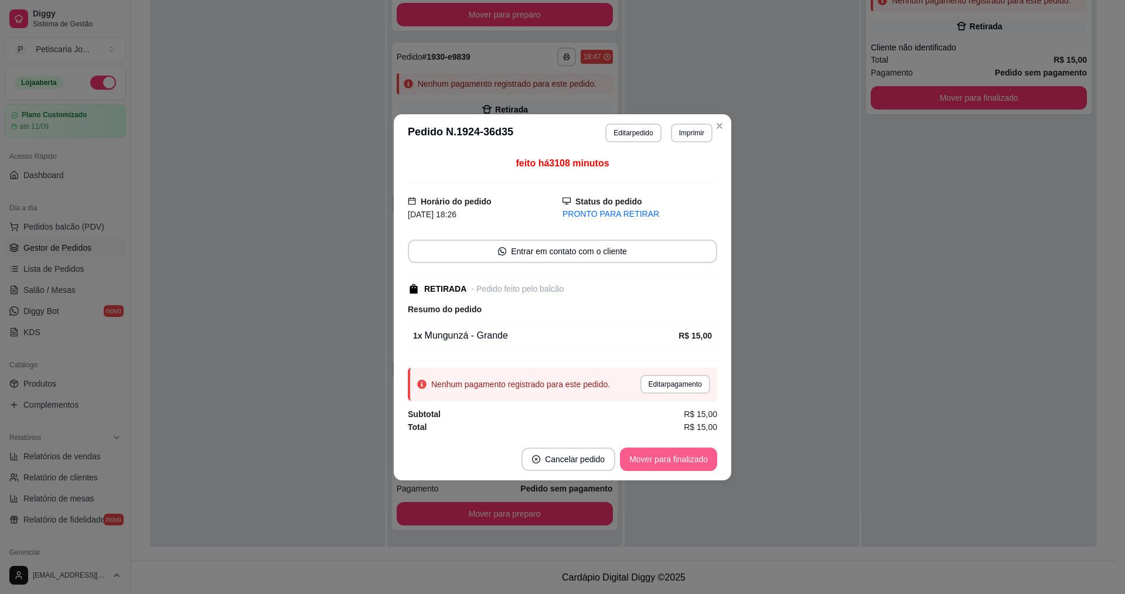
click at [670, 470] on button "Mover para finalizado" at bounding box center [668, 459] width 97 height 23
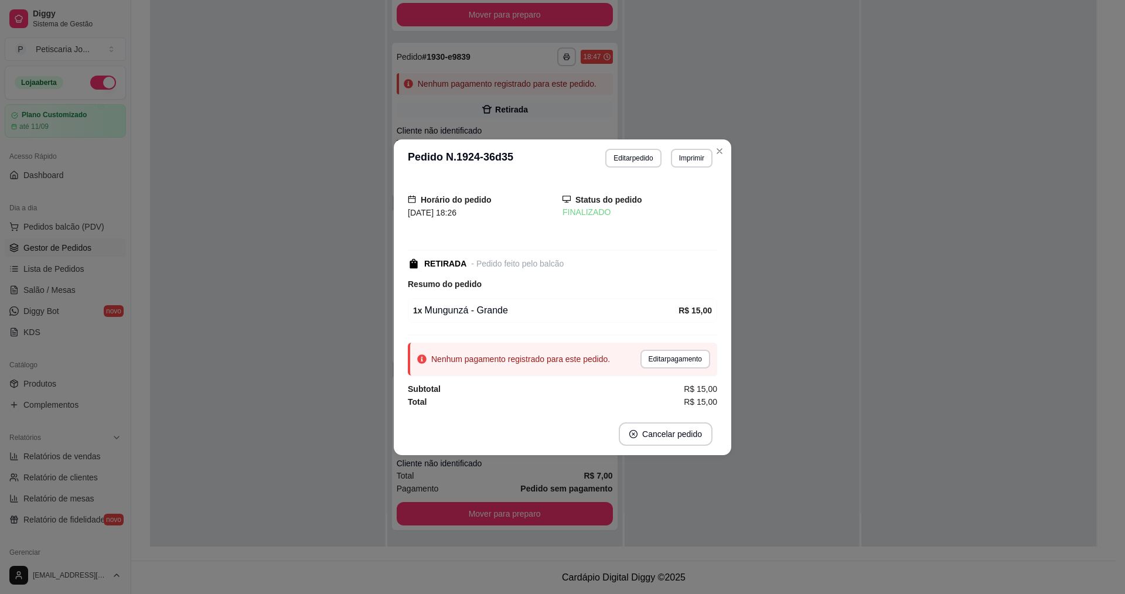
click at [724, 140] on header "**********" at bounding box center [562, 157] width 337 height 37
click at [719, 161] on header "**********" at bounding box center [562, 157] width 337 height 37
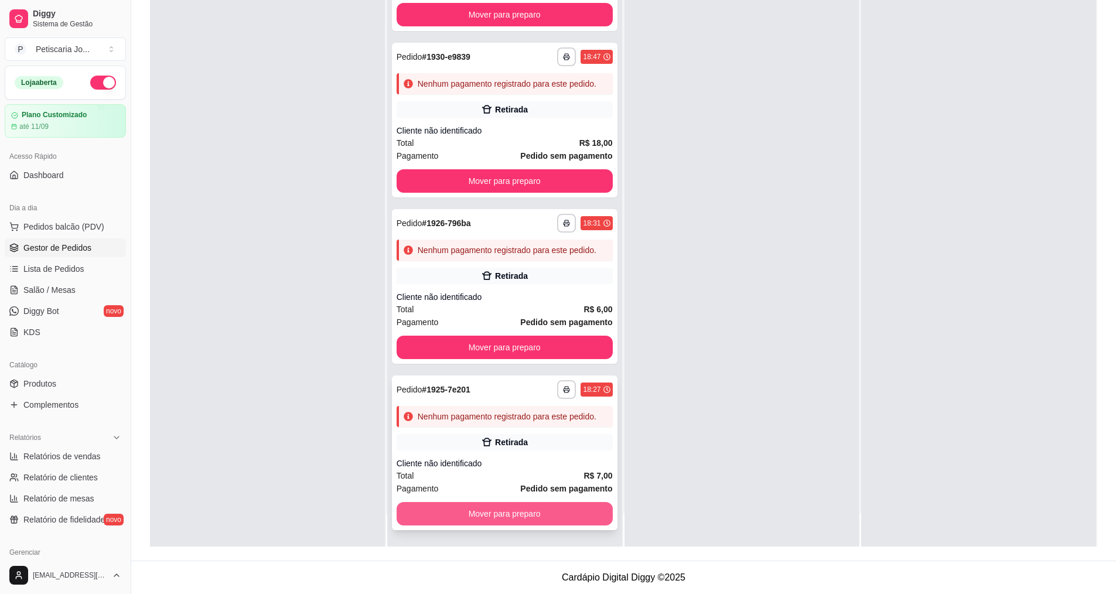
click at [552, 523] on button "Mover para preparo" at bounding box center [505, 513] width 216 height 23
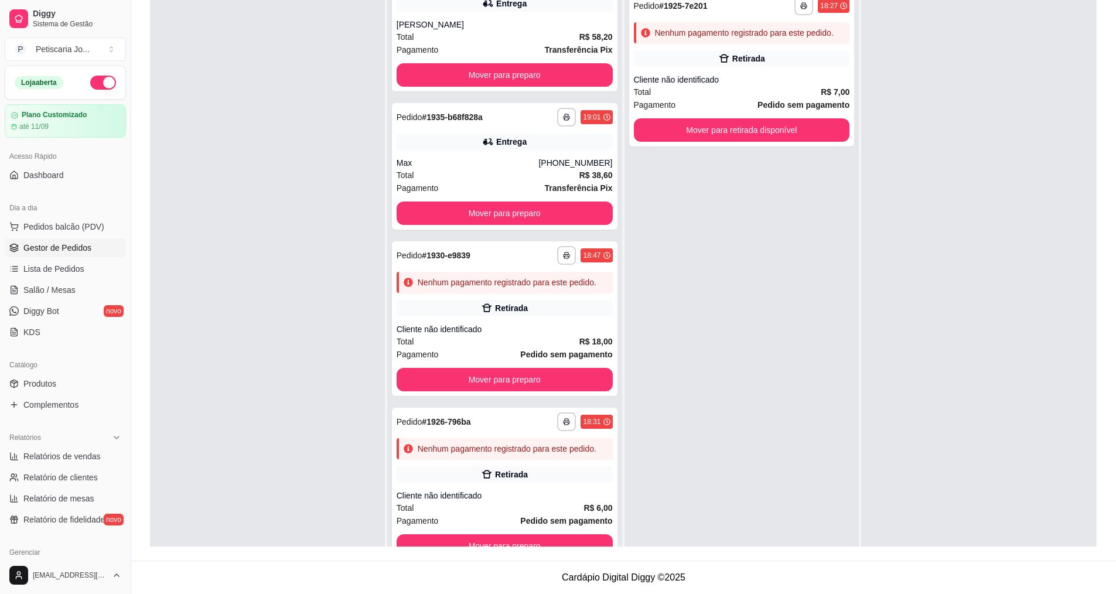
scroll to position [0, 0]
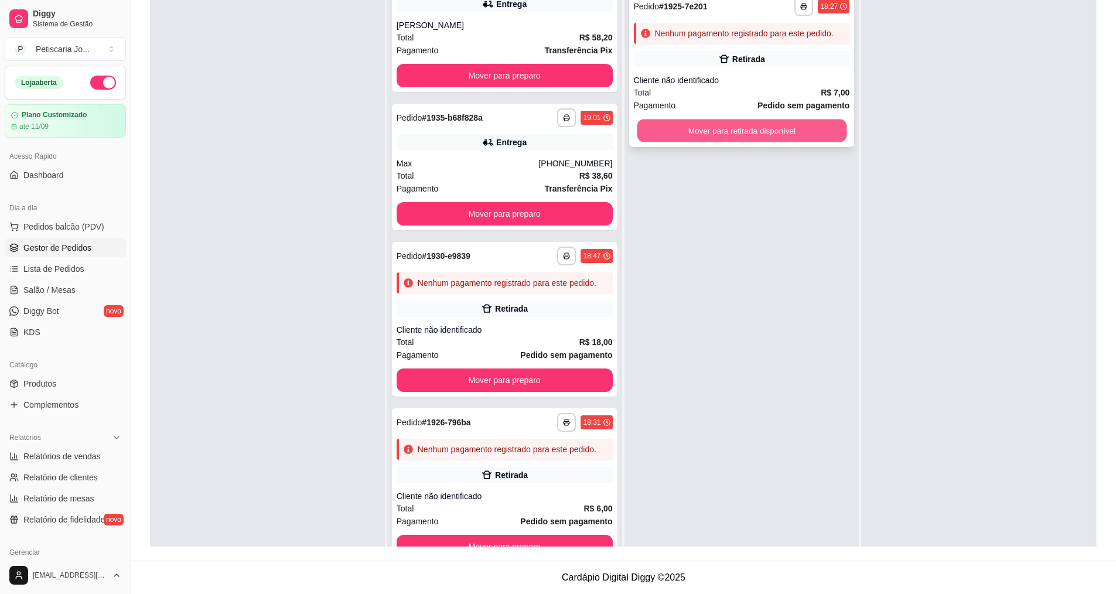
click at [736, 131] on button "Mover para retirada disponível" at bounding box center [742, 131] width 210 height 23
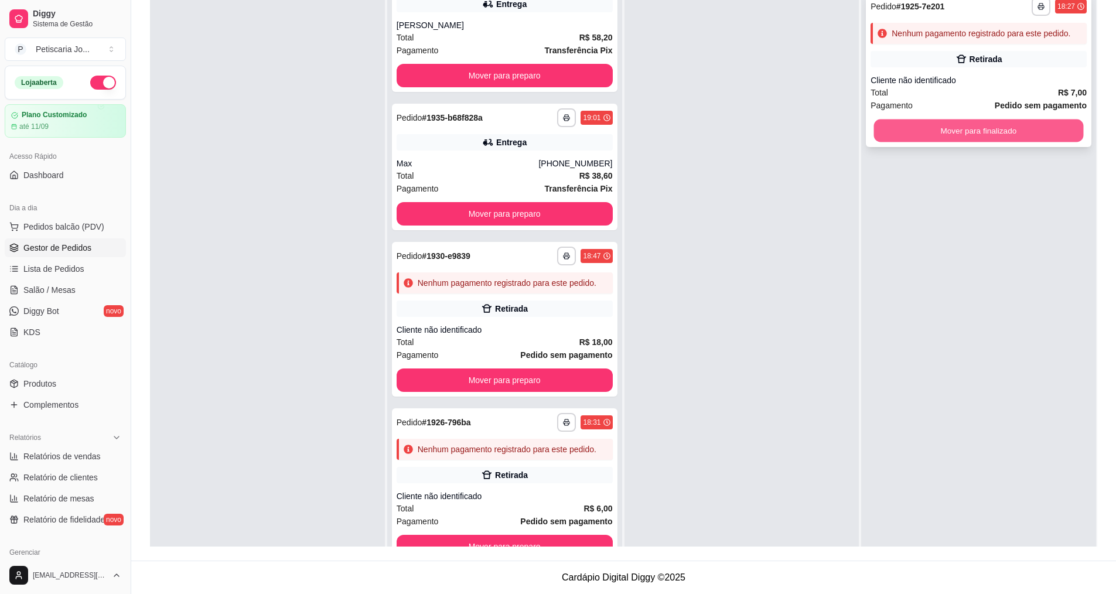
click at [910, 134] on button "Mover para finalizado" at bounding box center [979, 131] width 210 height 23
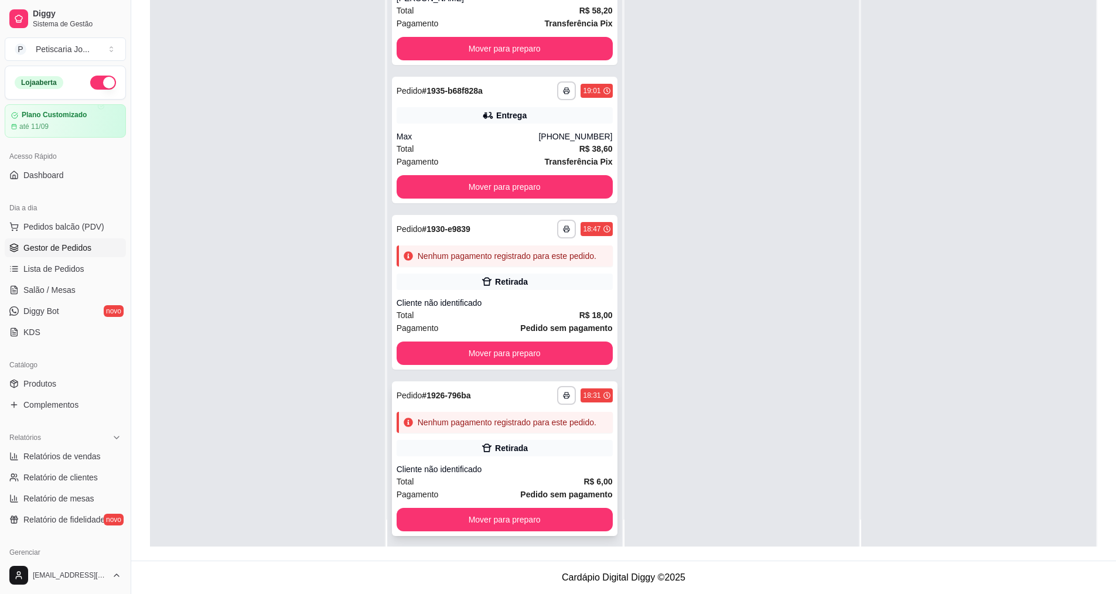
scroll to position [33, 0]
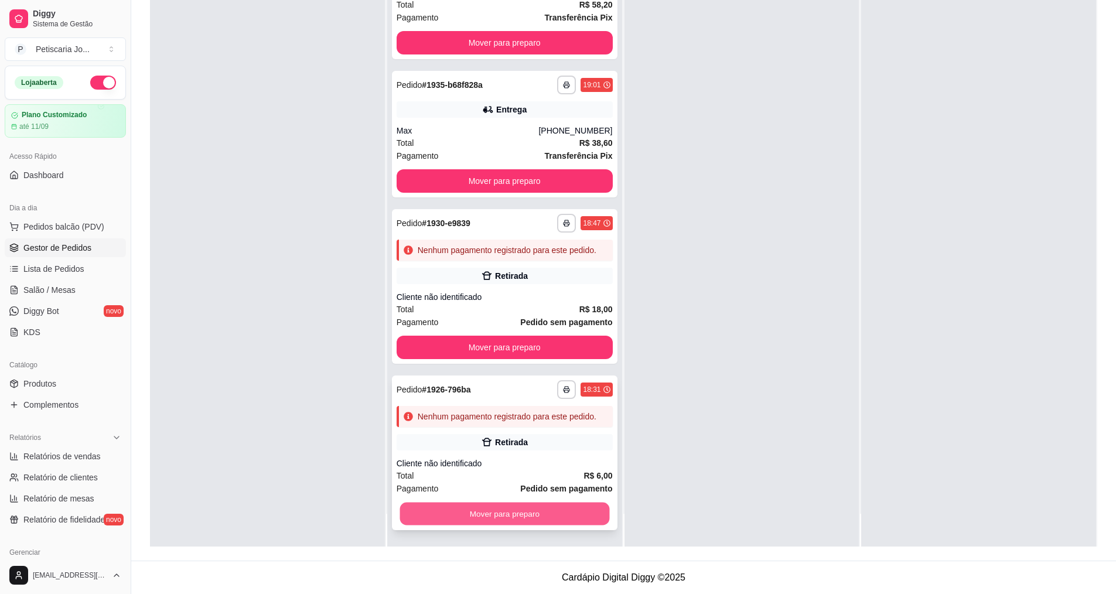
click at [538, 523] on button "Mover para preparo" at bounding box center [505, 514] width 210 height 23
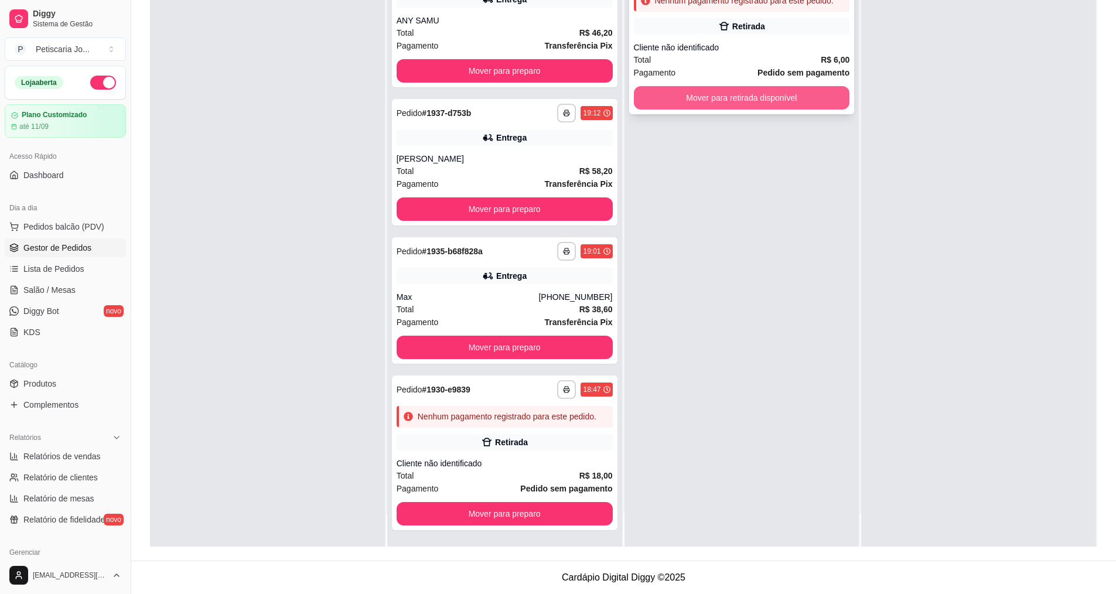
click at [697, 96] on button "Mover para retirada disponível" at bounding box center [742, 97] width 216 height 23
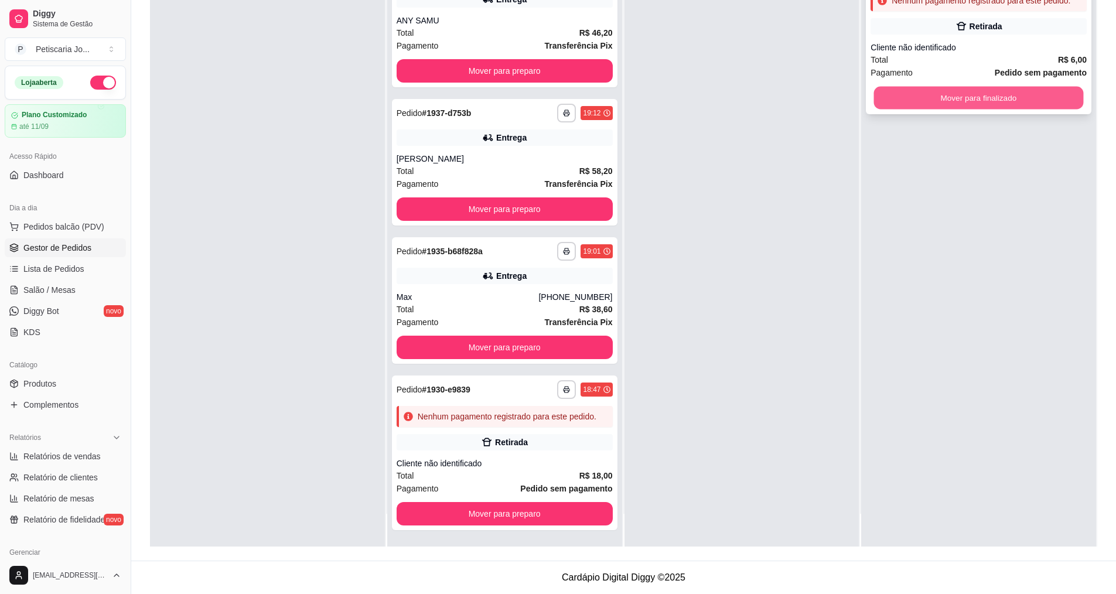
click at [921, 108] on button "Mover para finalizado" at bounding box center [979, 98] width 210 height 23
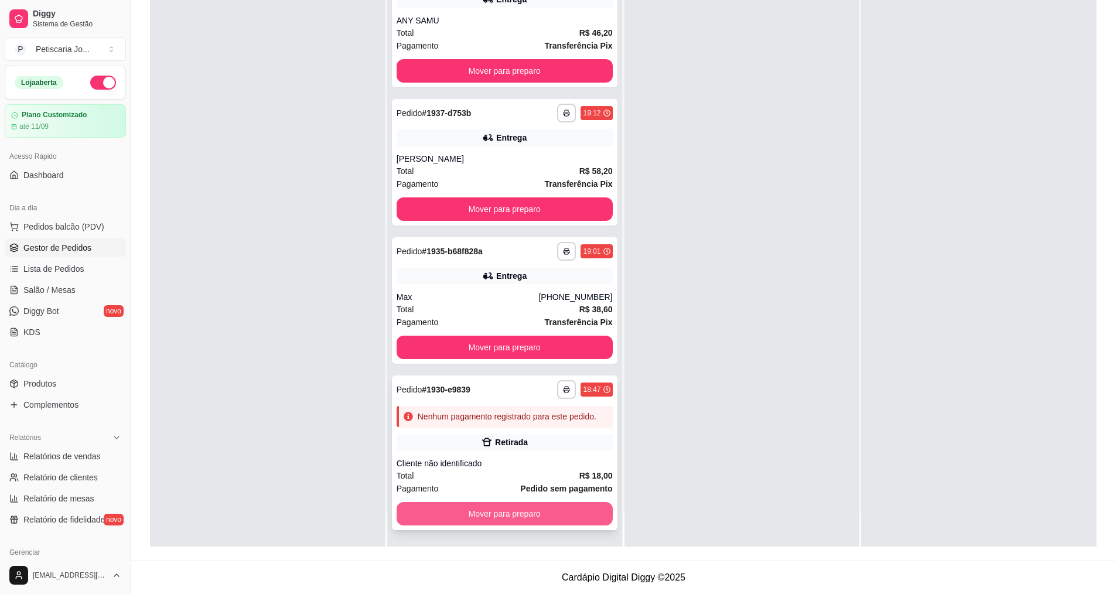
click at [569, 515] on button "Mover para preparo" at bounding box center [505, 513] width 216 height 23
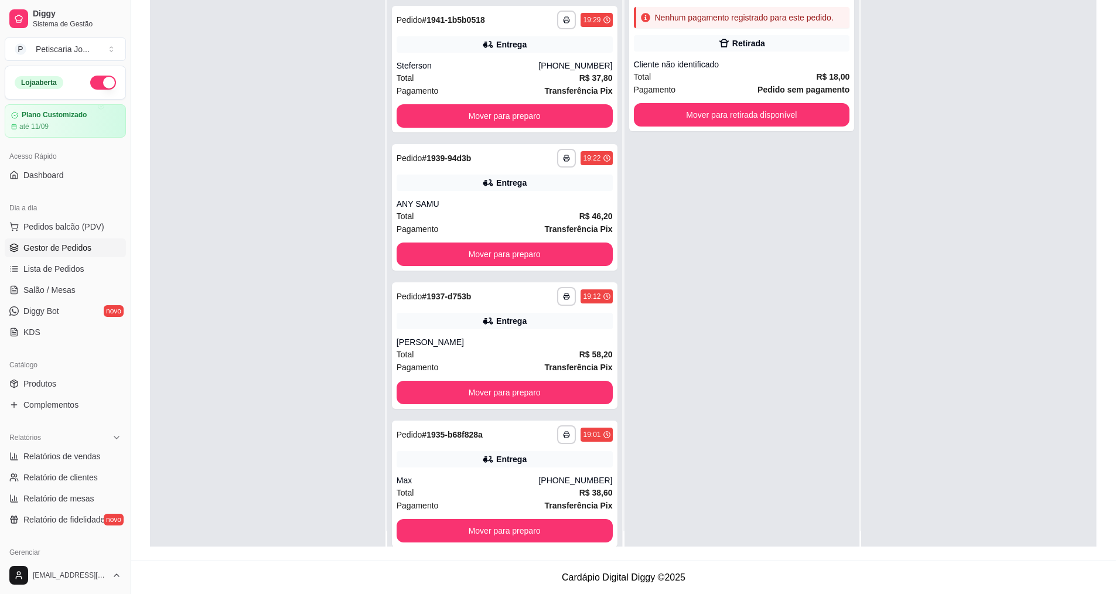
scroll to position [0, 0]
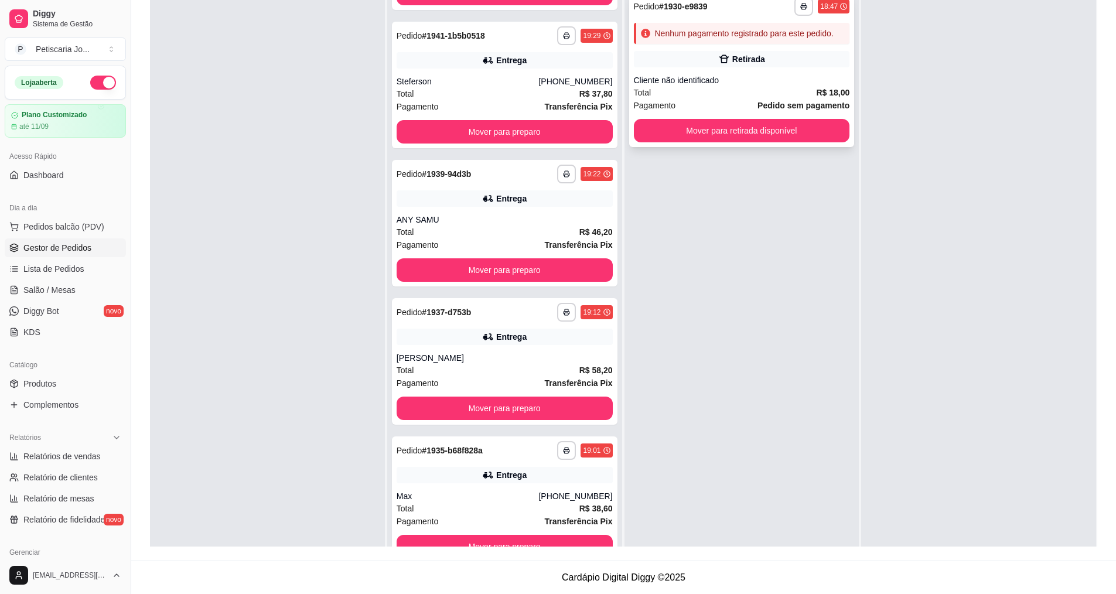
click at [738, 88] on div "Total R$ 18,00" at bounding box center [742, 92] width 216 height 13
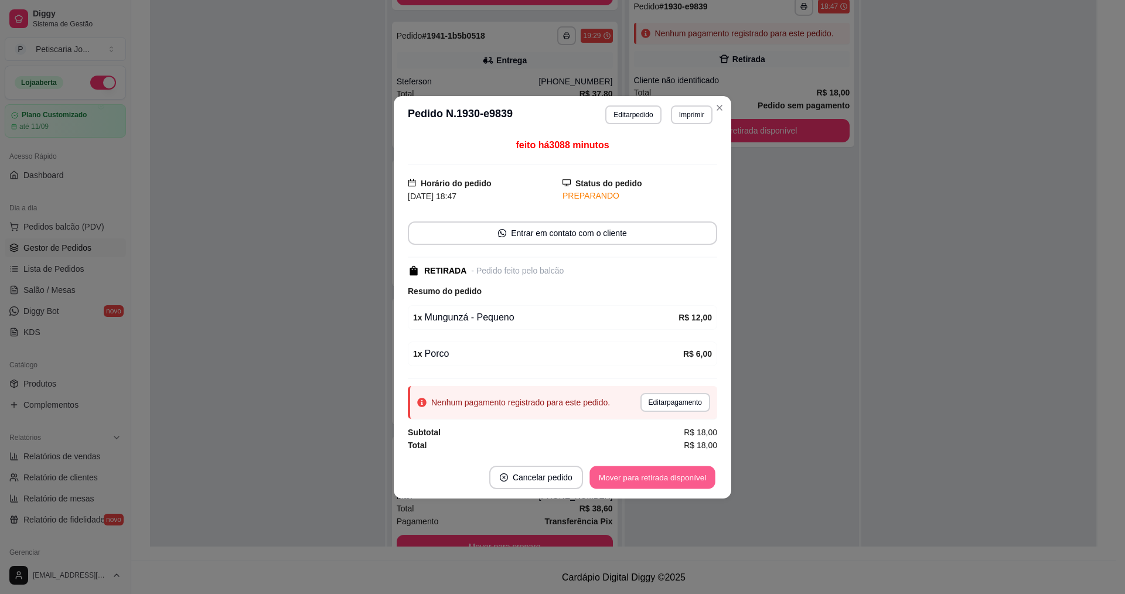
click at [661, 477] on button "Mover para retirada disponível" at bounding box center [651, 477] width 125 height 23
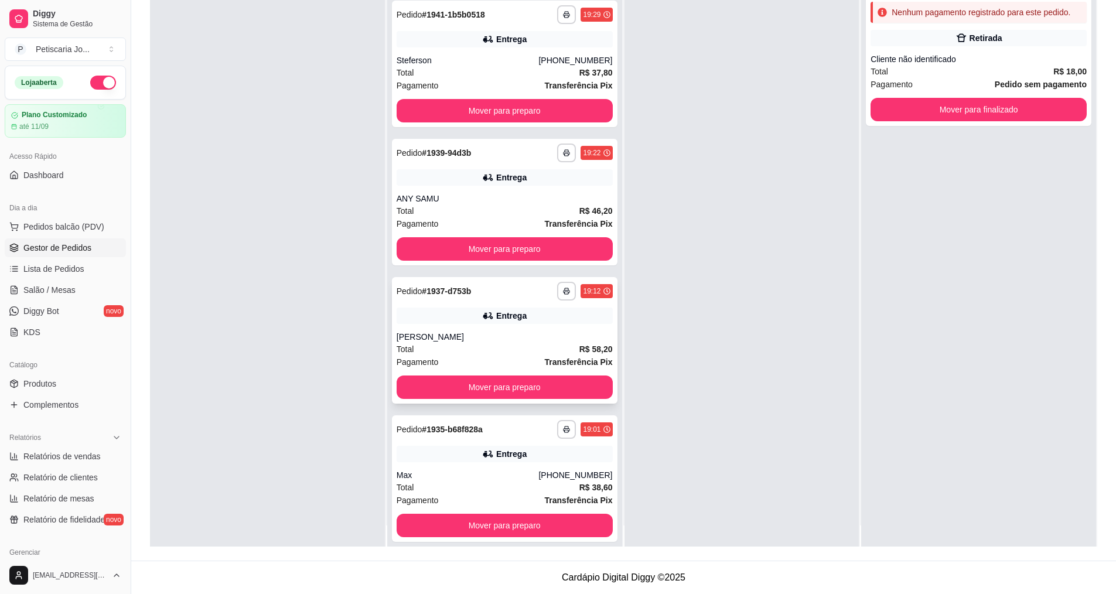
scroll to position [33, 0]
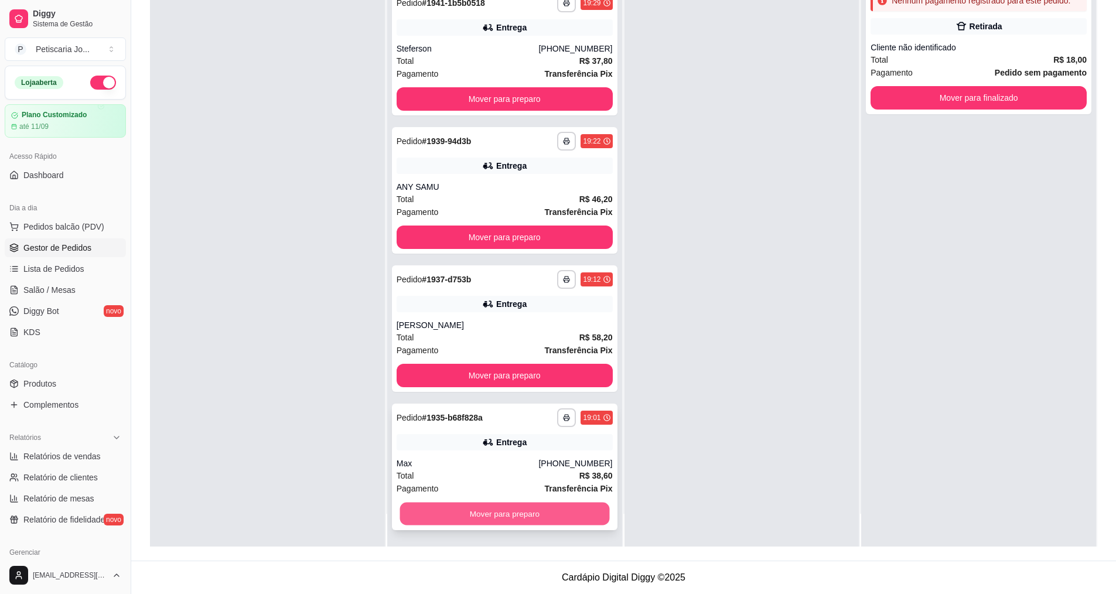
click at [524, 516] on button "Mover para preparo" at bounding box center [505, 514] width 210 height 23
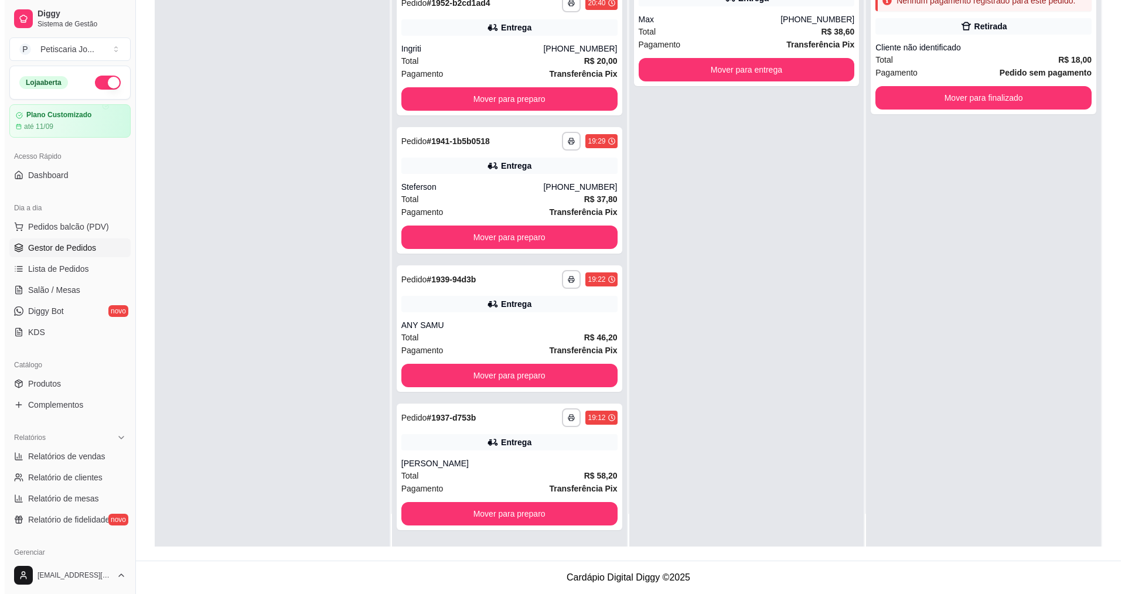
scroll to position [0, 0]
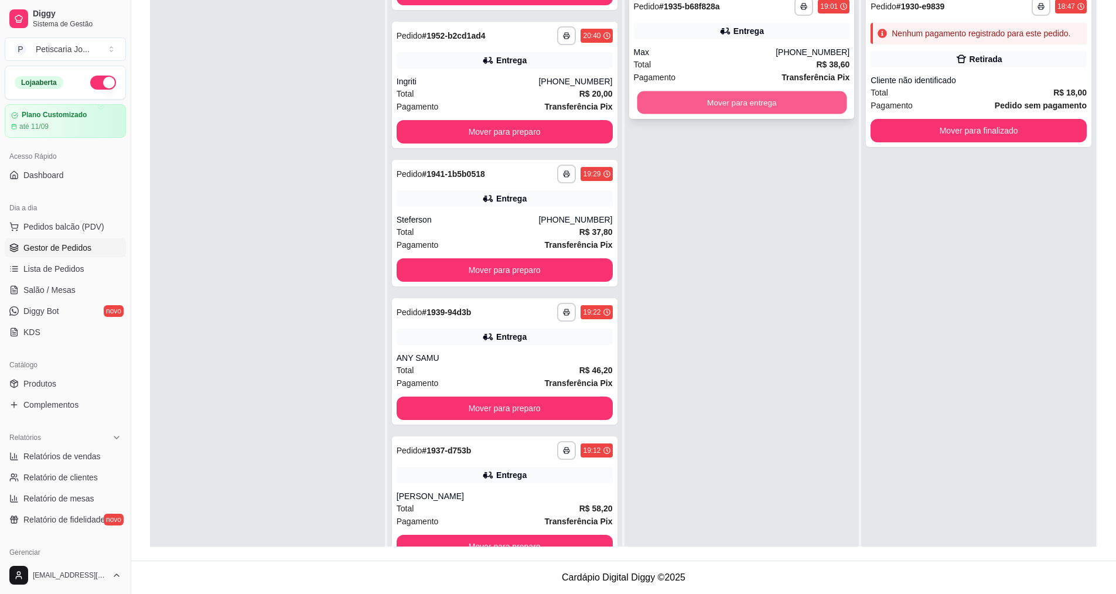
click at [756, 98] on button "Mover para entrega" at bounding box center [742, 102] width 210 height 23
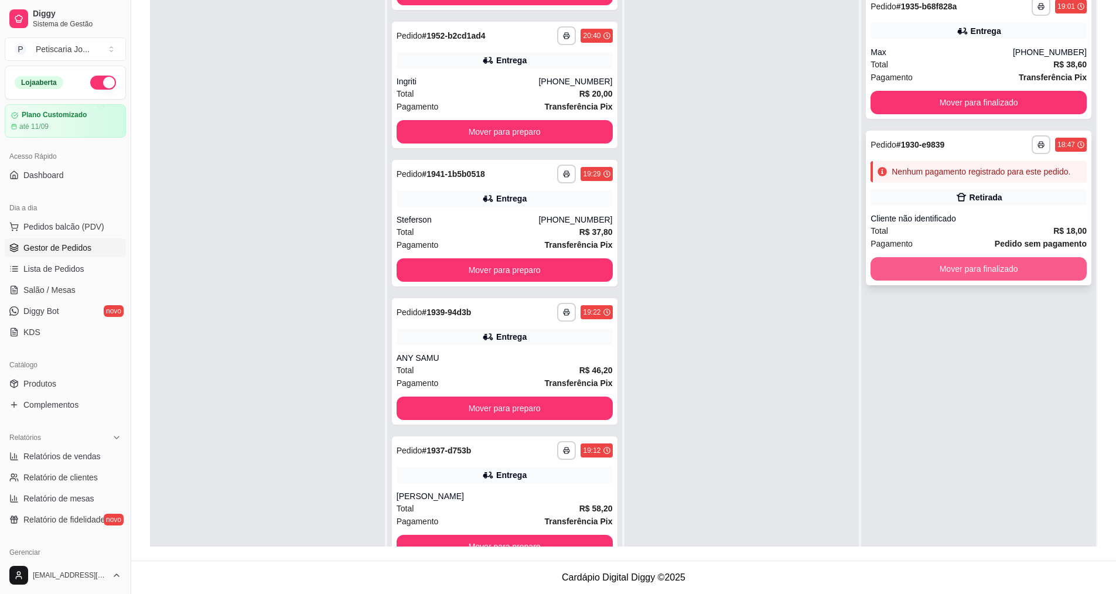
click at [979, 264] on button "Mover para finalizado" at bounding box center [978, 268] width 216 height 23
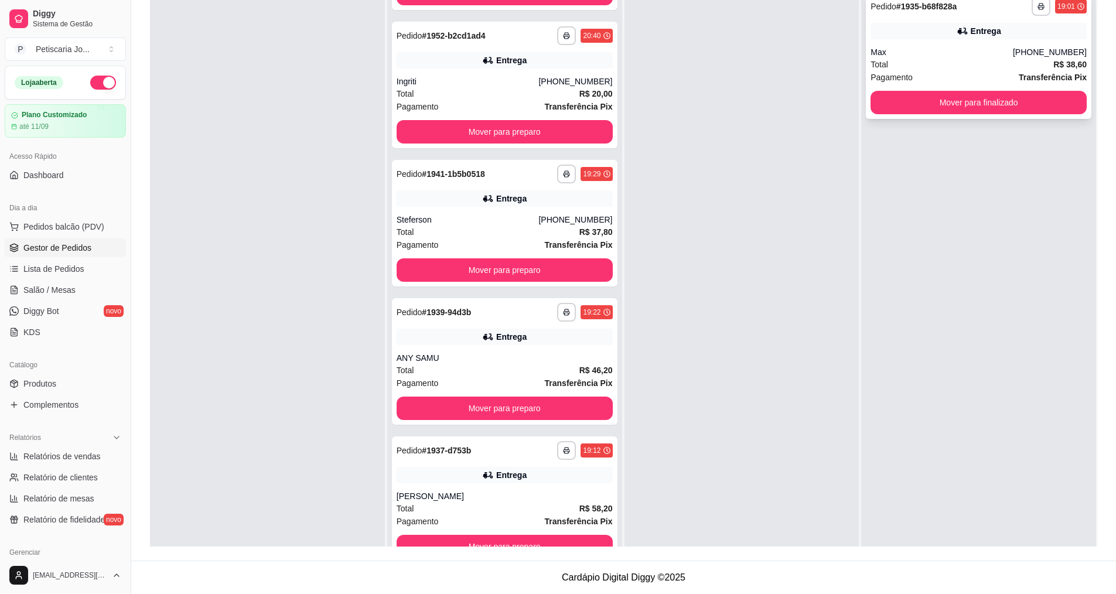
click at [978, 115] on div "**********" at bounding box center [979, 55] width 226 height 127
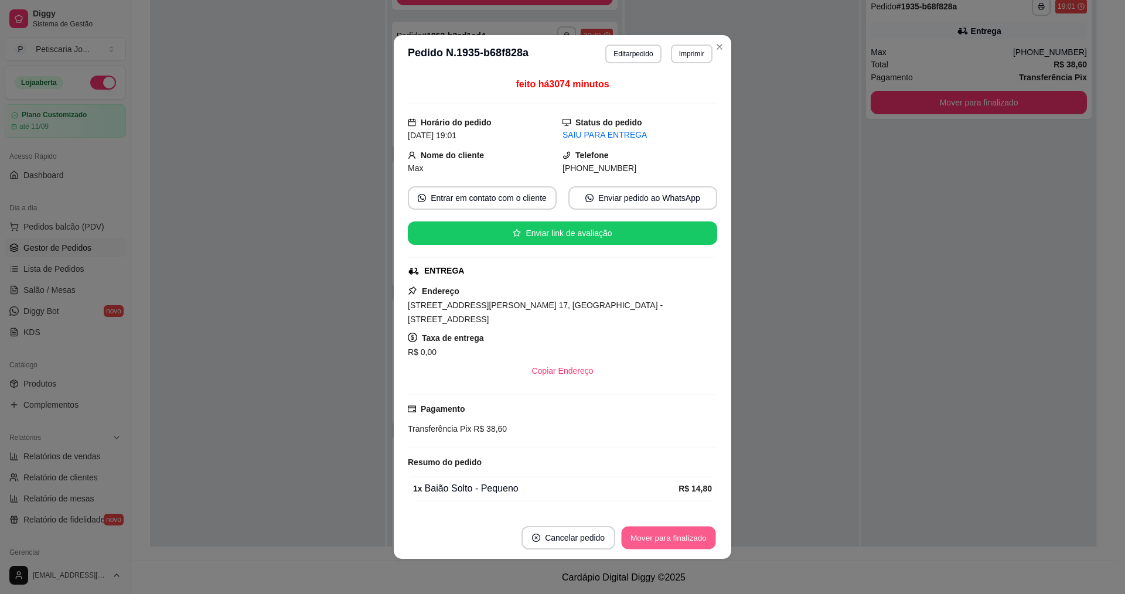
click at [685, 532] on button "Mover para finalizado" at bounding box center [669, 538] width 94 height 23
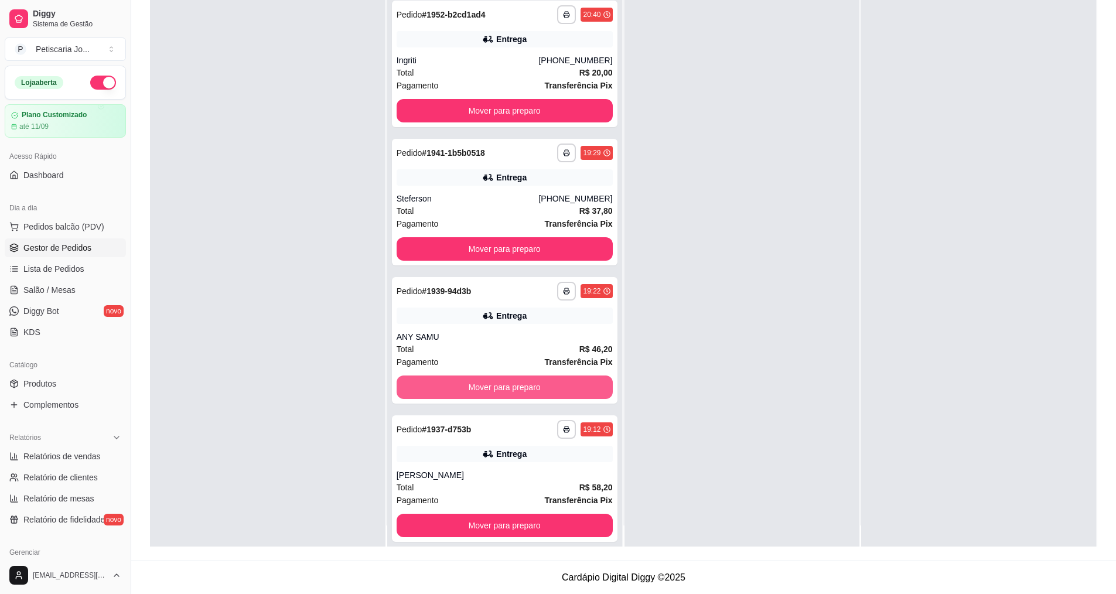
scroll to position [33, 0]
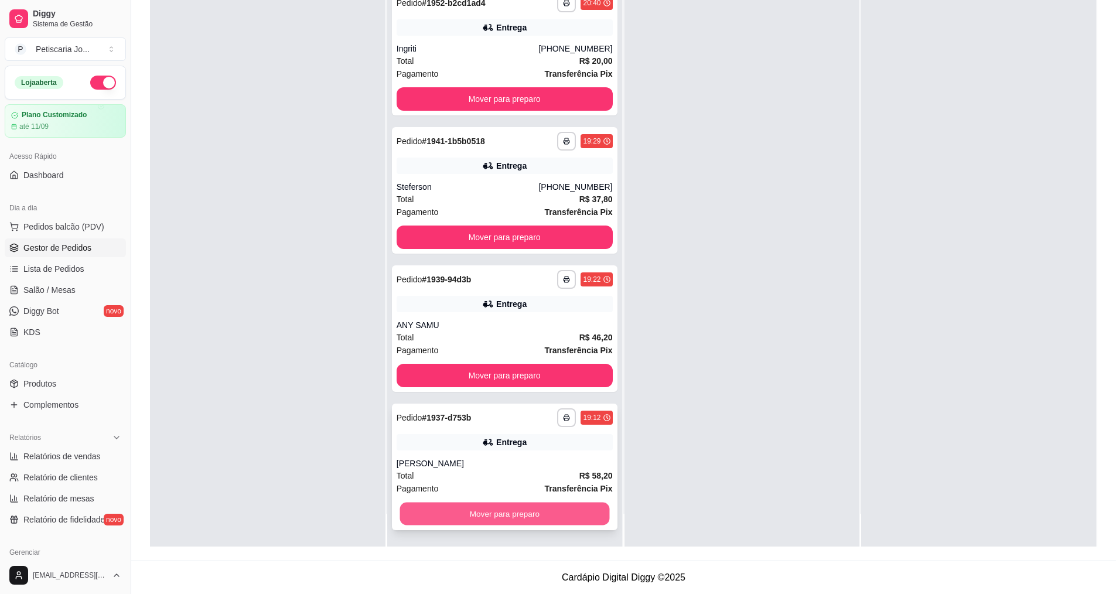
click at [521, 522] on button "Mover para preparo" at bounding box center [505, 514] width 210 height 23
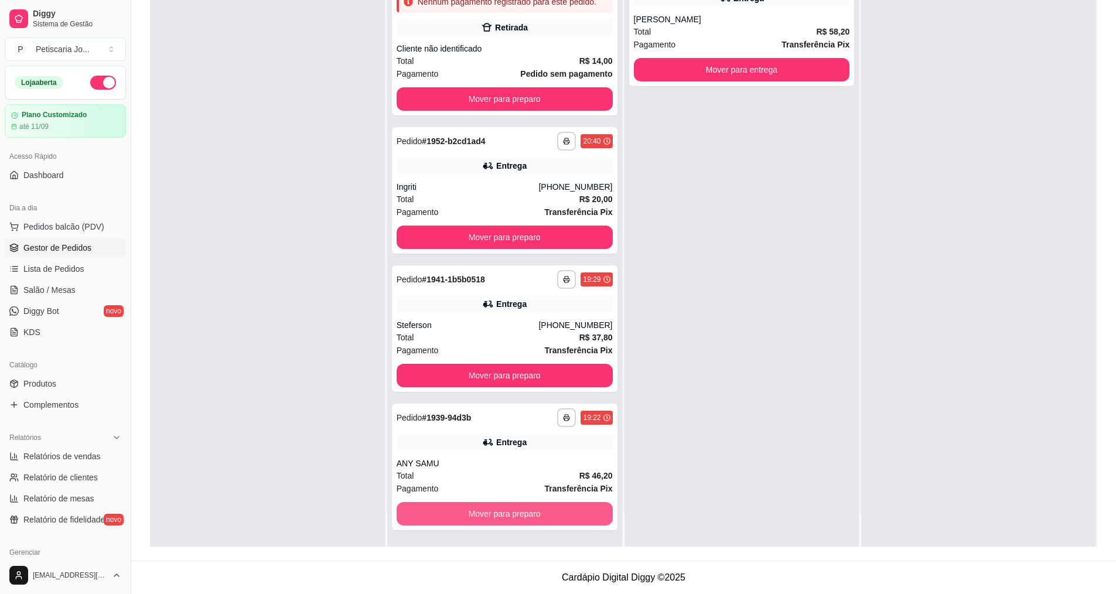
scroll to position [702, 0]
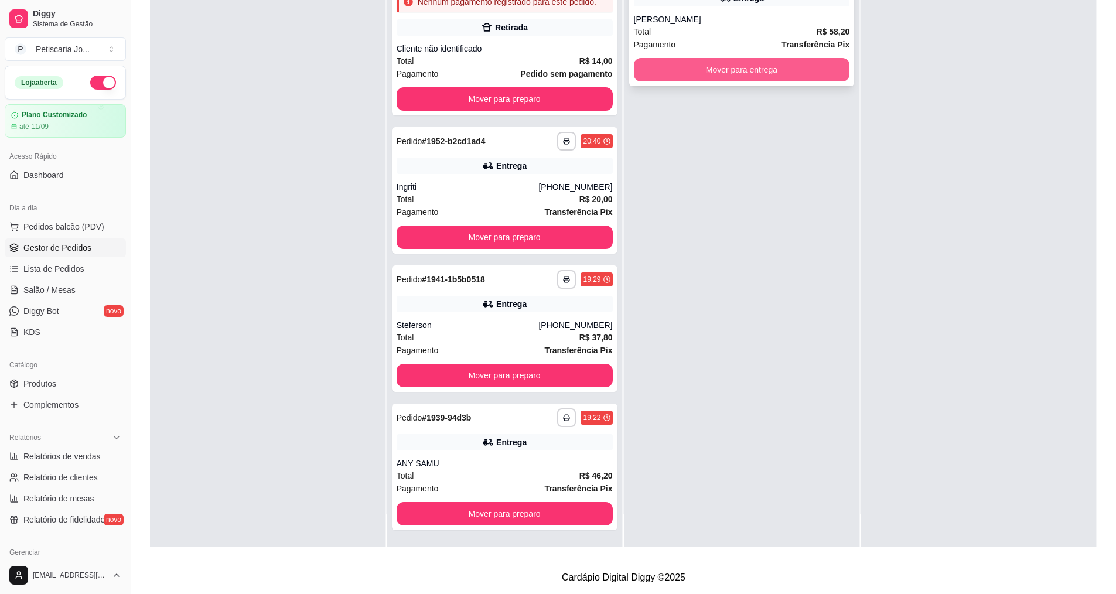
click at [703, 72] on button "Mover para entrega" at bounding box center [742, 69] width 216 height 23
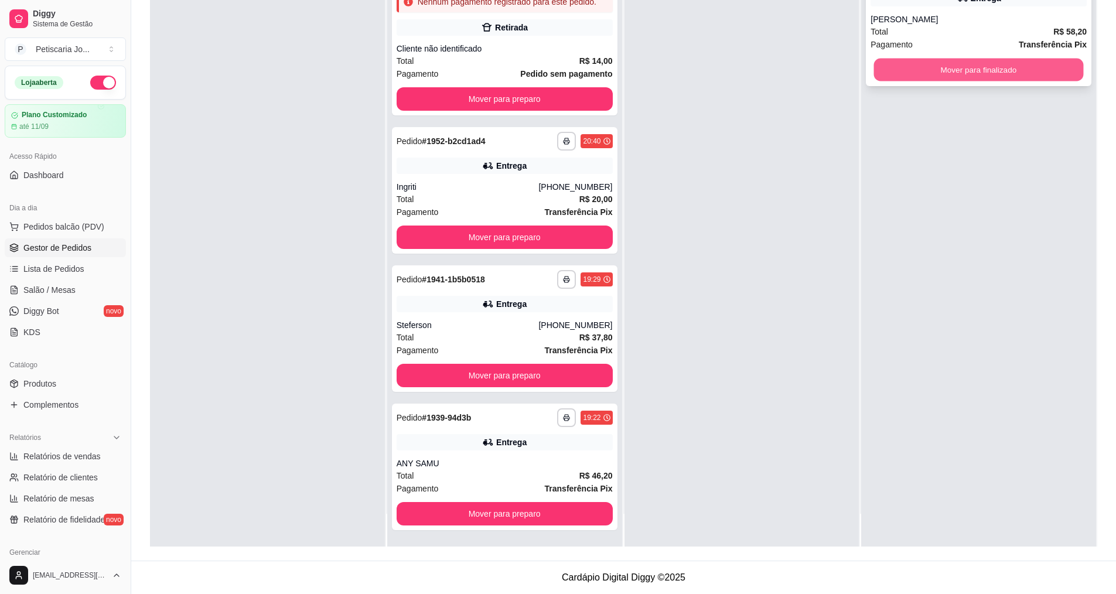
click at [999, 60] on button "Mover para finalizado" at bounding box center [979, 70] width 210 height 23
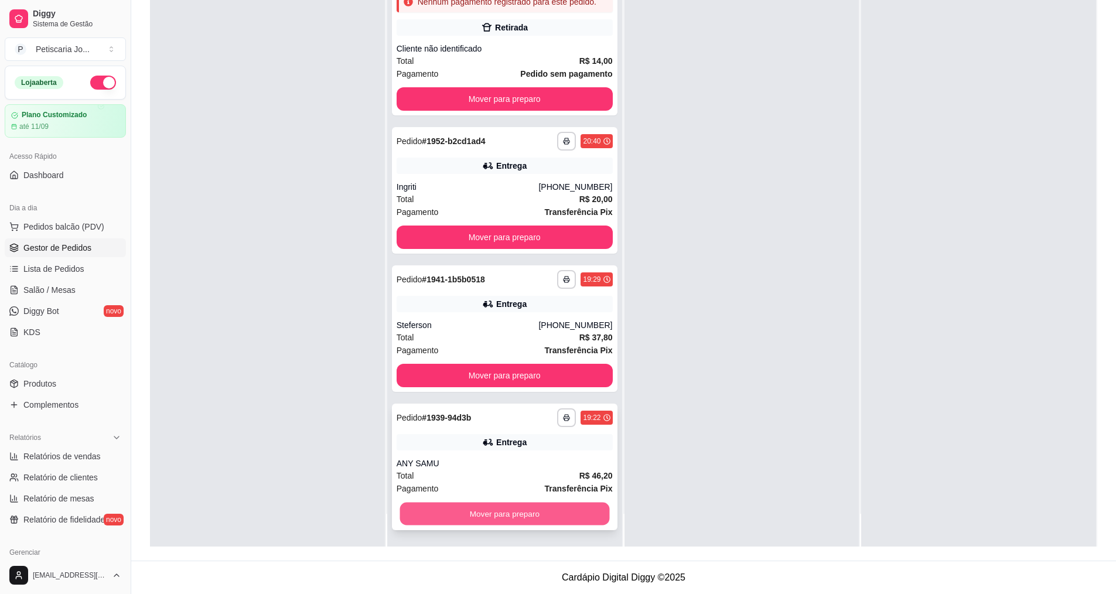
click at [559, 515] on button "Mover para preparo" at bounding box center [505, 514] width 210 height 23
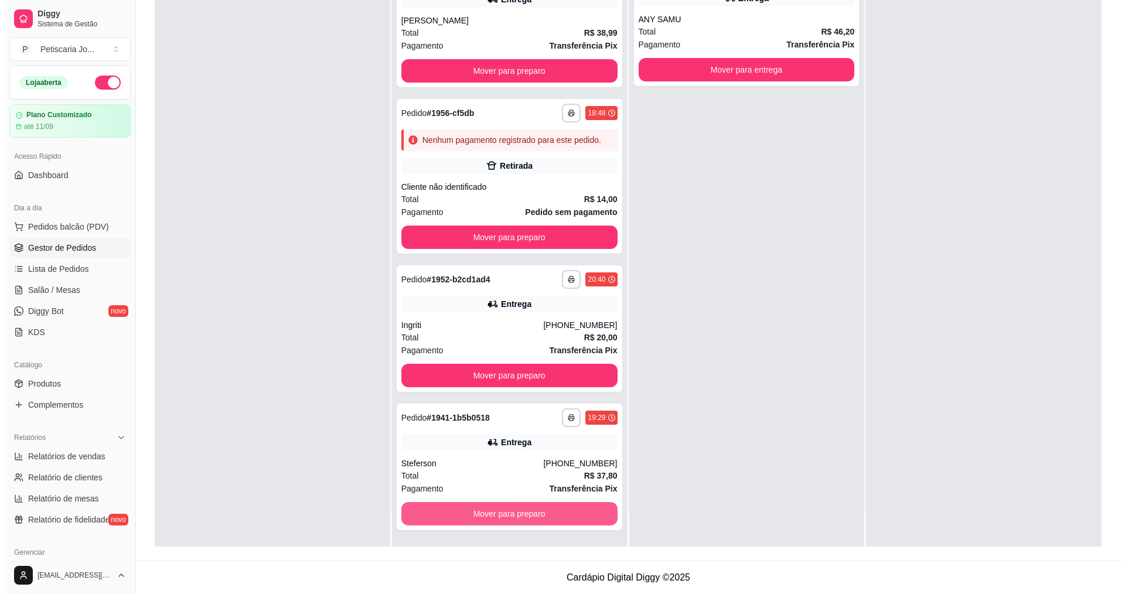
scroll to position [564, 0]
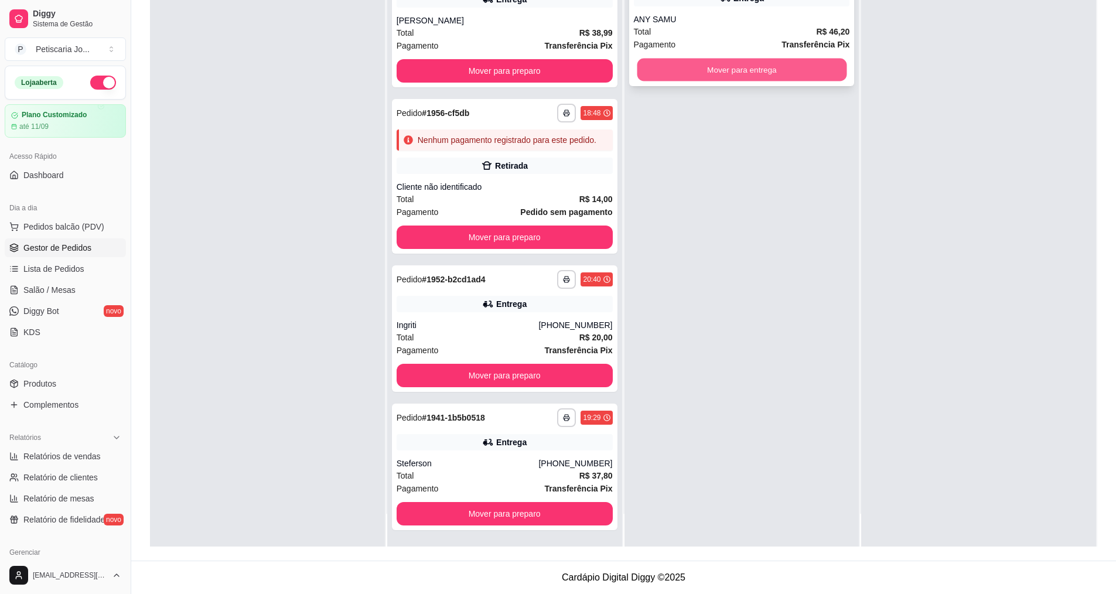
click at [688, 71] on button "Mover para entrega" at bounding box center [742, 70] width 210 height 23
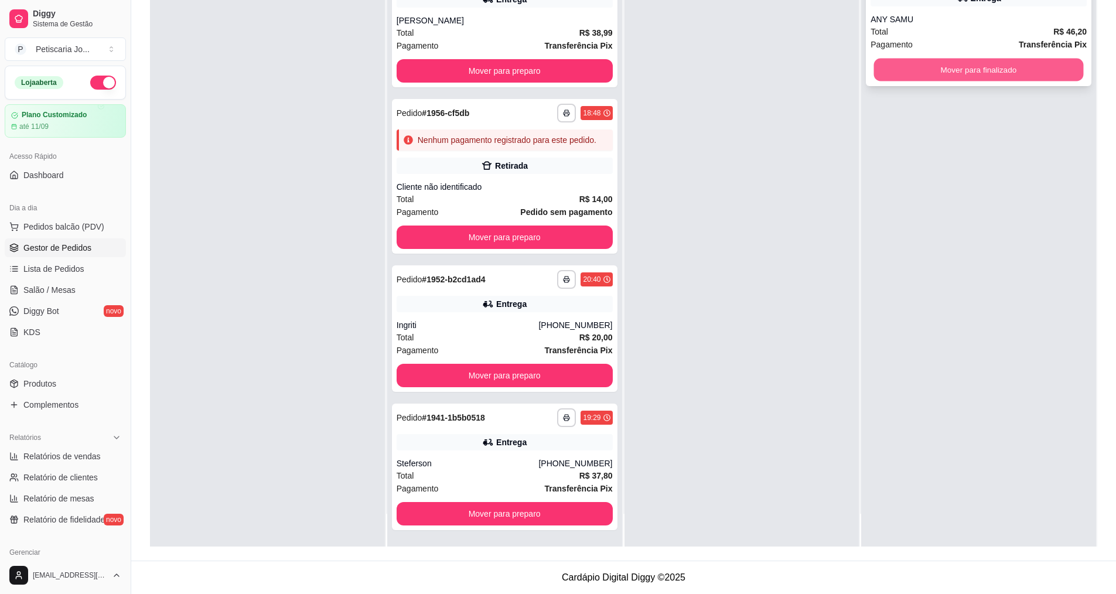
click at [994, 62] on button "Mover para finalizado" at bounding box center [979, 70] width 210 height 23
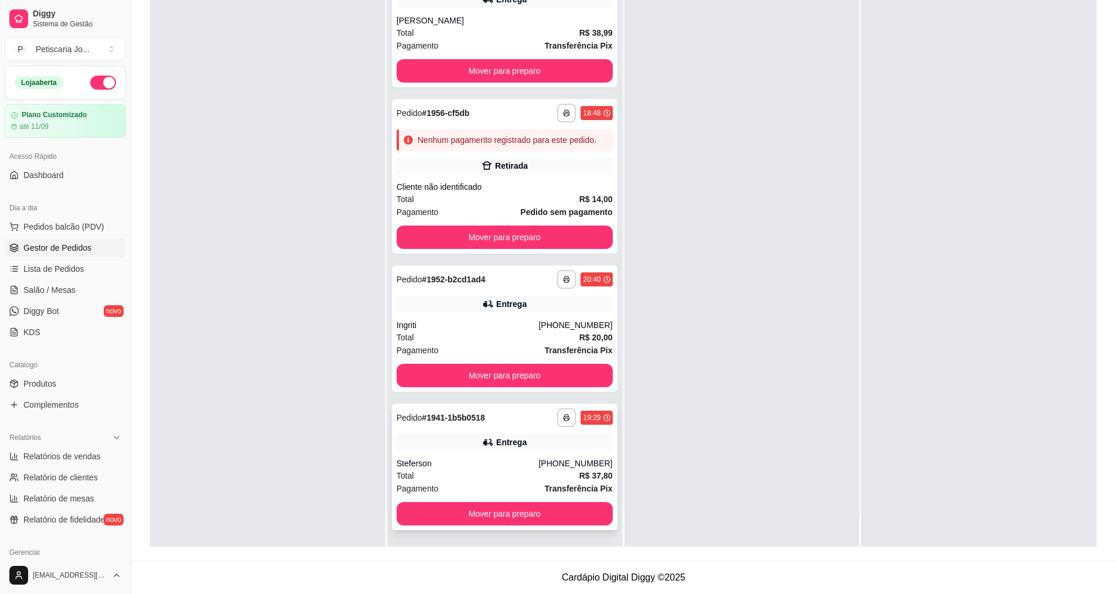
click at [562, 496] on div "**********" at bounding box center [505, 467] width 226 height 127
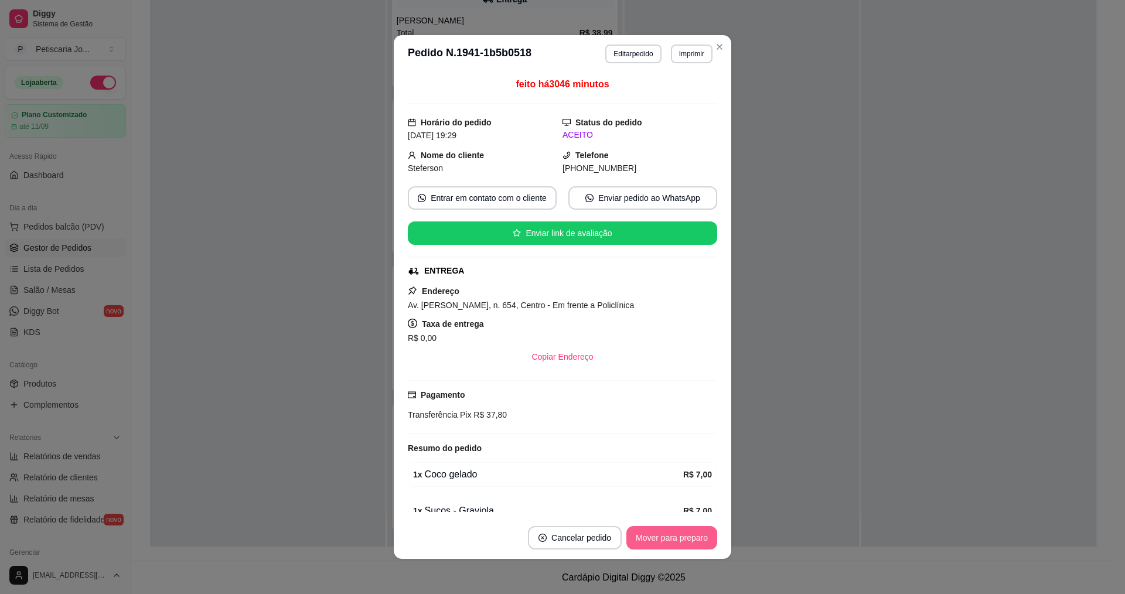
click at [667, 539] on button "Mover para preparo" at bounding box center [671, 537] width 91 height 23
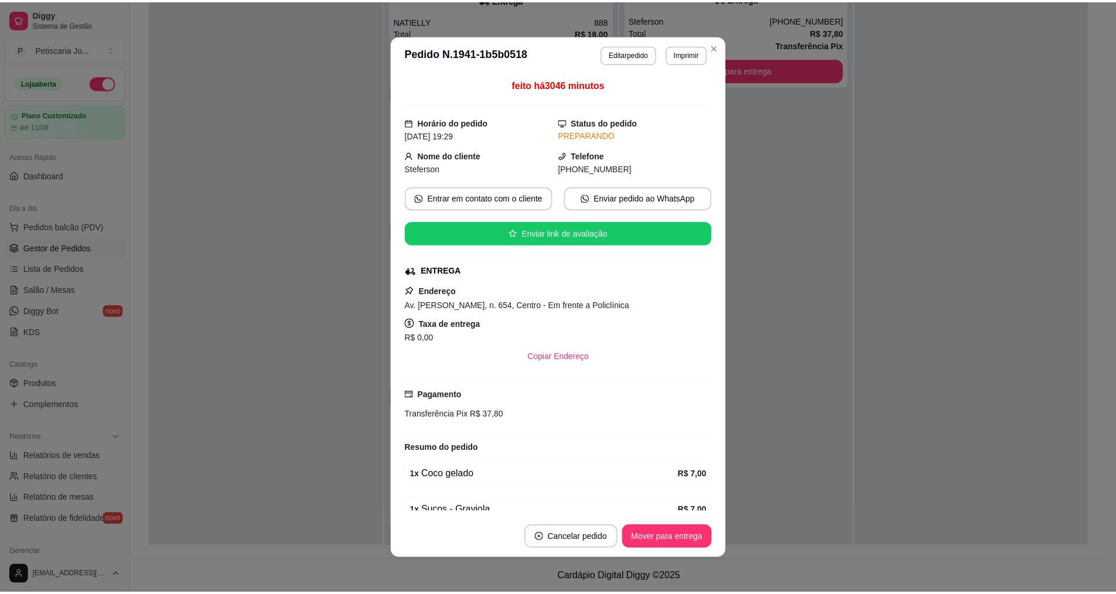
scroll to position [425, 0]
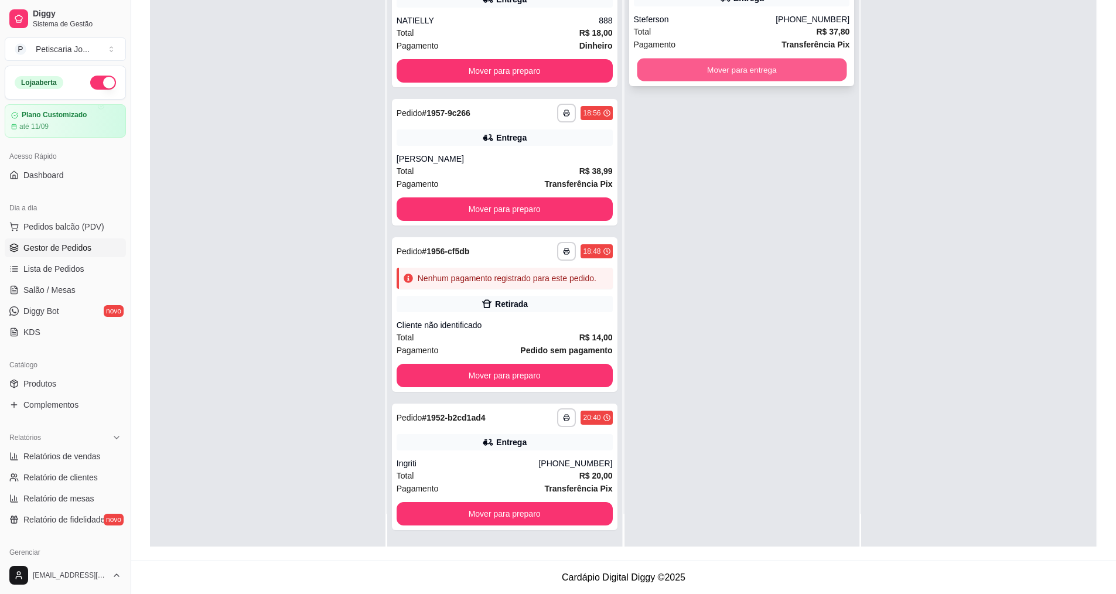
click at [786, 75] on button "Mover para entrega" at bounding box center [742, 70] width 210 height 23
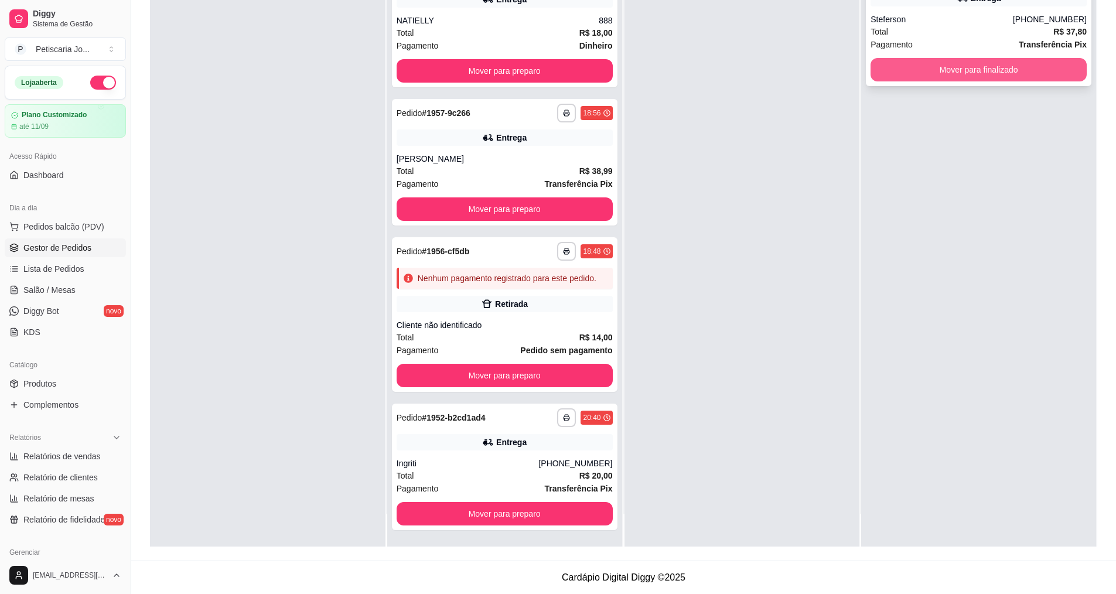
click at [997, 73] on button "Mover para finalizado" at bounding box center [978, 69] width 216 height 23
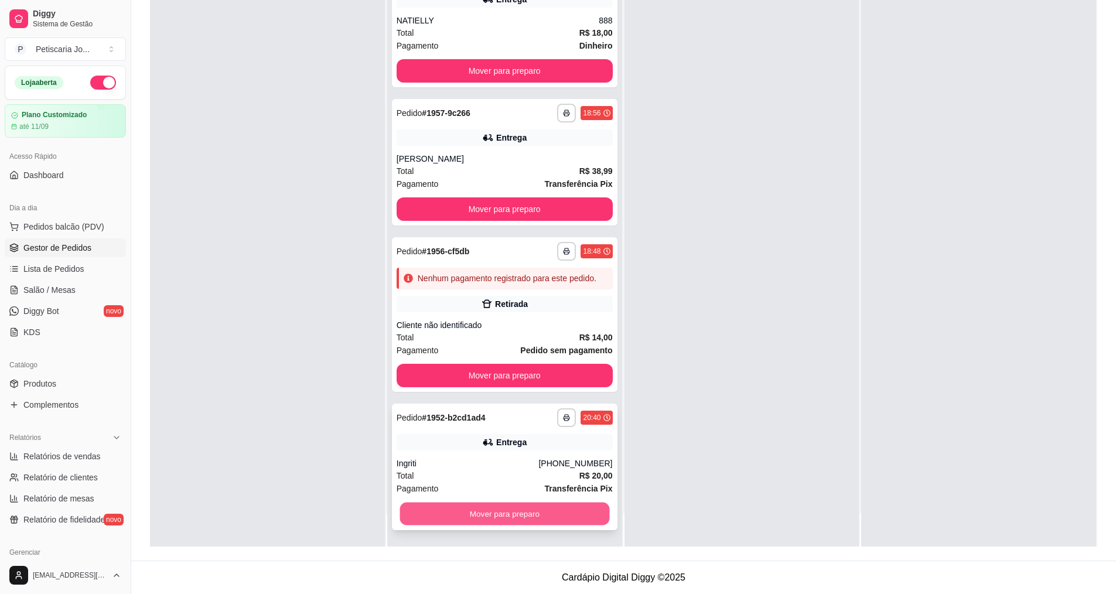
click at [553, 505] on button "Mover para preparo" at bounding box center [505, 514] width 210 height 23
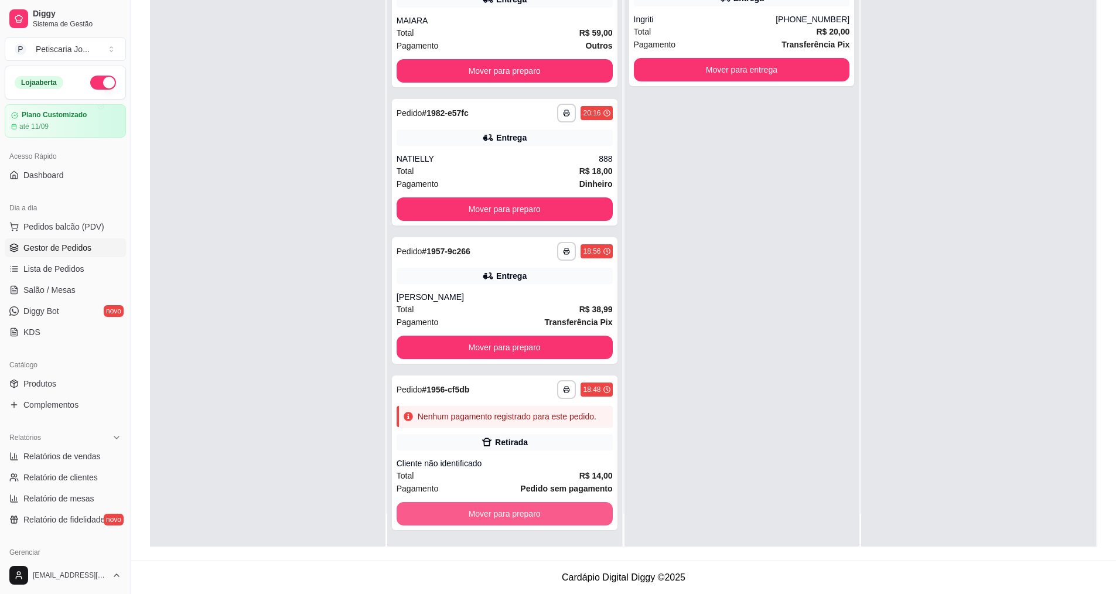
scroll to position [287, 0]
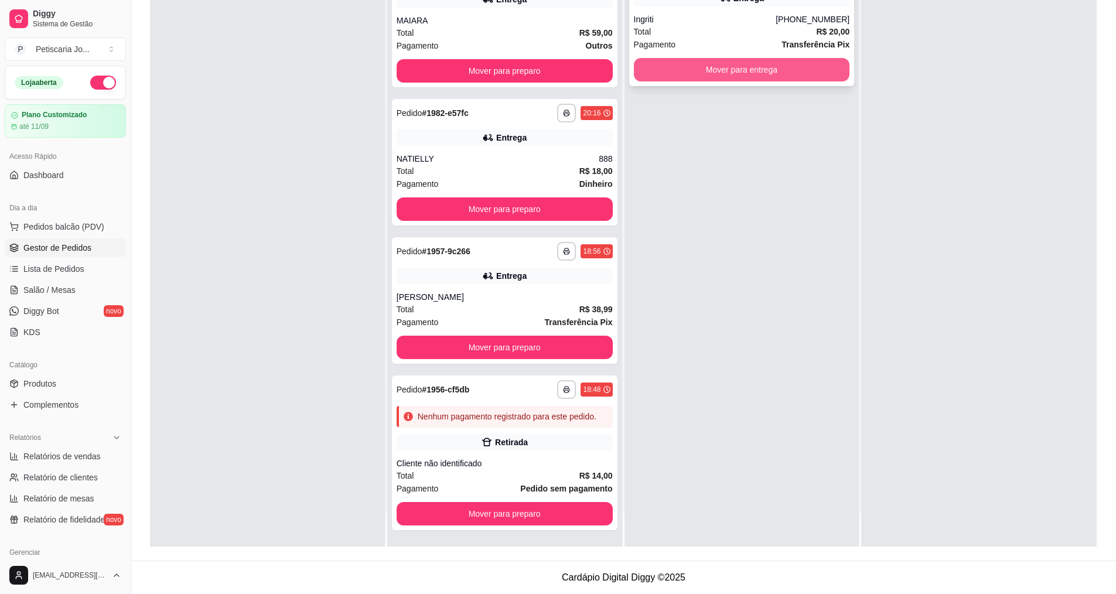
click at [733, 62] on button "Mover para entrega" at bounding box center [742, 69] width 216 height 23
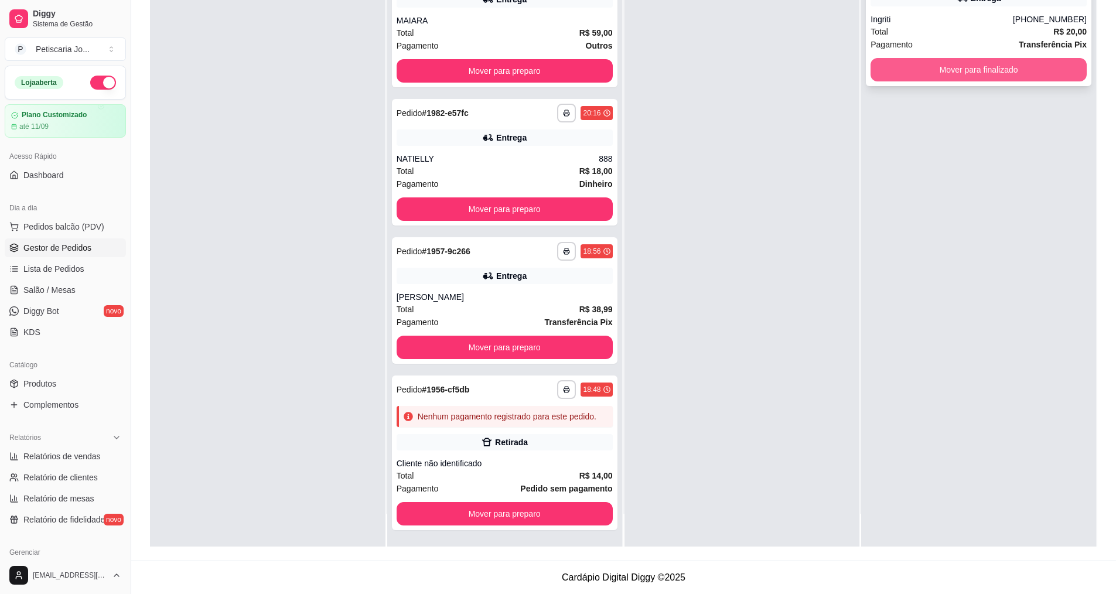
click at [919, 76] on button "Mover para finalizado" at bounding box center [978, 69] width 216 height 23
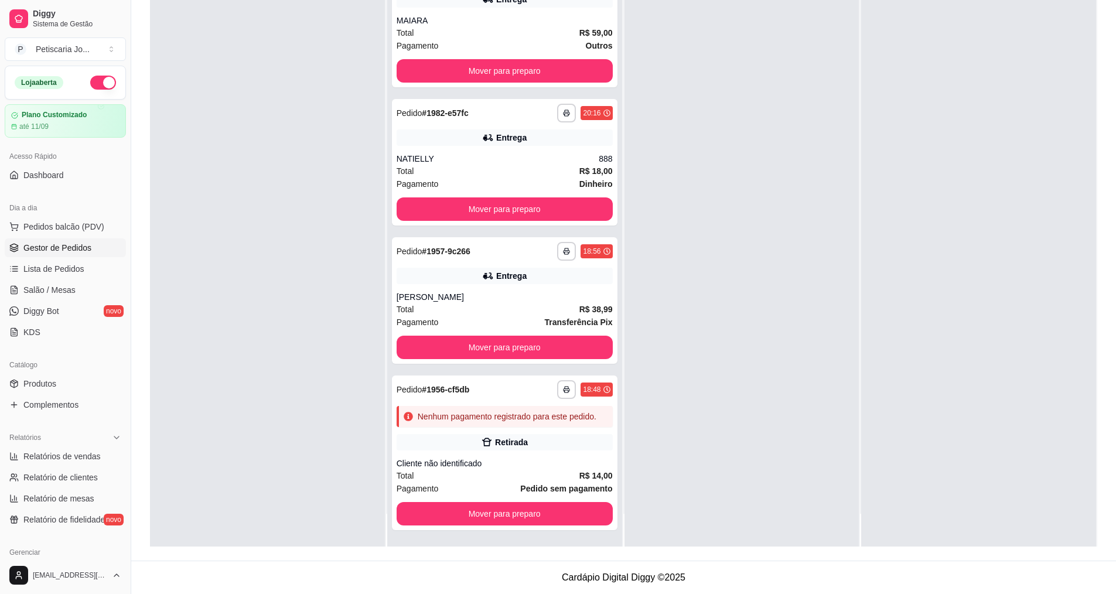
click at [480, 531] on div "**********" at bounding box center [504, 250] width 235 height 594
click at [479, 521] on button "Mover para preparo" at bounding box center [505, 514] width 210 height 23
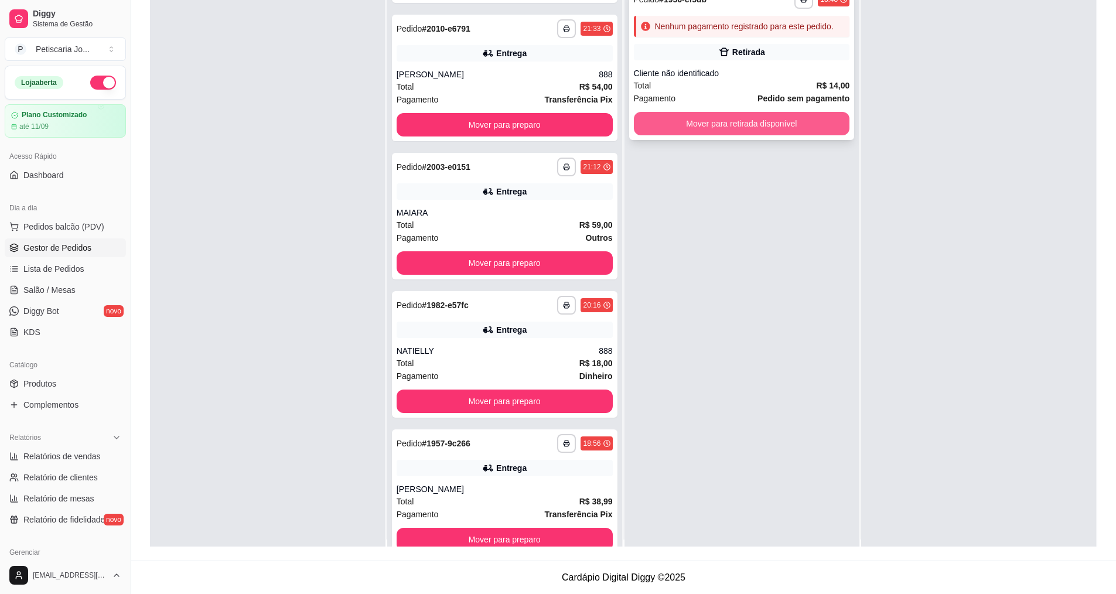
scroll to position [0, 0]
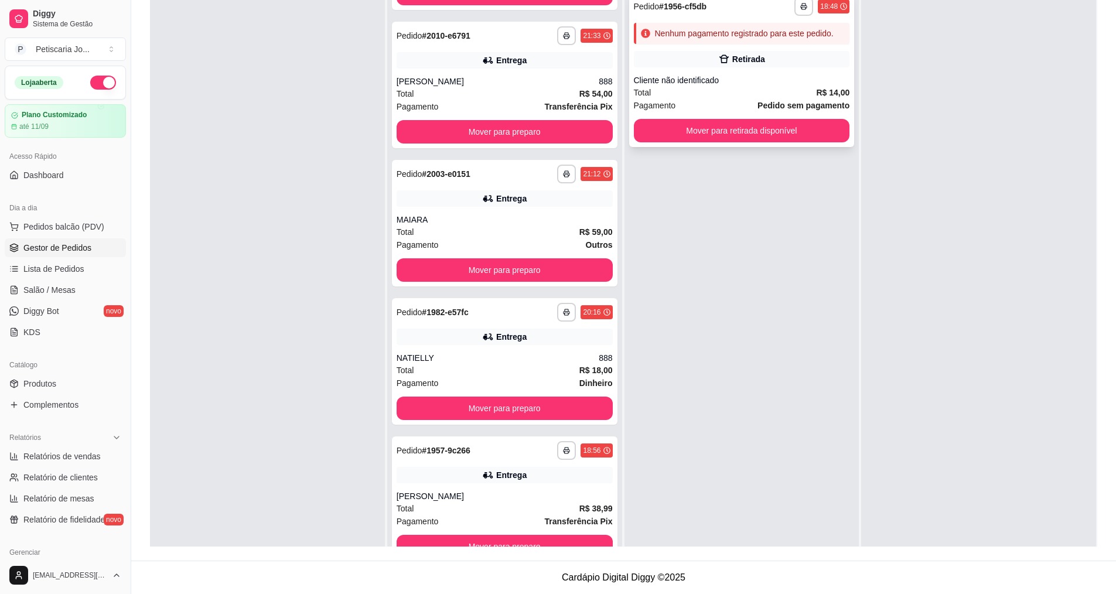
click at [813, 70] on div "**********" at bounding box center [742, 69] width 226 height 155
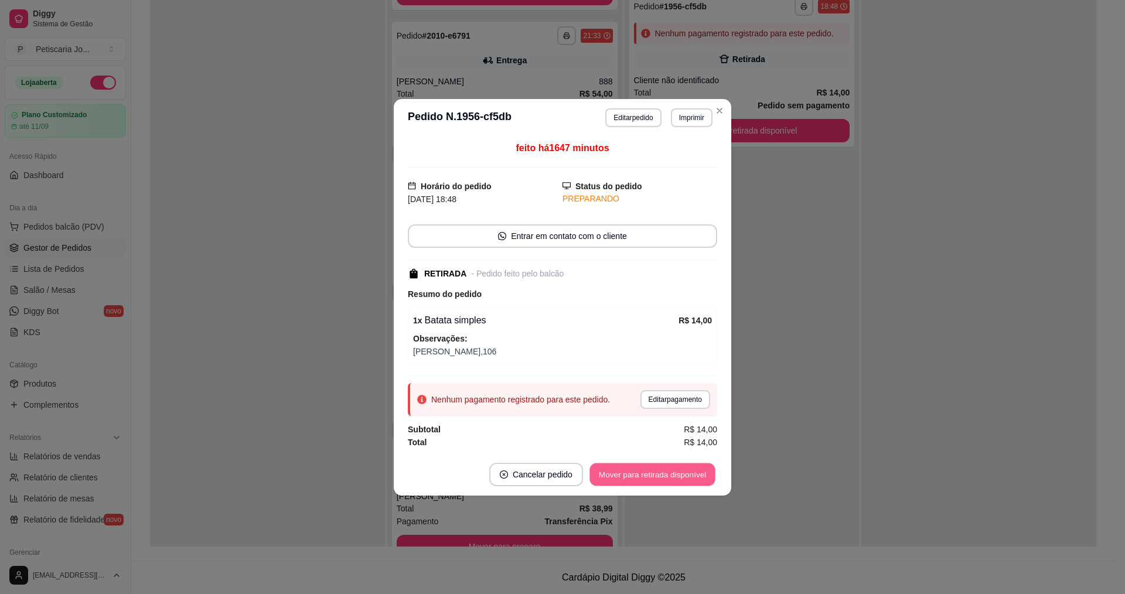
click at [665, 483] on button "Mover para retirada disponível" at bounding box center [651, 474] width 125 height 23
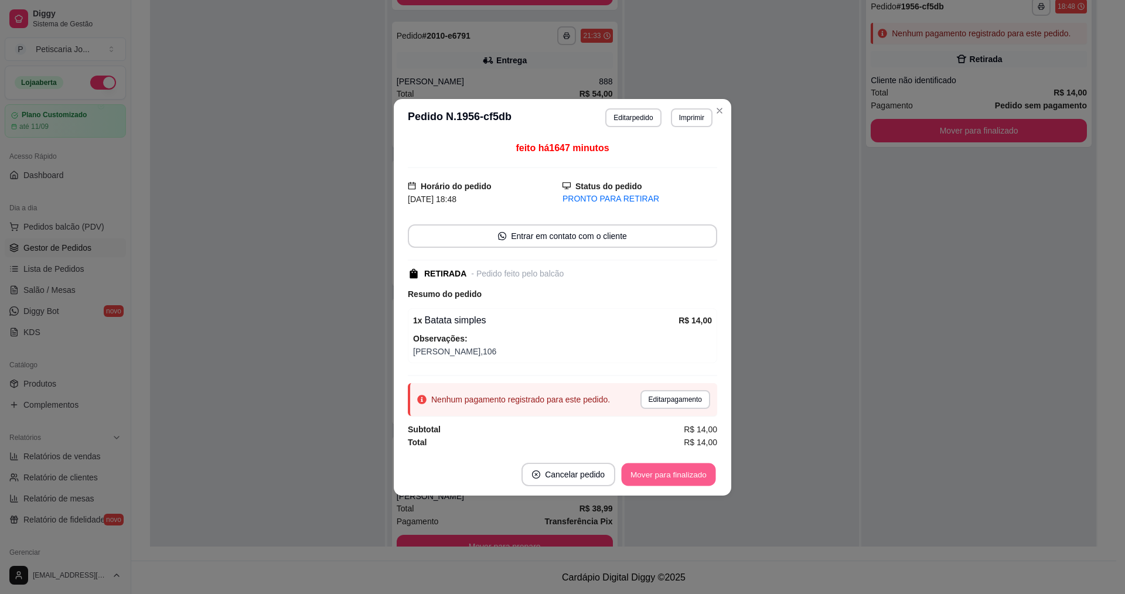
click at [665, 469] on button "Mover para finalizado" at bounding box center [669, 474] width 94 height 23
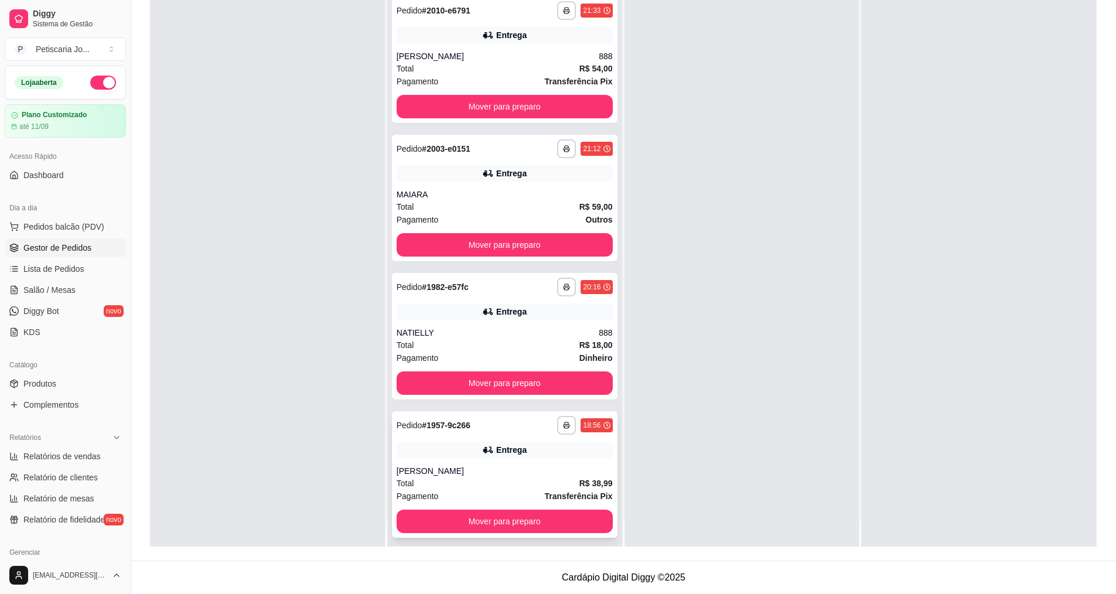
scroll to position [33, 0]
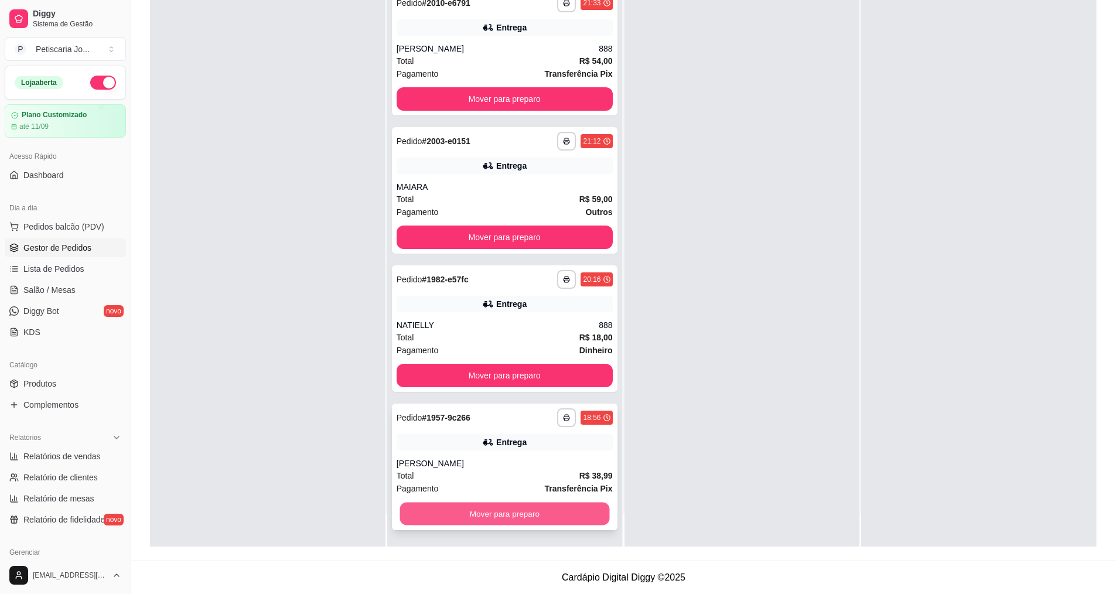
click at [489, 511] on button "Mover para preparo" at bounding box center [505, 514] width 210 height 23
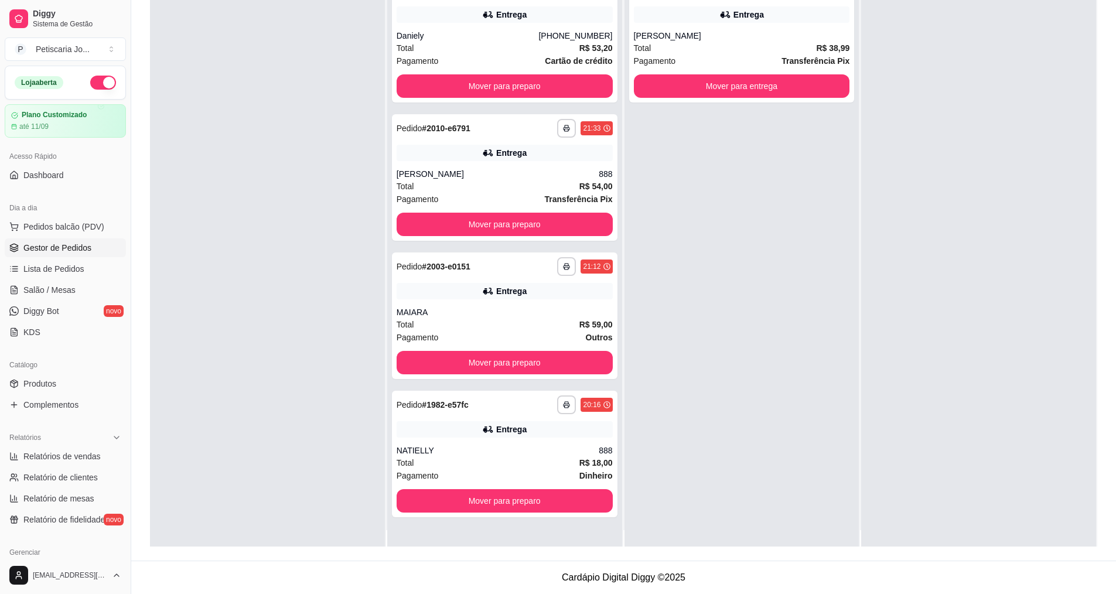
scroll to position [0, 0]
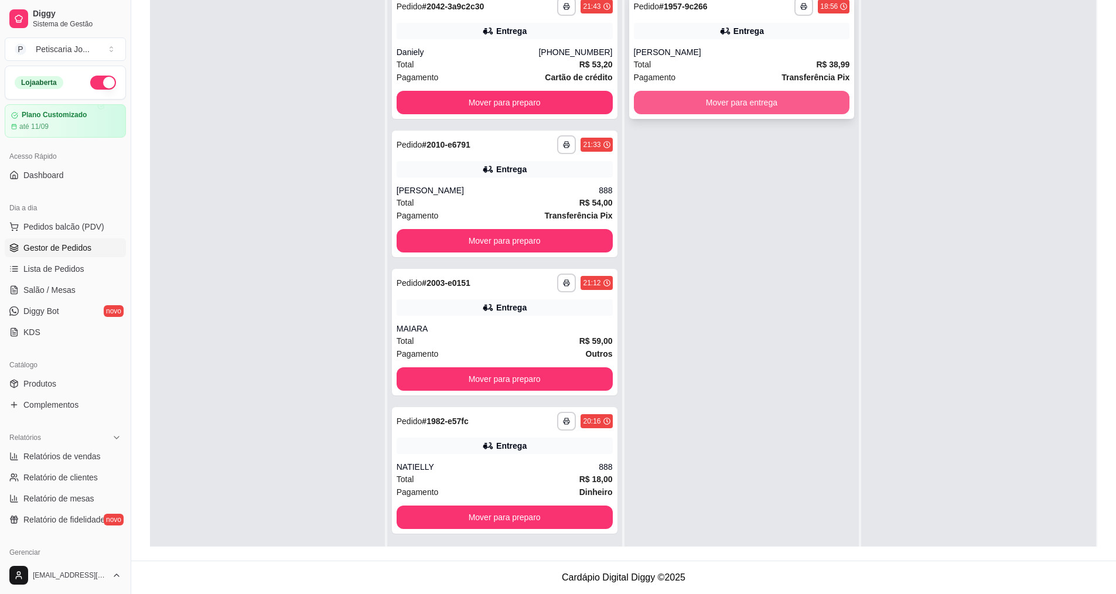
click at [786, 110] on button "Mover para entrega" at bounding box center [742, 102] width 216 height 23
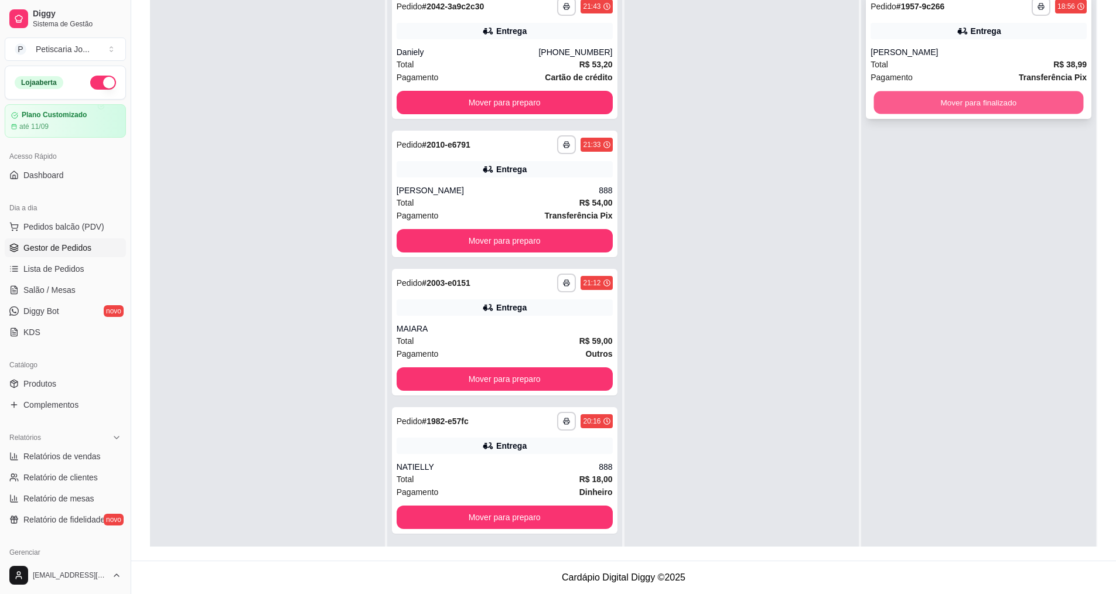
click at [972, 101] on button "Mover para finalizado" at bounding box center [979, 102] width 210 height 23
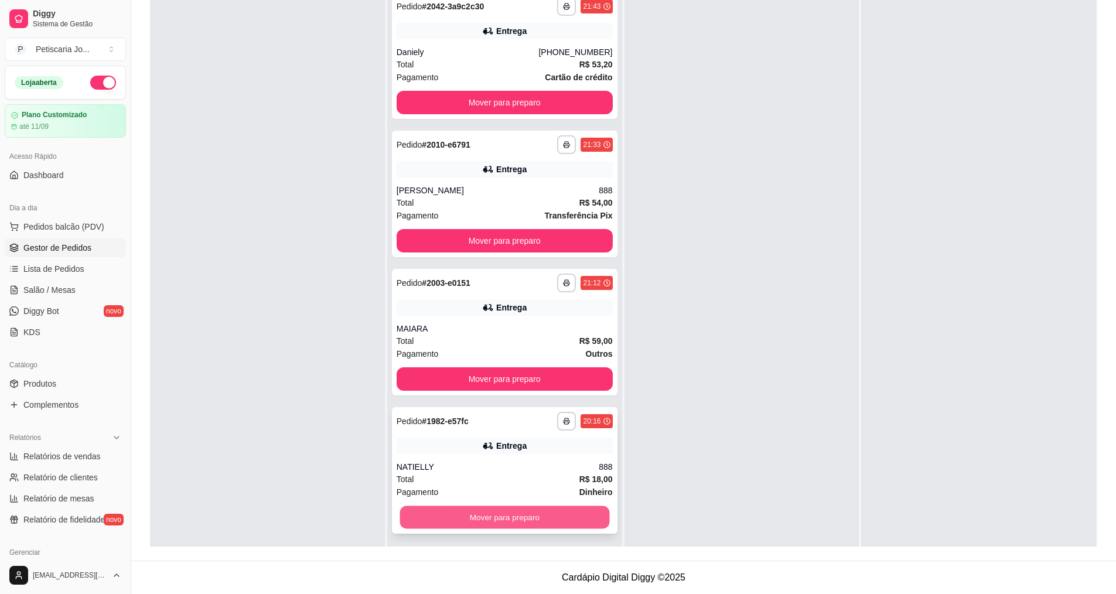
click at [516, 508] on button "Mover para preparo" at bounding box center [505, 517] width 210 height 23
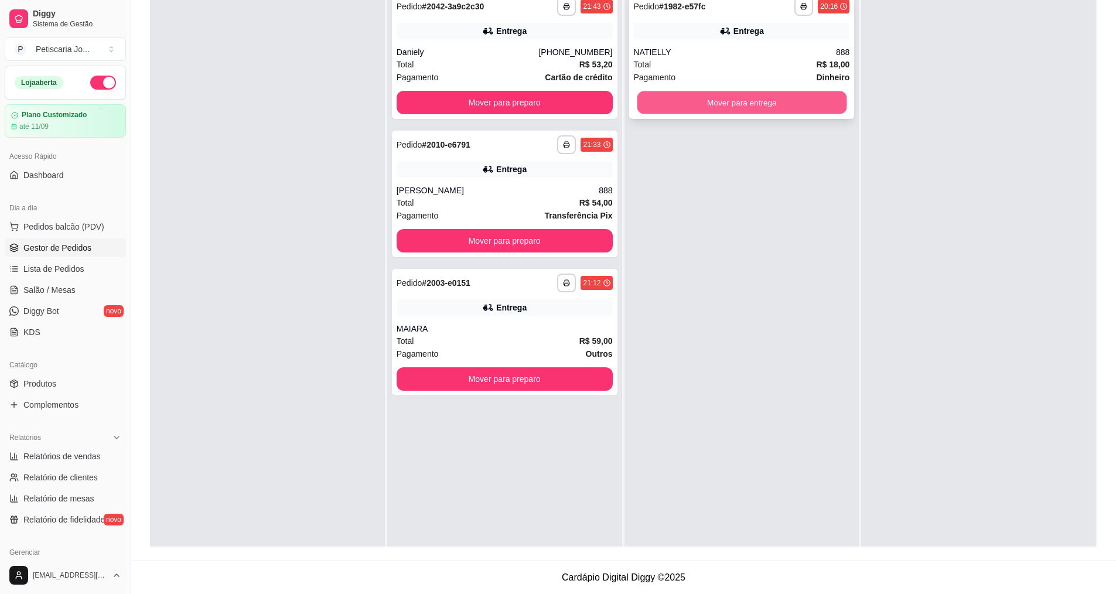
click at [759, 104] on button "Mover para entrega" at bounding box center [742, 102] width 210 height 23
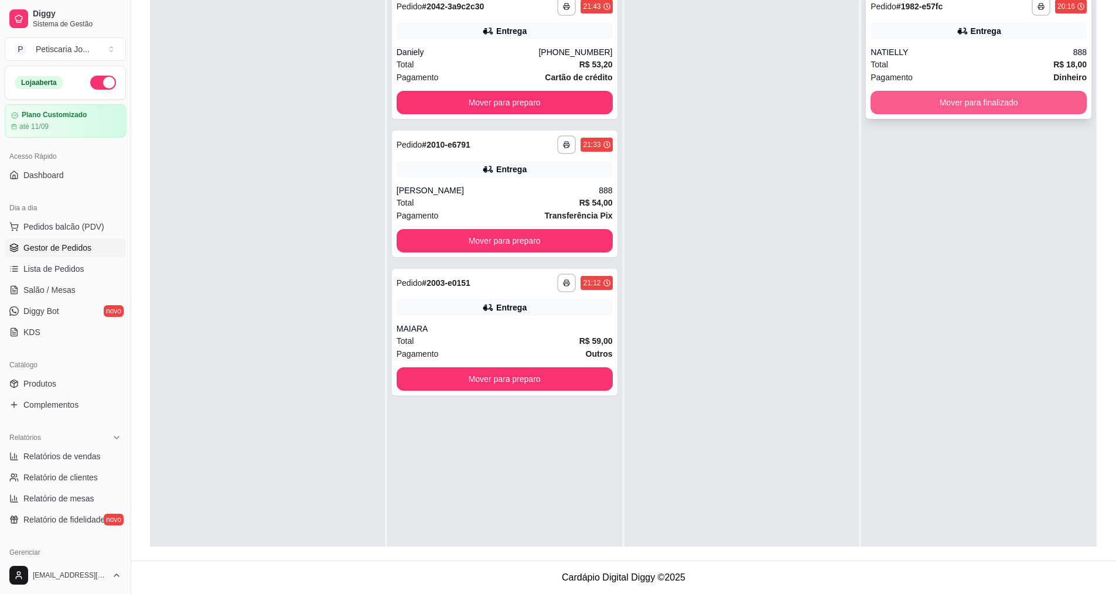
click at [977, 113] on button "Mover para finalizado" at bounding box center [978, 102] width 216 height 23
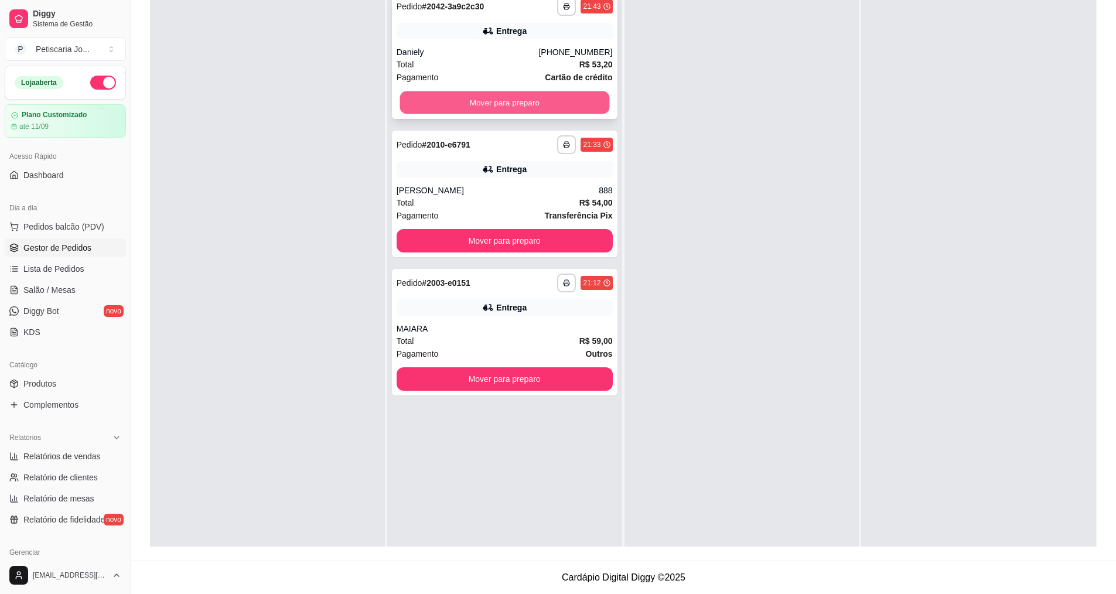
click at [518, 100] on button "Mover para preparo" at bounding box center [505, 102] width 210 height 23
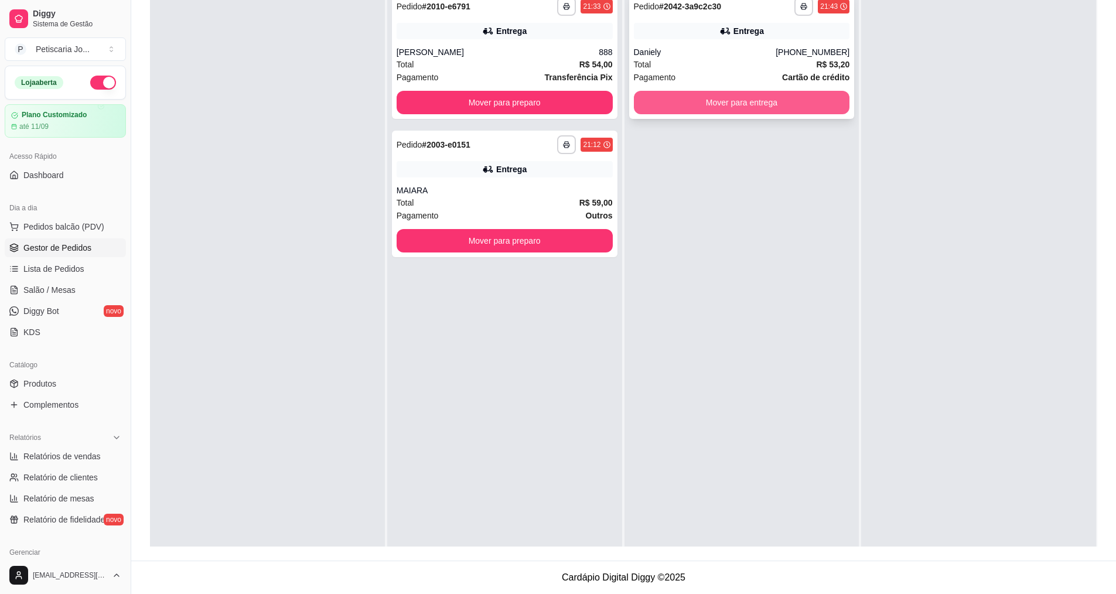
click at [798, 104] on button "Mover para entrega" at bounding box center [742, 102] width 216 height 23
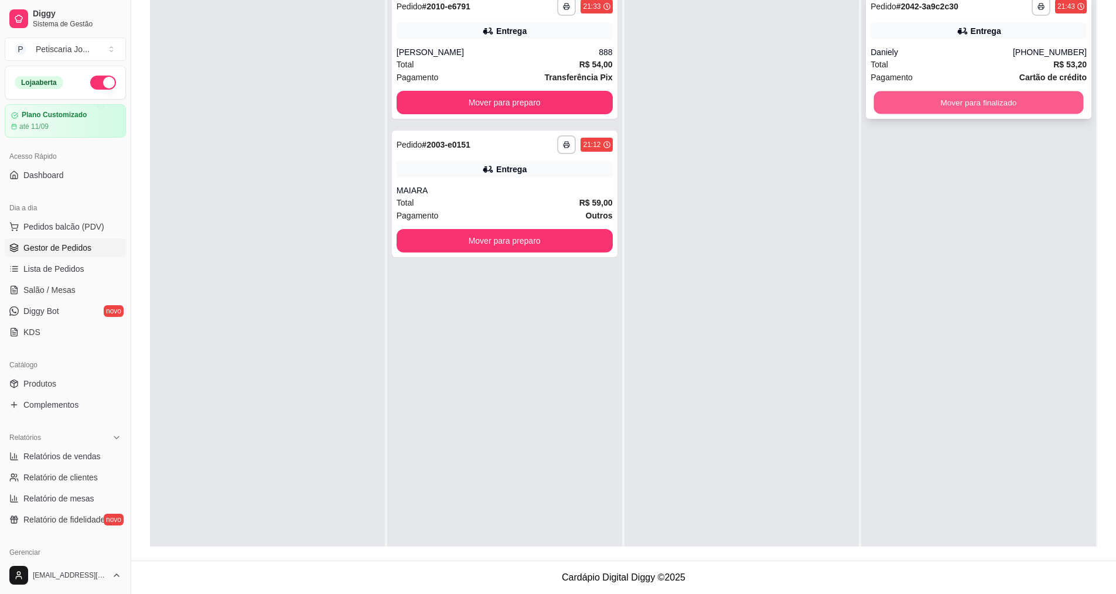
click at [986, 107] on button "Mover para finalizado" at bounding box center [979, 102] width 210 height 23
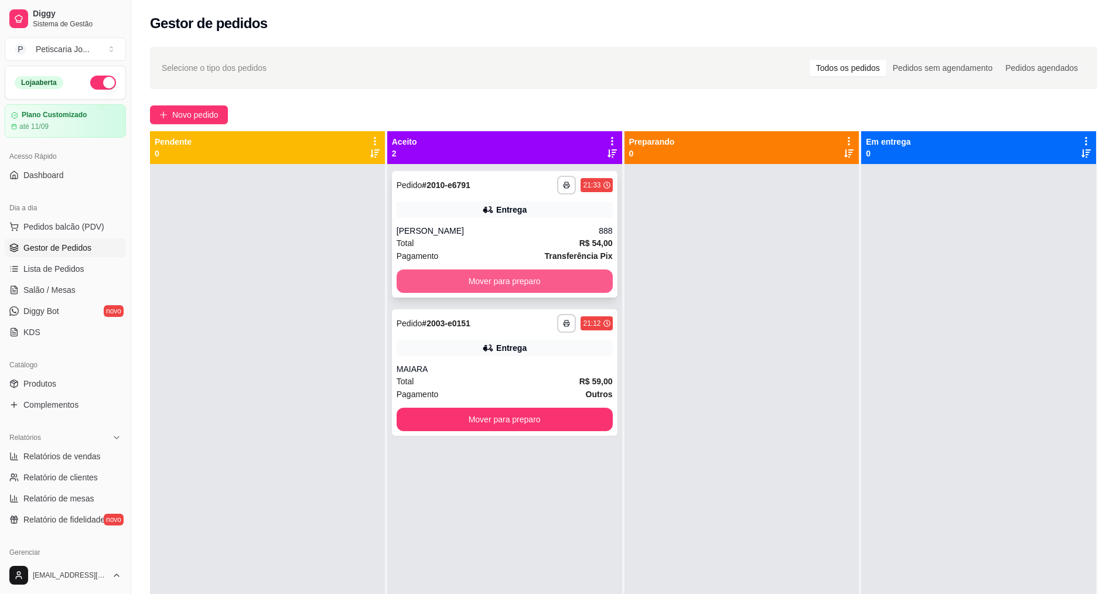
click at [481, 284] on button "Mover para preparo" at bounding box center [505, 280] width 216 height 23
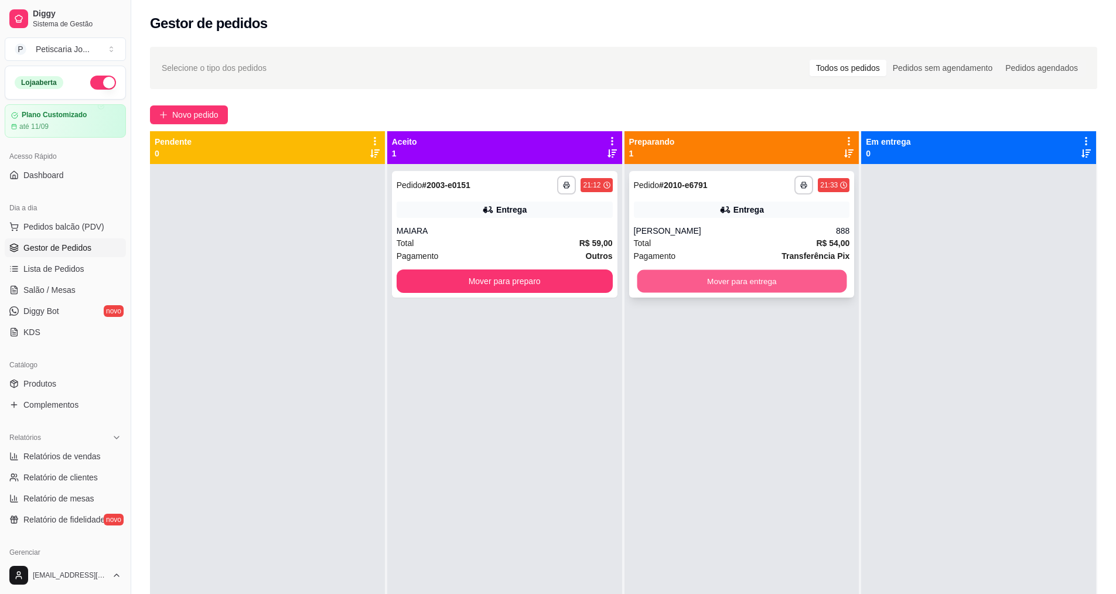
click at [729, 278] on button "Mover para entrega" at bounding box center [742, 281] width 210 height 23
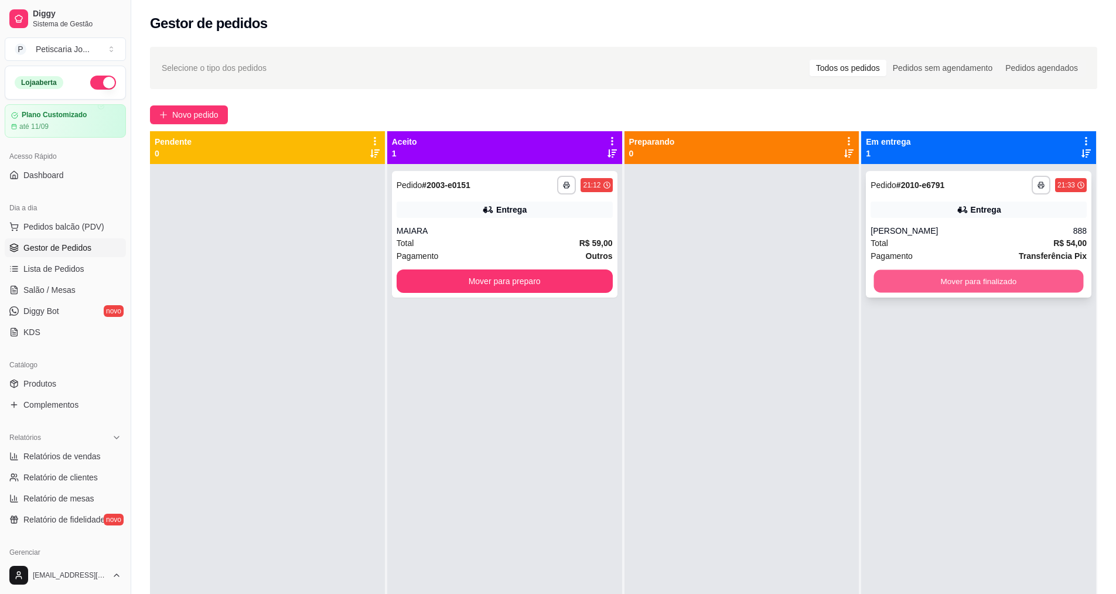
click at [950, 275] on button "Mover para finalizado" at bounding box center [979, 281] width 210 height 23
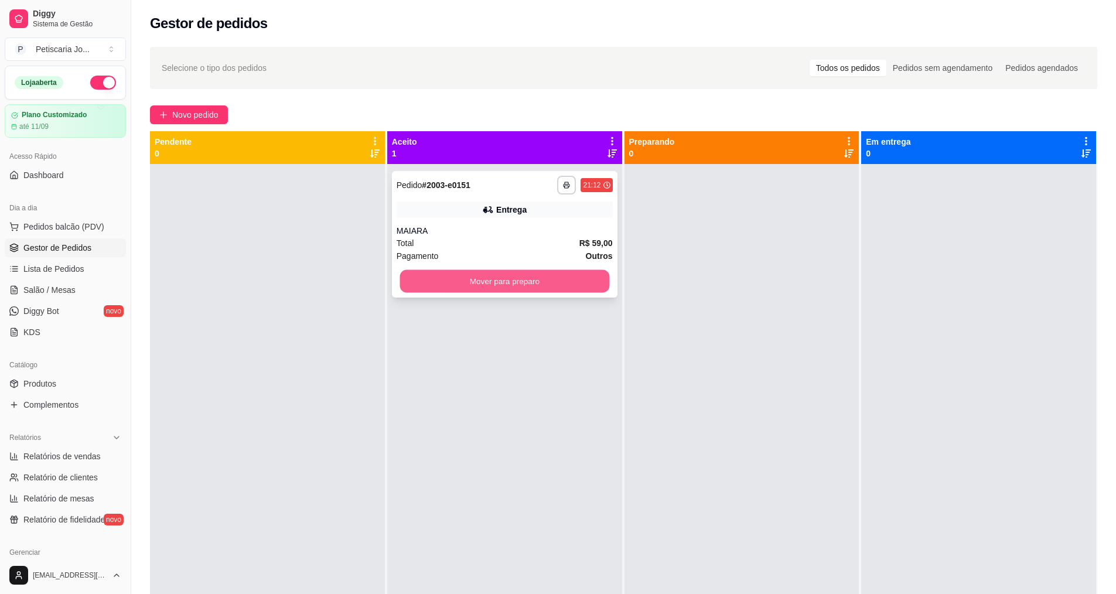
click at [500, 286] on button "Mover para preparo" at bounding box center [505, 281] width 210 height 23
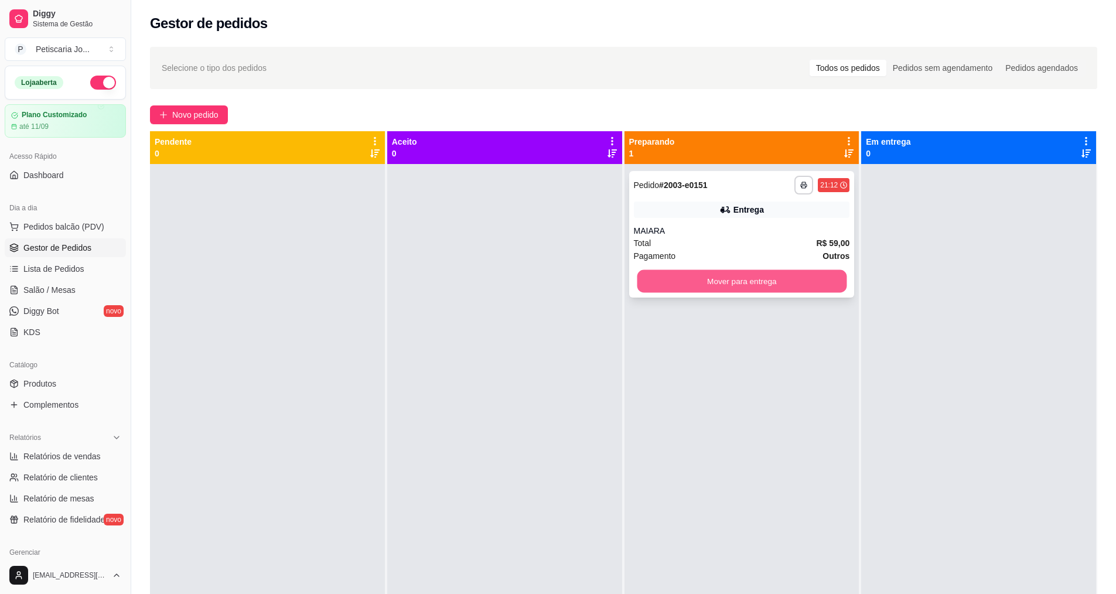
click at [752, 280] on button "Mover para entrega" at bounding box center [742, 281] width 210 height 23
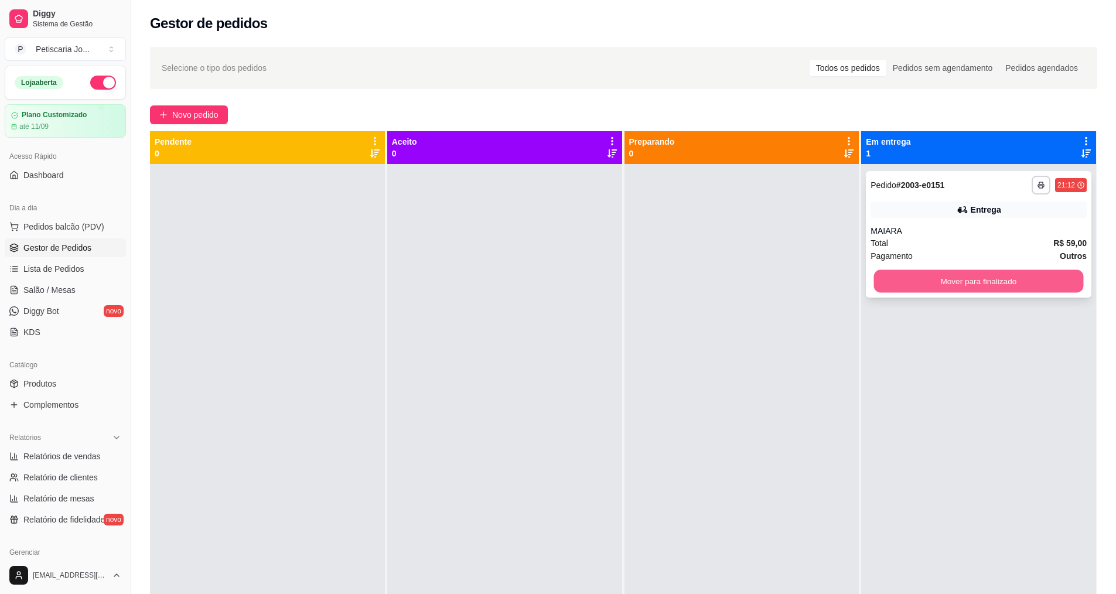
click at [901, 288] on button "Mover para finalizado" at bounding box center [979, 281] width 210 height 23
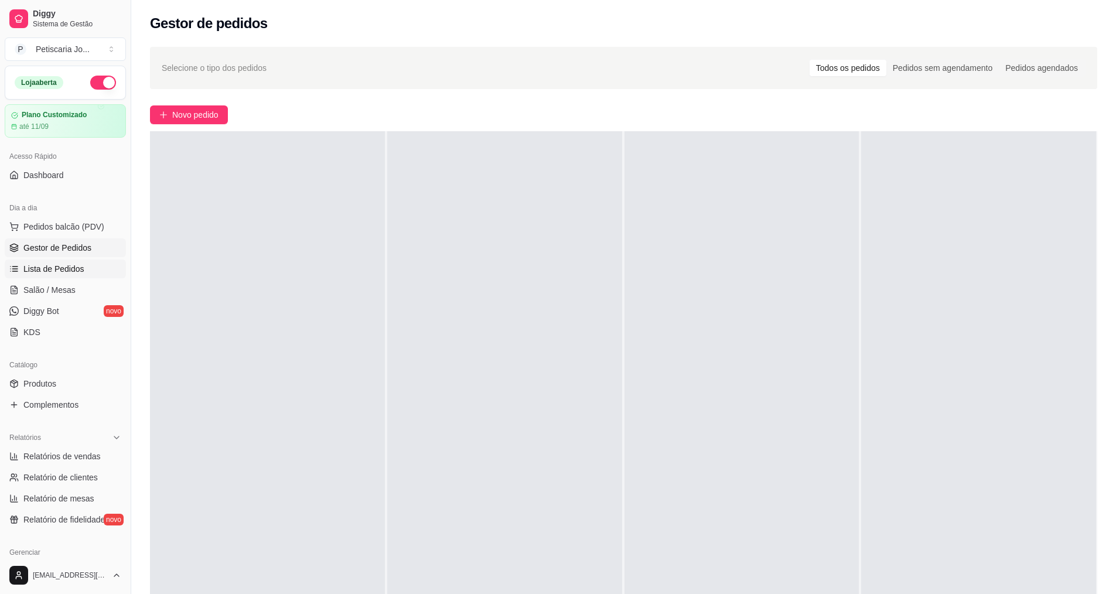
click at [68, 272] on span "Lista de Pedidos" at bounding box center [53, 269] width 61 height 12
